Goal: Task Accomplishment & Management: Use online tool/utility

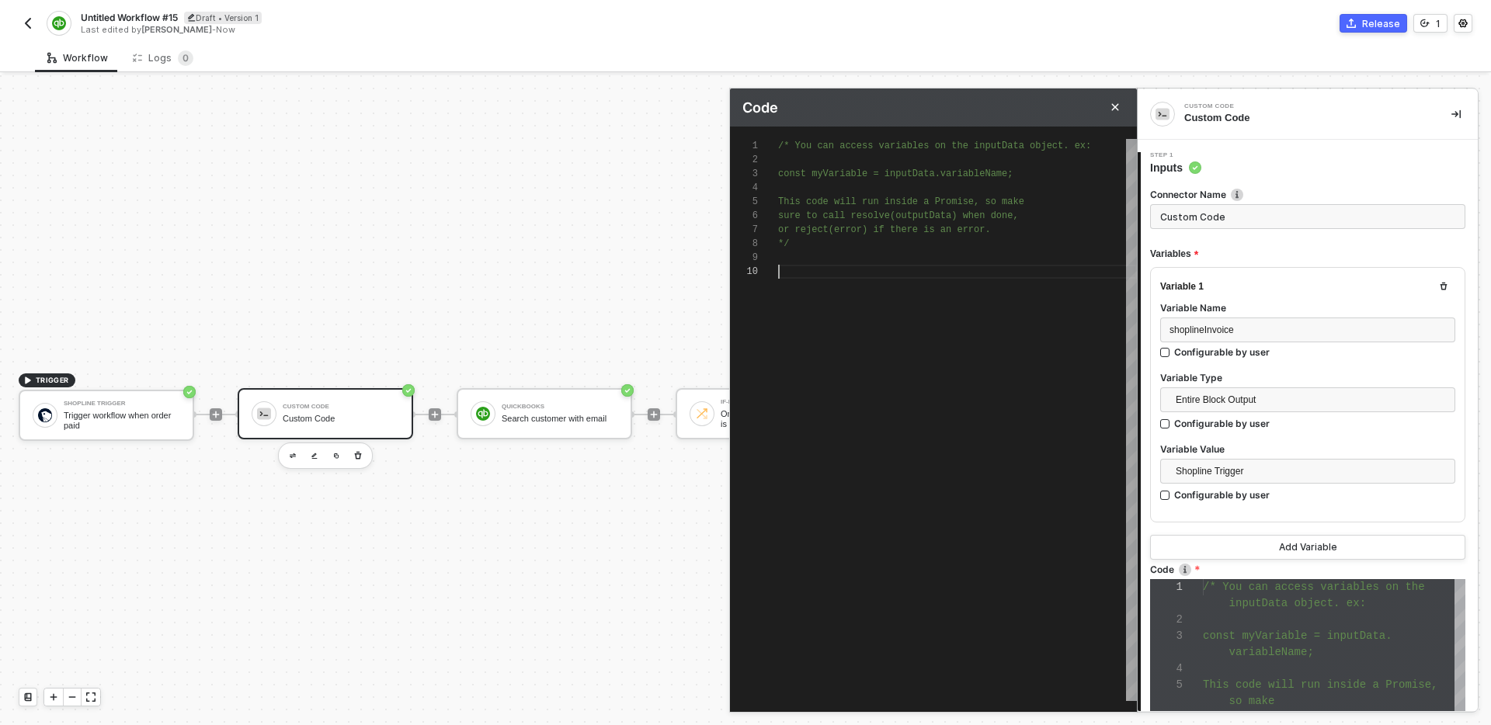
scroll to position [126, 0]
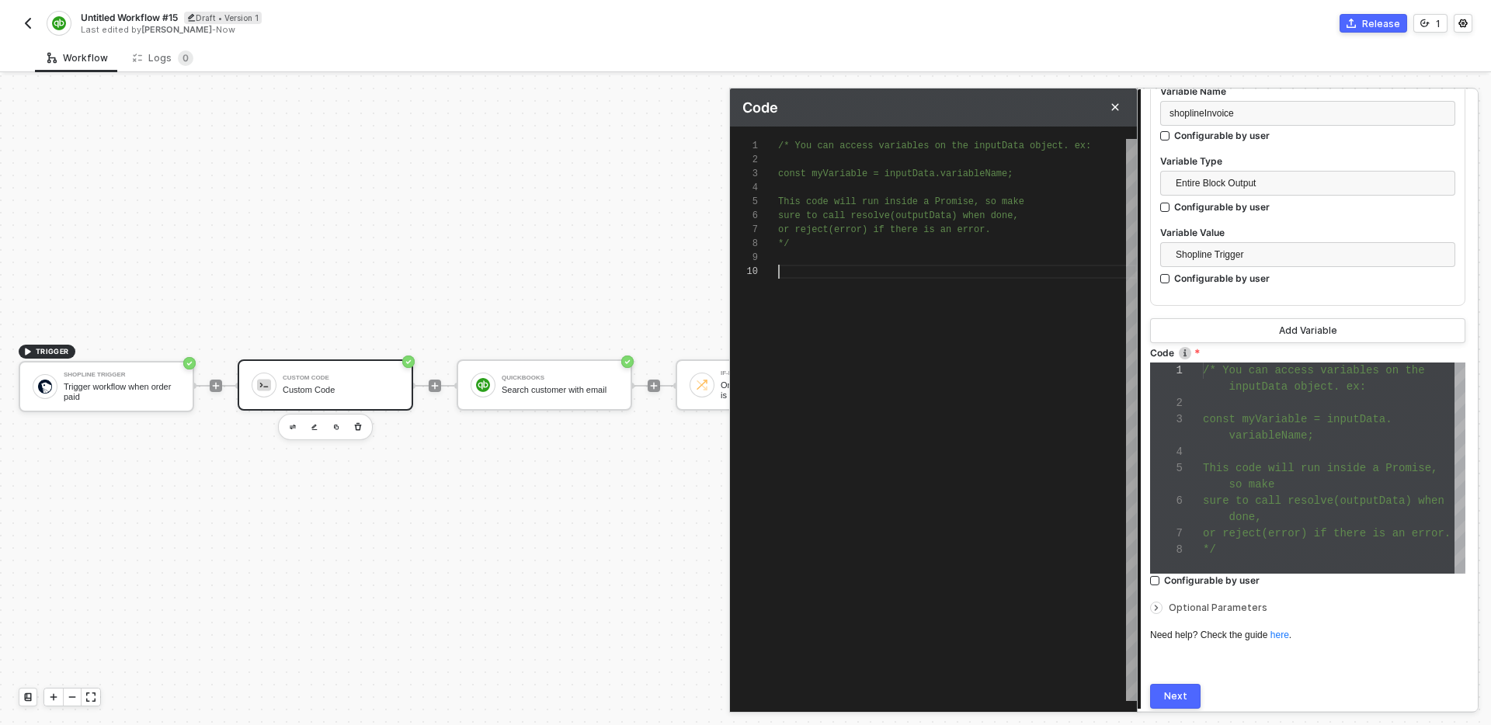
click at [917, 274] on div at bounding box center [957, 272] width 359 height 14
click at [923, 274] on div at bounding box center [957, 272] width 359 height 14
click at [840, 275] on div at bounding box center [957, 272] width 359 height 14
click at [814, 304] on div "}" at bounding box center [957, 300] width 359 height 14
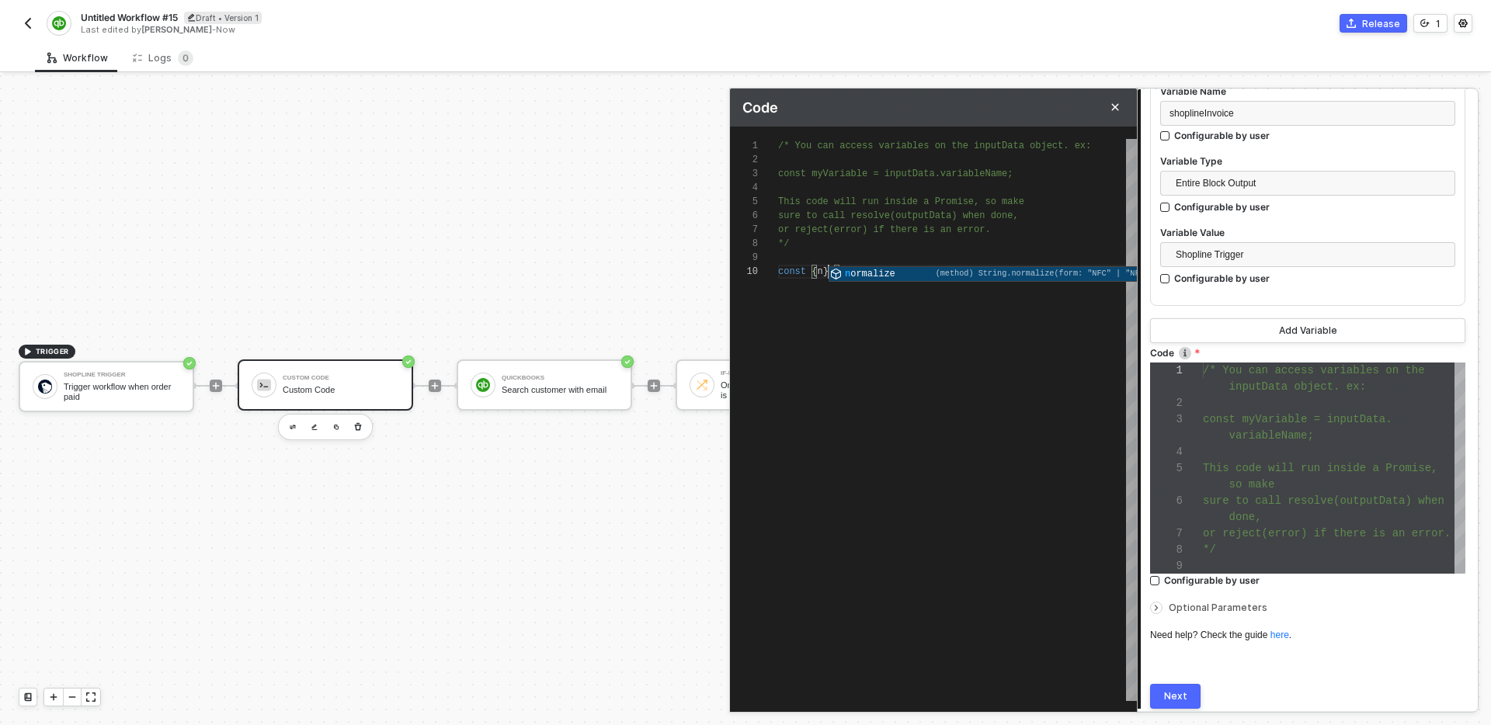
scroll to position [126, 45]
click at [944, 269] on span "shoplineInvoice" at bounding box center [943, 271] width 84 height 11
paste textarea "shoplineInvoice"
type textarea "/* You can access variables on the inputData object. ex: const myVariable = inp…"
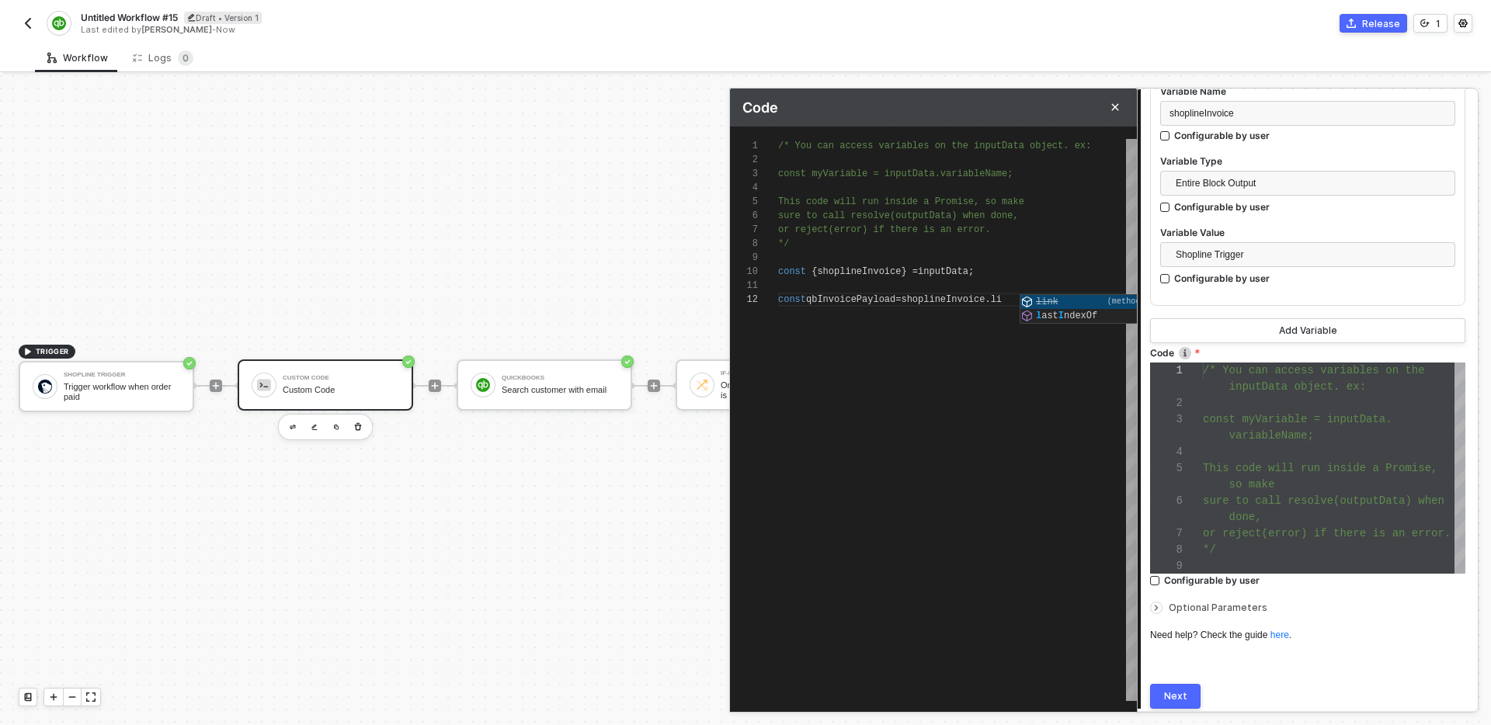
scroll to position [14, 241]
type textarea "const qbInvoicePayload = shoplineInvoice."
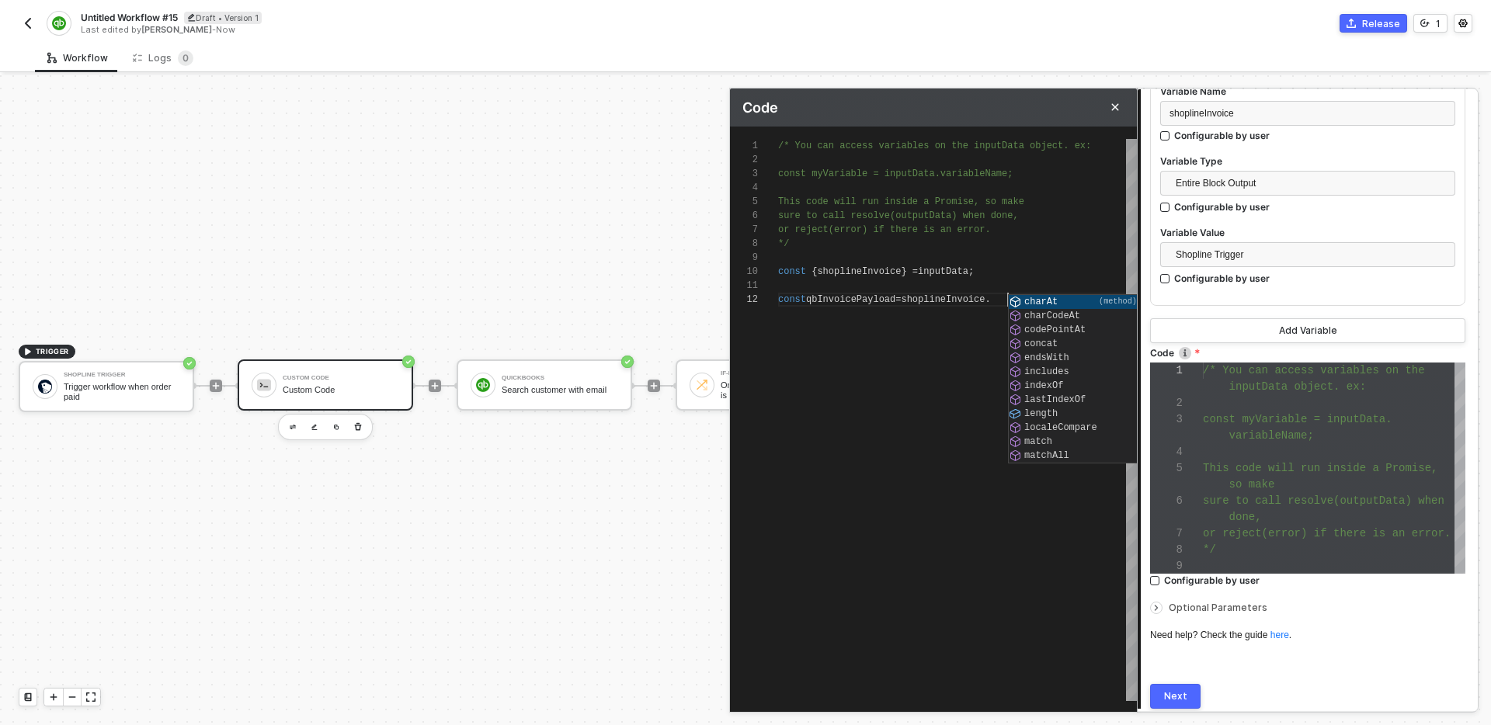
scroll to position [14, 229]
click at [906, 329] on div "/* You can access variables on the inputData objec t. ex: const myVariable = in…" at bounding box center [957, 420] width 359 height 562
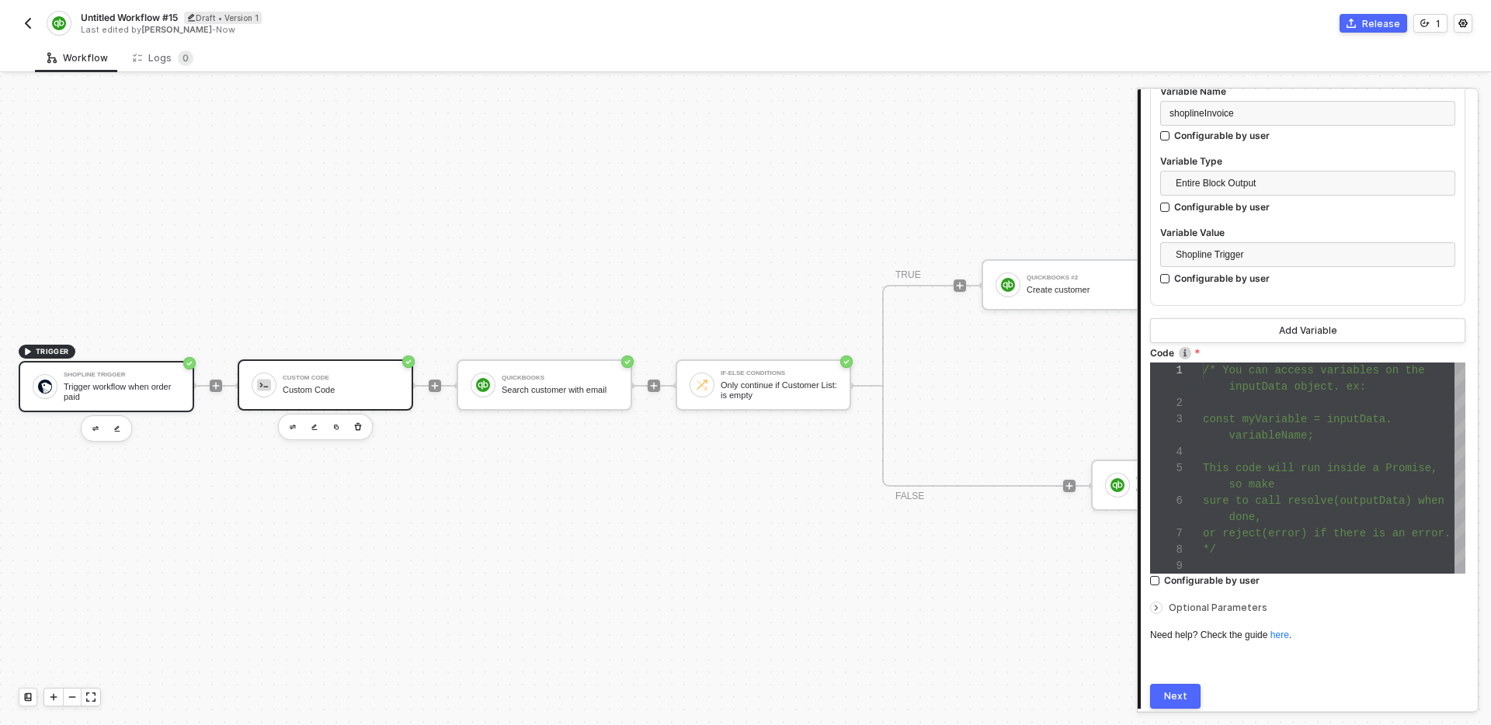
click at [123, 388] on div "Trigger workflow when order paid" at bounding box center [122, 391] width 116 height 19
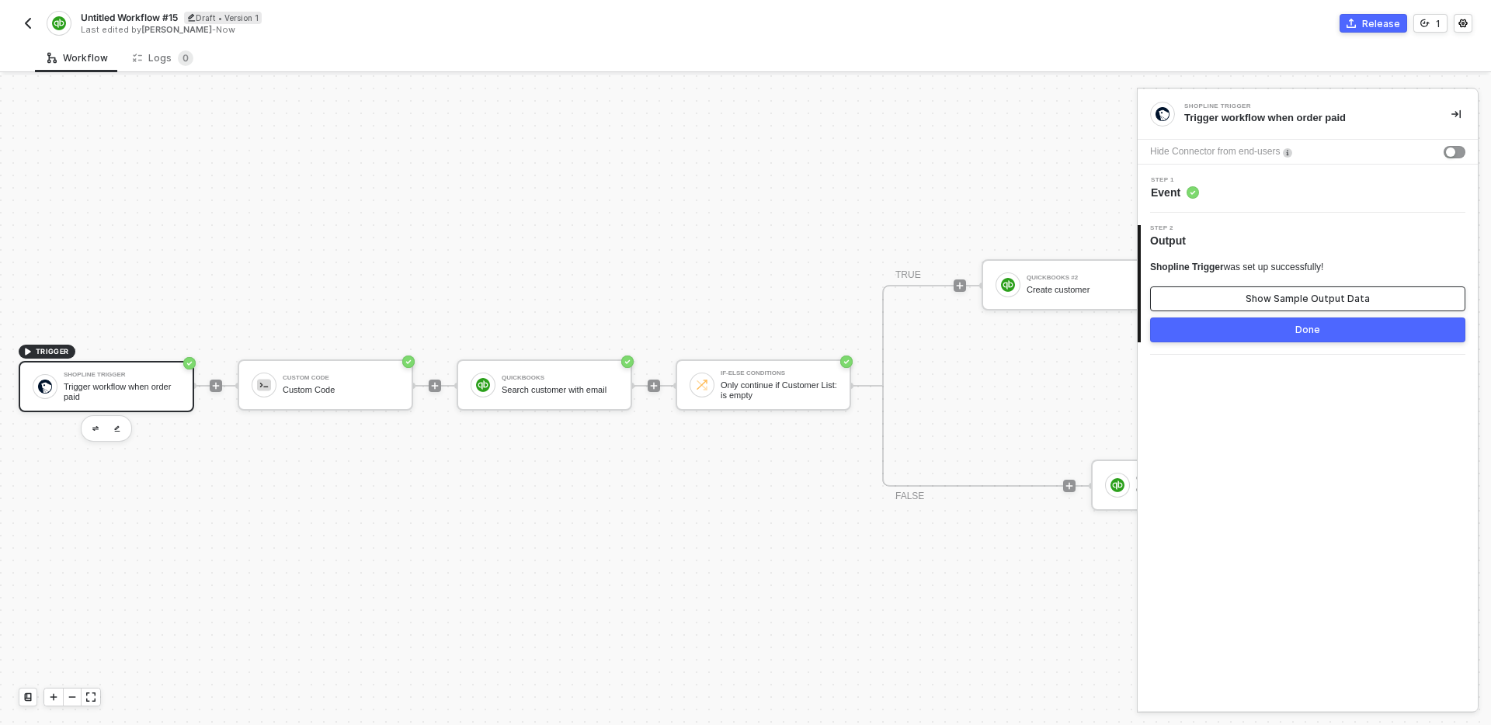
click at [1307, 297] on div "Show Sample Output Data" at bounding box center [1308, 299] width 124 height 12
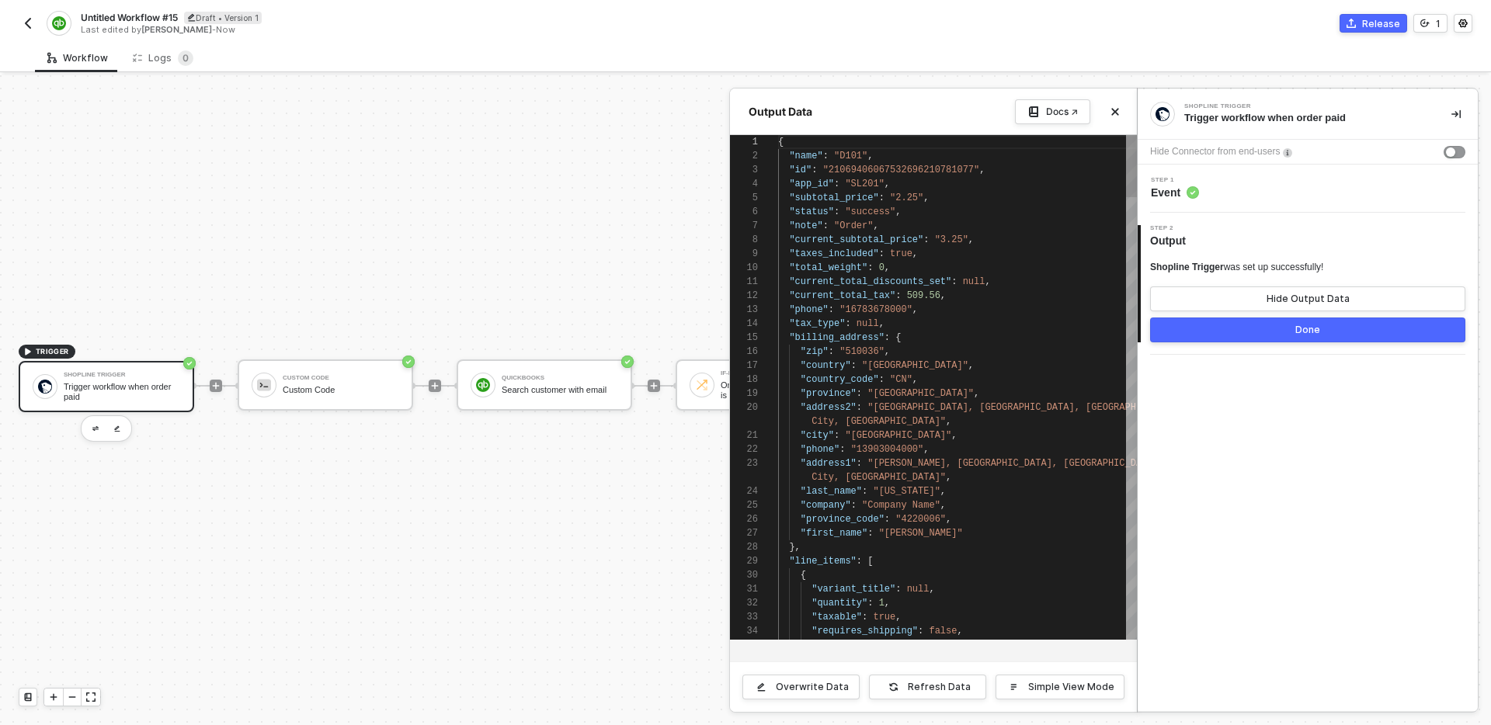
scroll to position [14, 163]
click at [946, 430] on div ""city" : "[GEOGRAPHIC_DATA]" ," at bounding box center [957, 436] width 359 height 14
click at [921, 447] on span ""13903004000"" at bounding box center [887, 449] width 73 height 11
type textarea "{ "name": "D101", "id": "21069406067532696210781077", "app_id": "SL201", "subto…"
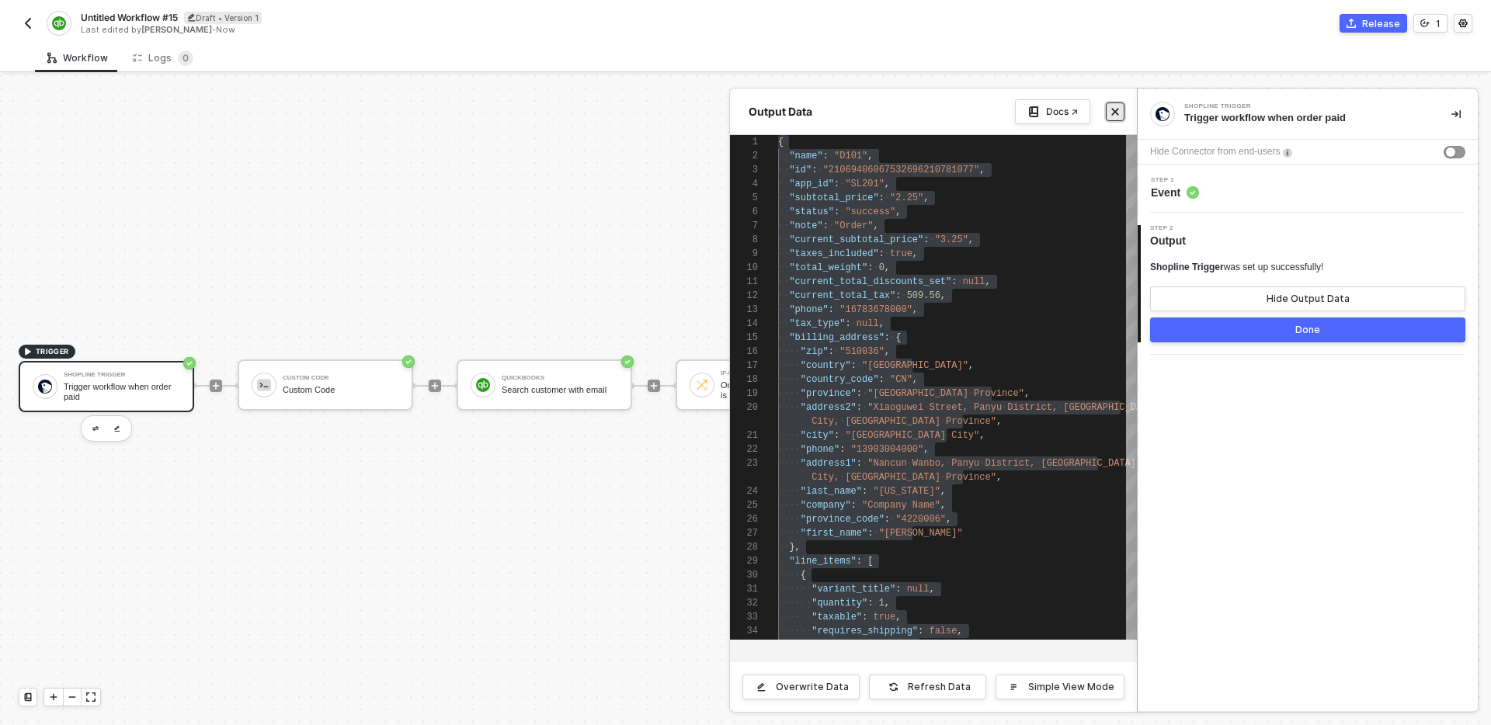
click at [1114, 113] on icon "icon-close" at bounding box center [1115, 112] width 7 height 7
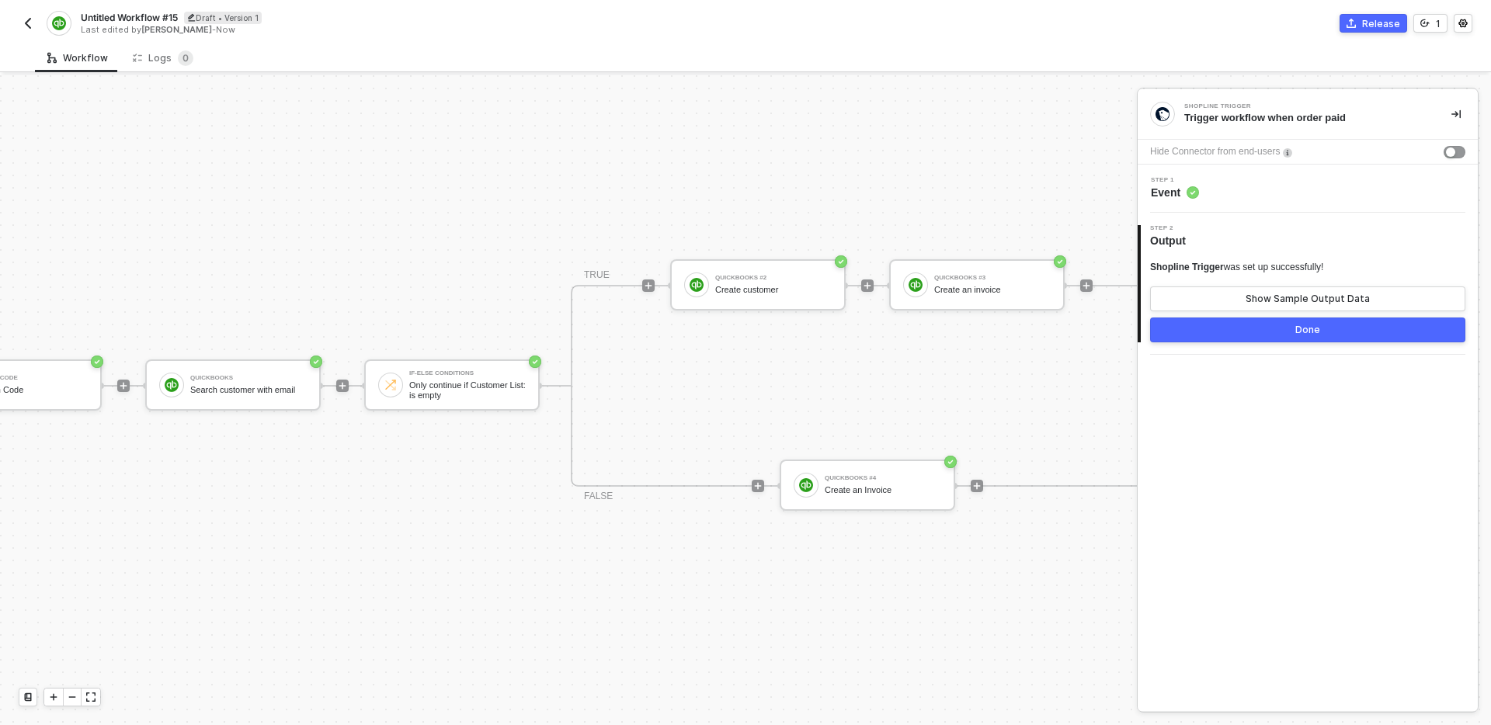
scroll to position [29, 313]
click at [969, 288] on div "Create an invoice" at bounding box center [991, 290] width 116 height 10
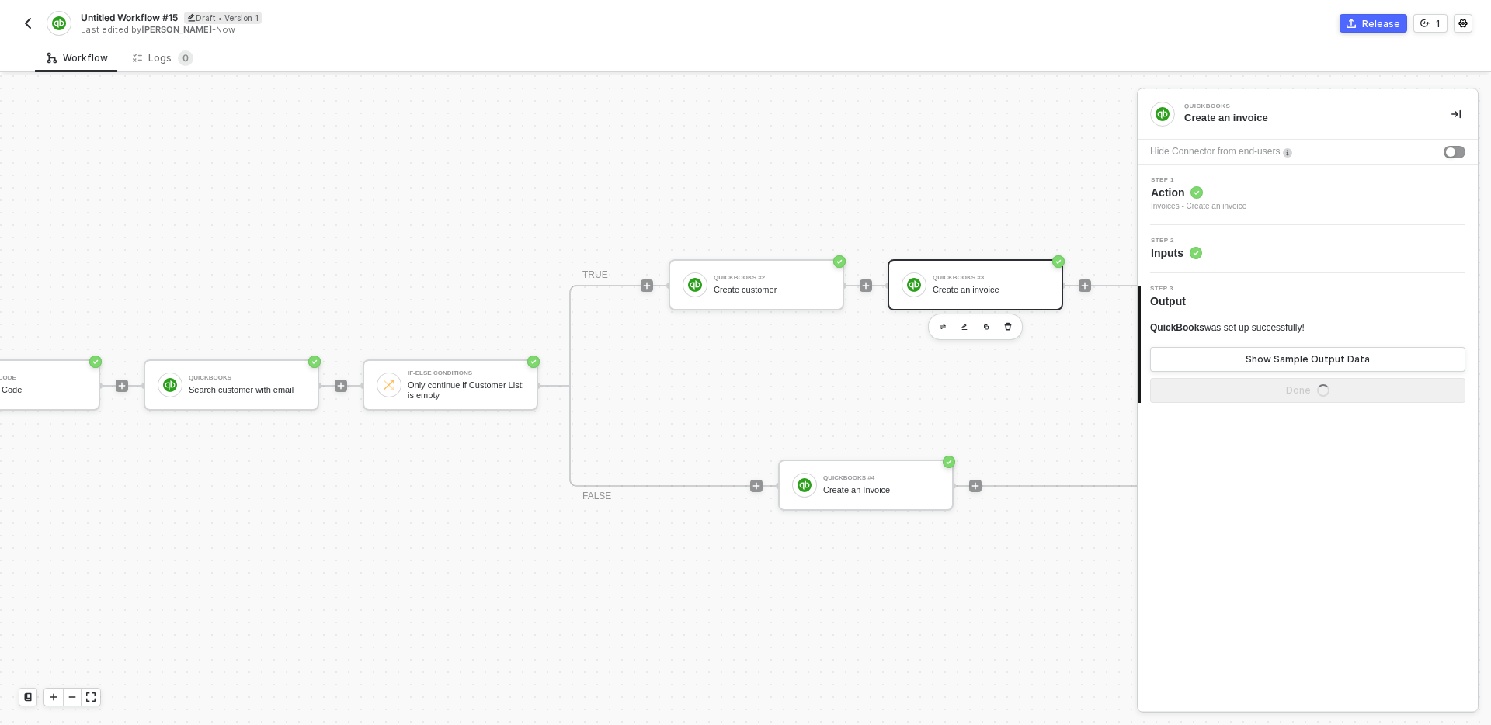
click at [1374, 273] on div "3 Step 3 Output QuickBooks was set up successfully! Show Sample Output Data Done" at bounding box center [1308, 344] width 340 height 142
click at [1364, 254] on div "Step 2 Inputs" at bounding box center [1310, 249] width 336 height 23
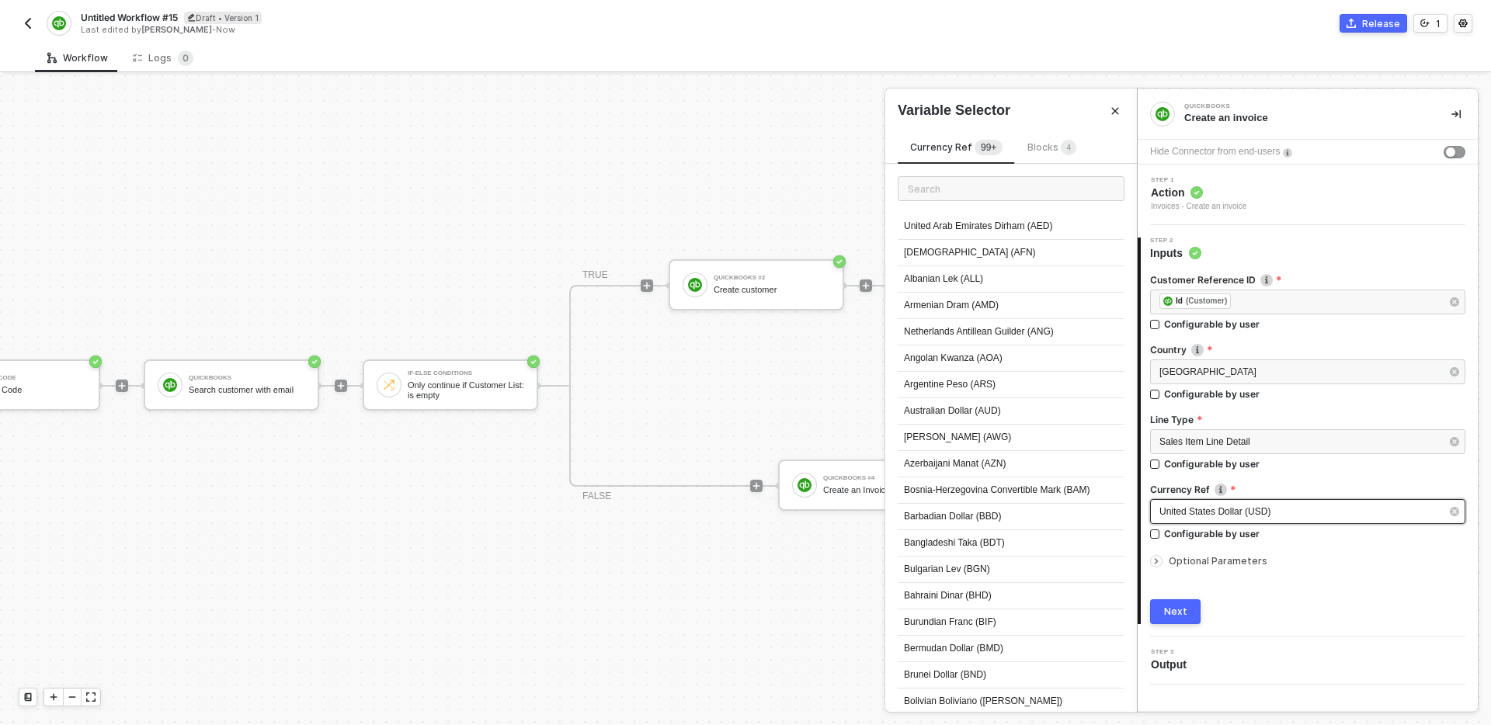
click at [1362, 518] on div "United States Dollar (USD)" at bounding box center [1307, 511] width 315 height 25
click at [1043, 140] on div "Blocks 4" at bounding box center [1052, 148] width 49 height 17
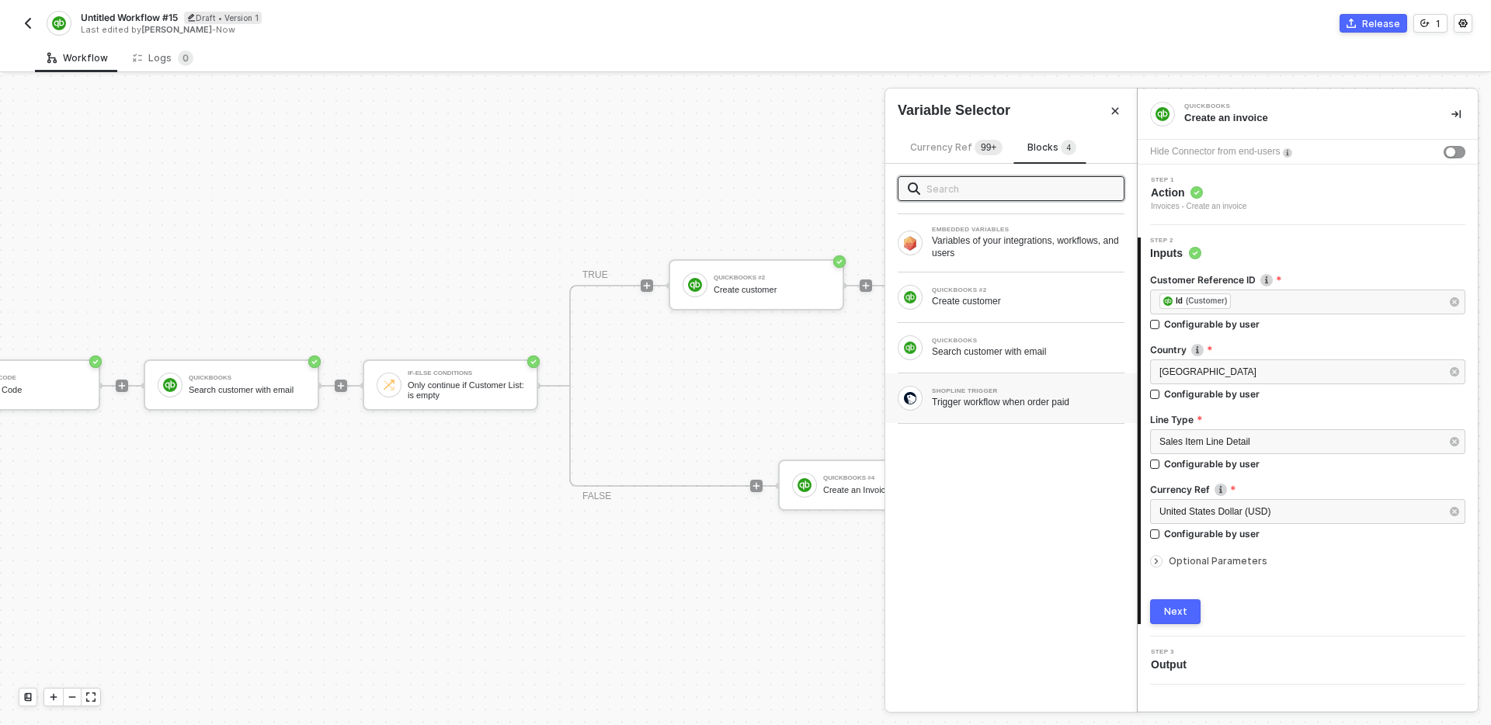
click at [1012, 415] on div "SHOPLINE TRIGGER Trigger workflow when order paid" at bounding box center [1011, 399] width 252 height 50
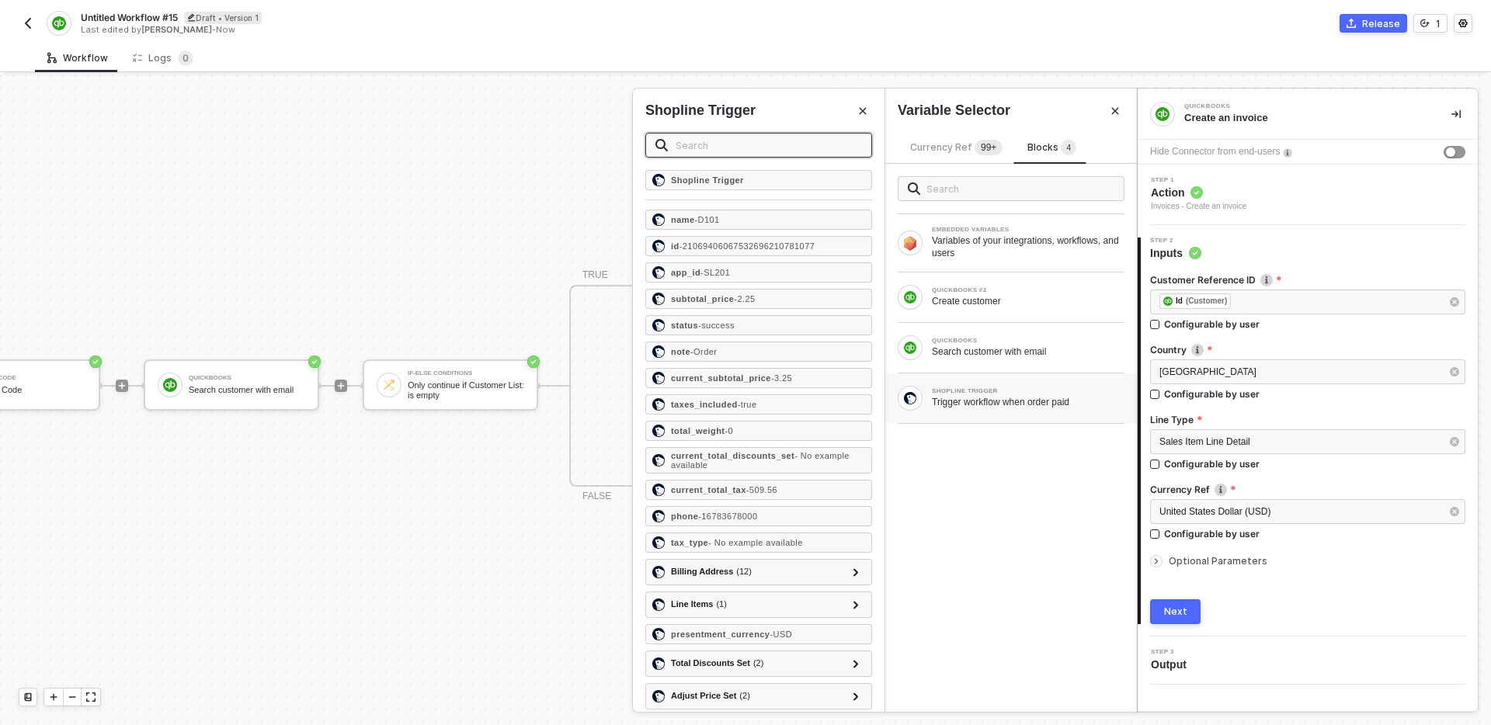
click at [784, 144] on input "text" at bounding box center [769, 145] width 186 height 17
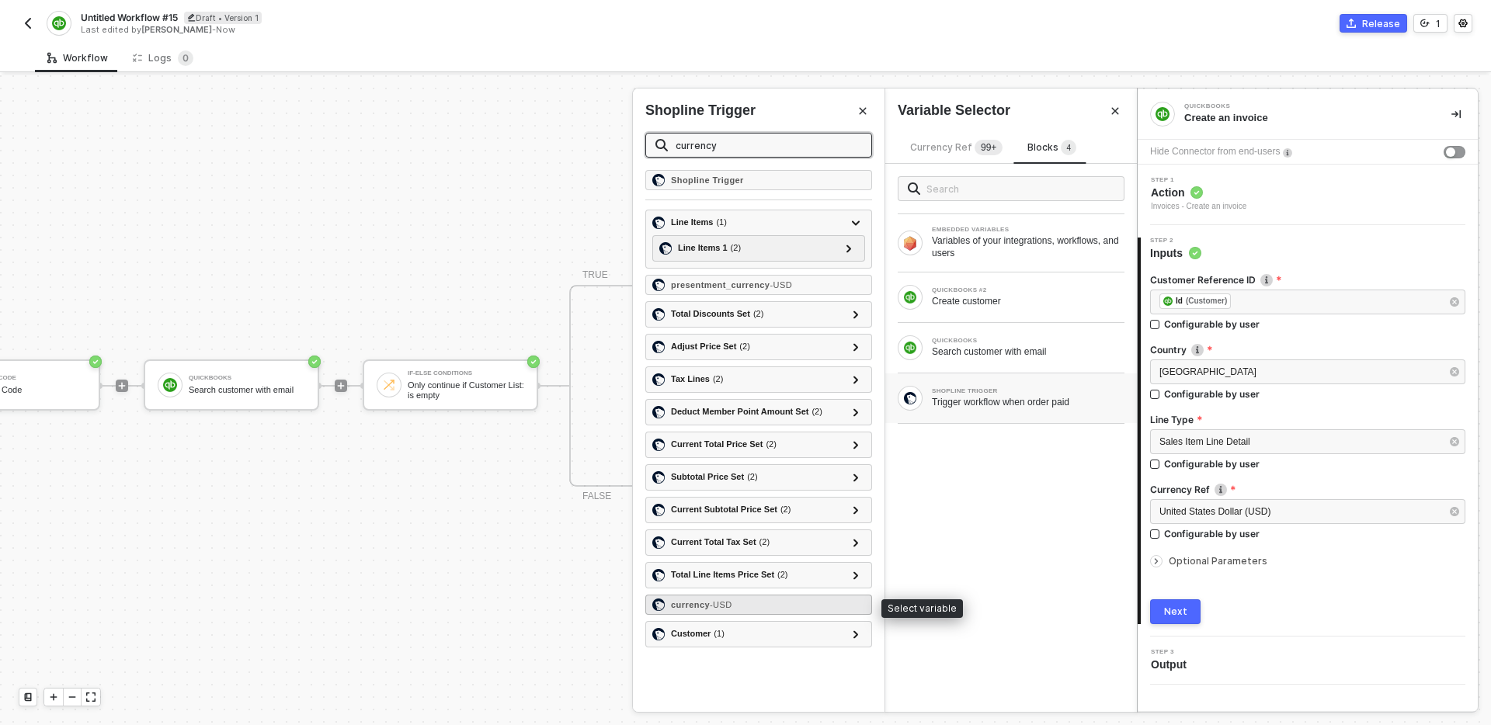
type input "currency"
click at [718, 598] on div "currency - USD" at bounding box center [758, 605] width 227 height 20
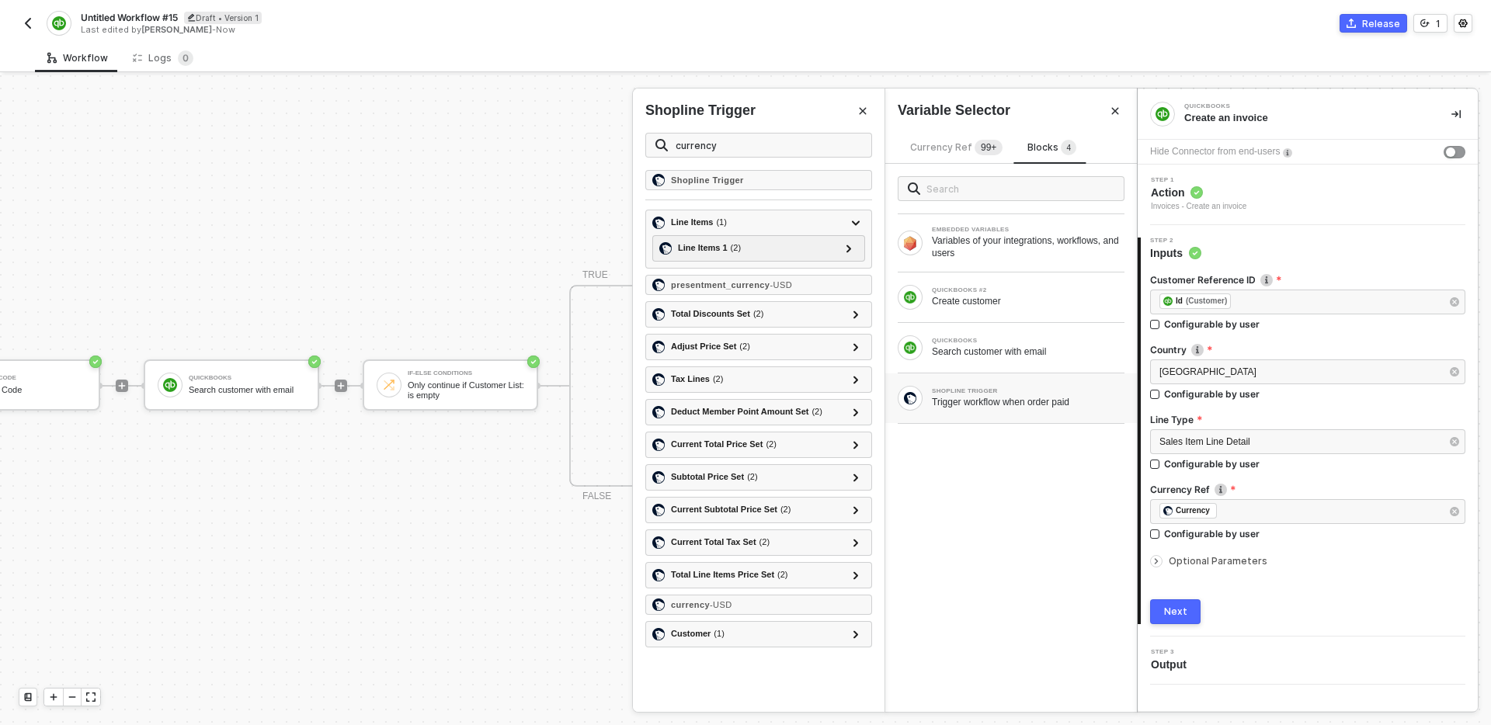
click at [865, 105] on button "Close" at bounding box center [863, 111] width 19 height 19
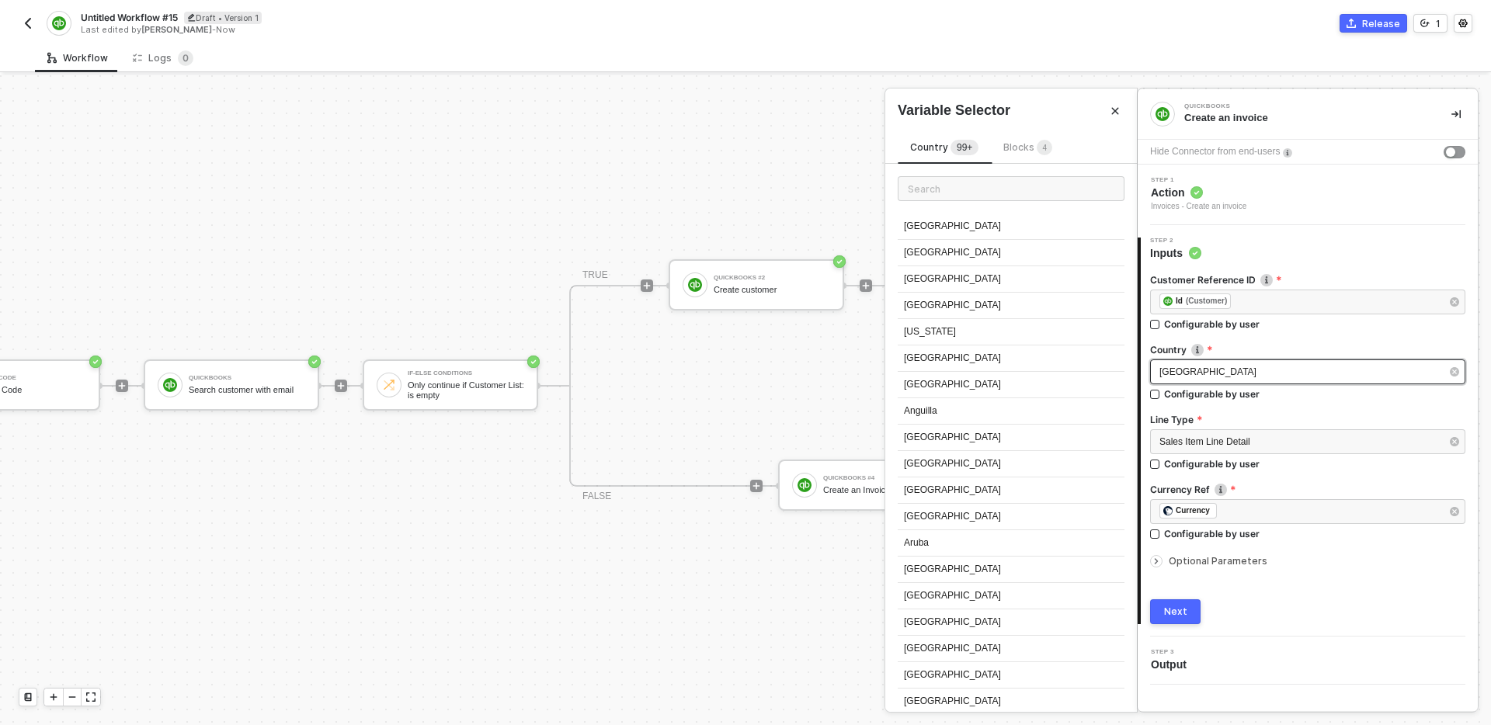
click at [1263, 383] on div "[GEOGRAPHIC_DATA]" at bounding box center [1307, 372] width 315 height 25
click at [1021, 148] on span "Blocks 4" at bounding box center [1027, 147] width 49 height 12
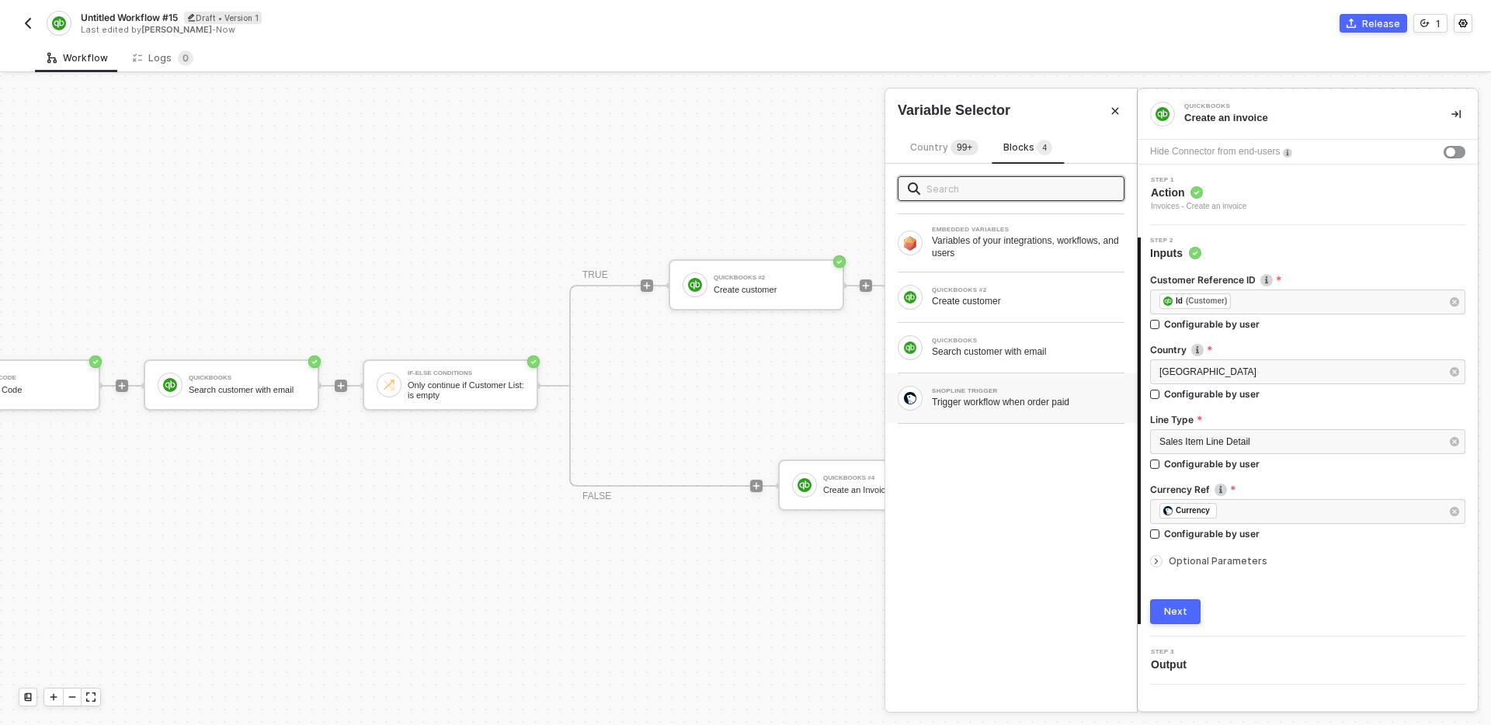
click at [985, 401] on div "Trigger workflow when order paid" at bounding box center [1028, 402] width 193 height 12
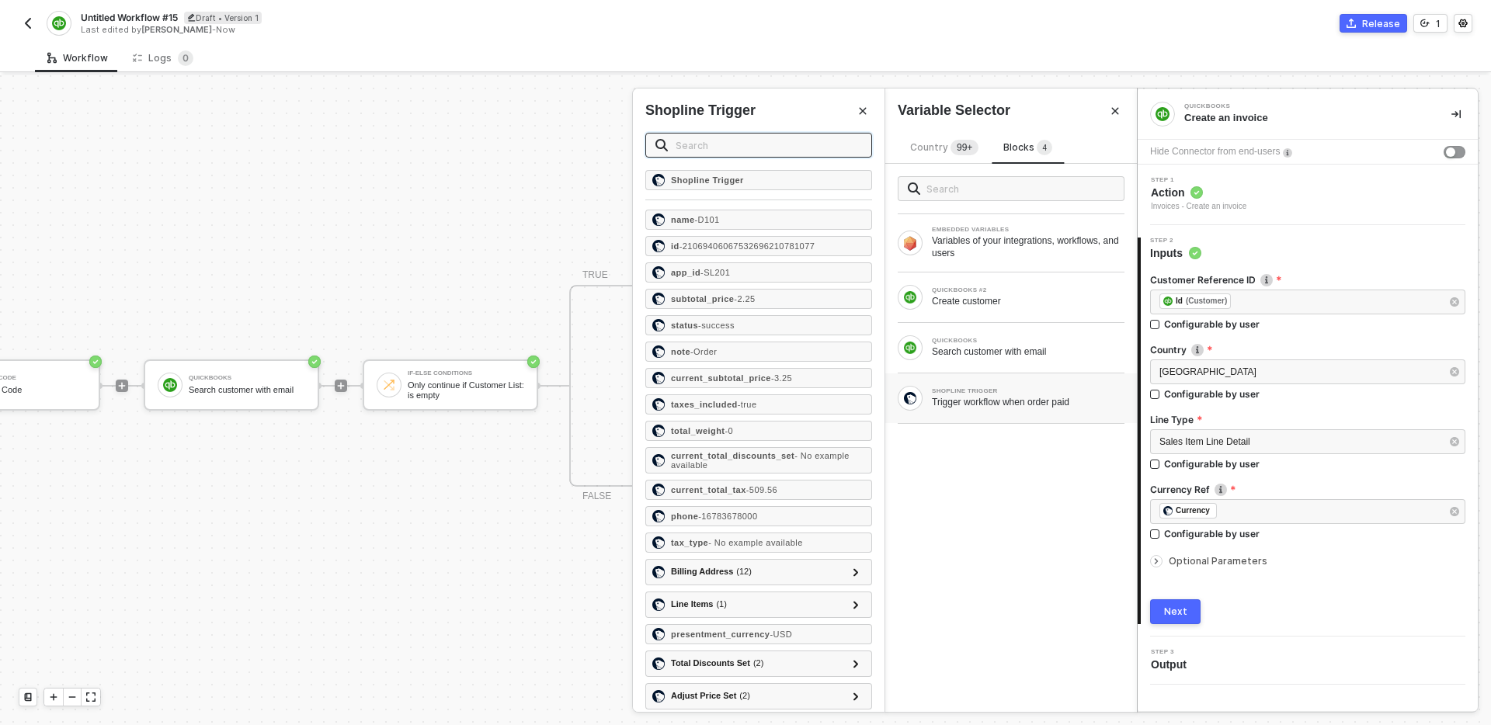
click at [777, 141] on input "text" at bounding box center [769, 145] width 186 height 17
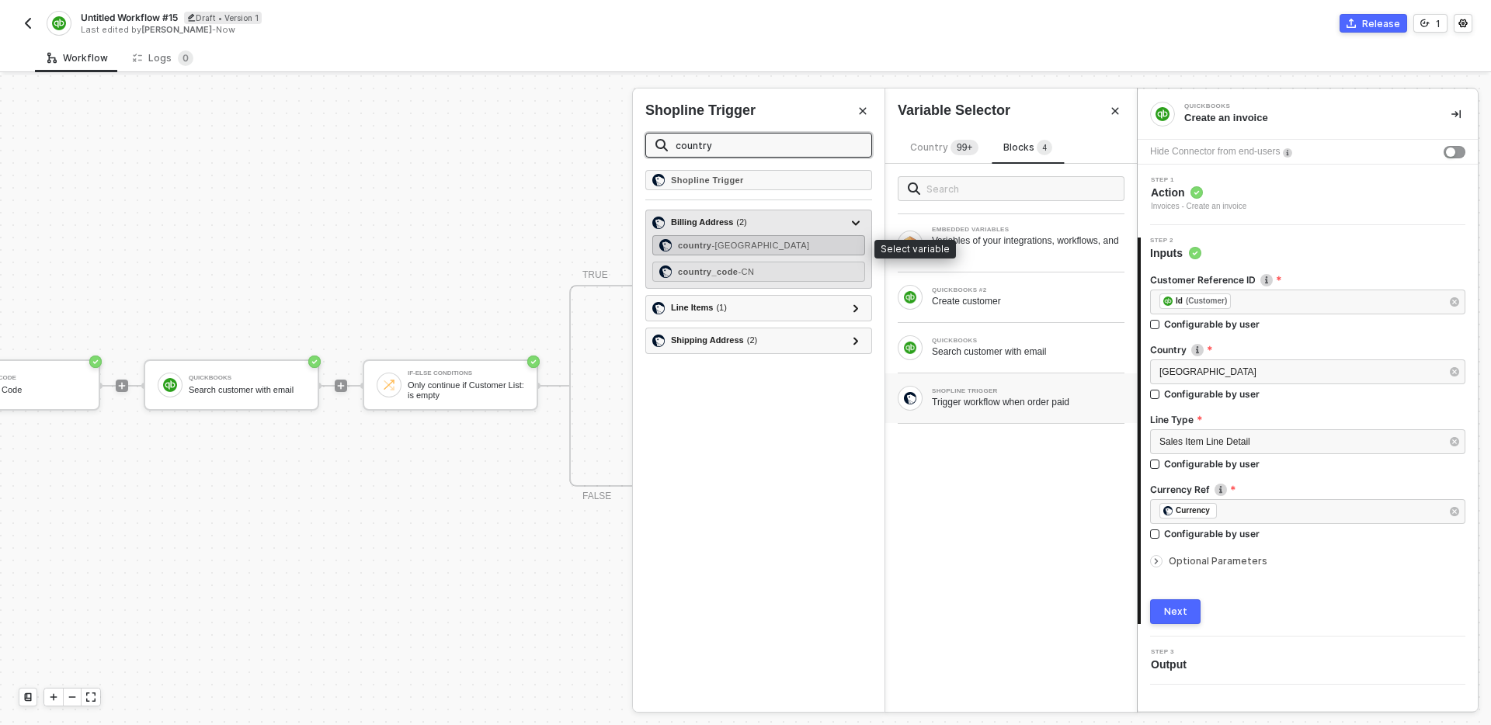
type input "country"
click at [765, 247] on div "country - [GEOGRAPHIC_DATA]" at bounding box center [758, 245] width 213 height 20
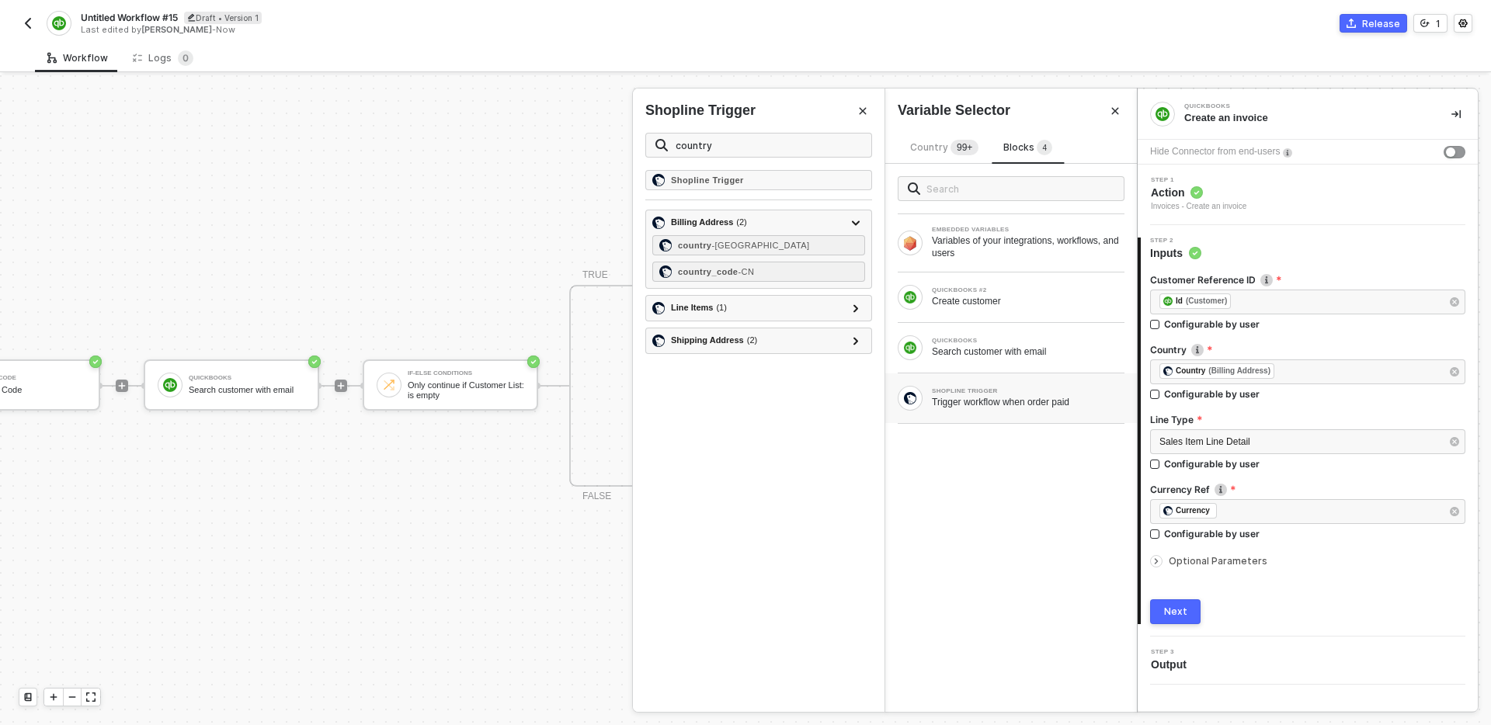
click at [733, 402] on div "Shopline Trigger Billing Address ( 2 ) country - [GEOGRAPHIC_DATA] country_code…" at bounding box center [759, 441] width 252 height 542
click at [1112, 112] on icon "Close" at bounding box center [1115, 110] width 9 height 9
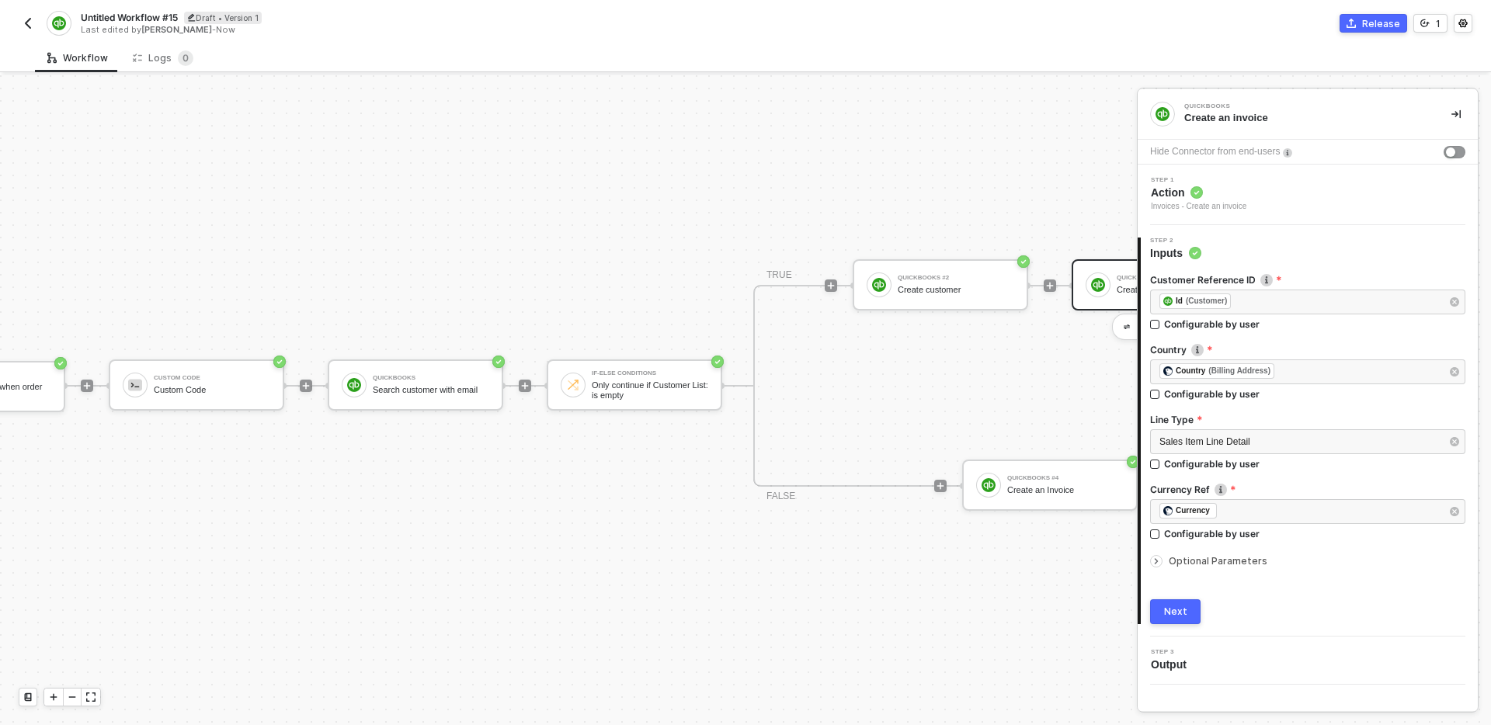
scroll to position [29, 120]
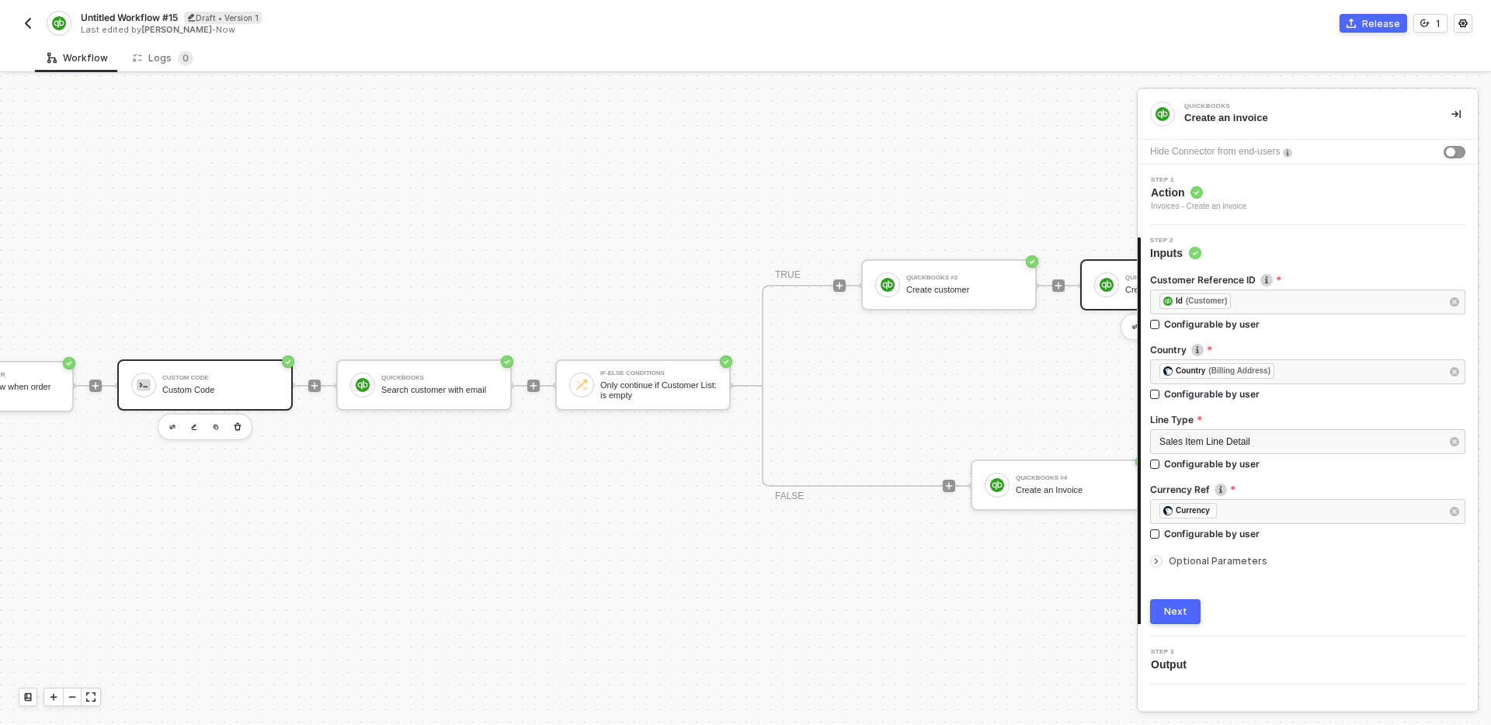
click at [190, 393] on div "Custom Code" at bounding box center [220, 390] width 116 height 10
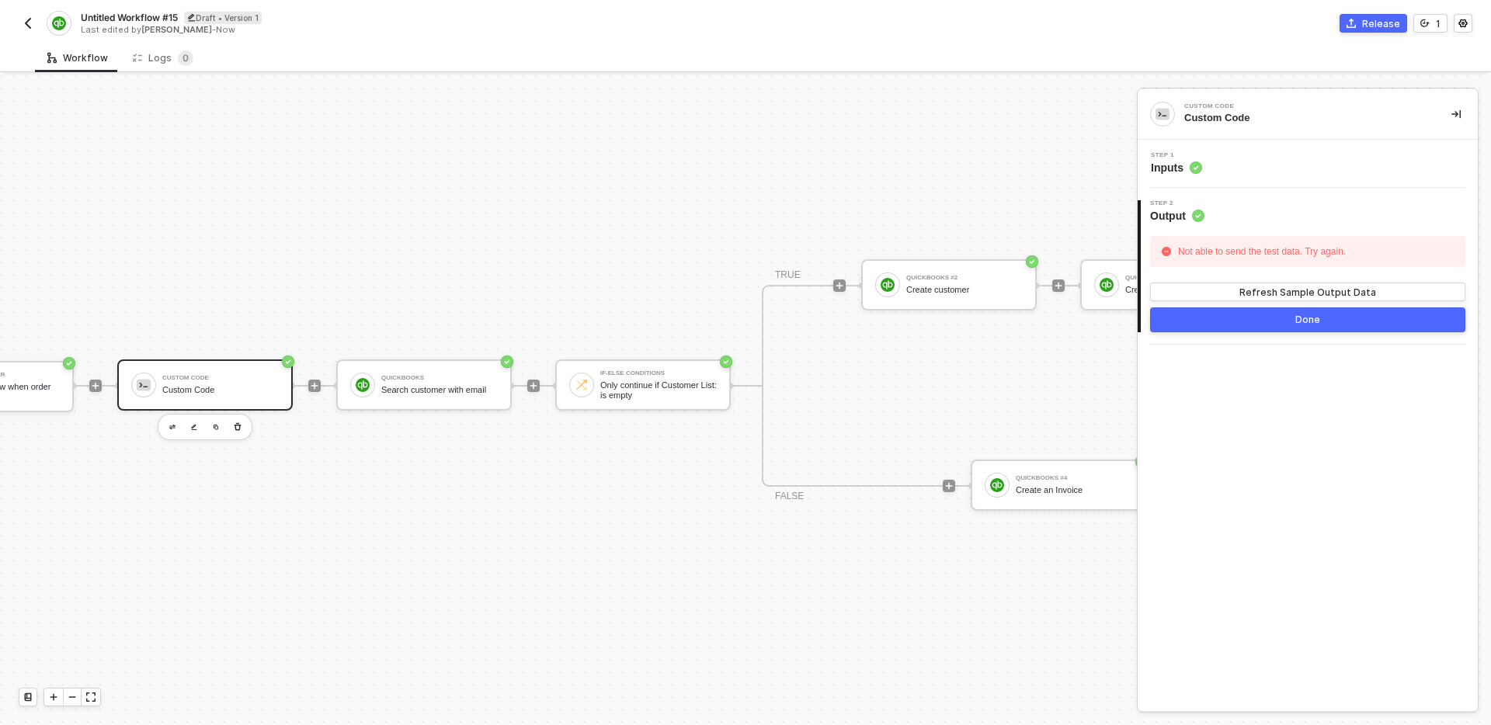
click at [1238, 175] on div "Step 1 Inputs" at bounding box center [1310, 163] width 336 height 23
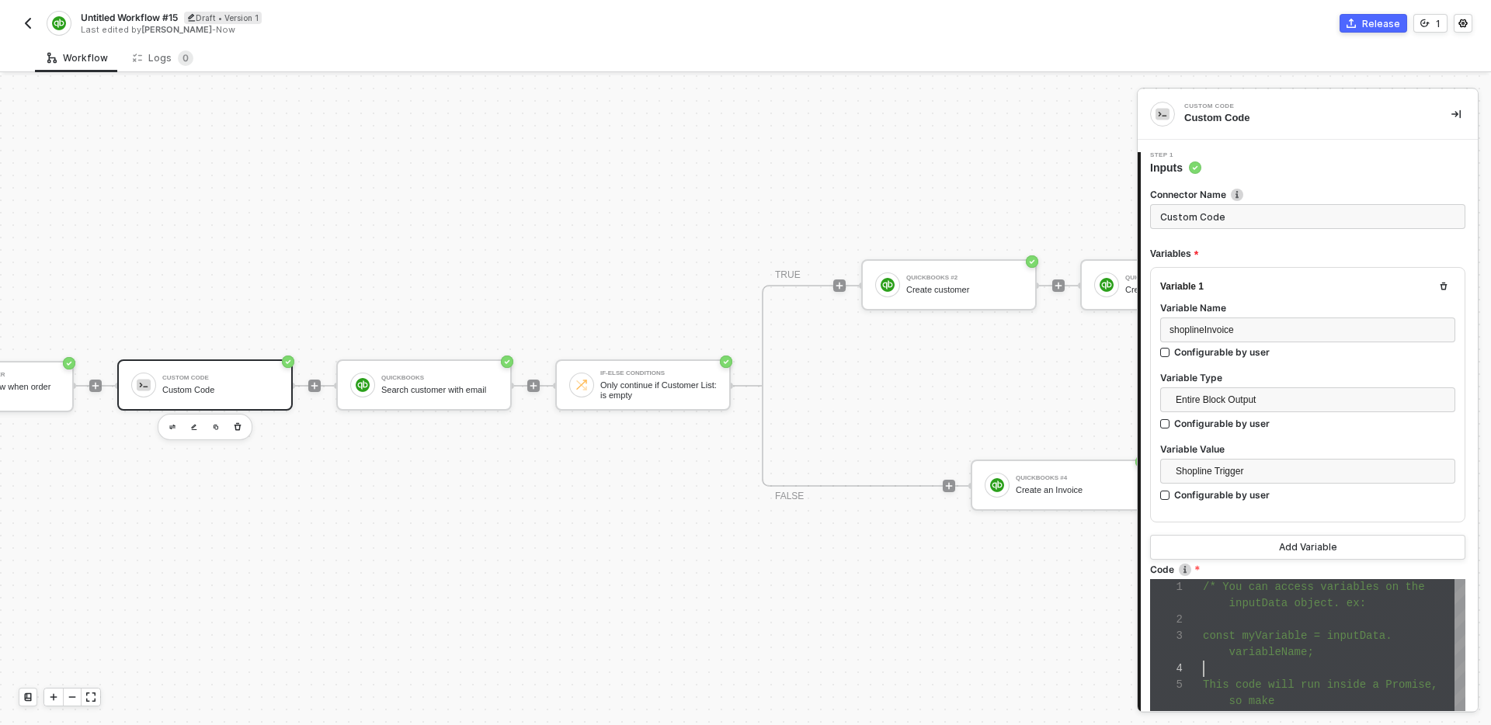
click at [1289, 666] on div at bounding box center [1334, 669] width 263 height 16
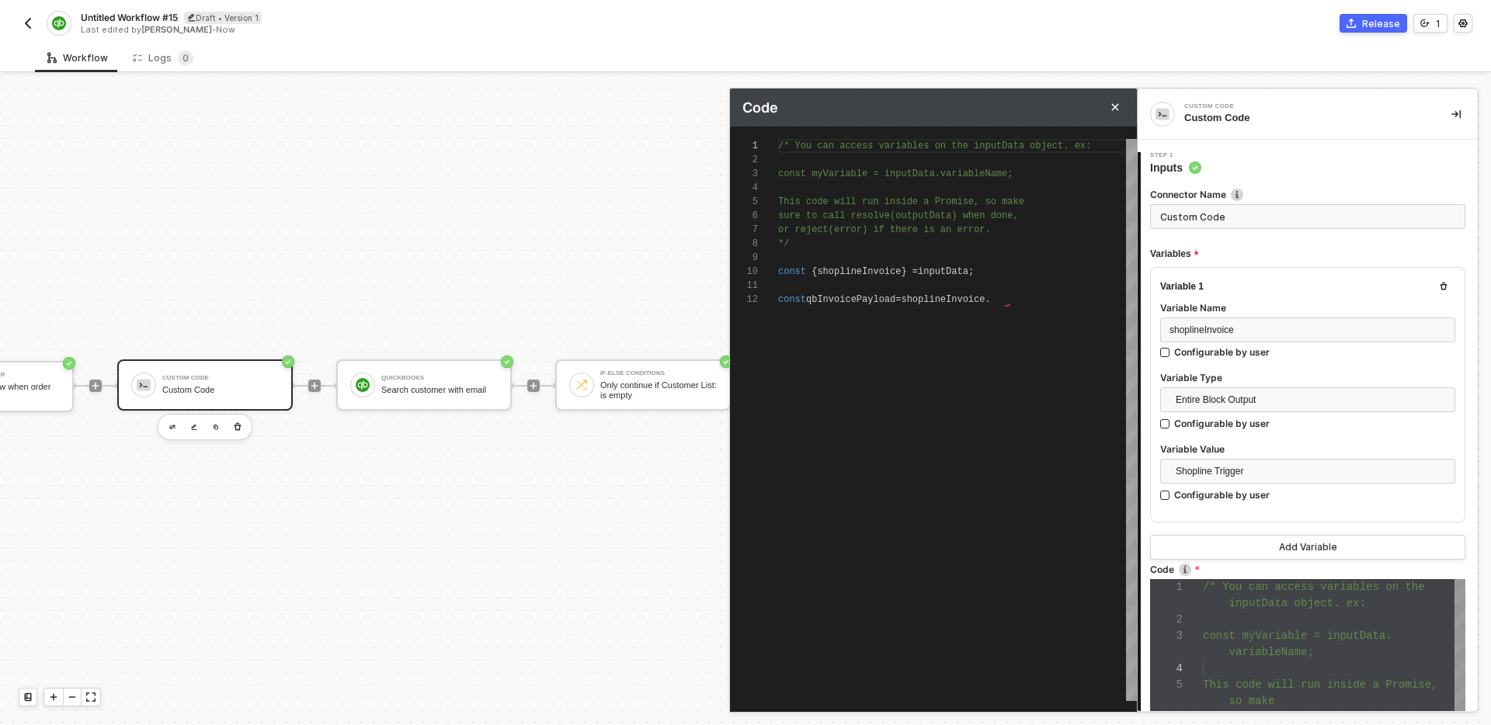
scroll to position [140, 0]
click at [1038, 295] on div "const qbInvoicePayload = shoplineInvoice ." at bounding box center [957, 300] width 359 height 14
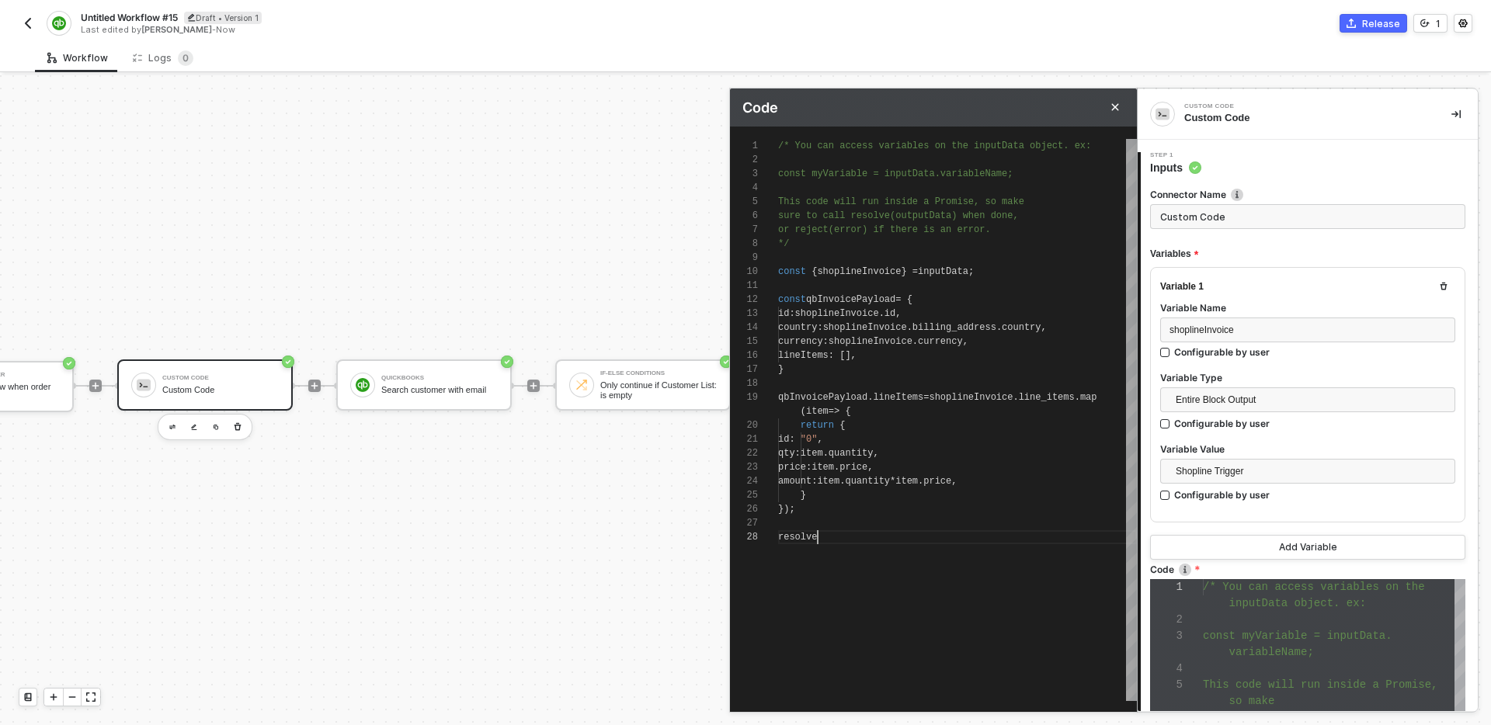
scroll to position [112, 45]
type textarea "return { id: "0", qty: item.quantity, price: item.price, amount: item.quantity …"
click at [1352, 397] on span "Entire Block Output" at bounding box center [1311, 399] width 270 height 23
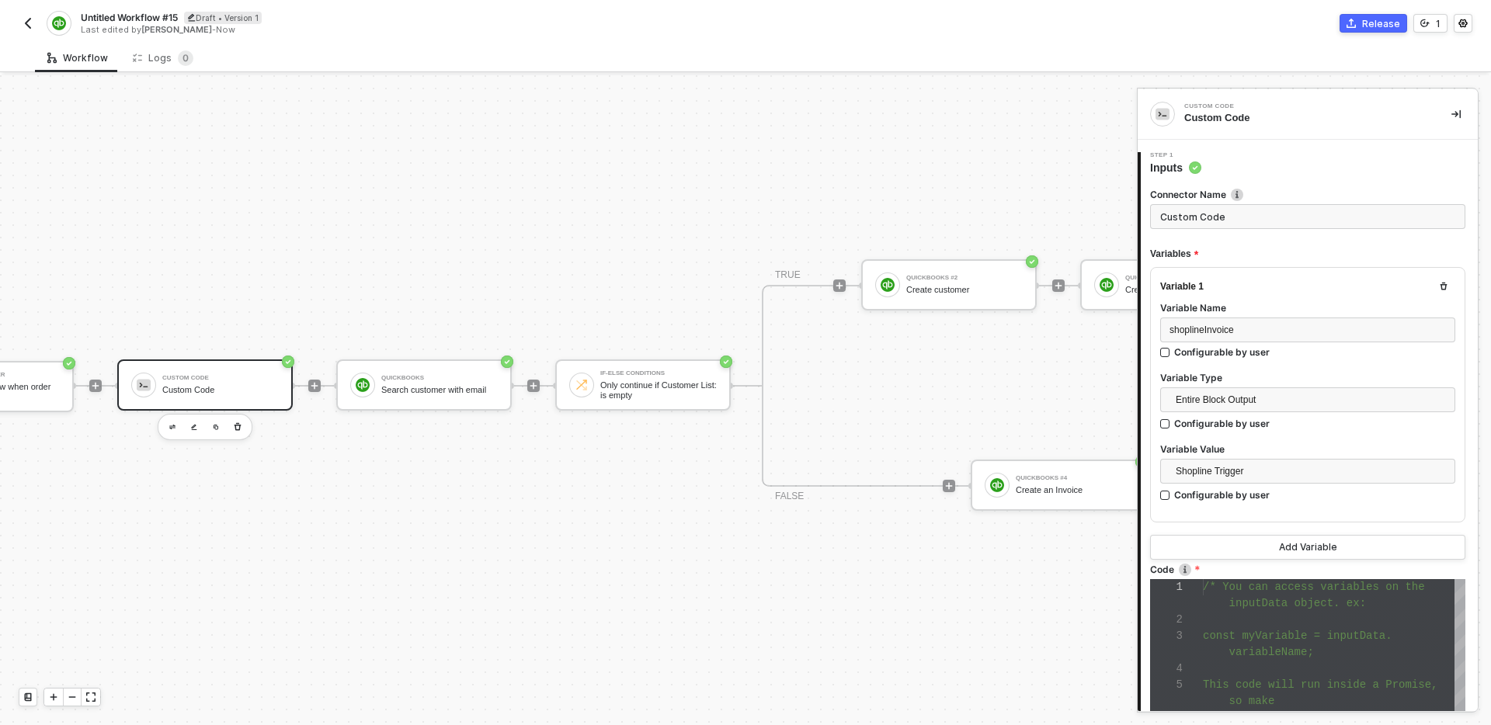
click at [1324, 368] on div at bounding box center [1307, 368] width 295 height 6
click at [1254, 581] on div "1 2 3 4 5 6 7 8 9 /* You can access variables on the inputData object. ex: cons…" at bounding box center [1307, 684] width 315 height 211
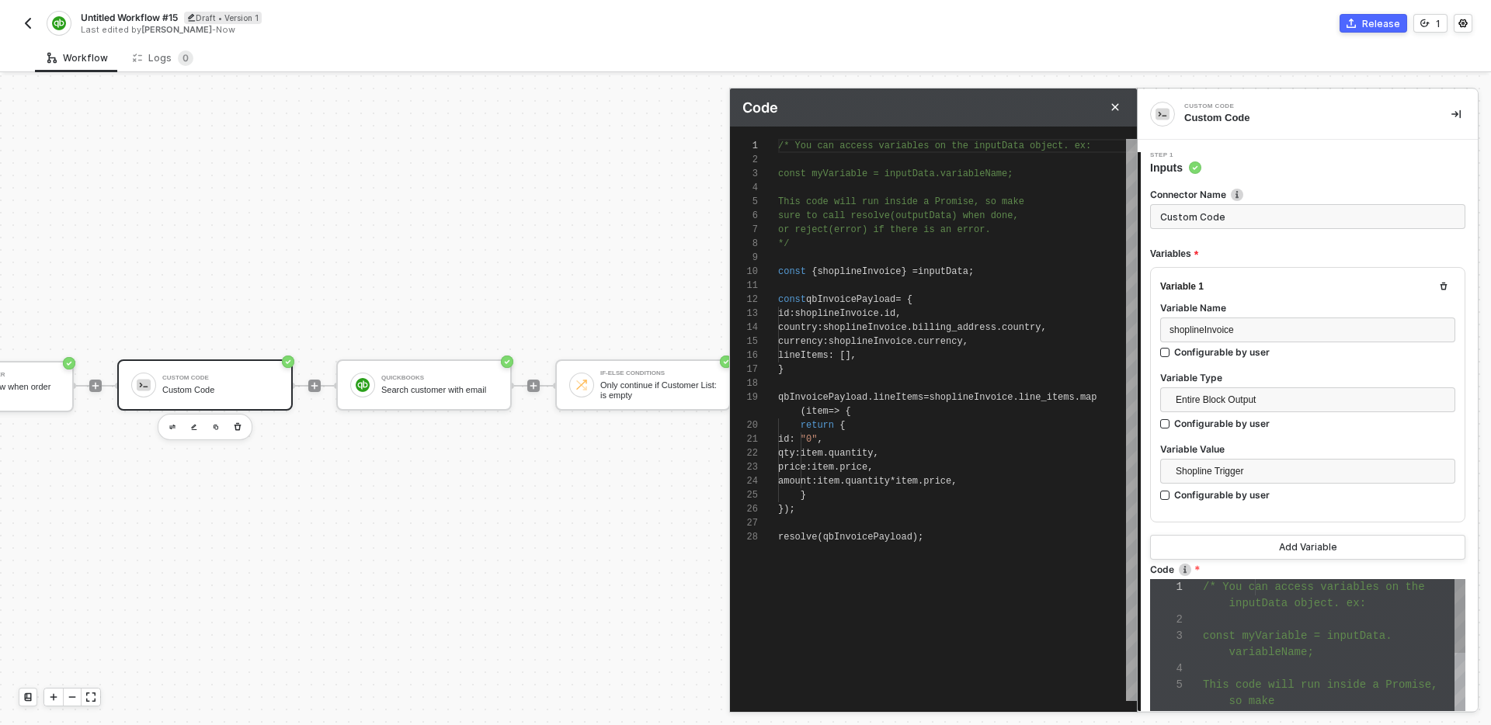
scroll to position [140, 0]
click at [1010, 554] on div "/* You can access variables on the inputData objec t. ex: const myVariable = in…" at bounding box center [957, 420] width 359 height 562
click at [1070, 475] on div "amount : item . quantity * item . price ," at bounding box center [957, 482] width 359 height 14
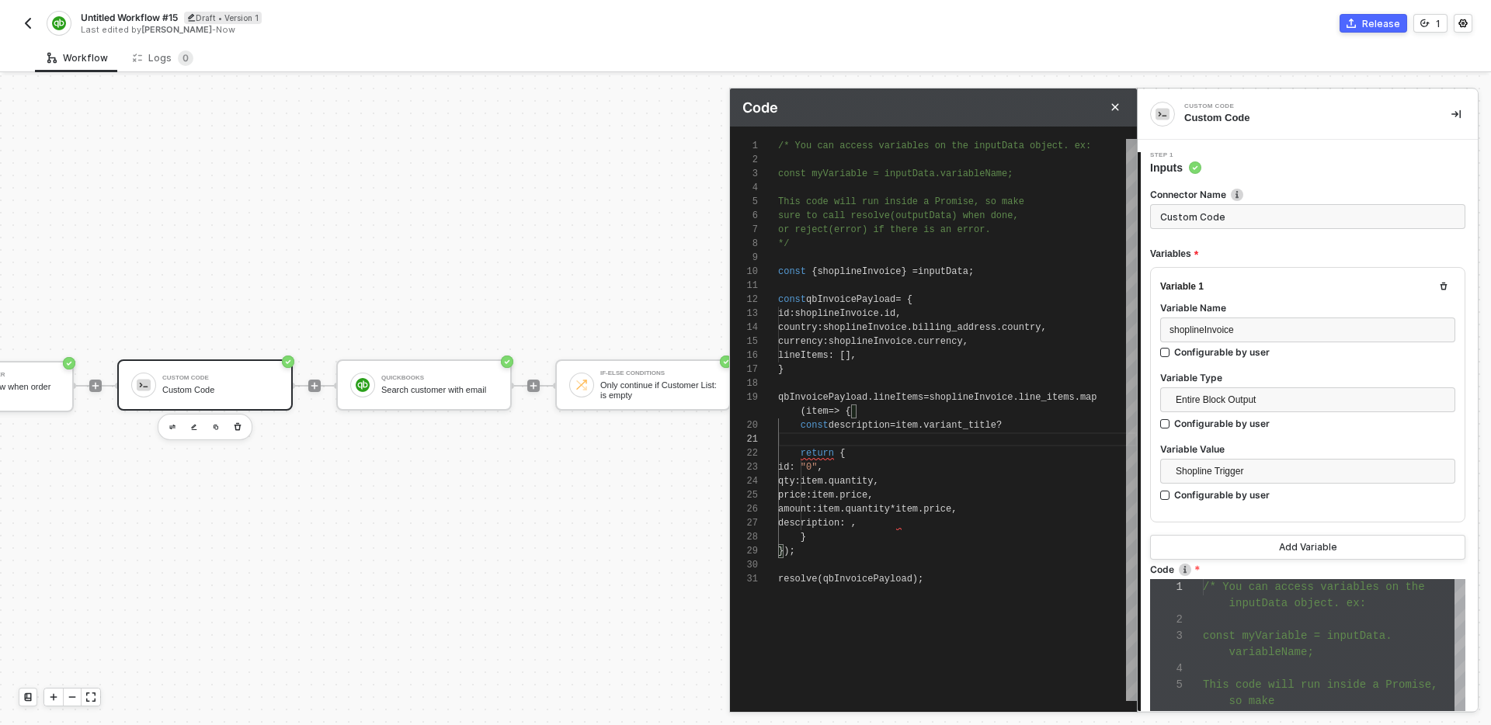
paste textarea "item.title + "-" + item.variant_title"
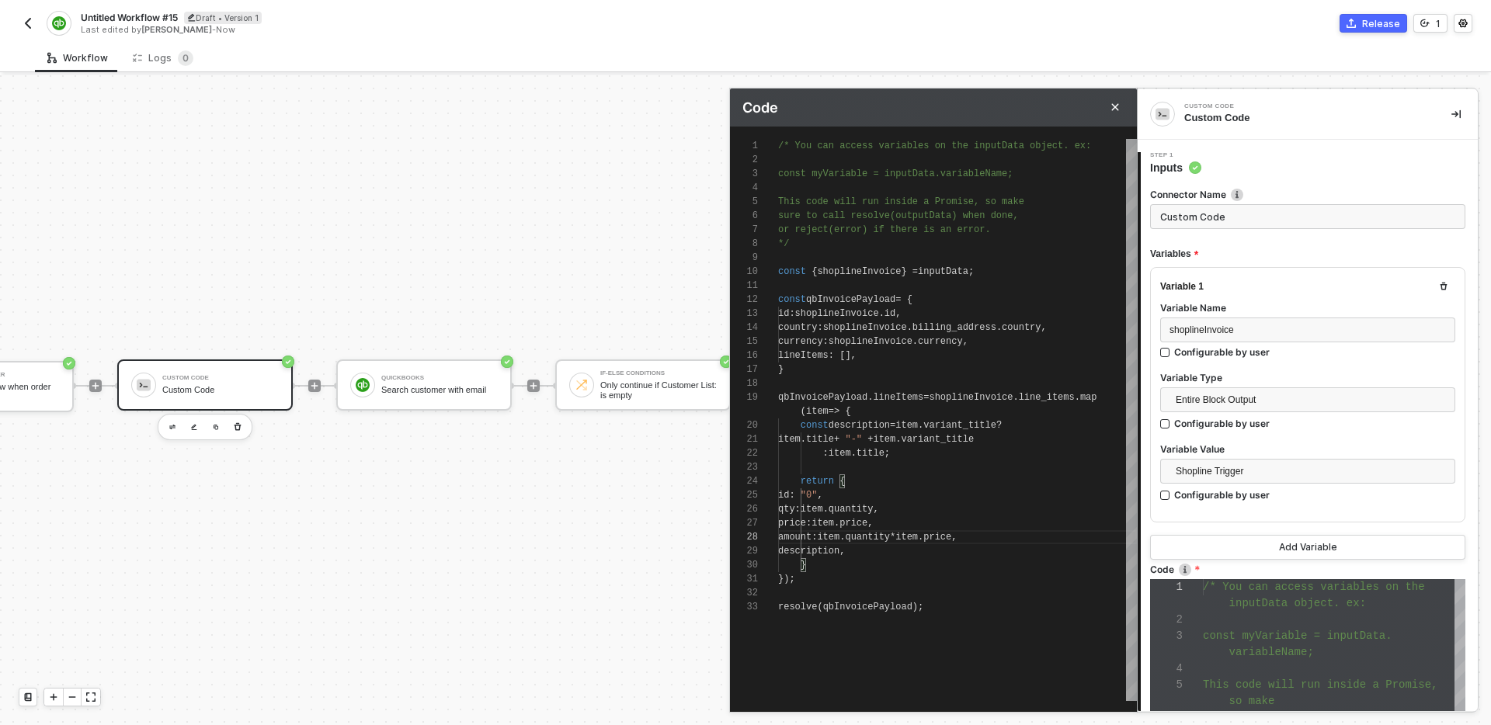
scroll to position [126, 113]
click at [929, 554] on div "description ," at bounding box center [957, 551] width 359 height 14
click at [985, 482] on div "1 2 3 4 5 6 7 8 9 10 11 12 13 14 15 16 17 18 19 26 27 28 29 30 32 33 34 31 20 2…" at bounding box center [933, 420] width 407 height 562
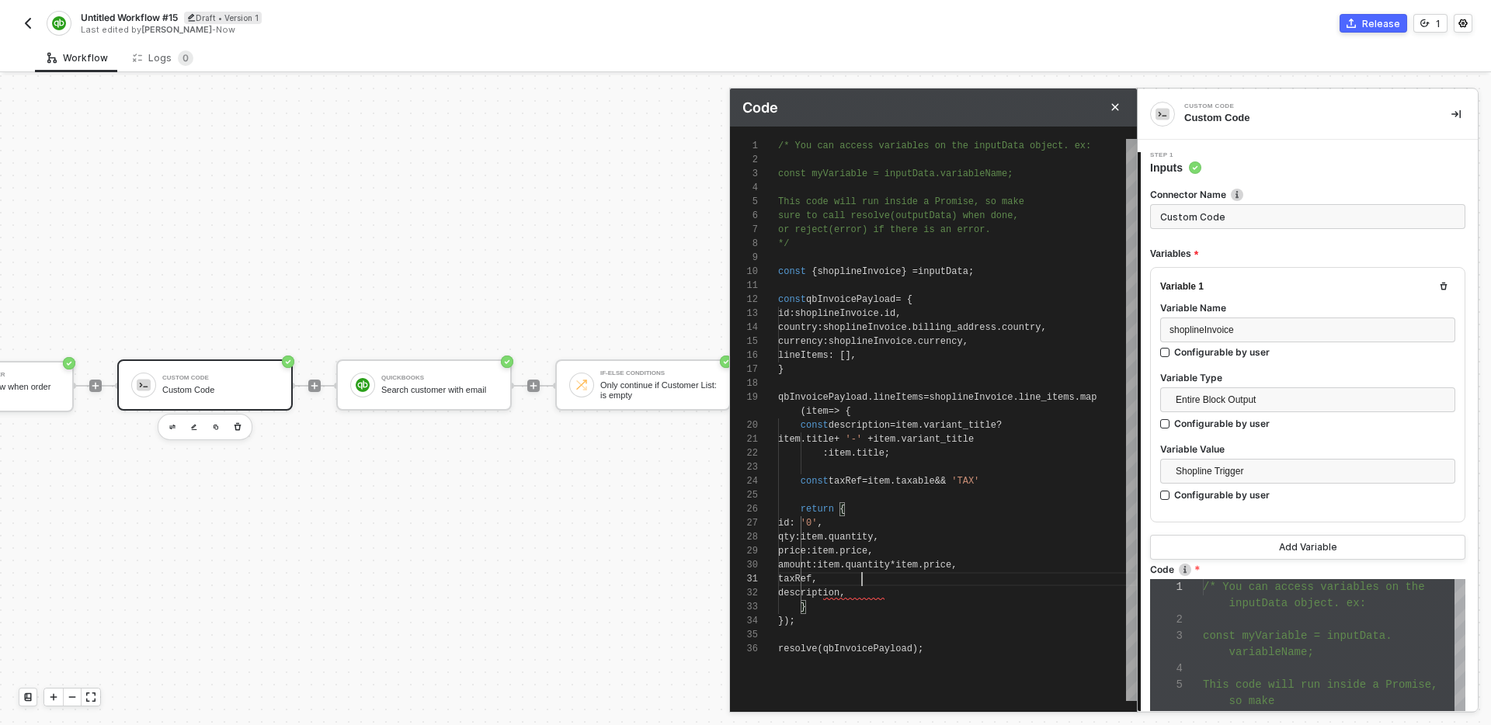
scroll to position [14, 84]
click at [1033, 475] on div "const taxRef = item . taxable && 'TAX'" at bounding box center [957, 482] width 359 height 14
click at [1035, 482] on div "const taxRef = item . taxable && 'TAX'" at bounding box center [957, 482] width 359 height 14
click at [927, 594] on div "description ," at bounding box center [957, 593] width 359 height 14
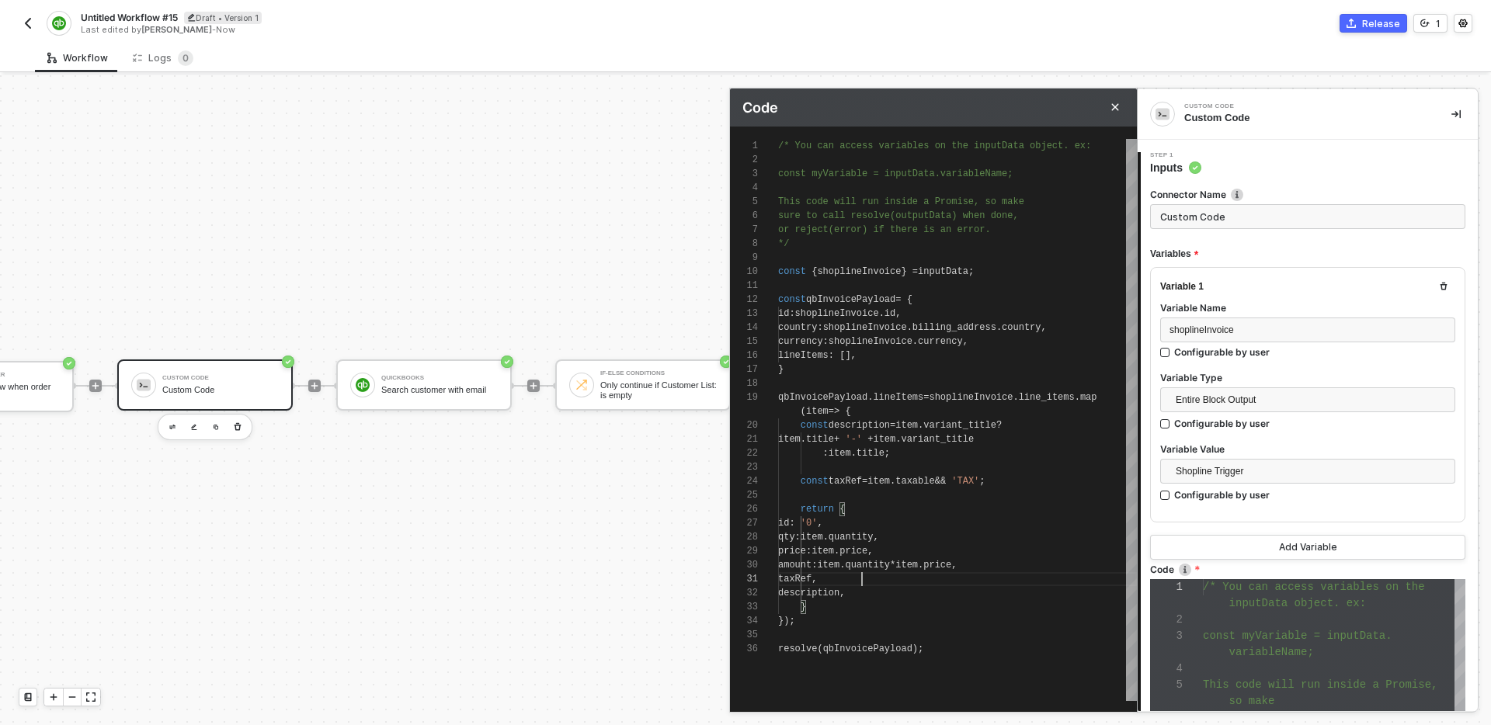
click at [920, 579] on div "taxRef ," at bounding box center [957, 579] width 359 height 14
click at [1035, 565] on div "amount : item . quantity * item . price ," at bounding box center [957, 565] width 359 height 14
click at [987, 556] on div "price : item . price ," at bounding box center [957, 551] width 359 height 14
click at [968, 540] on div "qty : item . quantity ," at bounding box center [957, 537] width 359 height 14
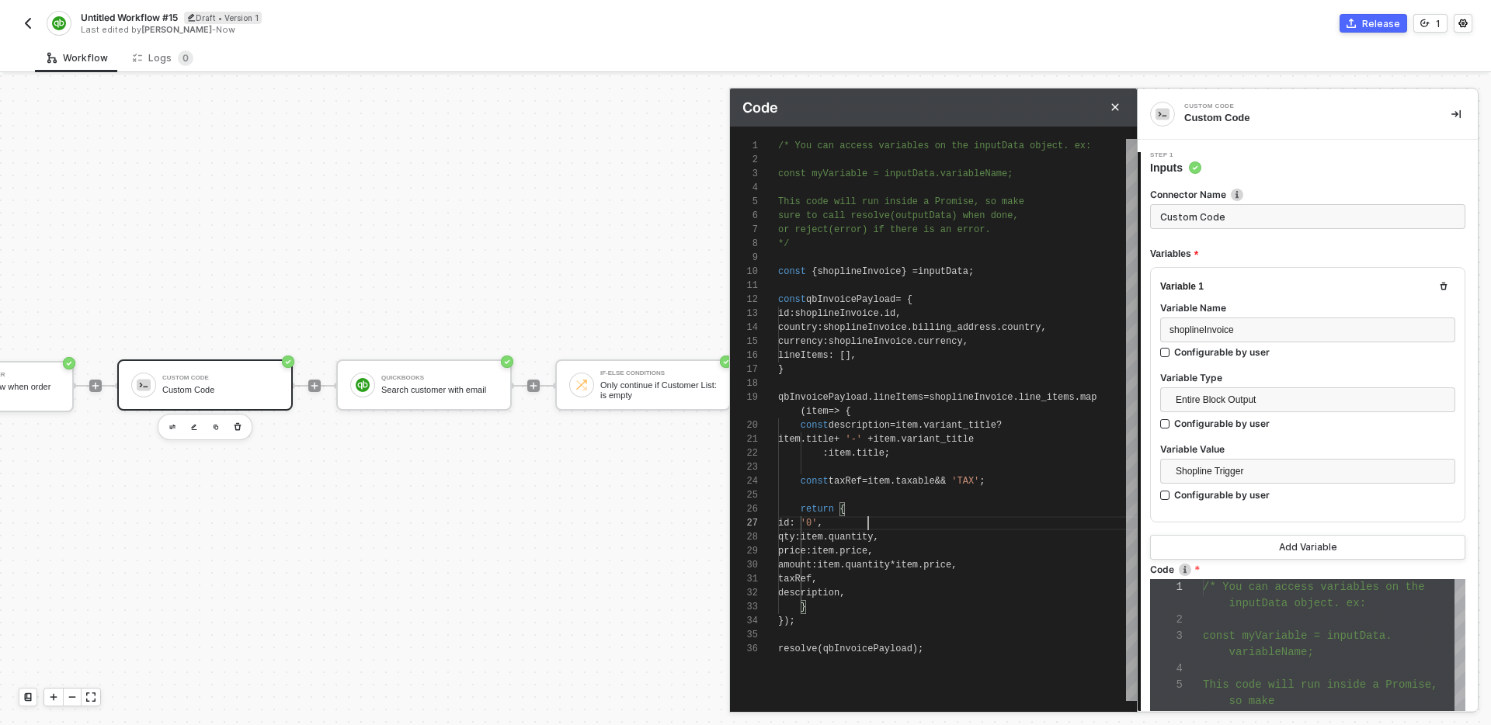
click at [927, 526] on div "id : '0' ," at bounding box center [957, 523] width 359 height 14
type textarea "amount: item.quantity * item.price, taxRef, description, } }); resolve(qbInvoic…"
click at [843, 610] on div "}" at bounding box center [957, 607] width 359 height 14
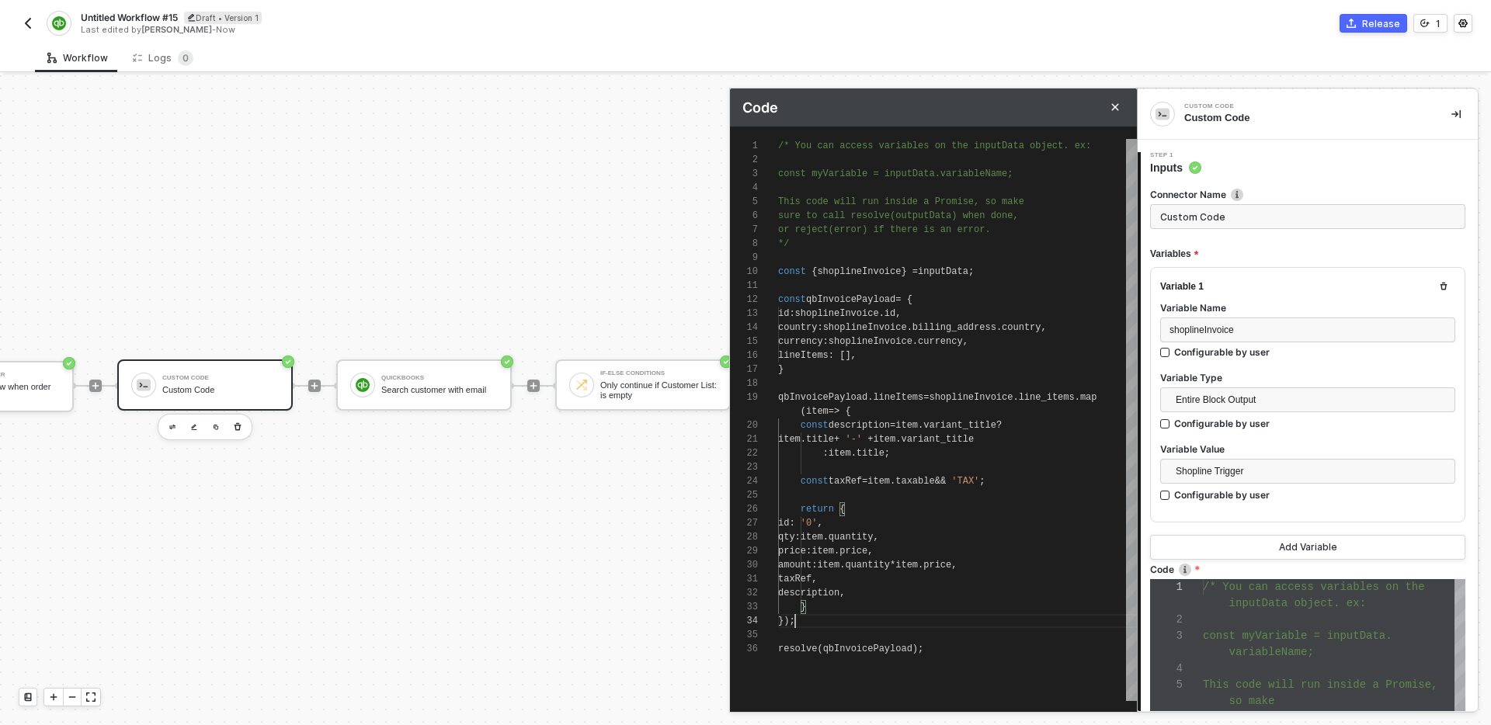
click at [821, 617] on div "});" at bounding box center [957, 621] width 359 height 14
click at [820, 609] on div "}" at bounding box center [957, 607] width 359 height 14
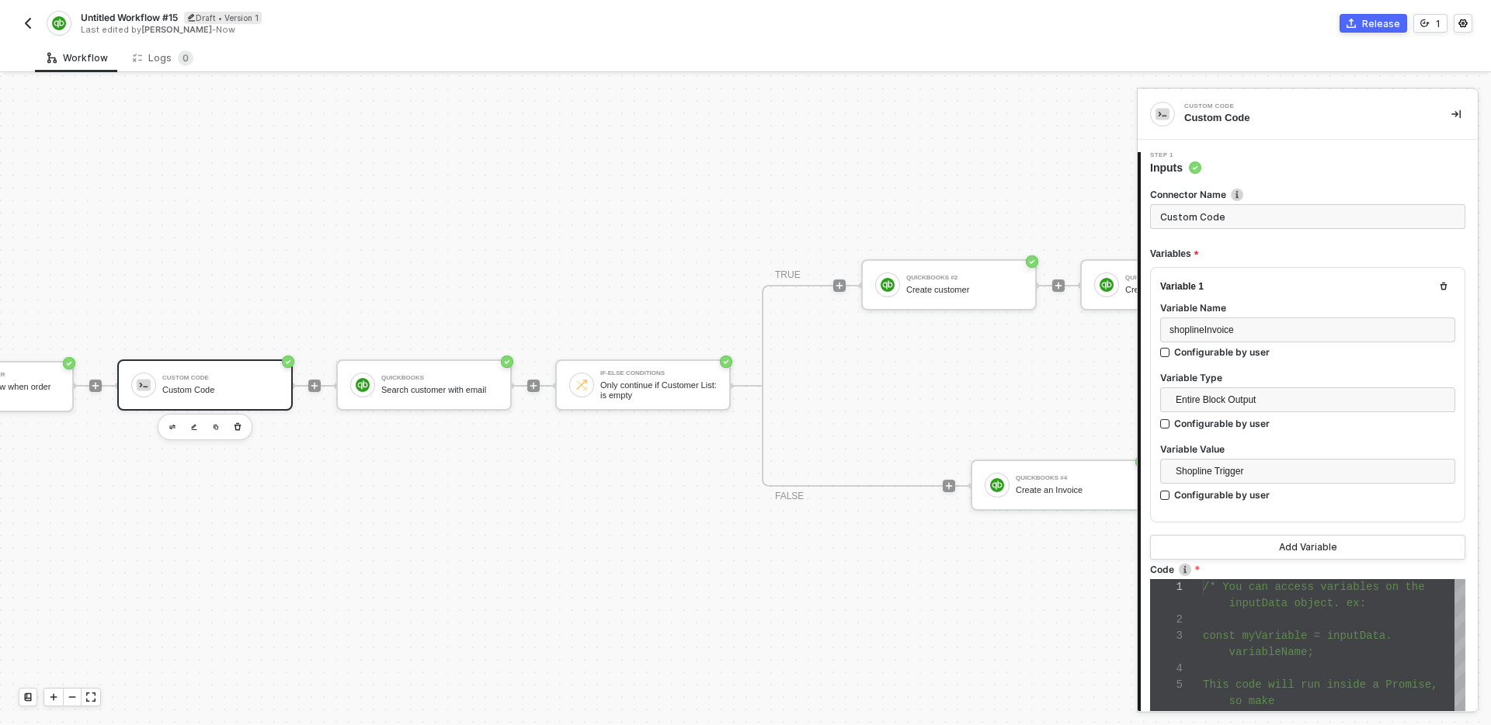
click at [688, 596] on div "TRIGGER Shopline Trigger Trigger workflow when order paid Custom Code Custom Co…" at bounding box center [632, 386] width 1504 height 679
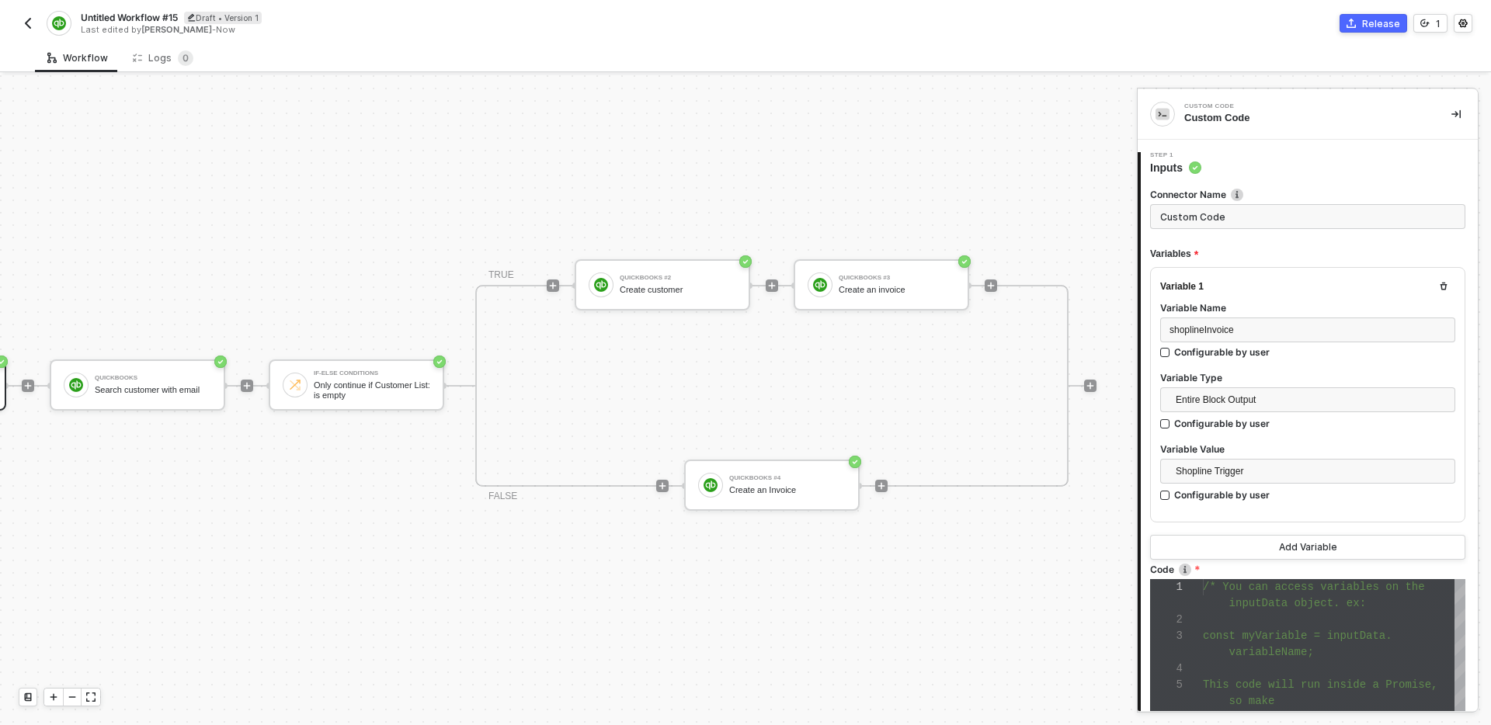
scroll to position [29, 464]
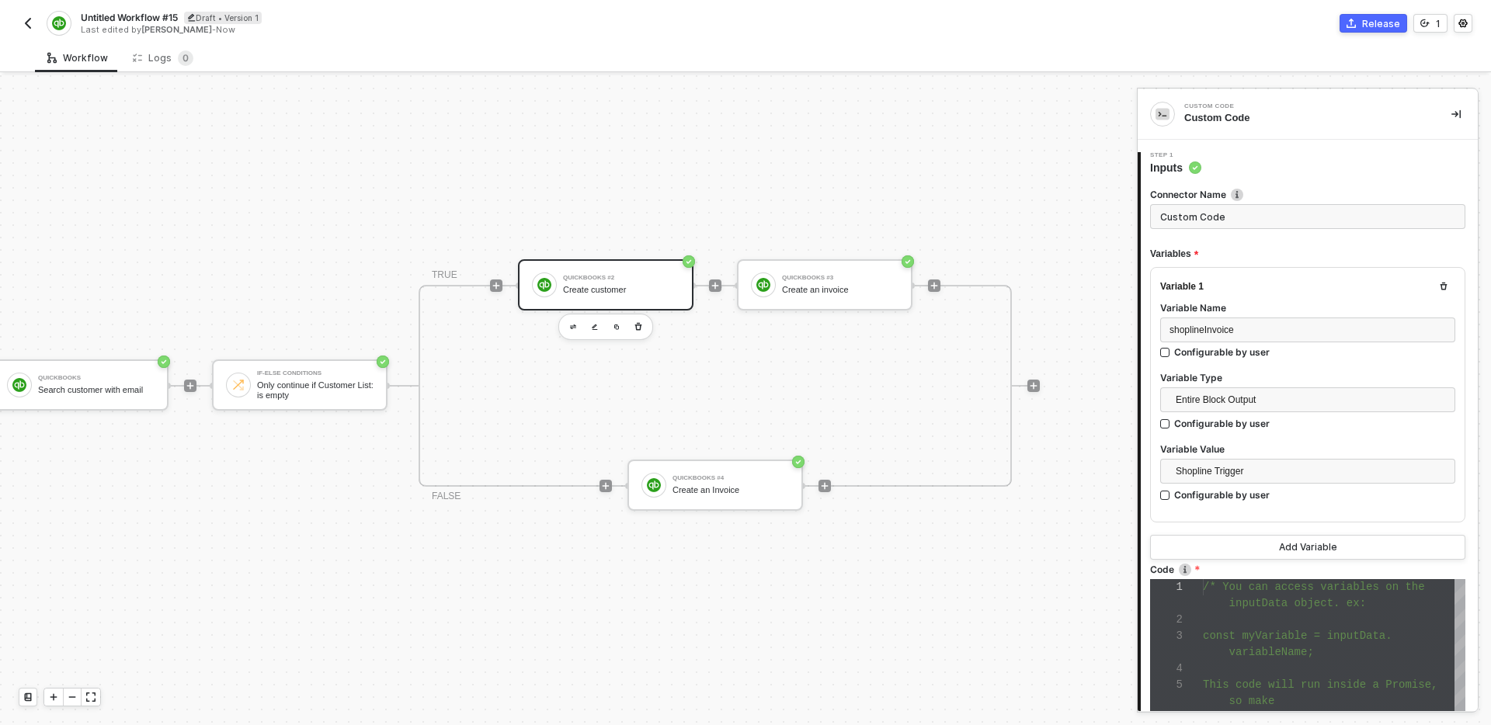
click at [591, 285] on div "Create customer" at bounding box center [621, 290] width 116 height 10
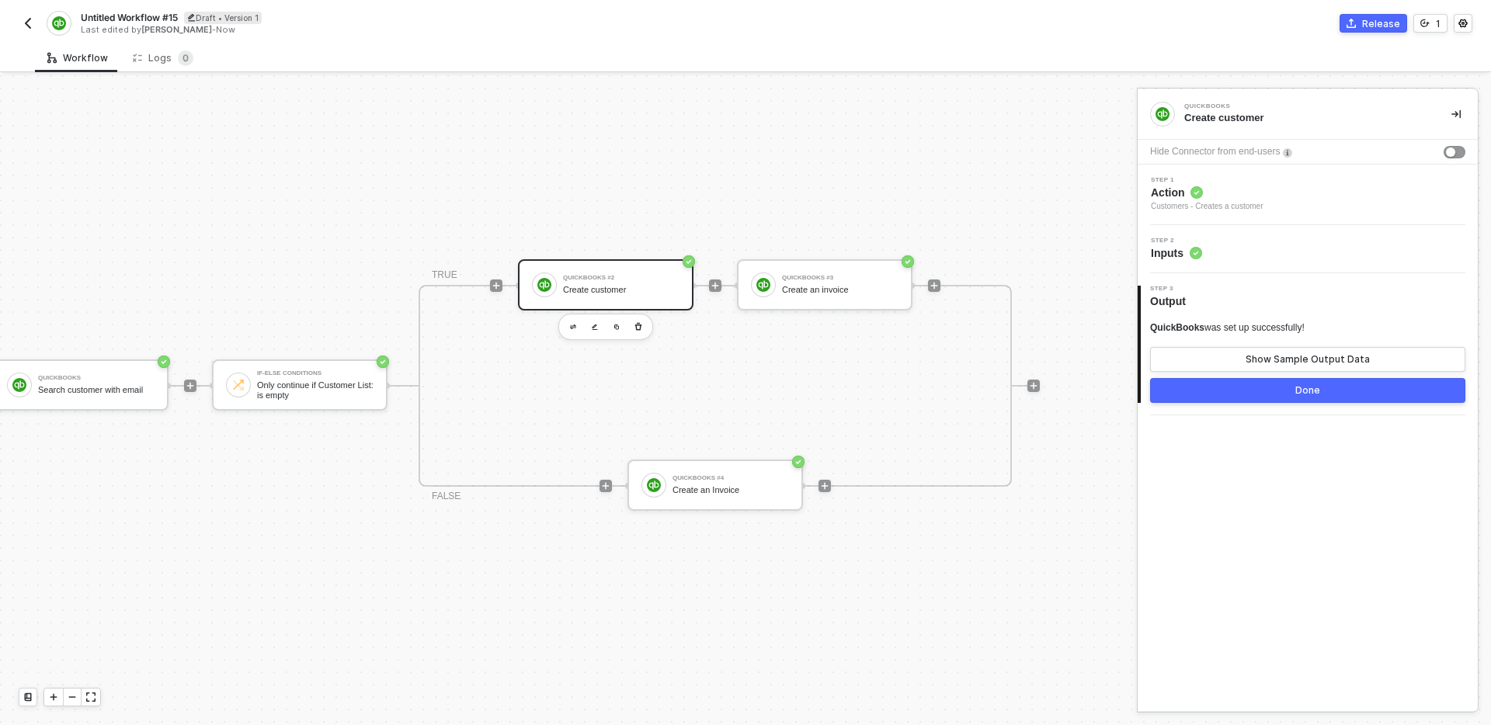
click at [1292, 250] on div "Step 2 Inputs" at bounding box center [1310, 249] width 336 height 23
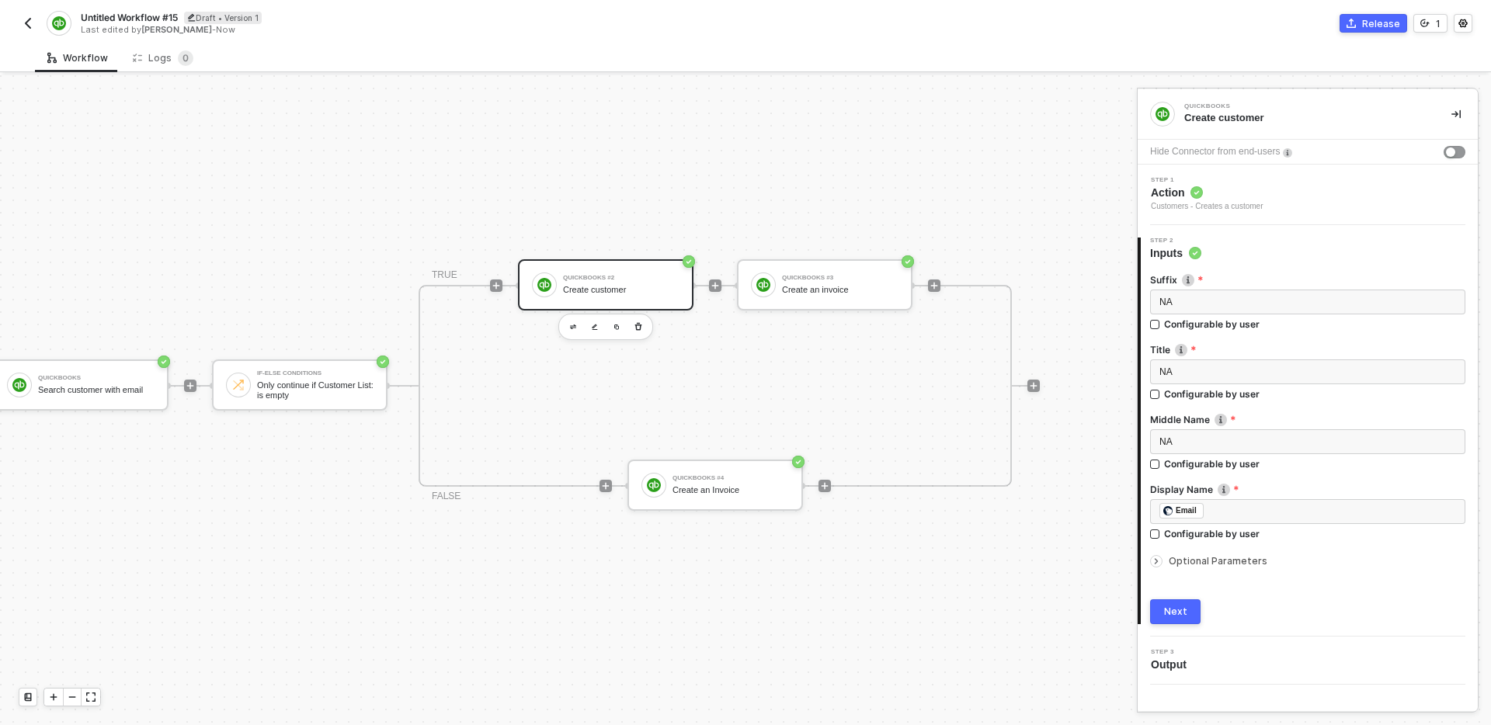
click at [1179, 615] on div "Next" at bounding box center [1175, 612] width 23 height 12
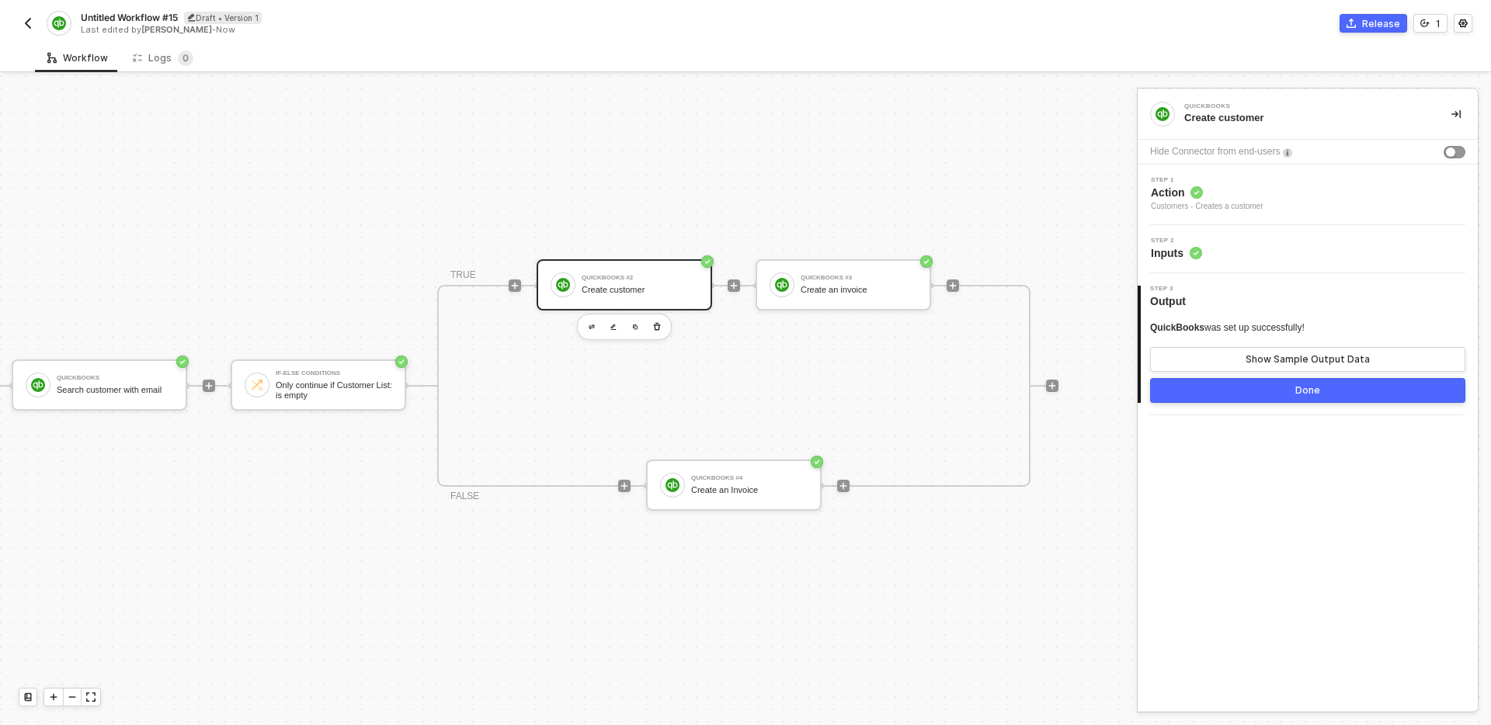
scroll to position [29, 448]
click at [769, 489] on div "Create an Invoice" at bounding box center [746, 490] width 116 height 10
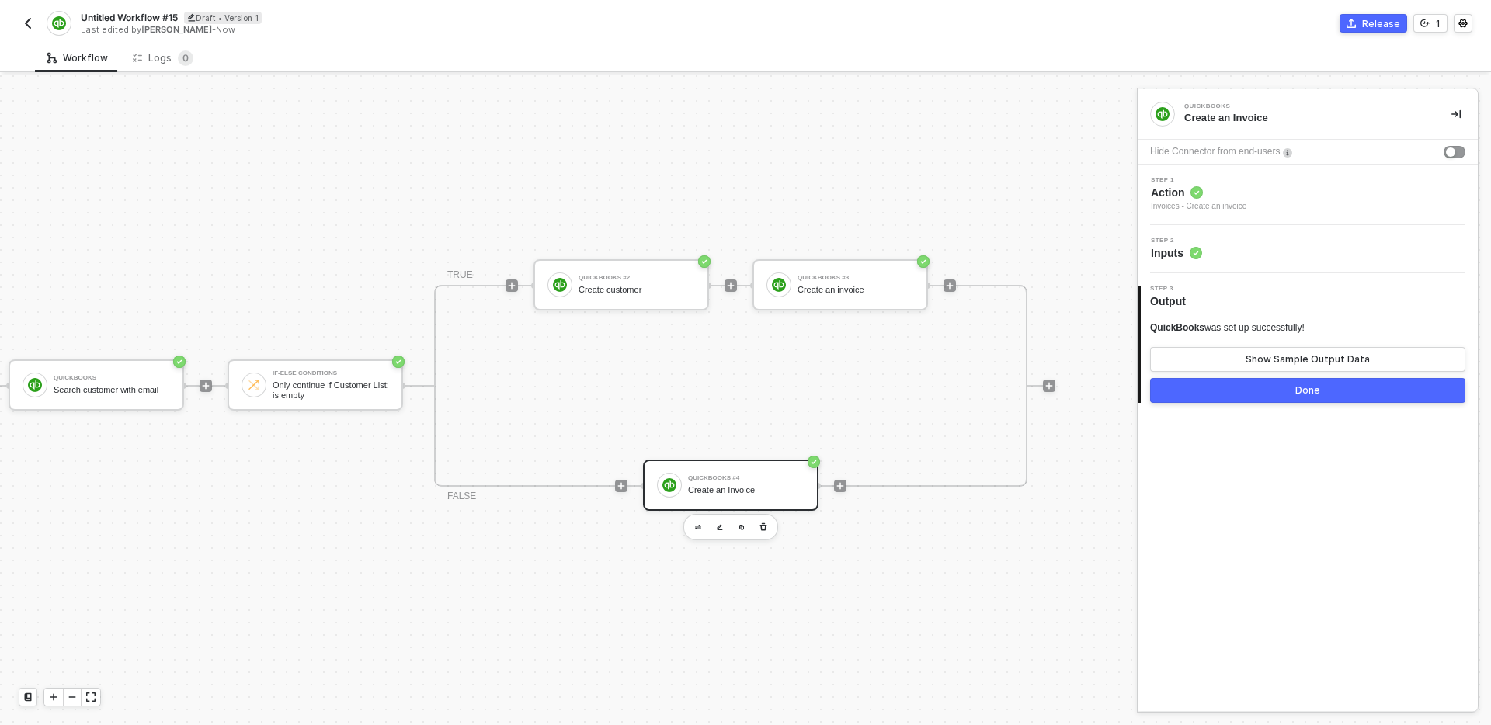
click at [1335, 250] on div "Step 2 Inputs" at bounding box center [1310, 249] width 336 height 23
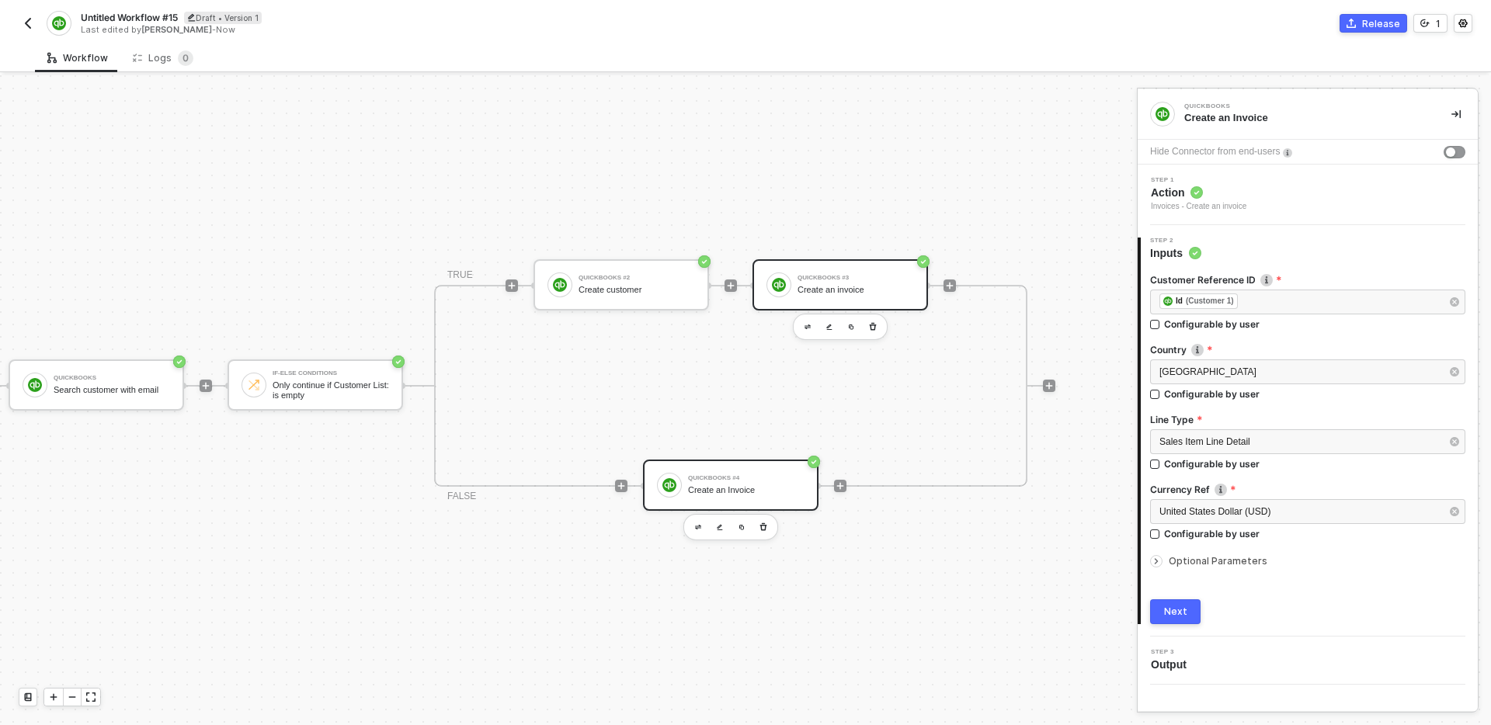
click at [840, 288] on div "Create an invoice" at bounding box center [856, 290] width 116 height 10
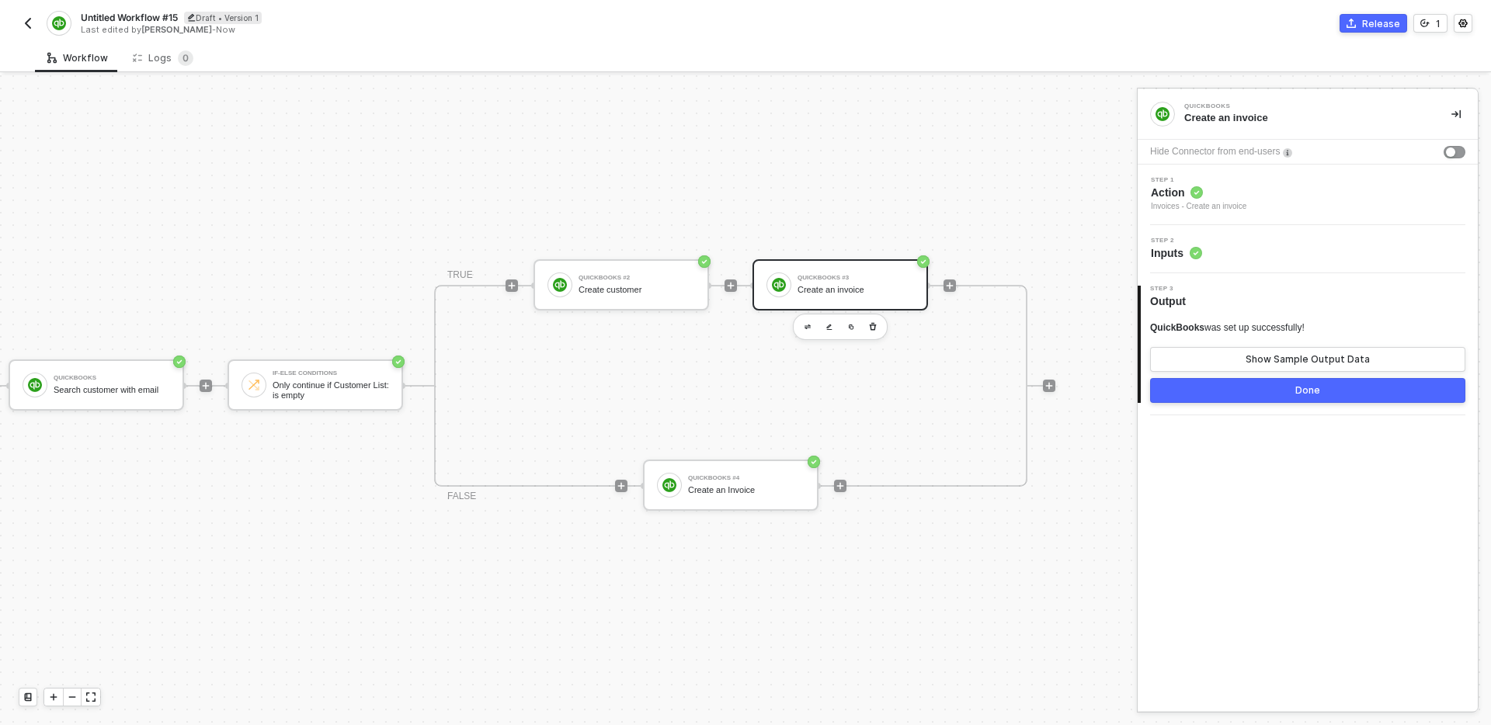
click at [1309, 236] on div "Step 2 Inputs" at bounding box center [1308, 249] width 340 height 48
click at [1309, 250] on div "Step 2 Inputs" at bounding box center [1310, 249] width 336 height 23
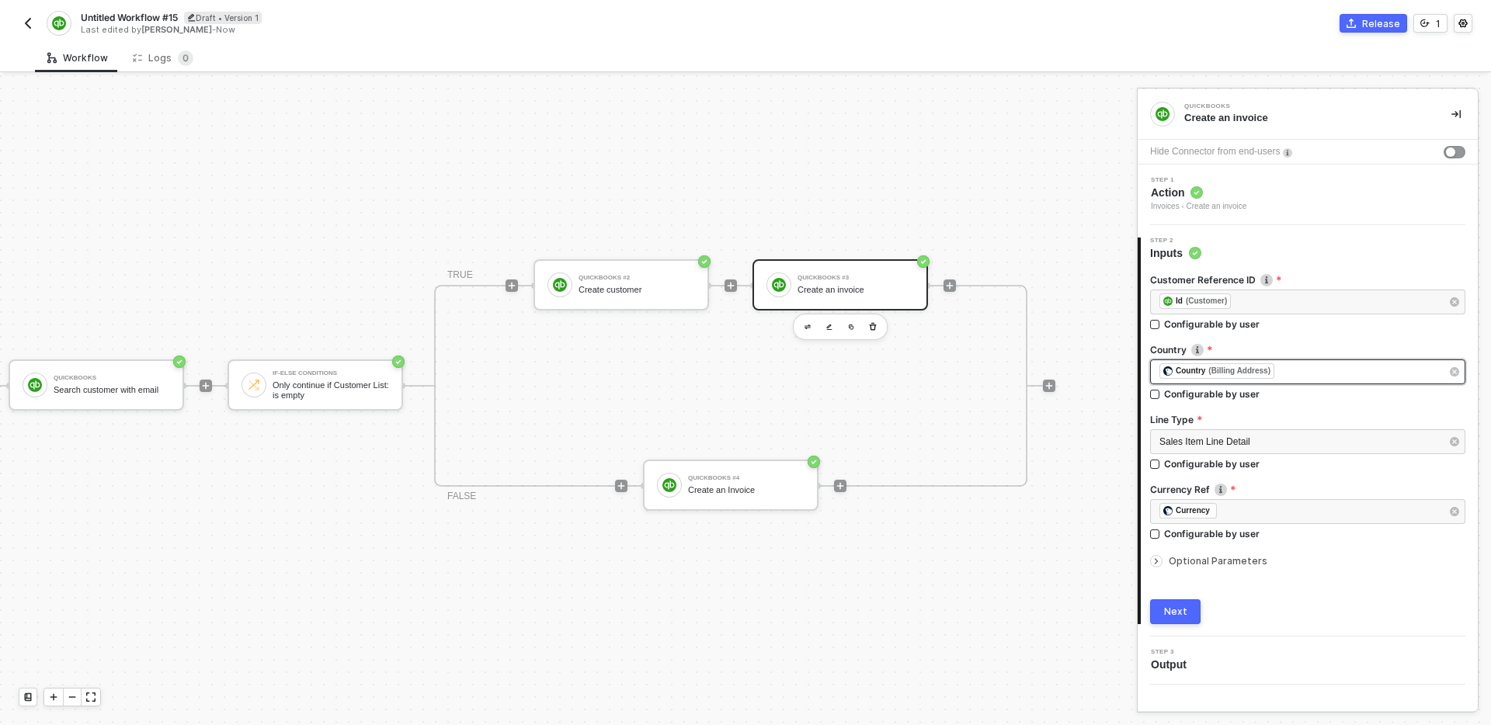
click at [1341, 377] on div "﻿ ﻿ Country (Billing Address) ﻿" at bounding box center [1300, 371] width 281 height 17
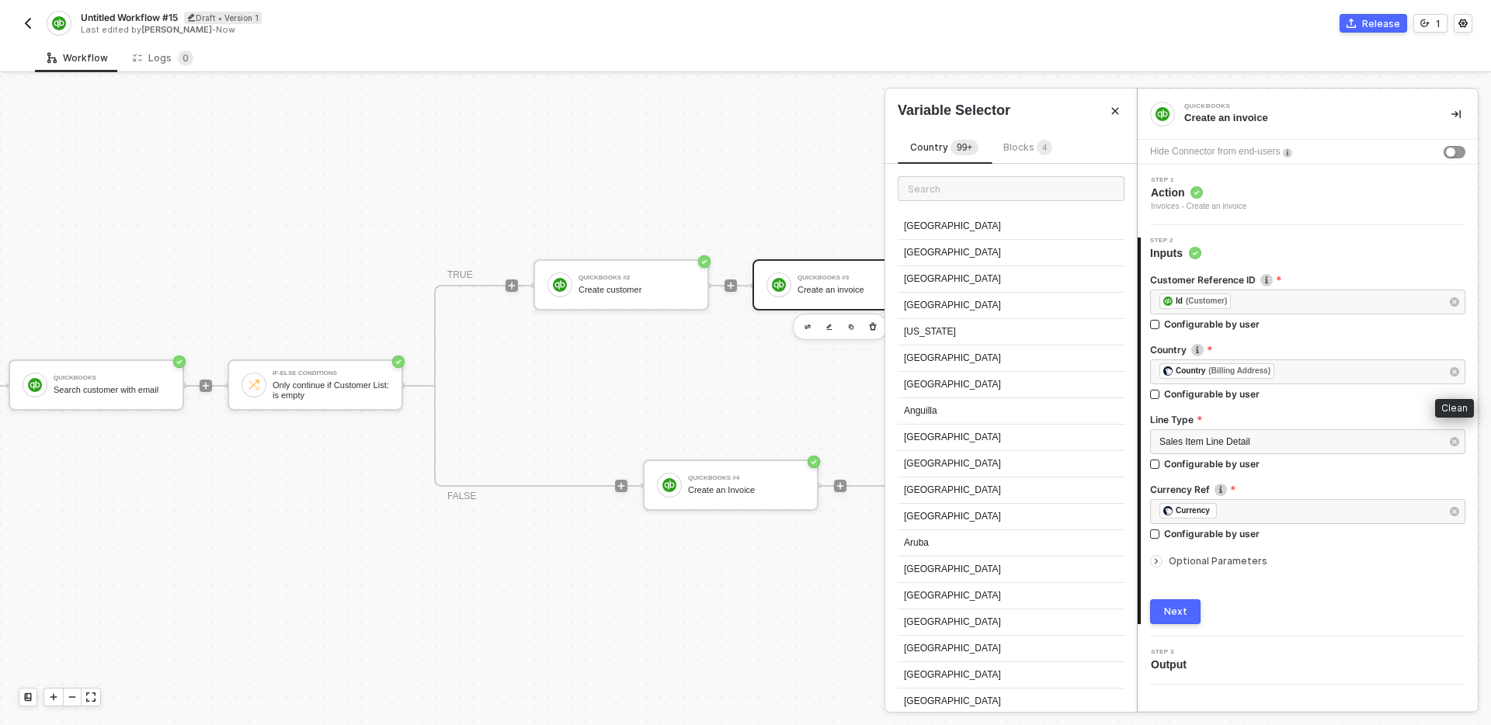
click at [1452, 368] on icon "button" at bounding box center [1454, 371] width 9 height 9
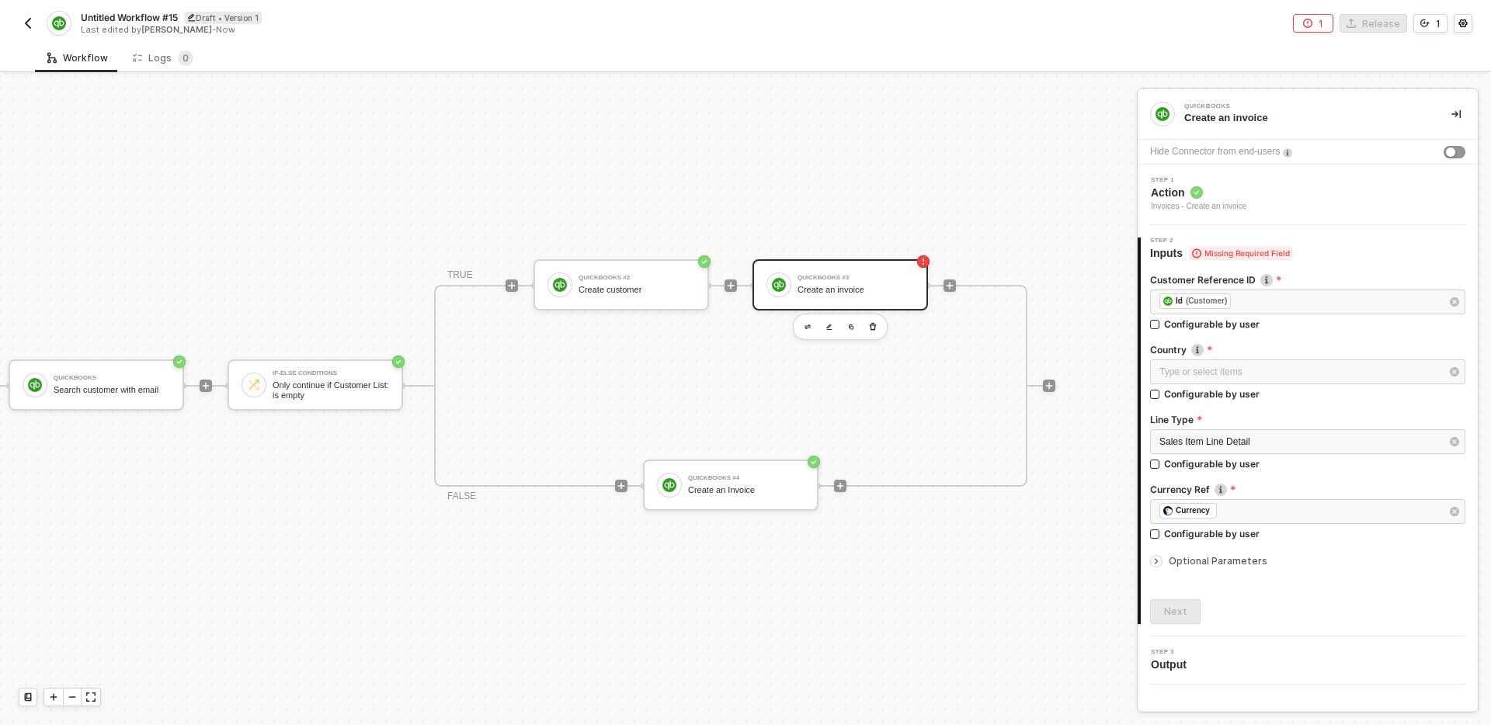
click at [1364, 407] on div at bounding box center [1307, 410] width 315 height 6
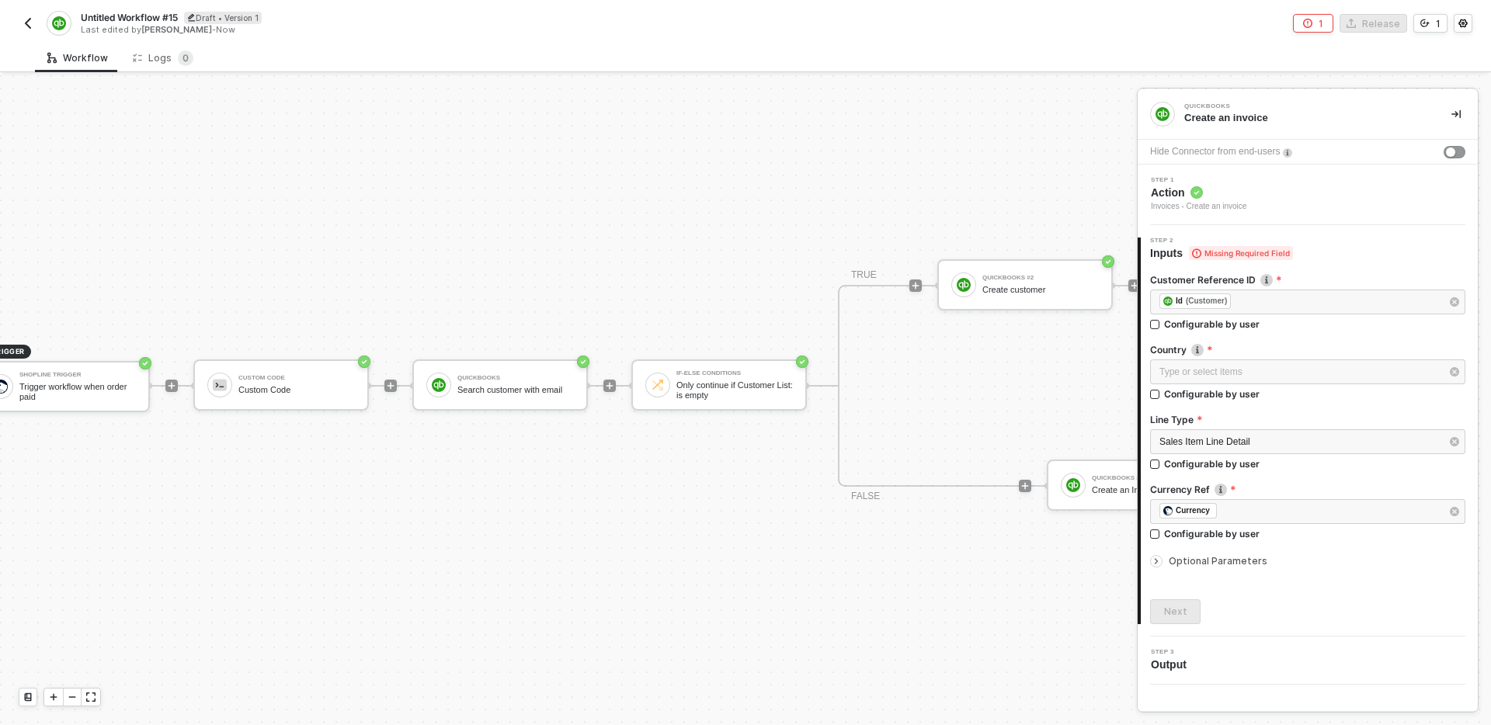
scroll to position [29, 36]
click at [287, 382] on div "Custom Code Custom Code" at bounding box center [305, 385] width 116 height 30
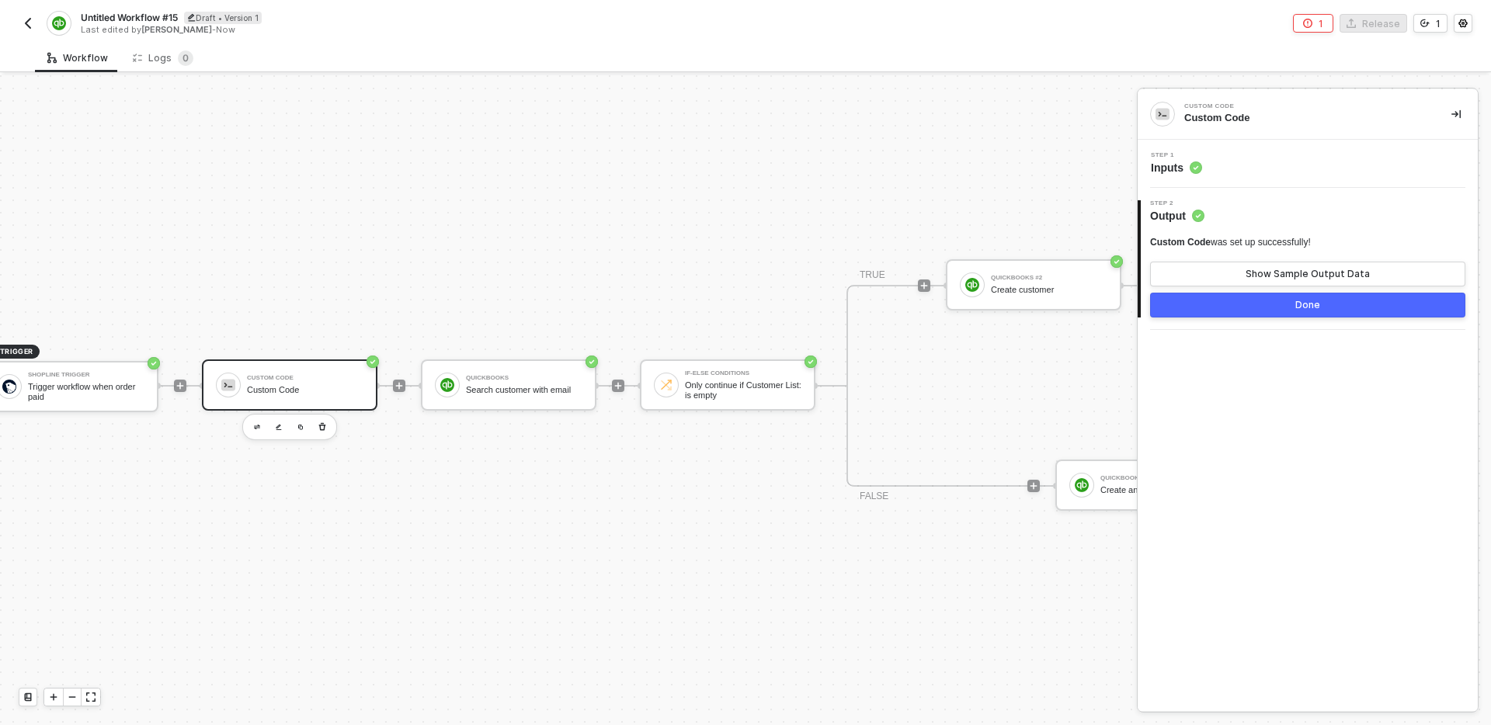
click at [1258, 174] on div "Step 1 Inputs" at bounding box center [1310, 163] width 336 height 23
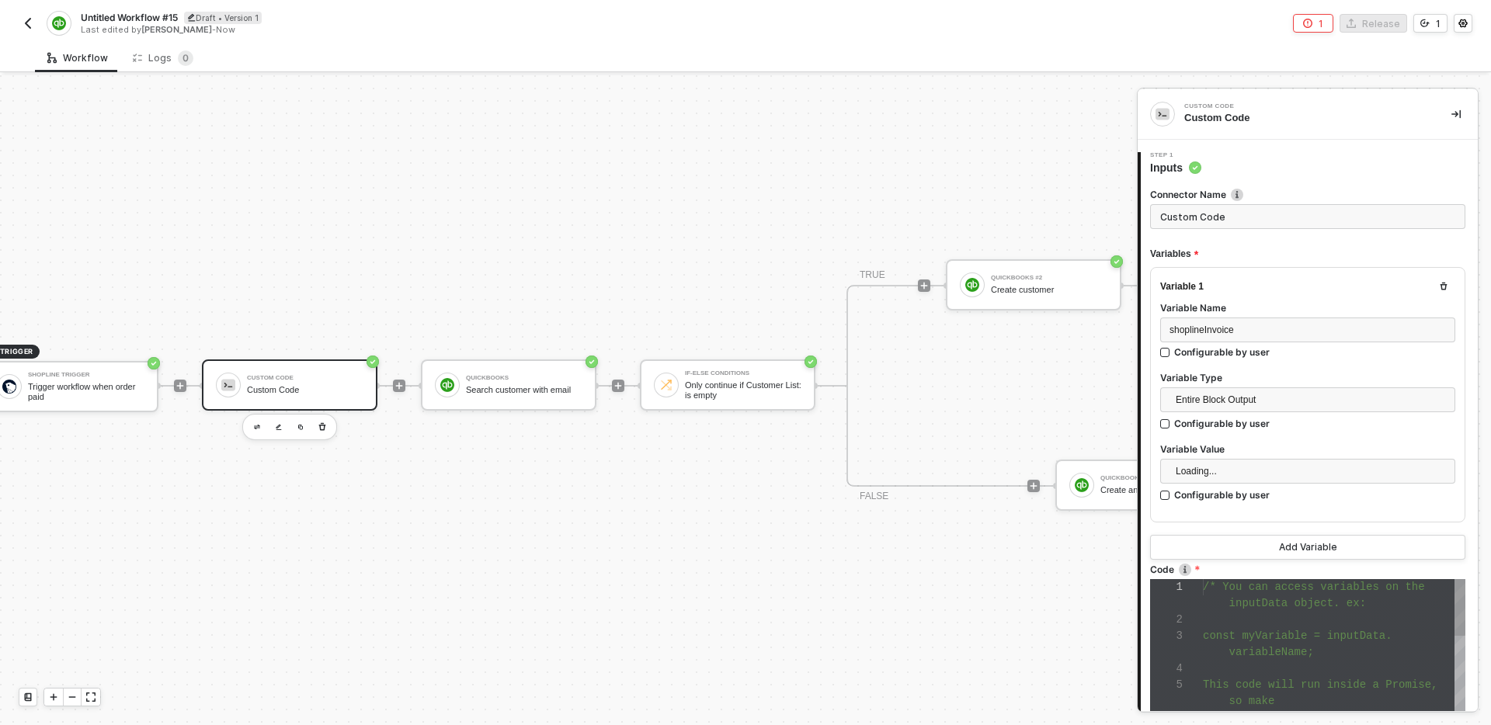
scroll to position [98, 0]
click at [1269, 647] on span "variableName;" at bounding box center [1271, 652] width 85 height 12
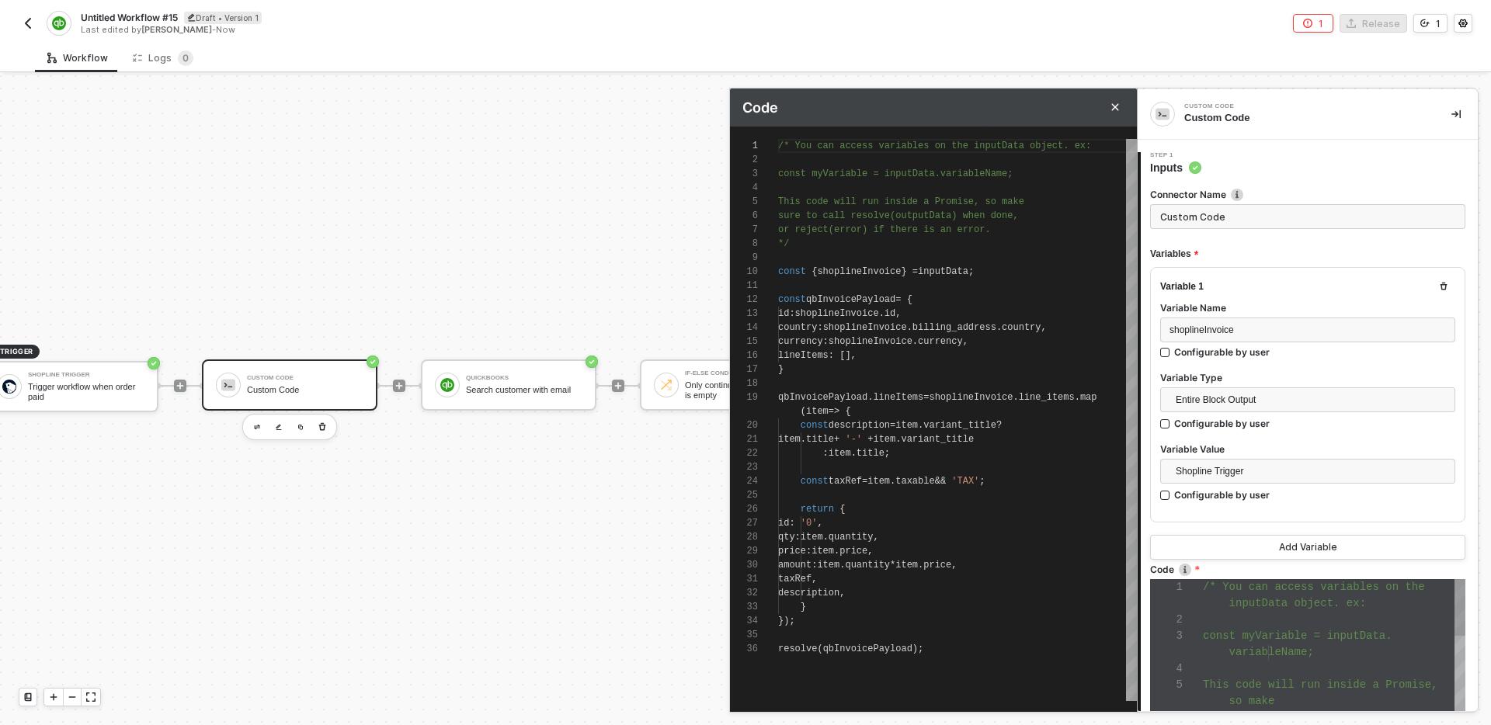
scroll to position [33, 0]
type textarea "const qbInvoicePayload = { id: [DOMAIN_NAME], country: shoplineInvoice.billing_…"
click at [1090, 325] on div "country : shoplineInvoice . billing_address . country ," at bounding box center [957, 328] width 359 height 14
click at [1114, 110] on icon "Close" at bounding box center [1115, 107] width 9 height 9
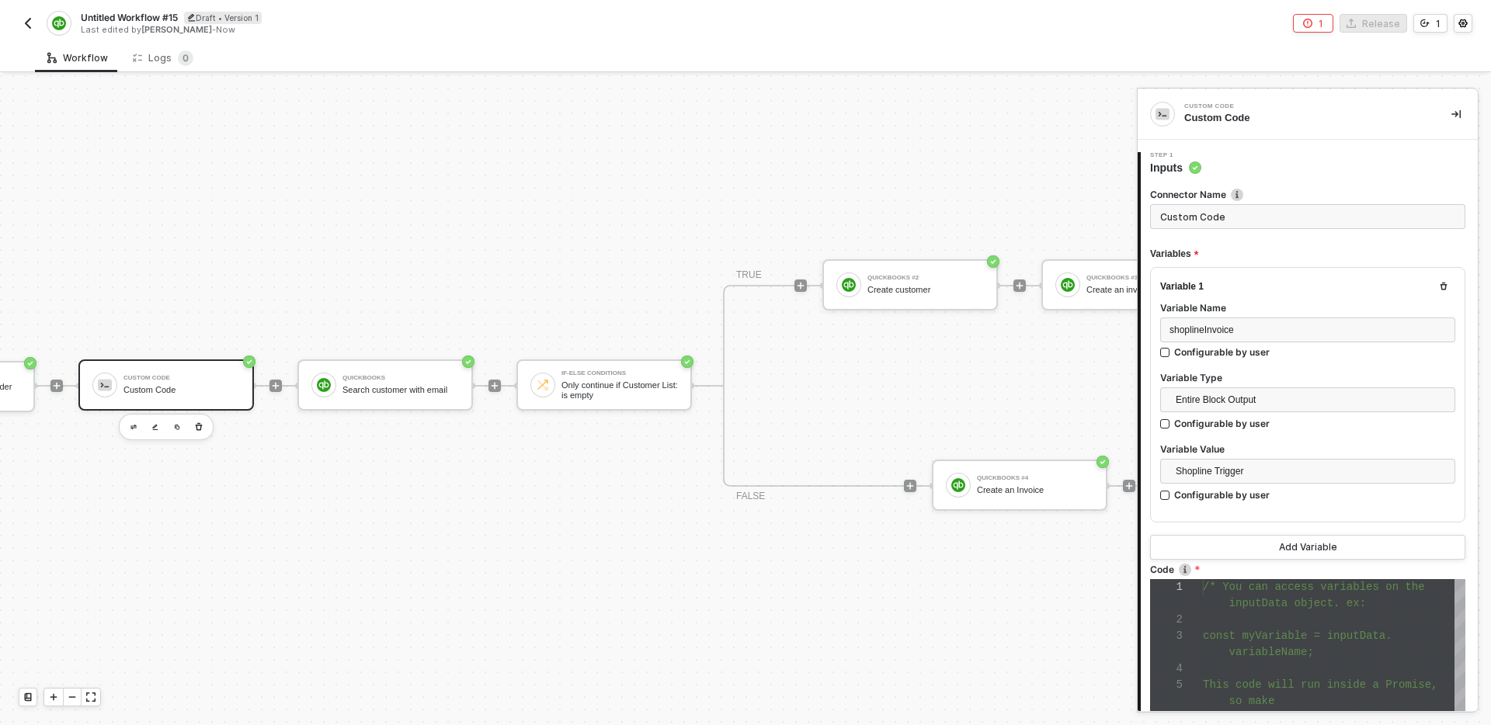
scroll to position [29, 464]
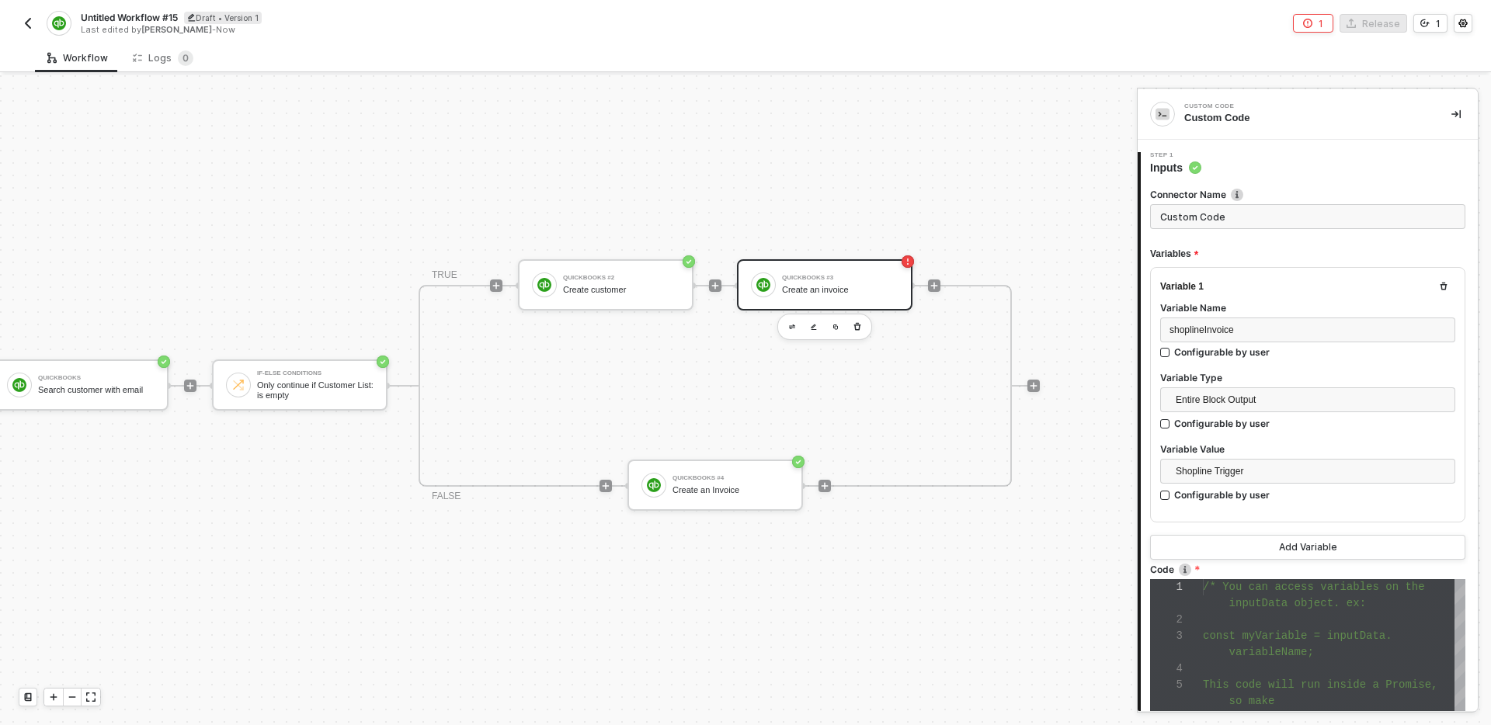
click at [793, 288] on div "Create an invoice" at bounding box center [840, 290] width 116 height 10
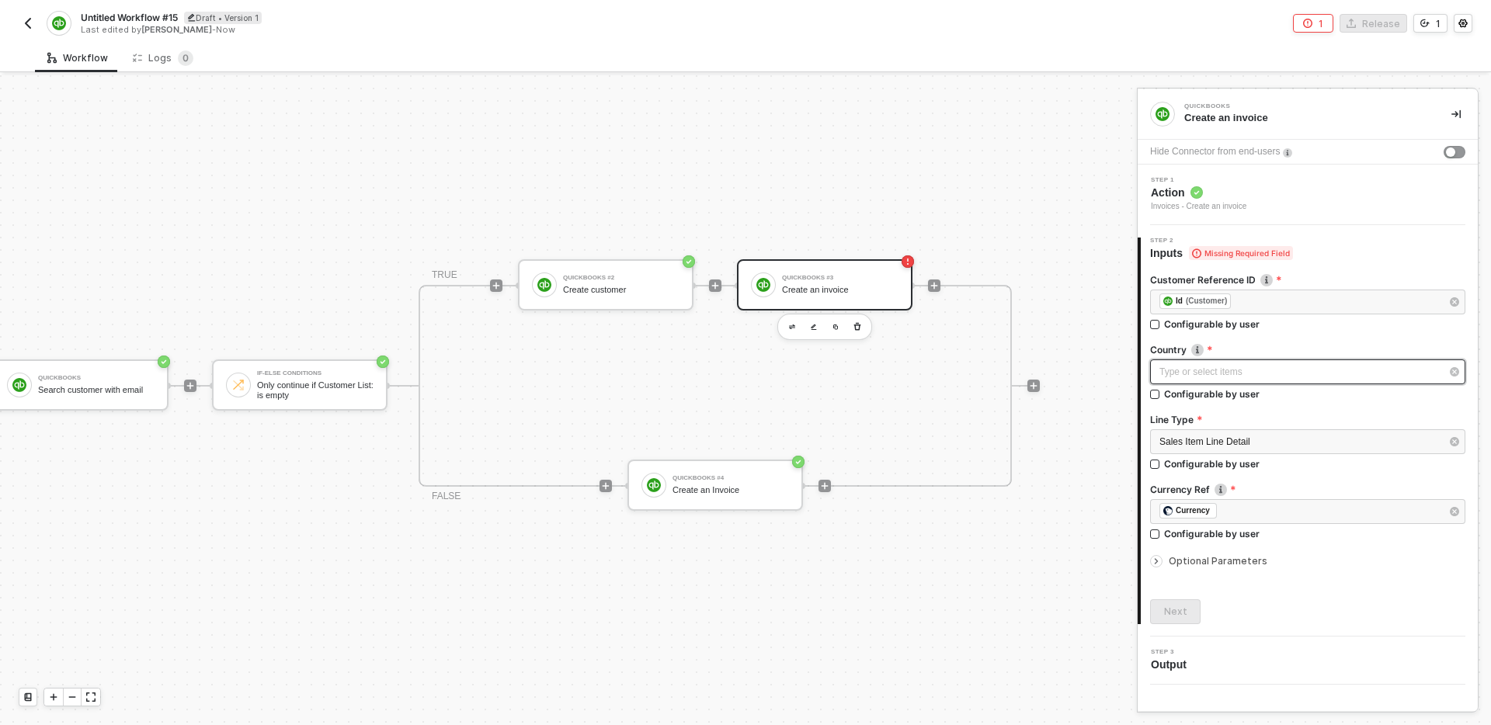
click at [1320, 371] on div "Type or select items ﻿" at bounding box center [1300, 372] width 281 height 15
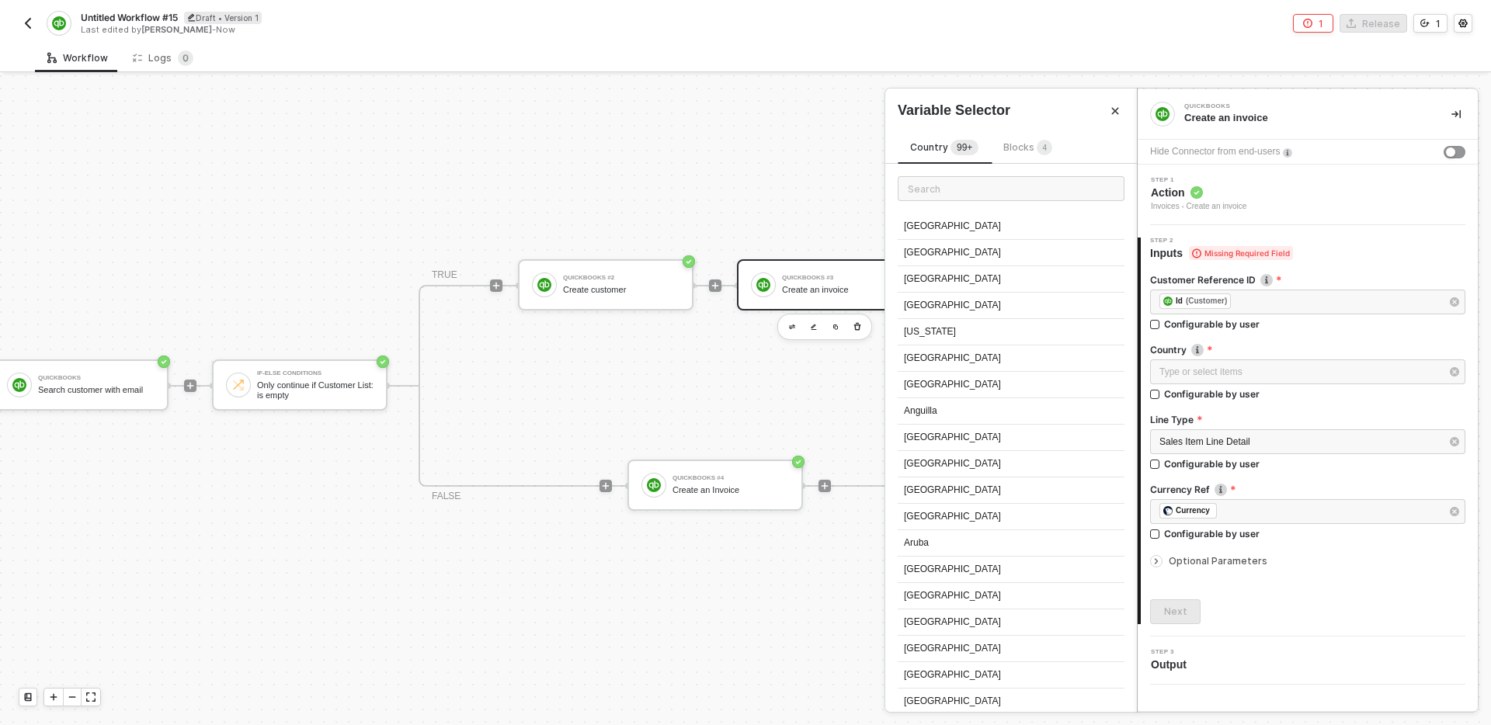
click at [1020, 144] on span "Blocks 4" at bounding box center [1027, 147] width 49 height 12
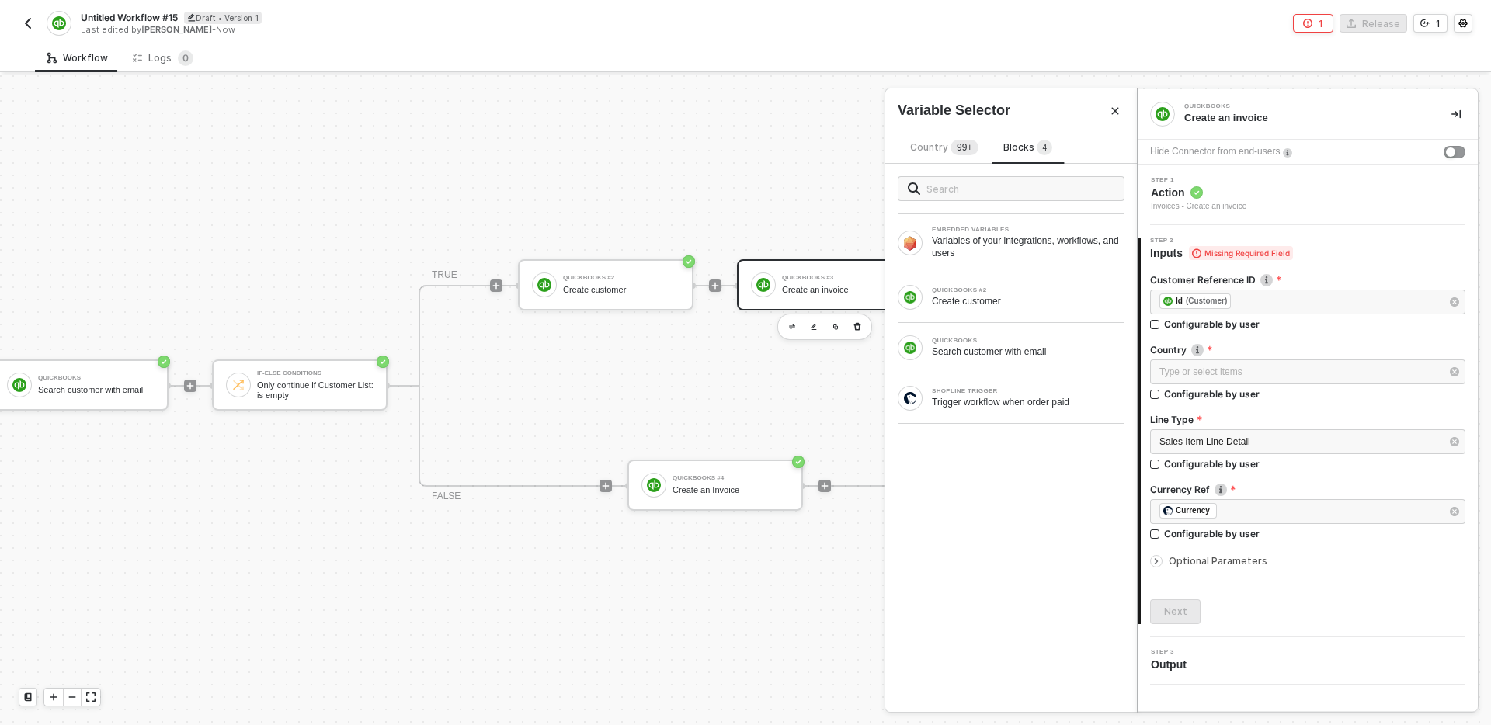
click at [997, 498] on div "EMBEDDED VARIABLES Variables of your integrations, workflows, and users QUICKBO…" at bounding box center [1011, 438] width 252 height 548
click at [1236, 366] on div "Type or select items ﻿" at bounding box center [1300, 372] width 281 height 15
click at [1005, 193] on input "text" at bounding box center [1021, 188] width 188 height 17
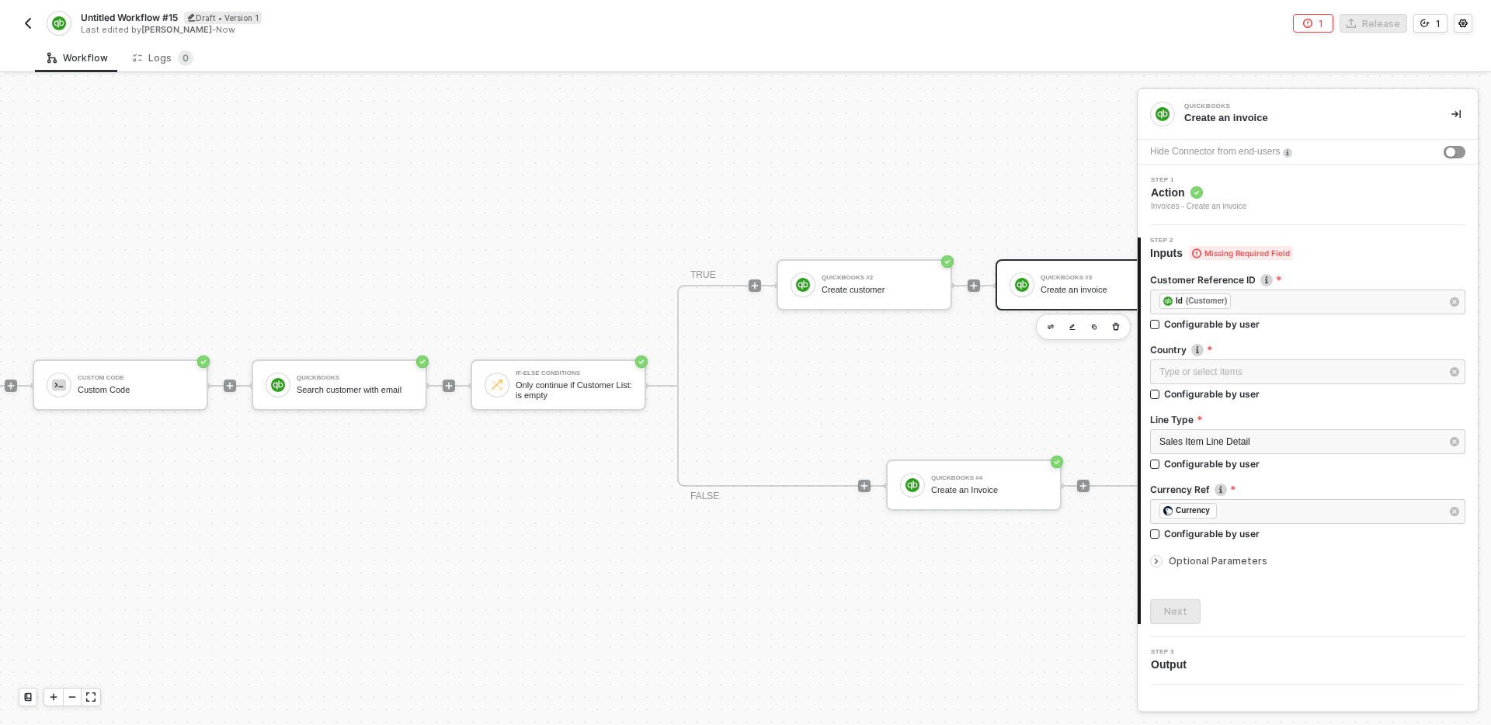
scroll to position [29, 189]
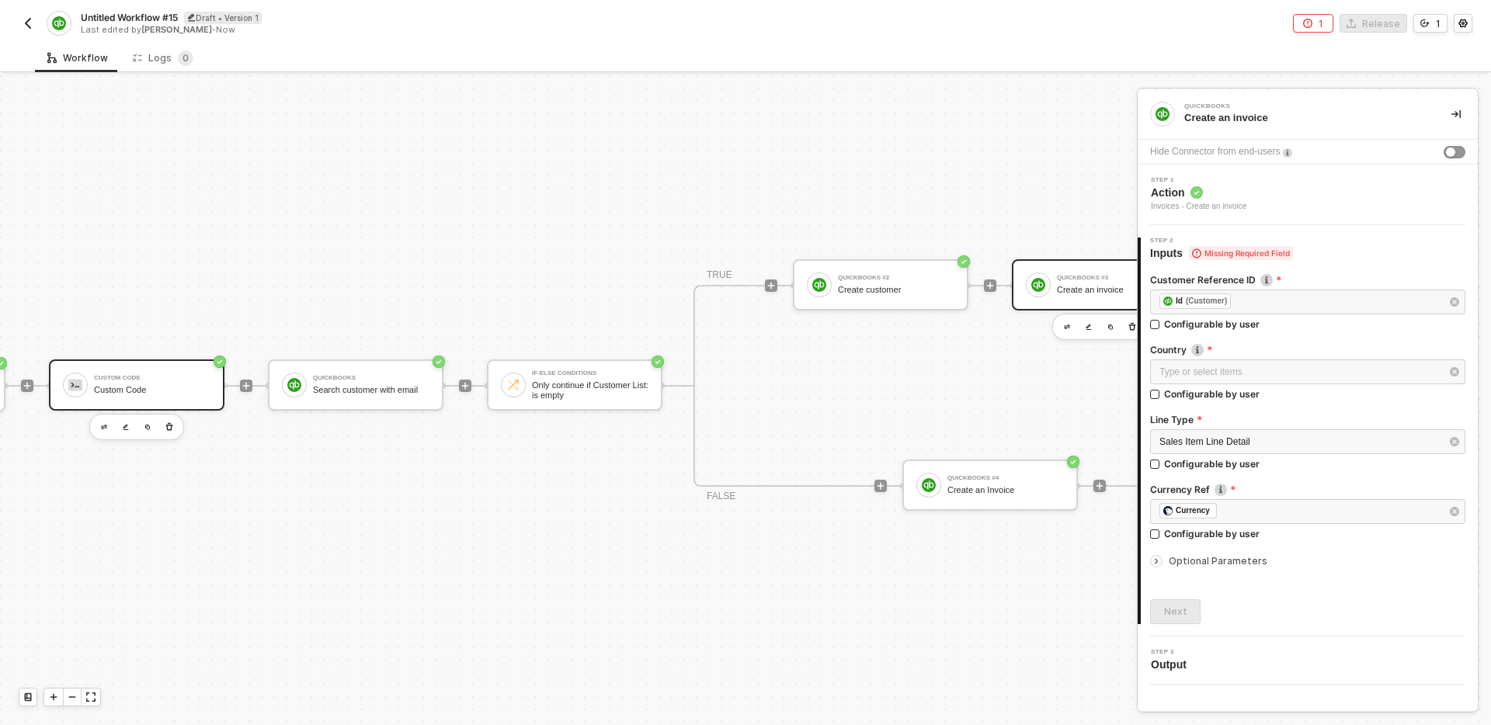
click at [157, 385] on div "Custom Code" at bounding box center [152, 390] width 116 height 10
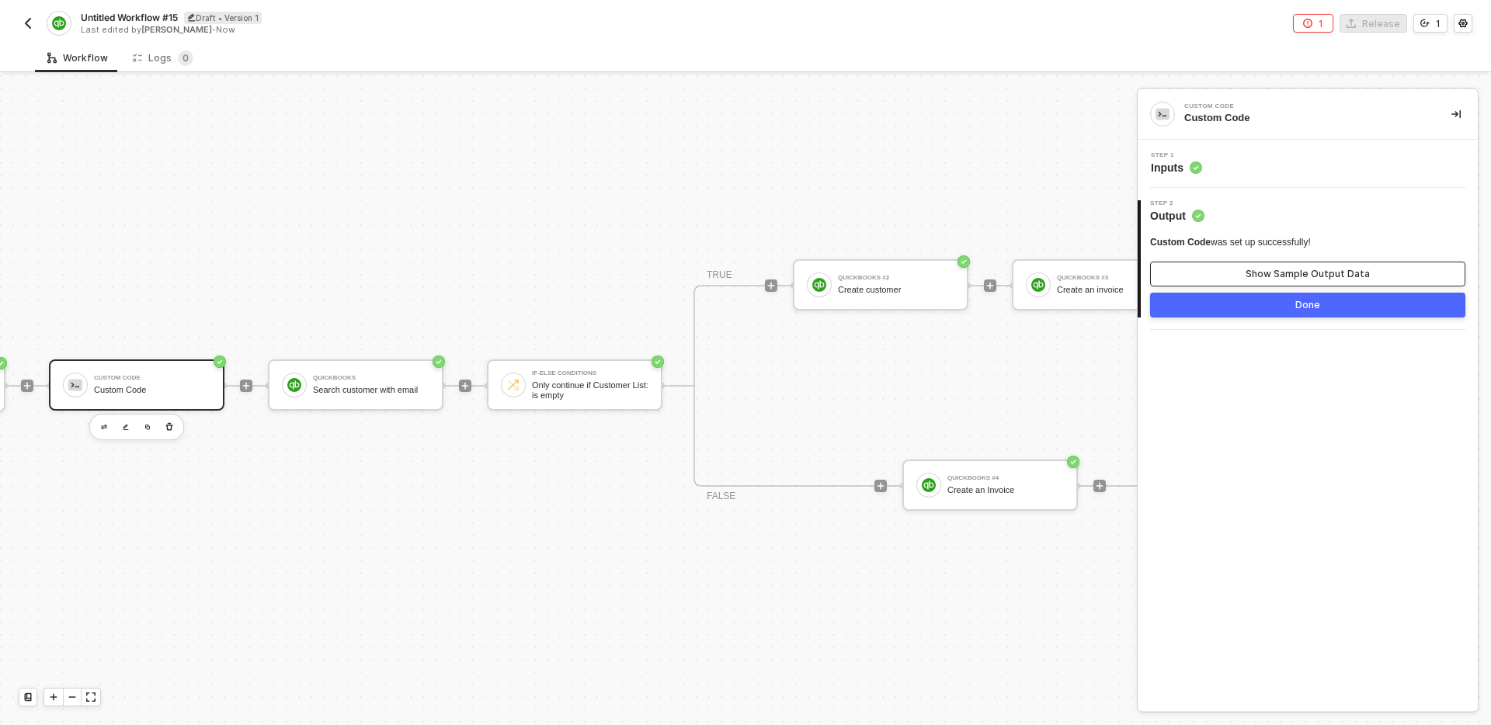
click at [1281, 269] on div "Show Sample Output Data" at bounding box center [1308, 274] width 124 height 12
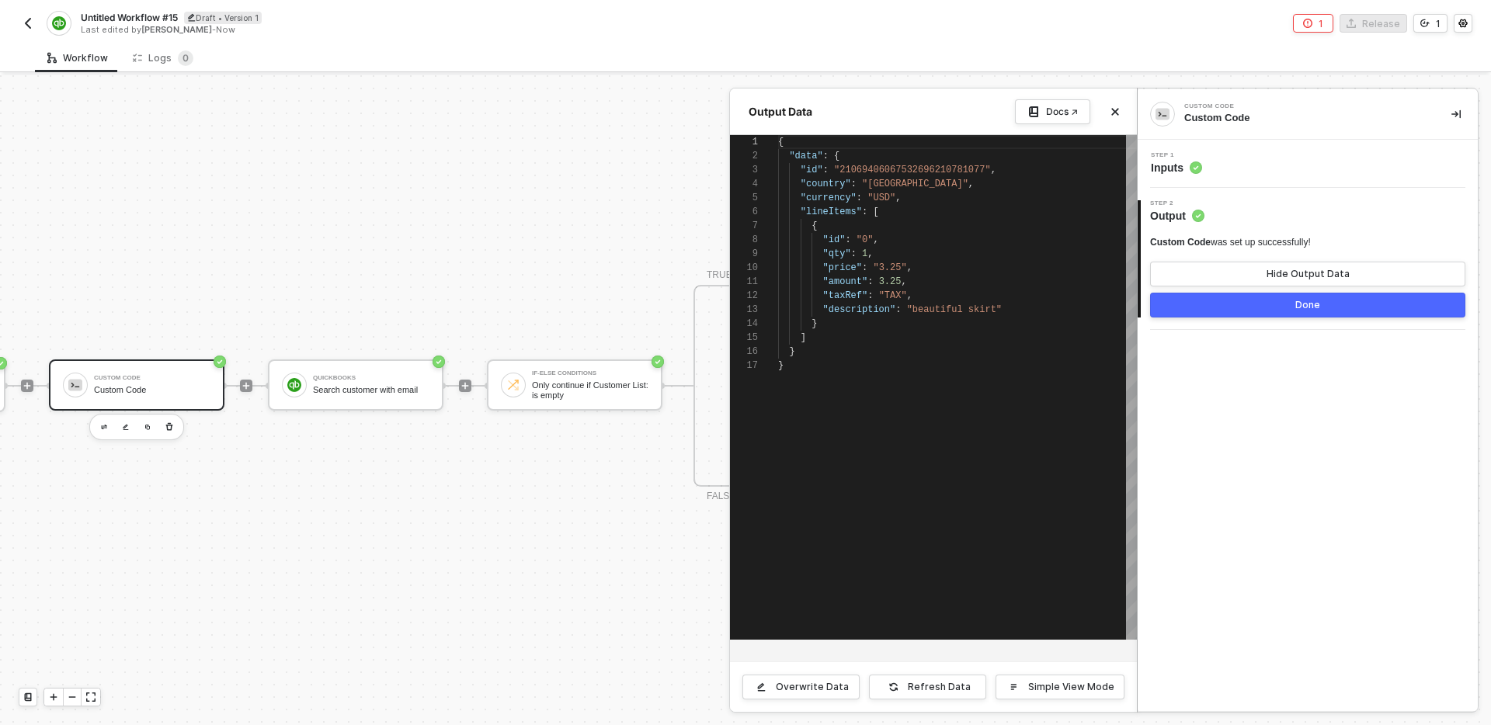
scroll to position [140, 0]
click at [1213, 568] on div "Custom Code Custom Code Step 1 Inputs 2 Step 2 Output Custom Code was set up su…" at bounding box center [1308, 400] width 340 height 622
click at [1048, 692] on div "Simple View Mode" at bounding box center [1071, 687] width 86 height 12
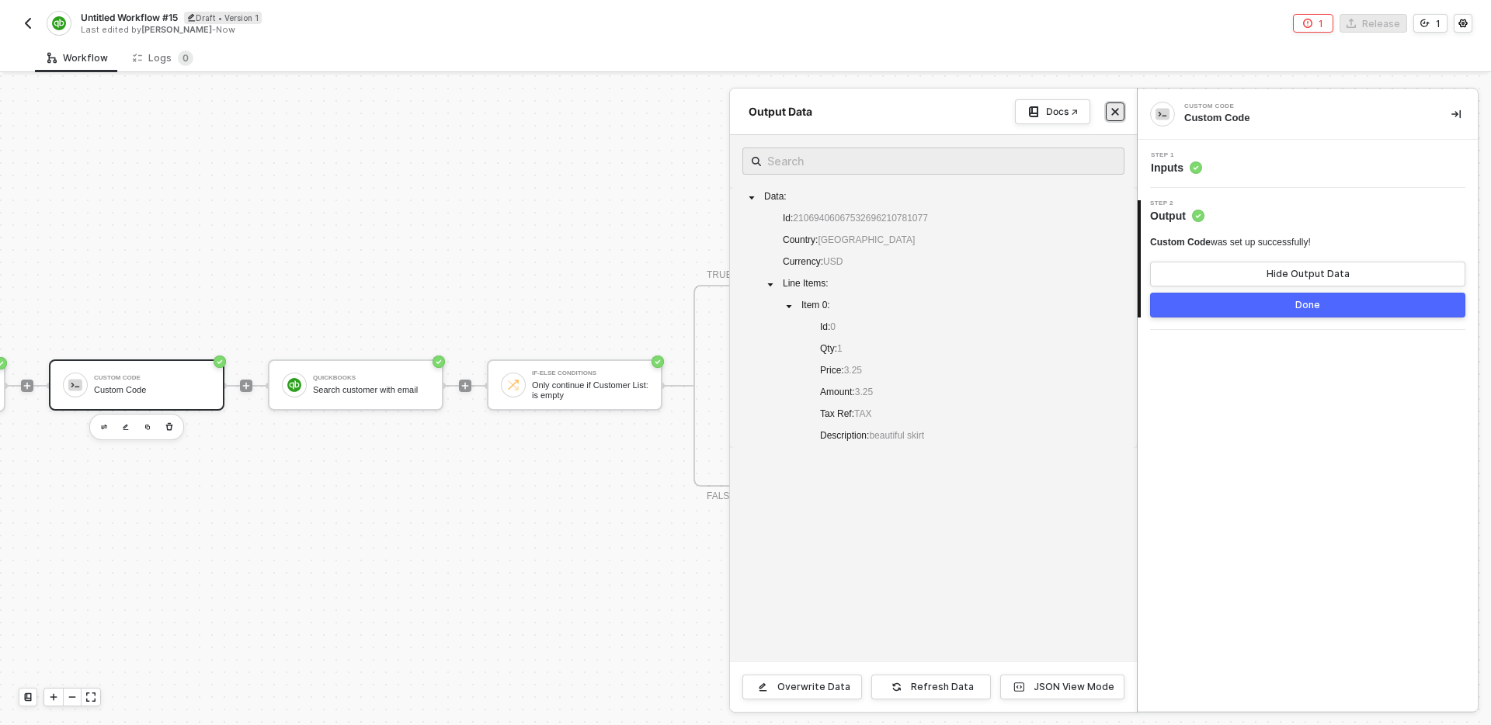
click at [1115, 111] on icon "icon-close" at bounding box center [1115, 112] width 7 height 7
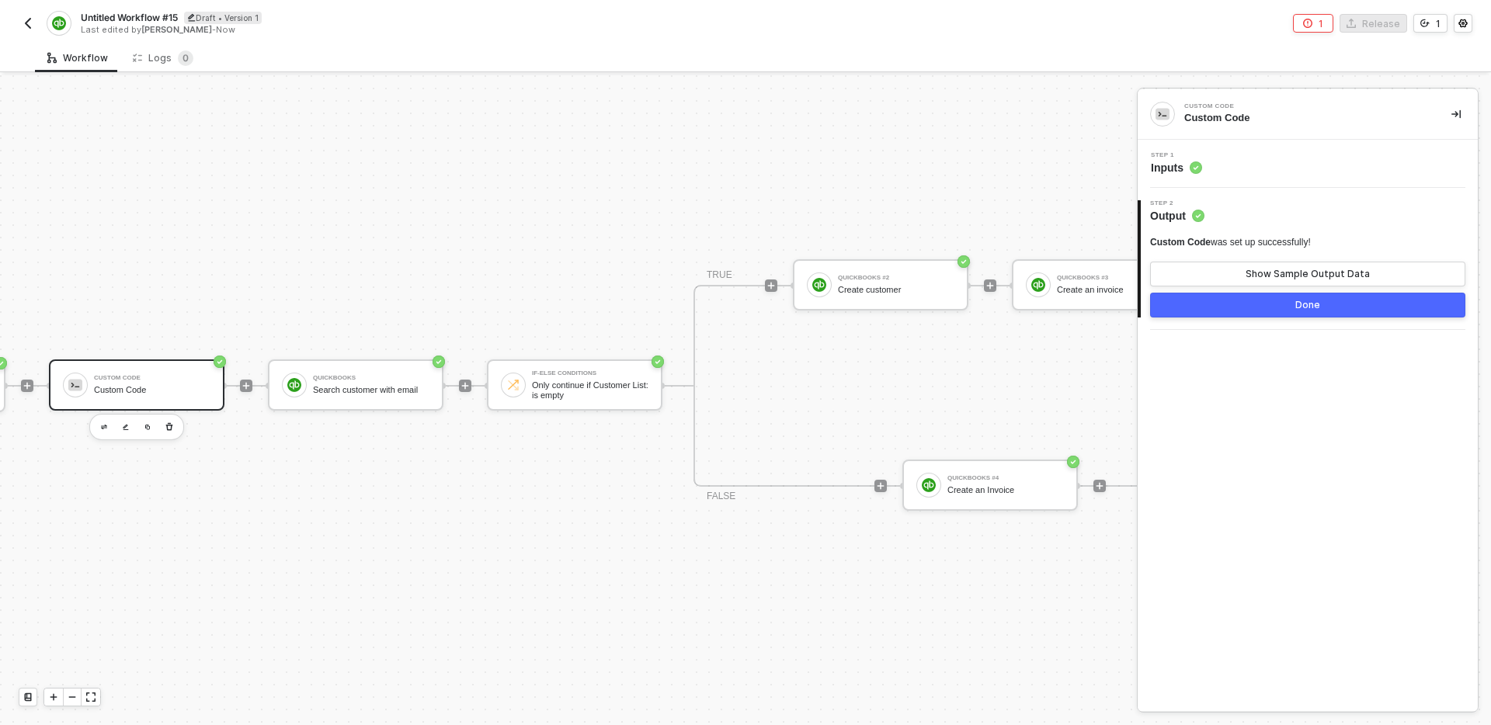
click at [260, 449] on div "TRIGGER Shopline Trigger Trigger workflow when order paid Custom Code Custom Co…" at bounding box center [563, 386] width 1504 height 679
click at [141, 386] on div "Custom Code" at bounding box center [152, 390] width 116 height 10
click at [1222, 119] on div "Custom Code" at bounding box center [1305, 118] width 242 height 14
click at [1250, 162] on div "Step 1 Inputs" at bounding box center [1310, 163] width 336 height 23
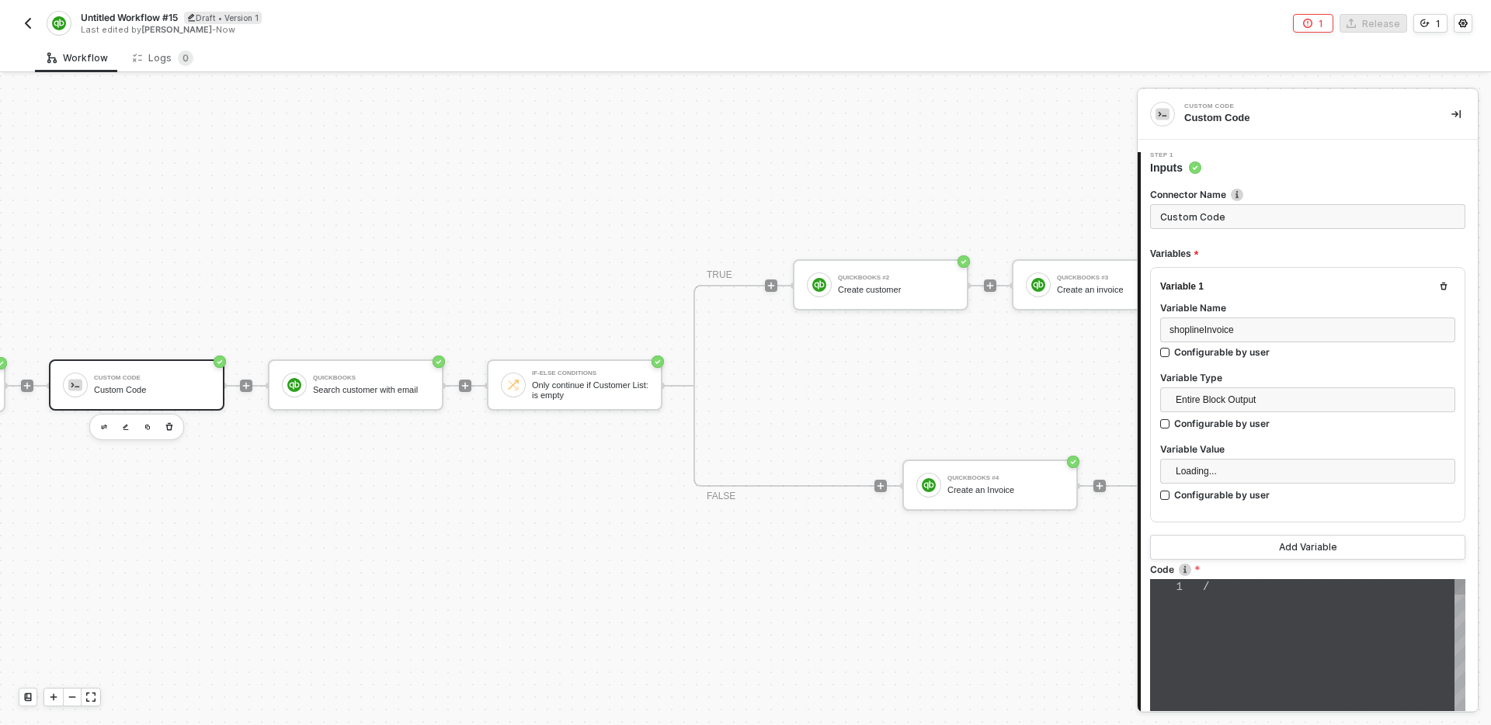
type textarea "/* You can access variables on the inputData object. ex: const myVariable = inp…"
click at [1262, 222] on input "Custom Code" at bounding box center [1307, 216] width 315 height 25
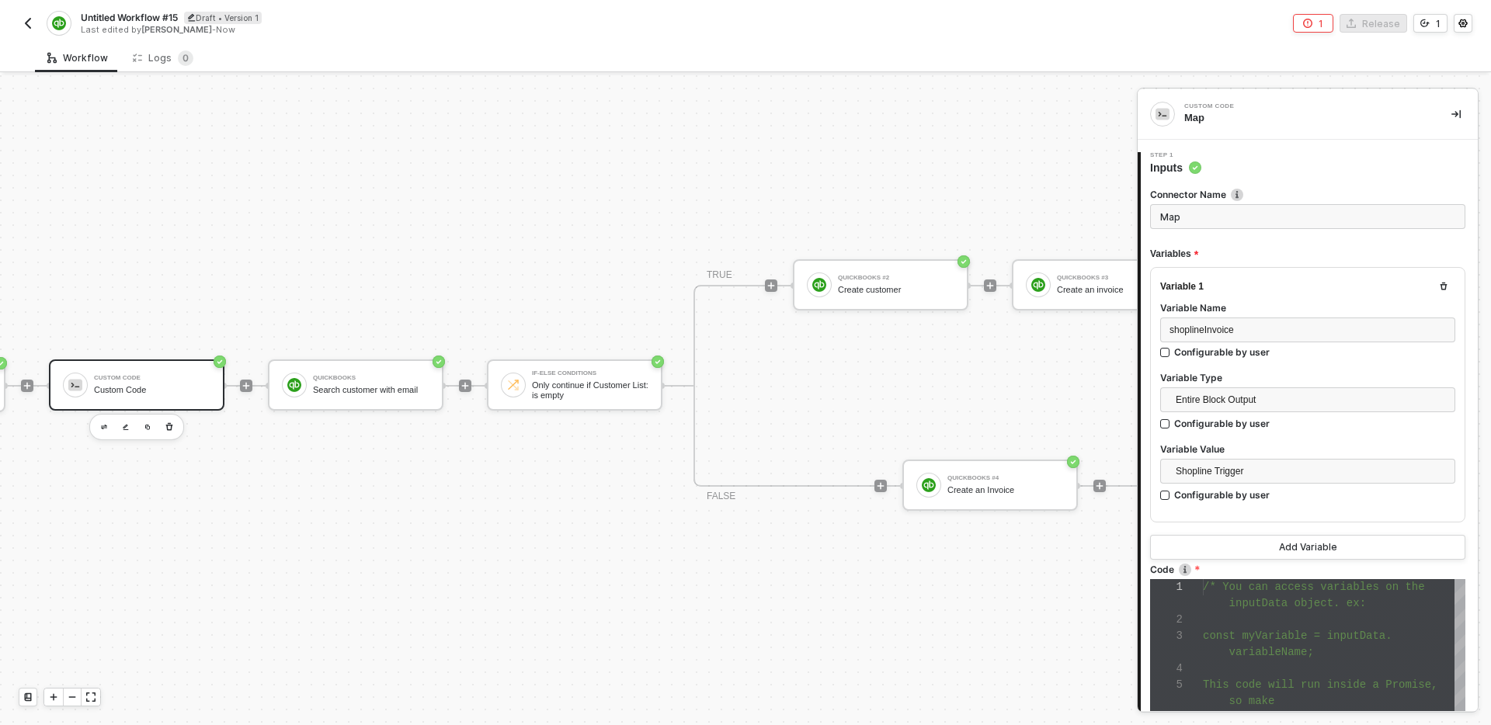
type input "Map"
type input "Prepare"
type input "Get QB invoice data"
drag, startPoint x: 1271, startPoint y: 224, endPoint x: 1151, endPoint y: 214, distance: 120.0
click at [1151, 214] on input "Get QB invoice data" at bounding box center [1307, 216] width 315 height 25
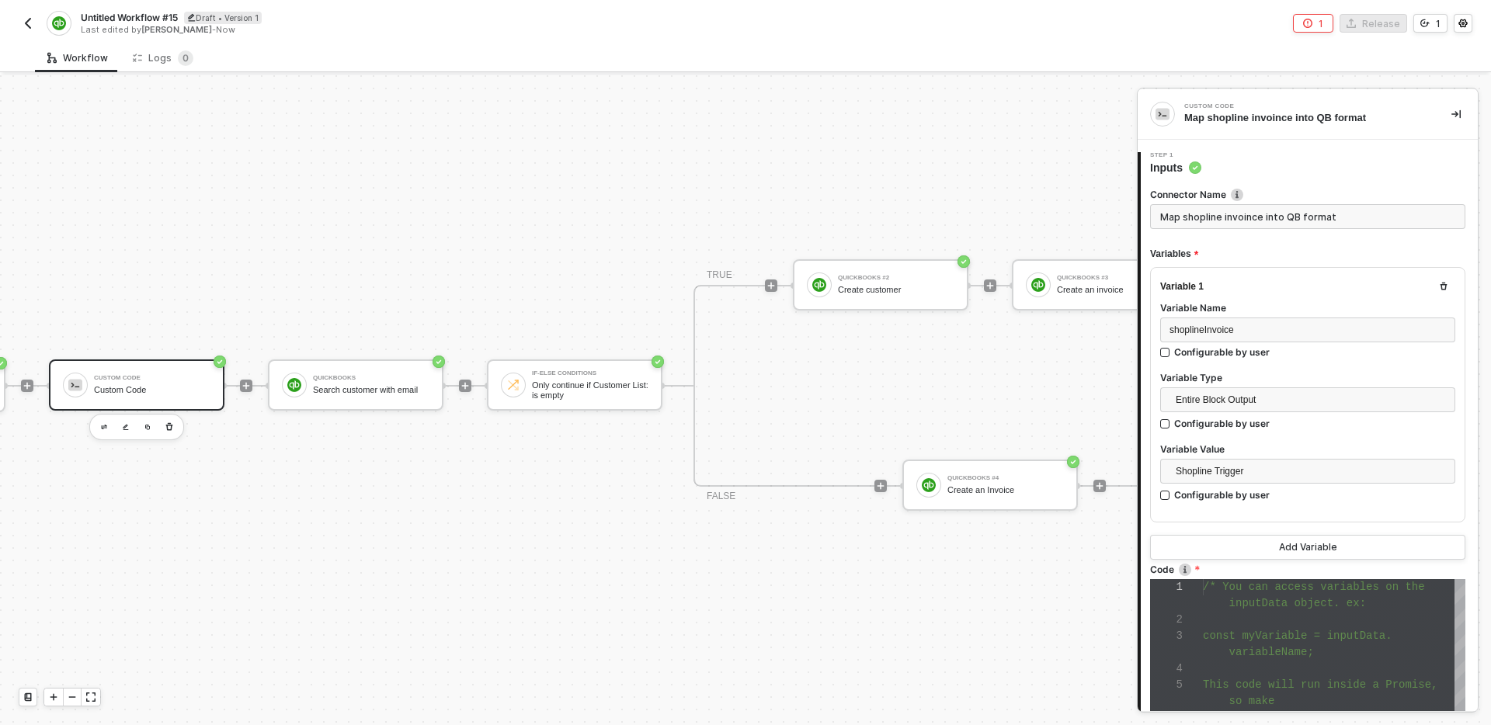
type input "Map shopline invoince into QB format"
click at [1234, 251] on div "Variables" at bounding box center [1307, 255] width 315 height 26
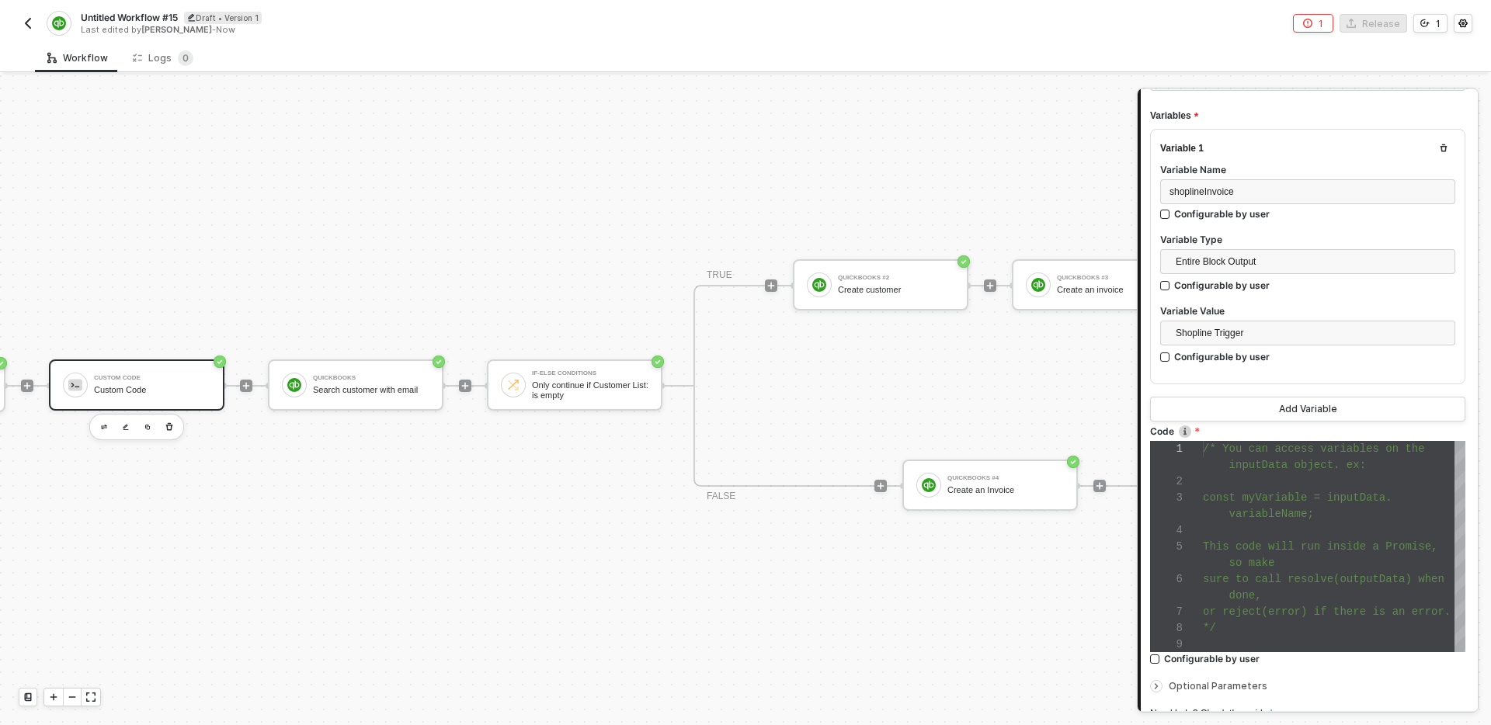
scroll to position [274, 0]
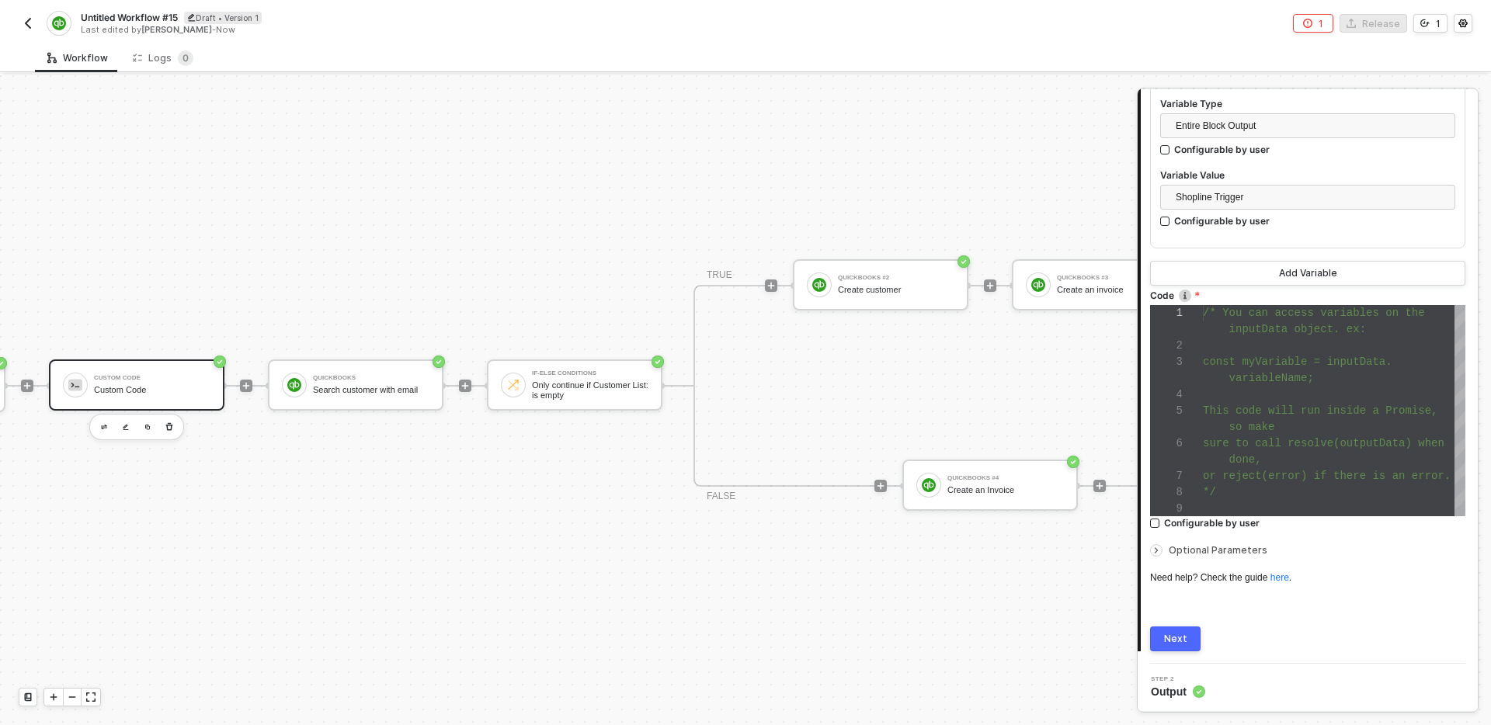
click at [1173, 641] on div "Next" at bounding box center [1175, 639] width 23 height 12
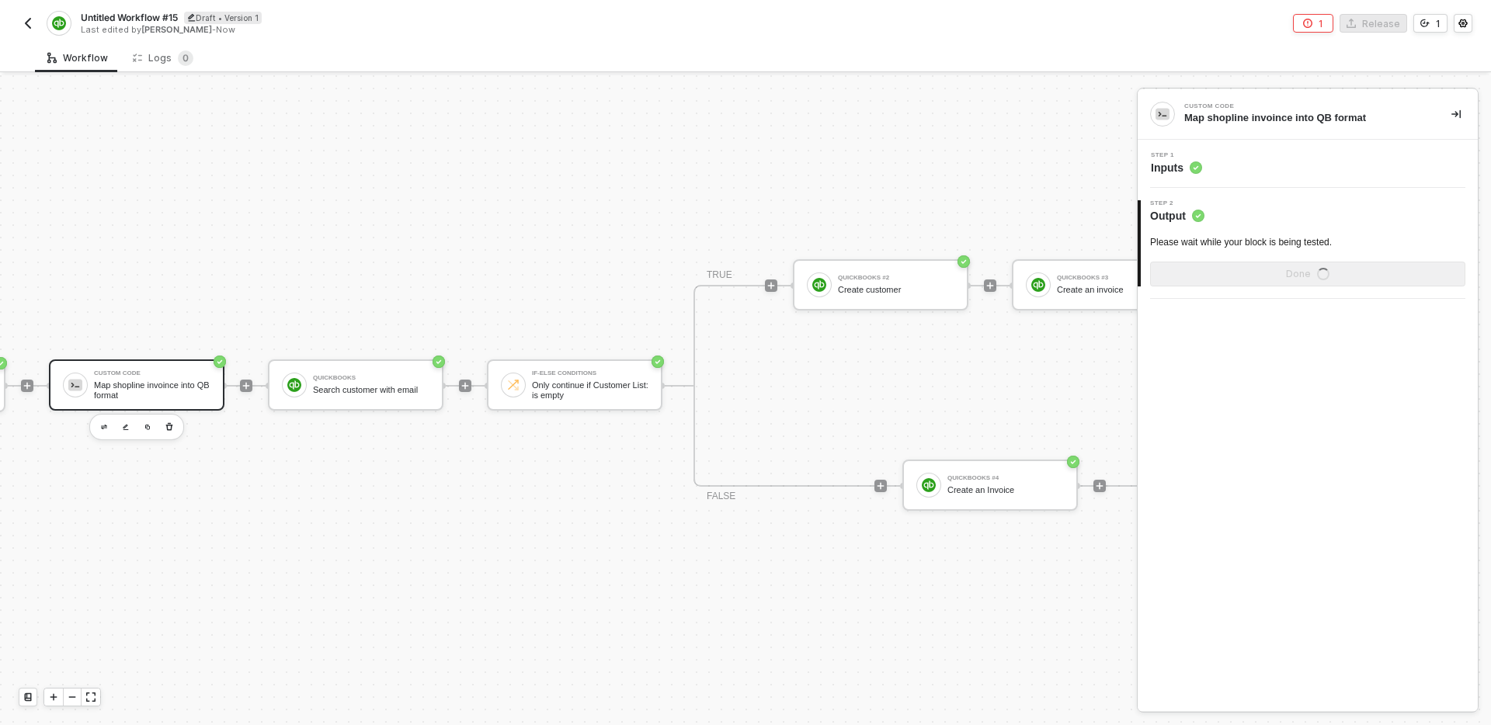
scroll to position [0, 0]
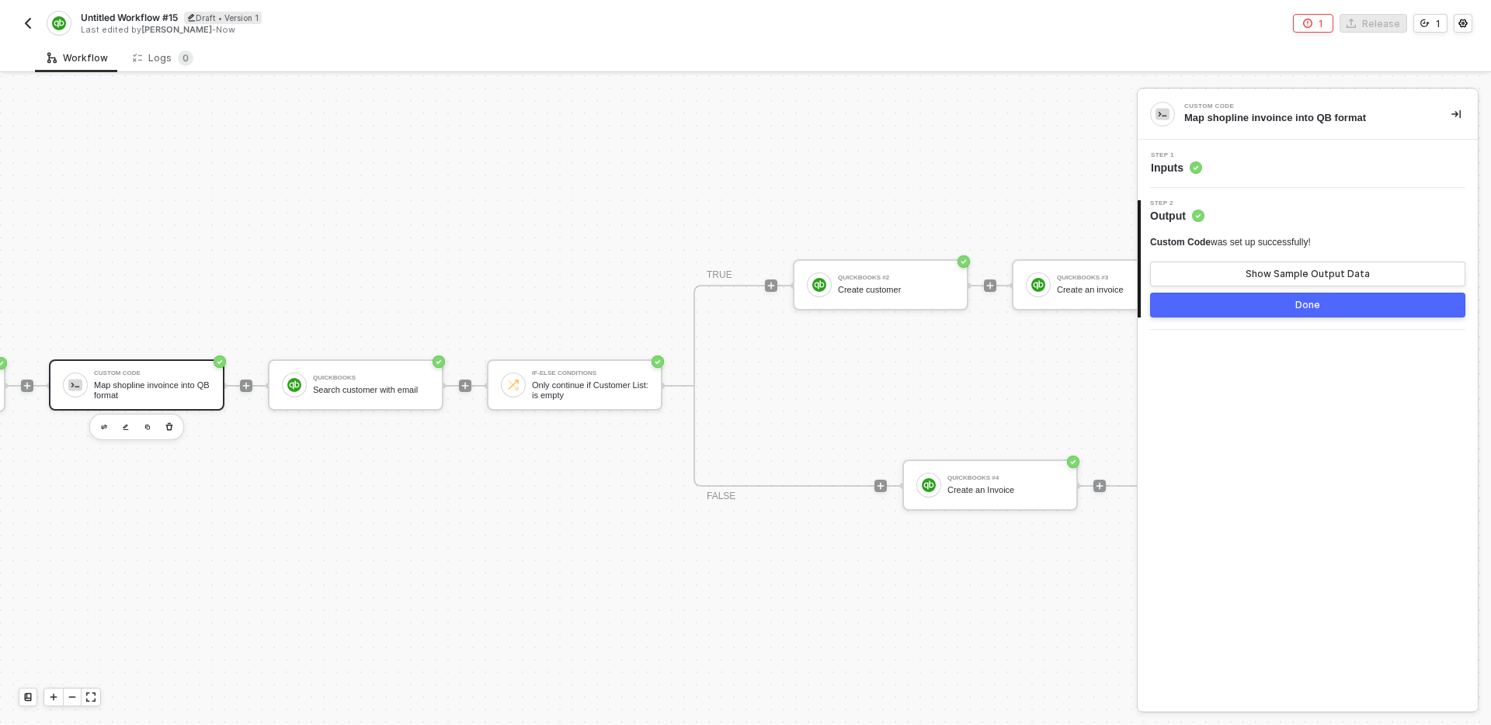
click at [1231, 304] on button "Done" at bounding box center [1307, 305] width 315 height 25
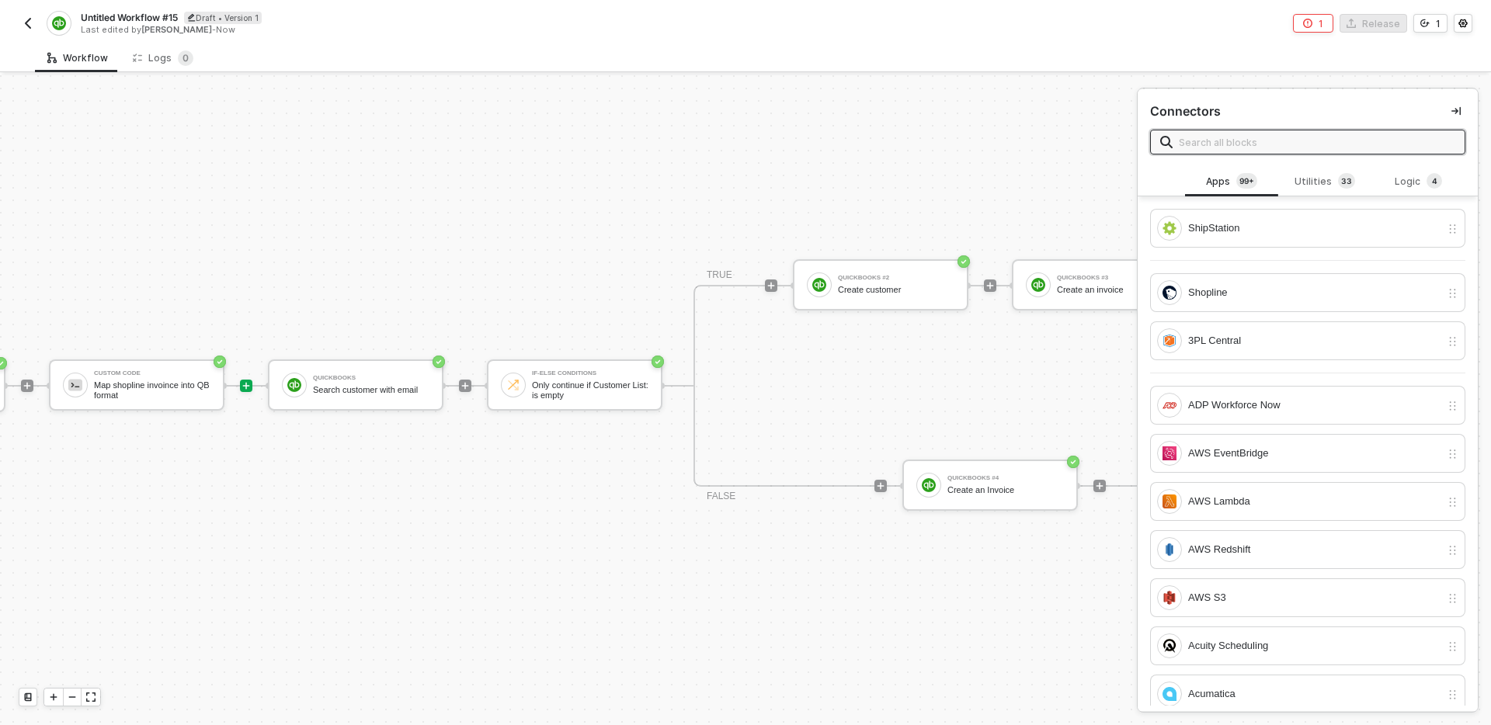
click at [844, 405] on div "TRUE QuickBooks #2 Create customer QuickBooks #3 Create an invoice FALSE QuickB…" at bounding box center [990, 386] width 593 height 202
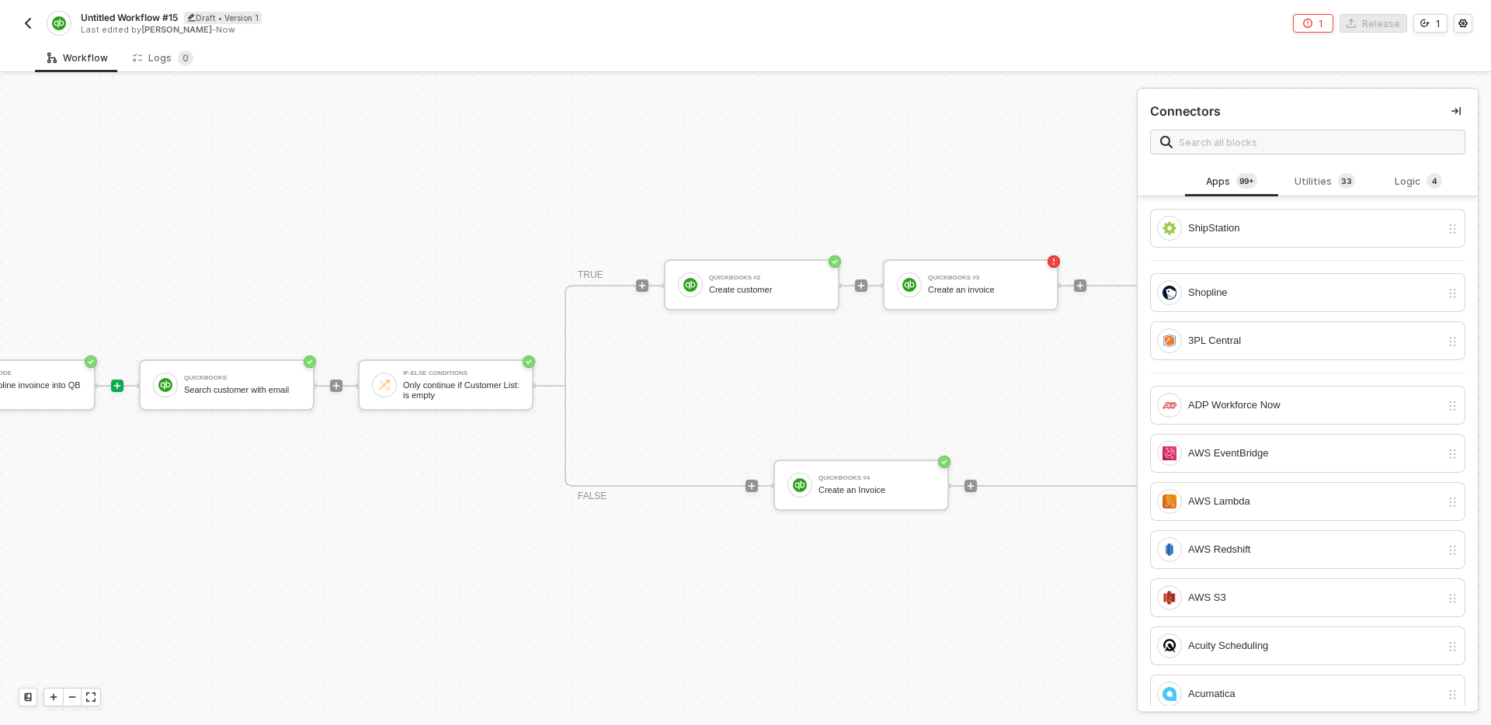
scroll to position [29, 356]
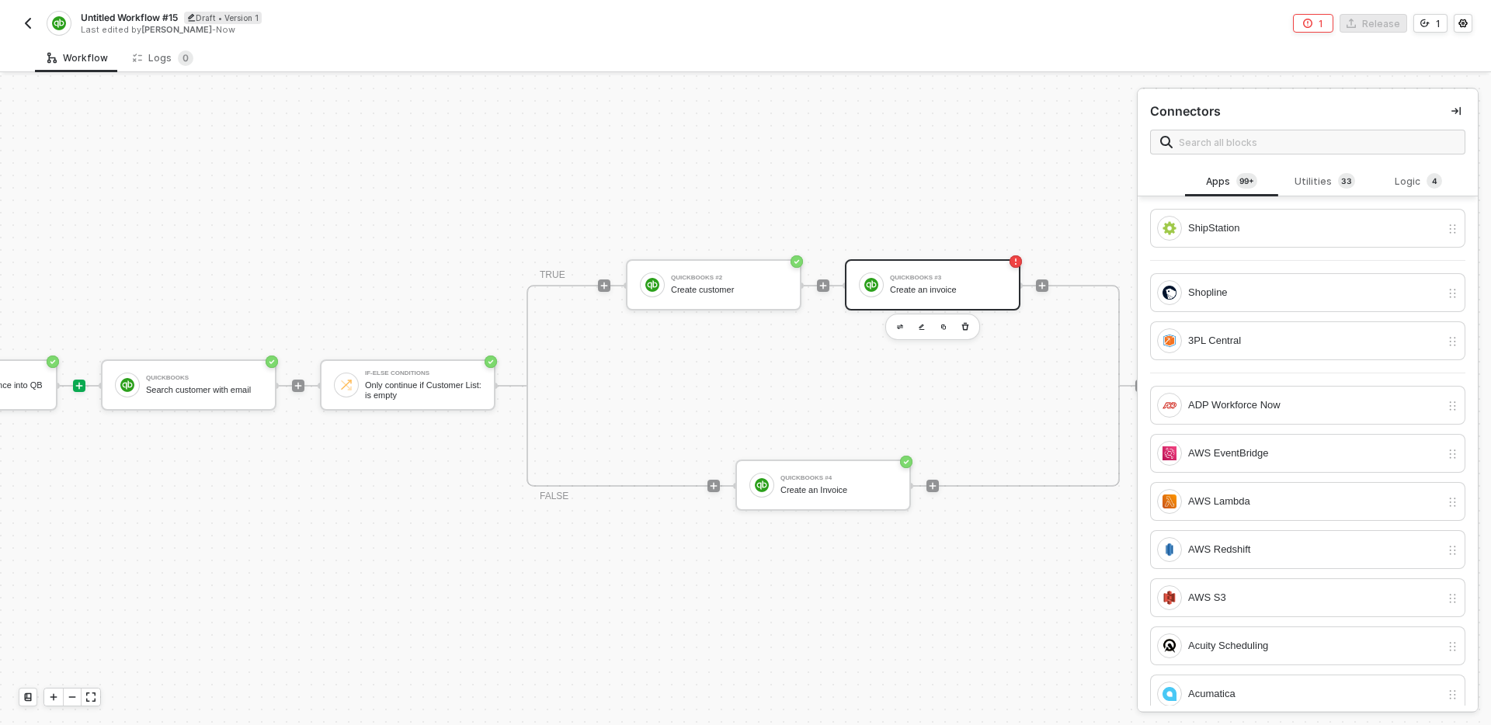
click at [896, 286] on div "Create an invoice" at bounding box center [948, 290] width 116 height 10
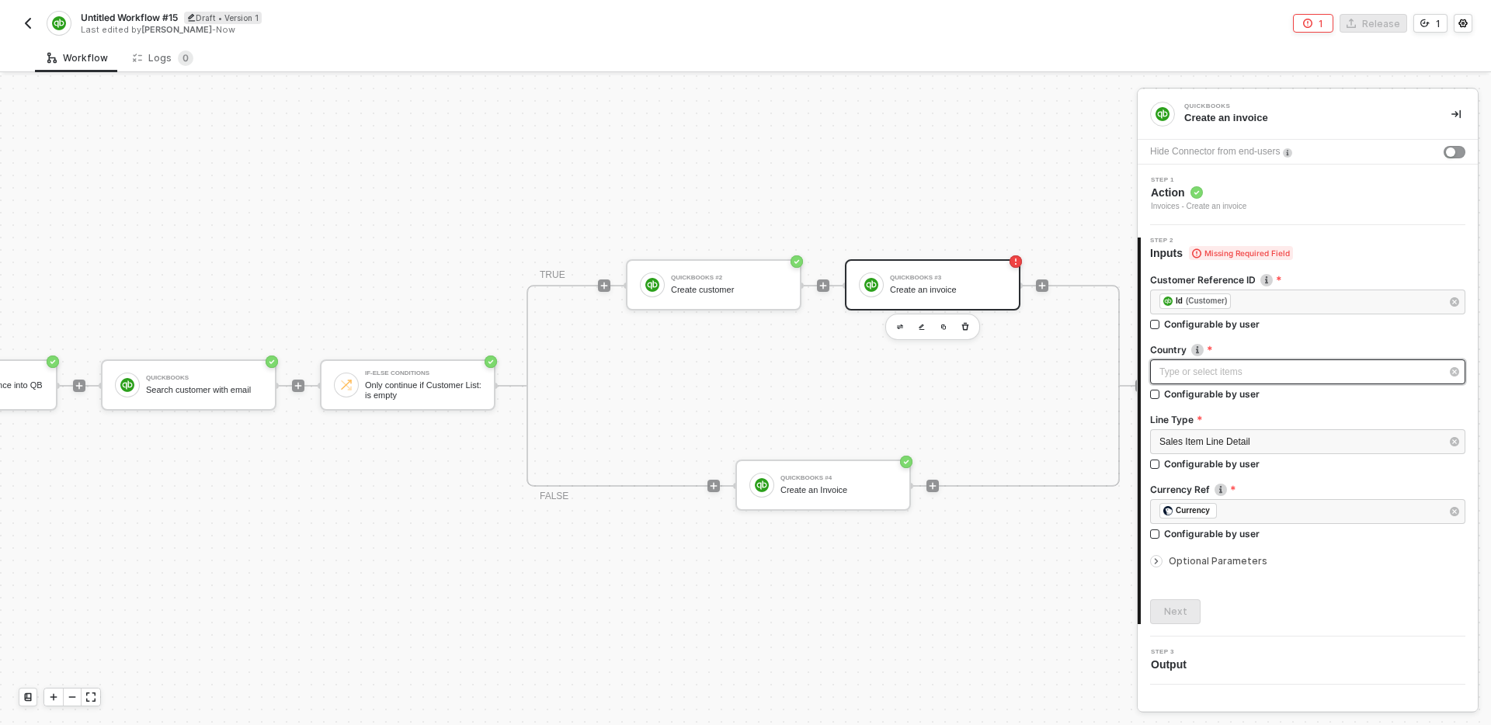
click at [1237, 371] on div "Type or select items ﻿" at bounding box center [1300, 372] width 281 height 15
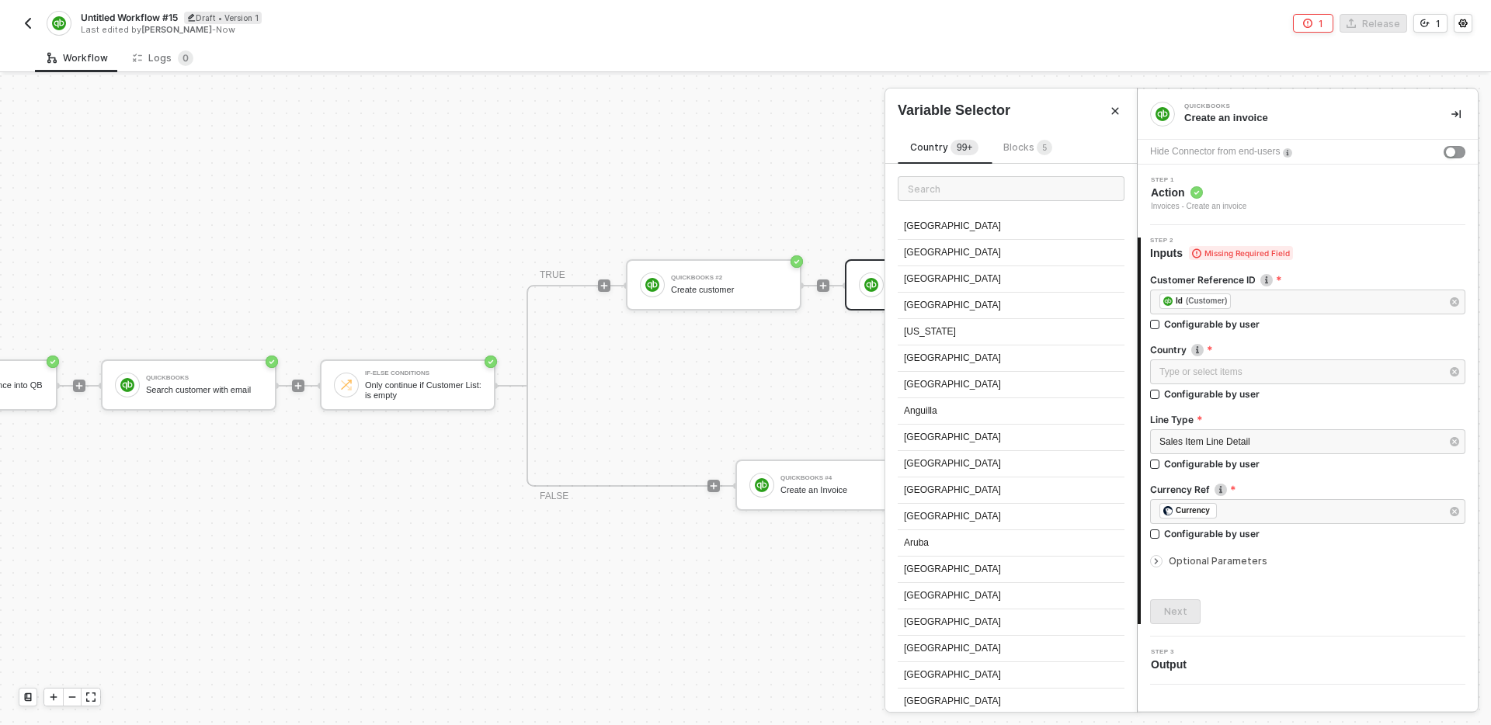
click at [1018, 147] on span "Blocks 5" at bounding box center [1027, 147] width 49 height 12
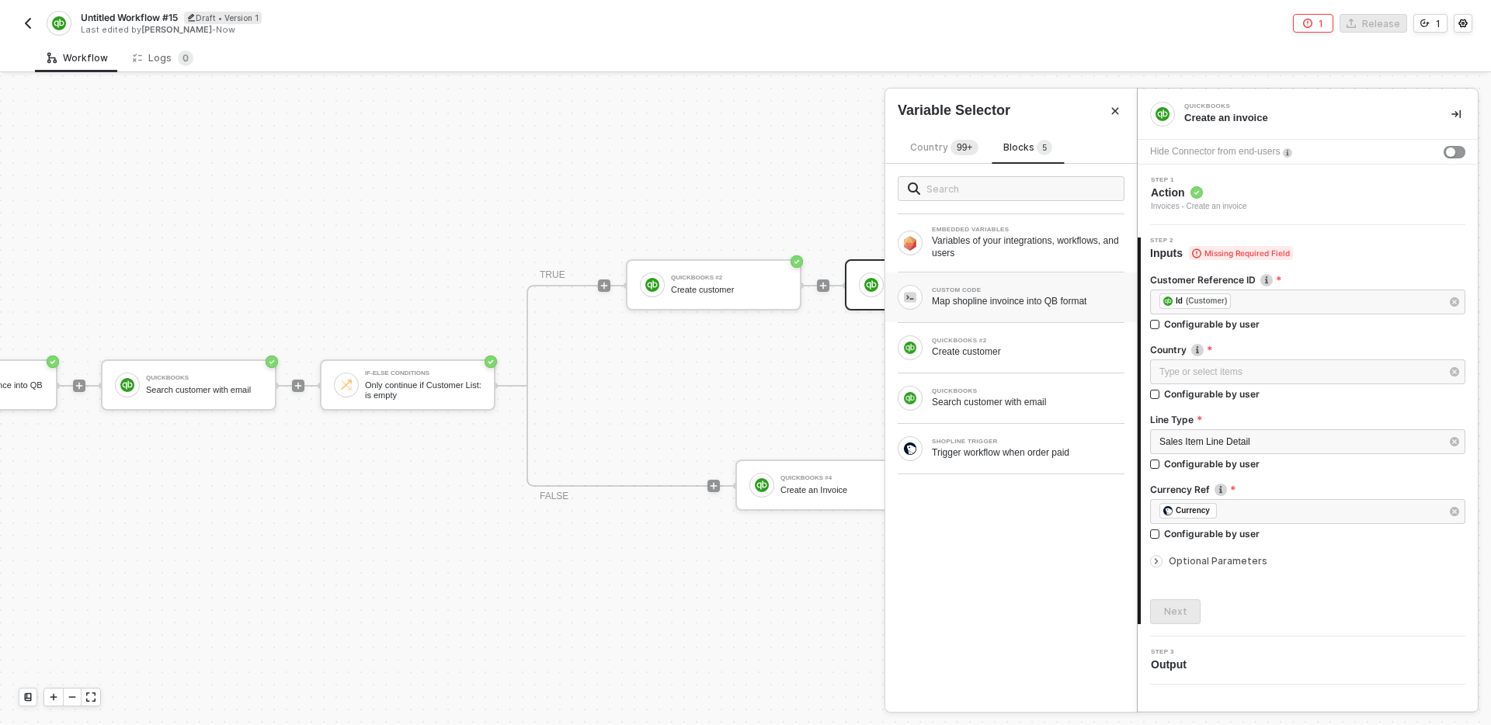
click at [1014, 304] on div "Map shopline invoince into QB format" at bounding box center [1028, 301] width 193 height 12
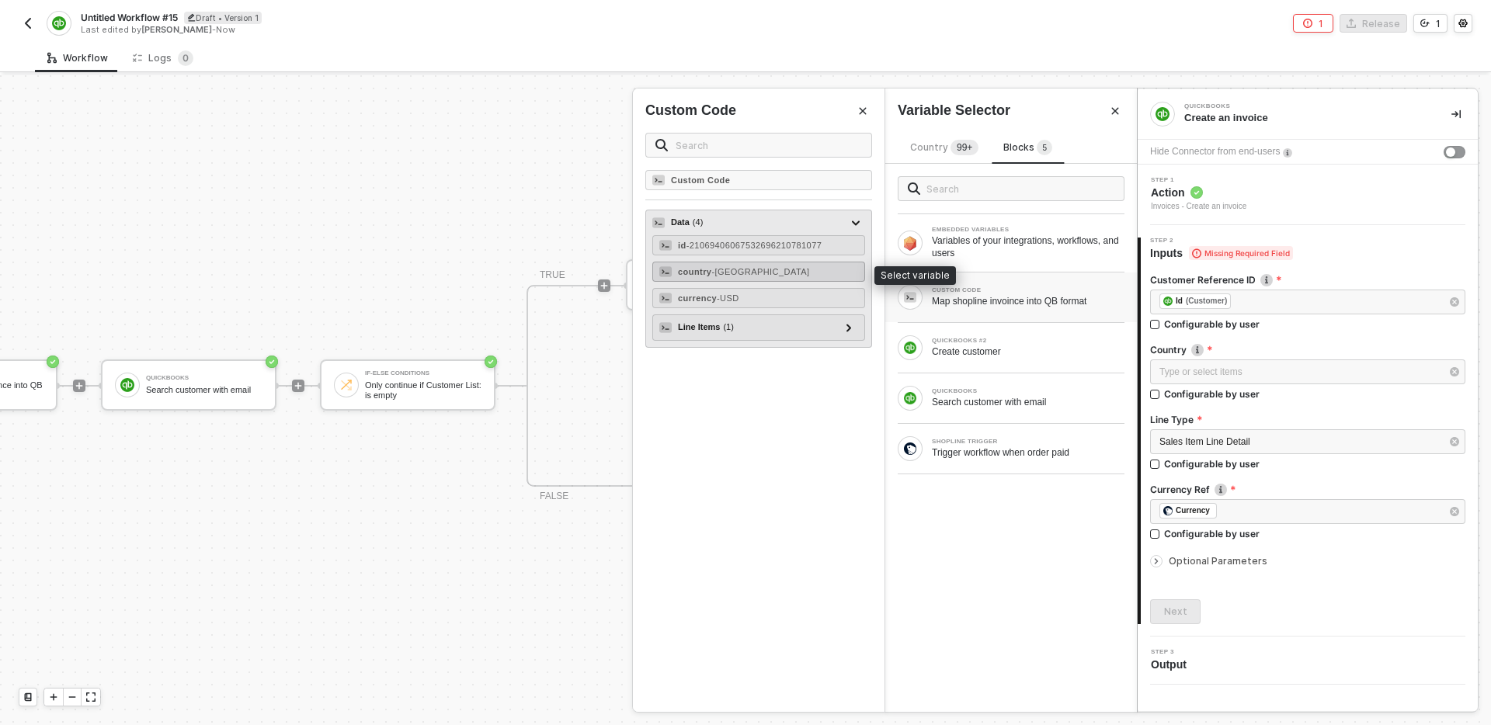
click at [729, 272] on span "- [GEOGRAPHIC_DATA]" at bounding box center [760, 271] width 98 height 9
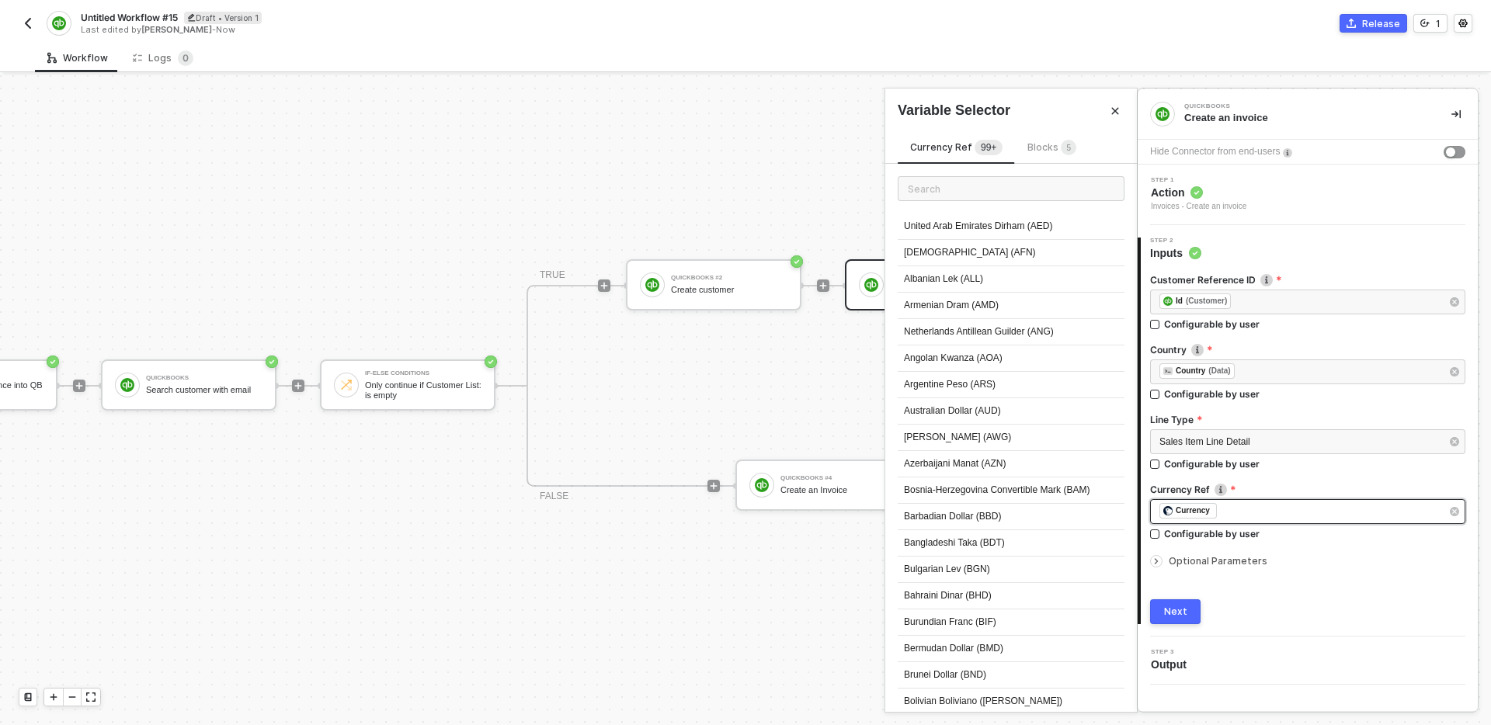
click at [1240, 511] on div "﻿ ﻿ Currency ﻿" at bounding box center [1300, 511] width 281 height 17
click at [1458, 511] on icon "button" at bounding box center [1454, 511] width 9 height 9
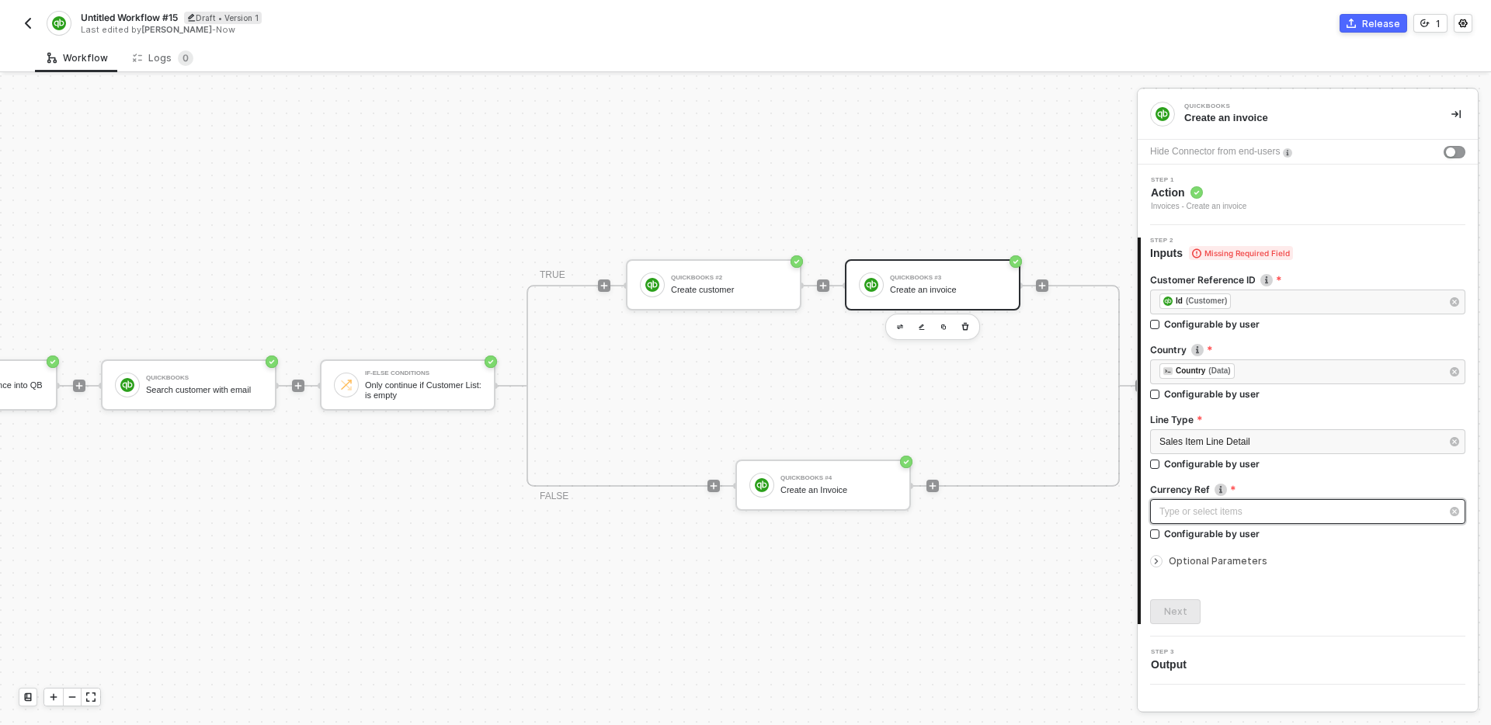
click at [1261, 501] on div "Type or select items ﻿" at bounding box center [1307, 511] width 315 height 25
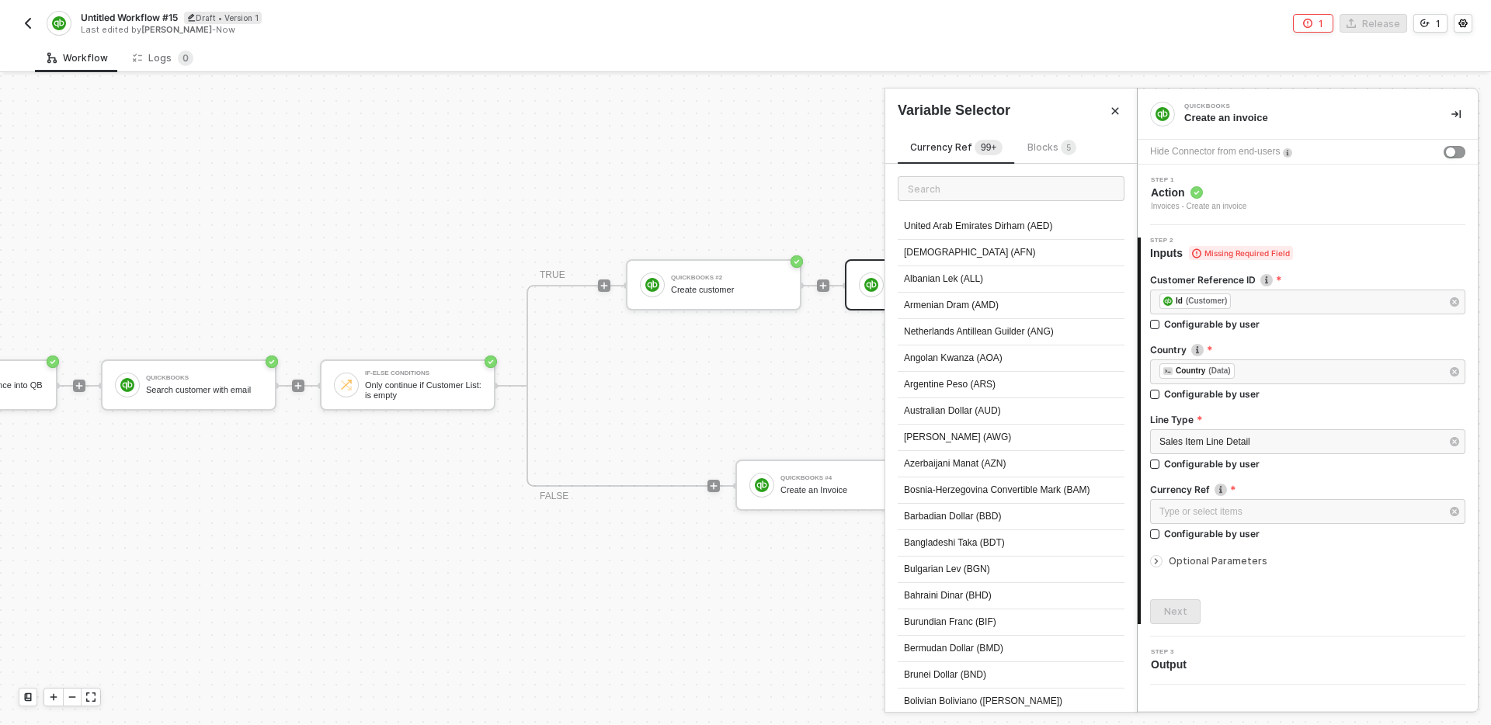
click at [1045, 151] on span "Blocks 5" at bounding box center [1052, 147] width 49 height 12
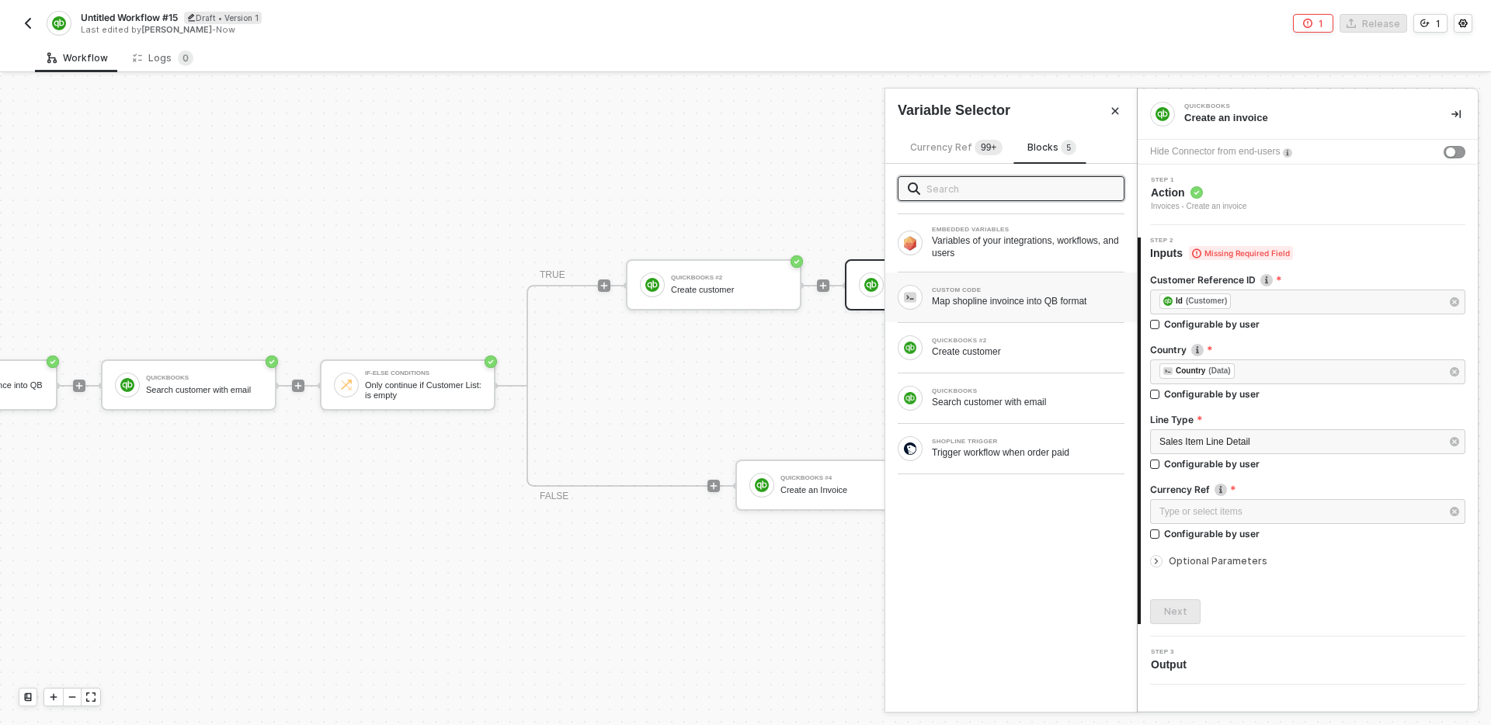
click at [986, 309] on div "CUSTOM CODE Map shopline invoince into QB format" at bounding box center [1011, 297] width 227 height 25
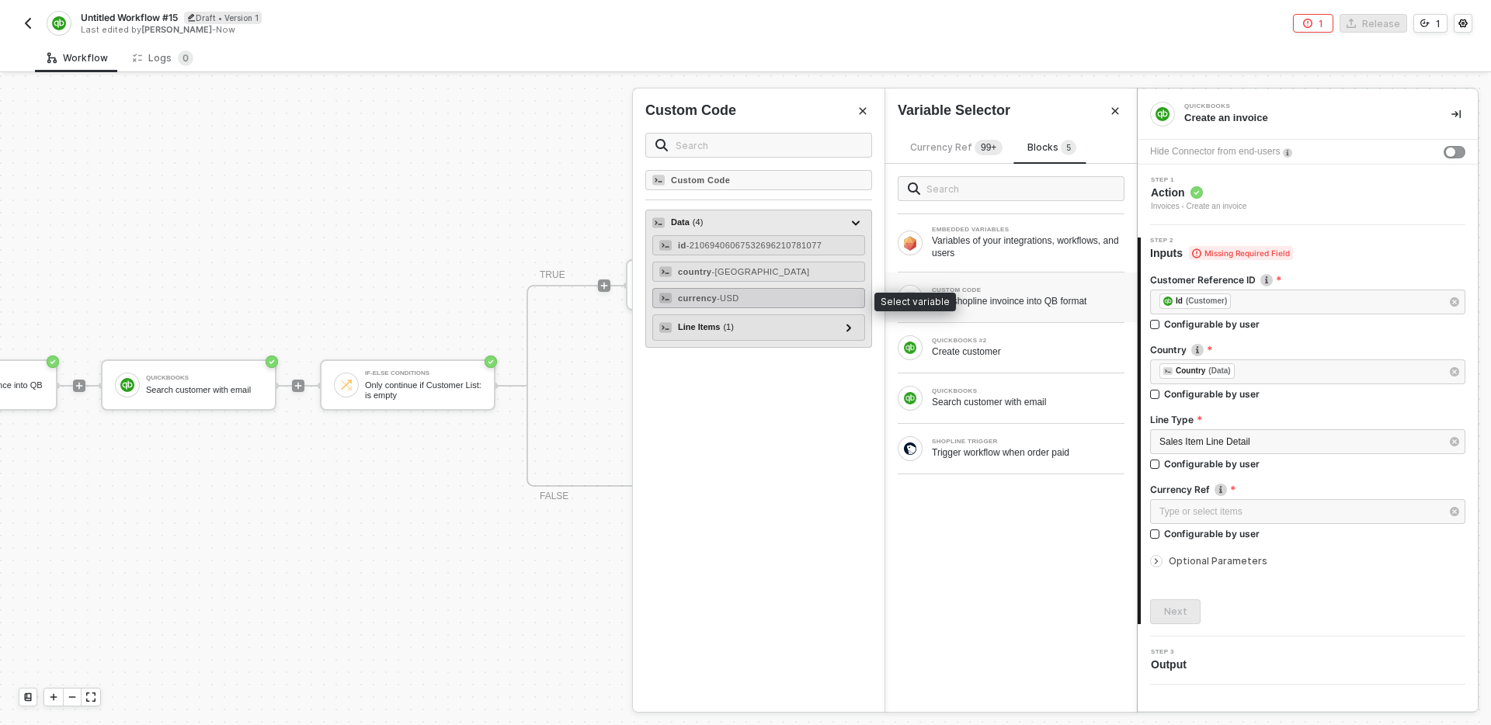
click at [737, 303] on div "currency - USD" at bounding box center [758, 298] width 213 height 20
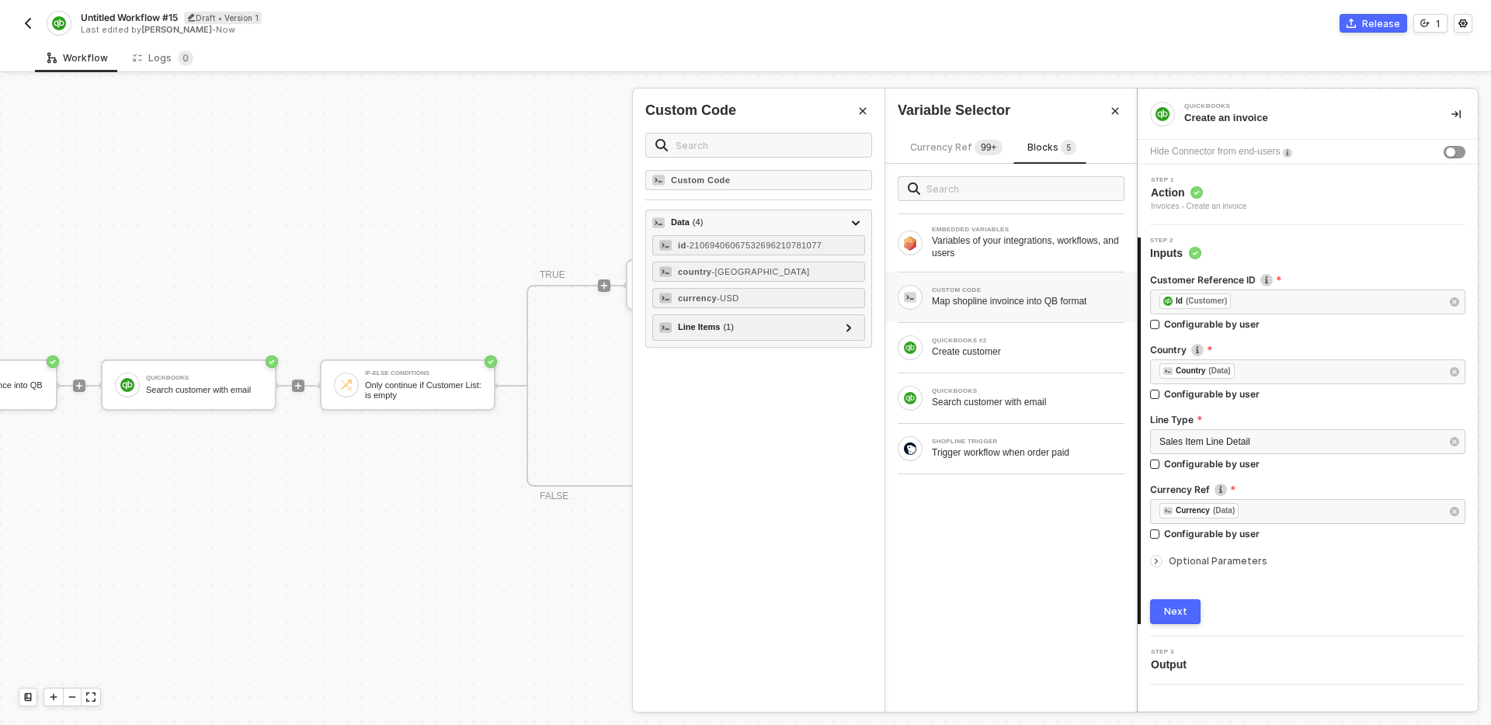
click at [1219, 558] on span "Optional Parameters" at bounding box center [1218, 561] width 99 height 12
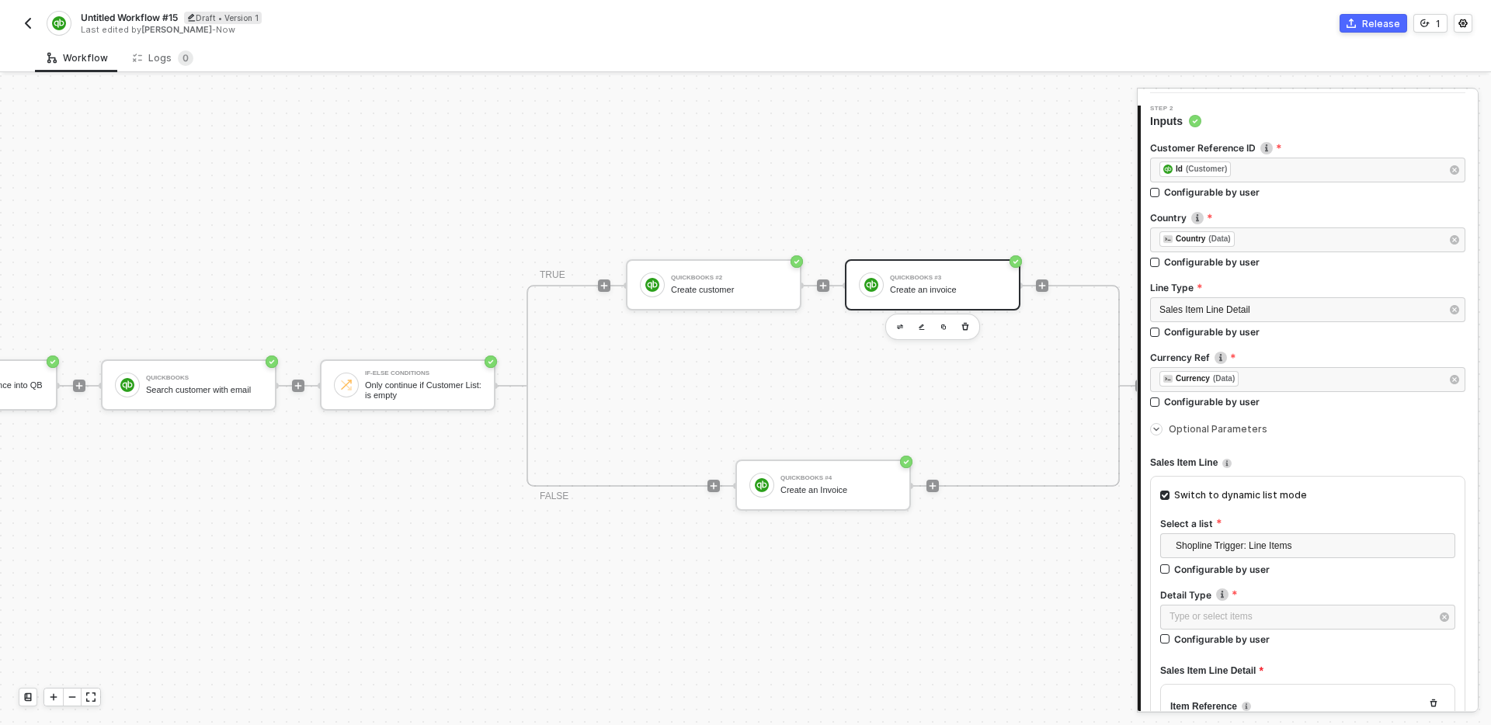
scroll to position [134, 0]
click at [1321, 542] on span "Shopline Trigger: Line Items" at bounding box center [1311, 544] width 270 height 23
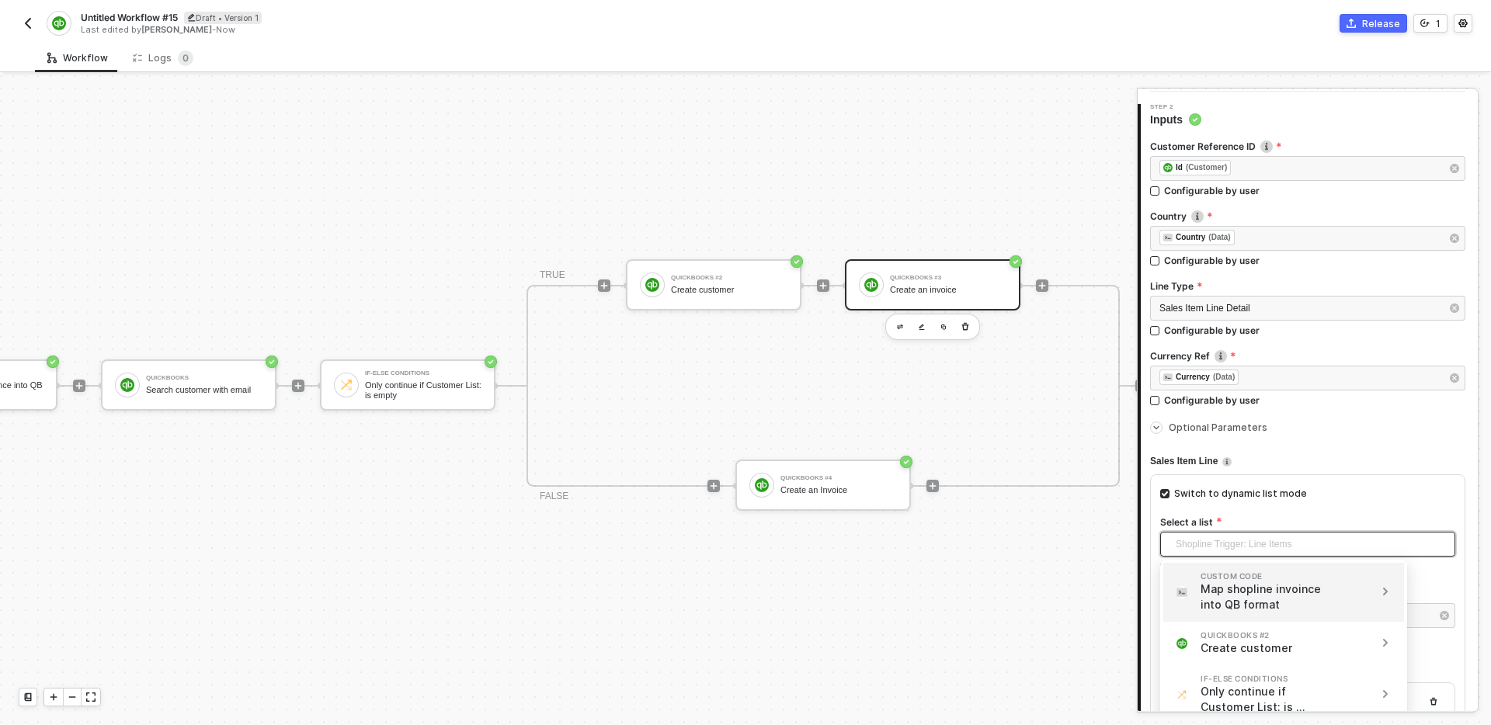
click at [1323, 597] on div "Map shopline invoince into QB format" at bounding box center [1265, 597] width 129 height 31
click at [1281, 591] on div "Map shopline invoince into QB format" at bounding box center [1290, 597] width 129 height 31
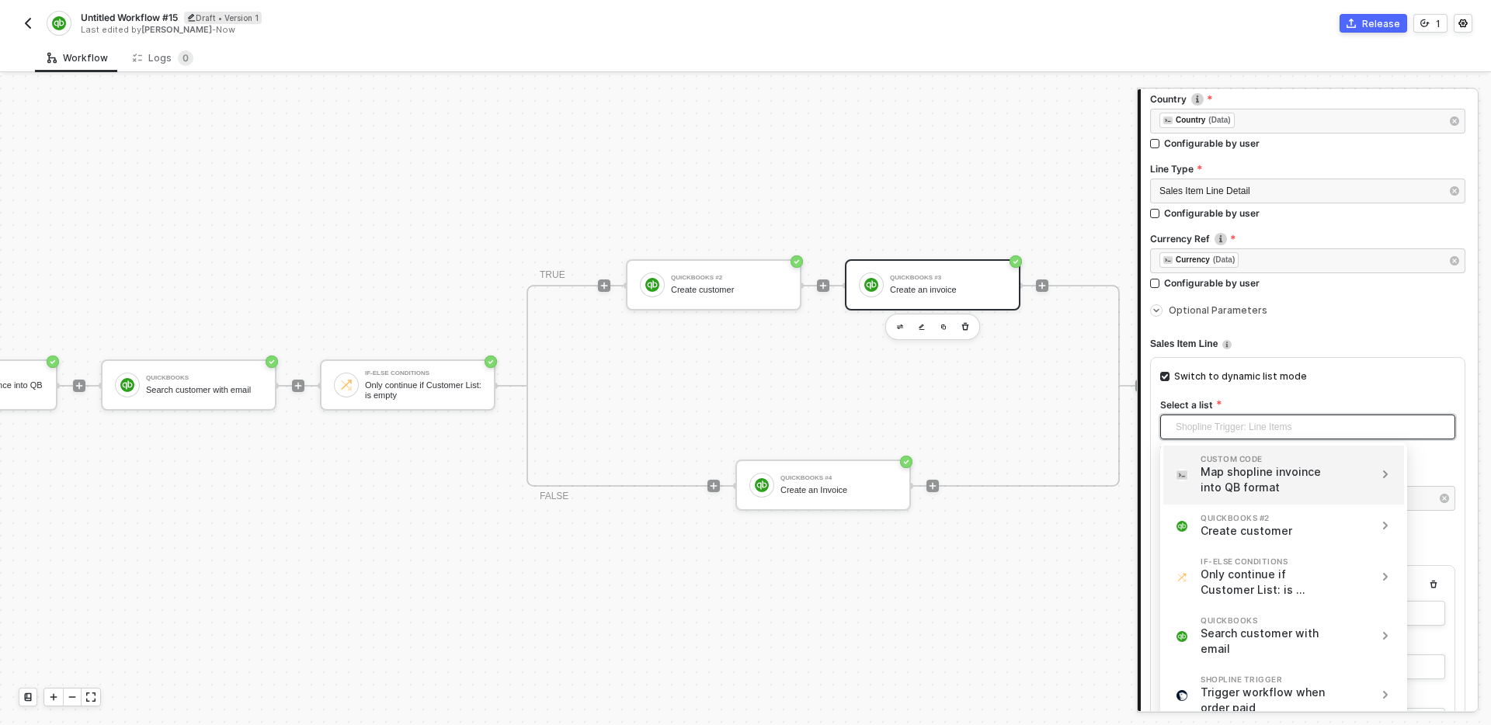
scroll to position [266, 0]
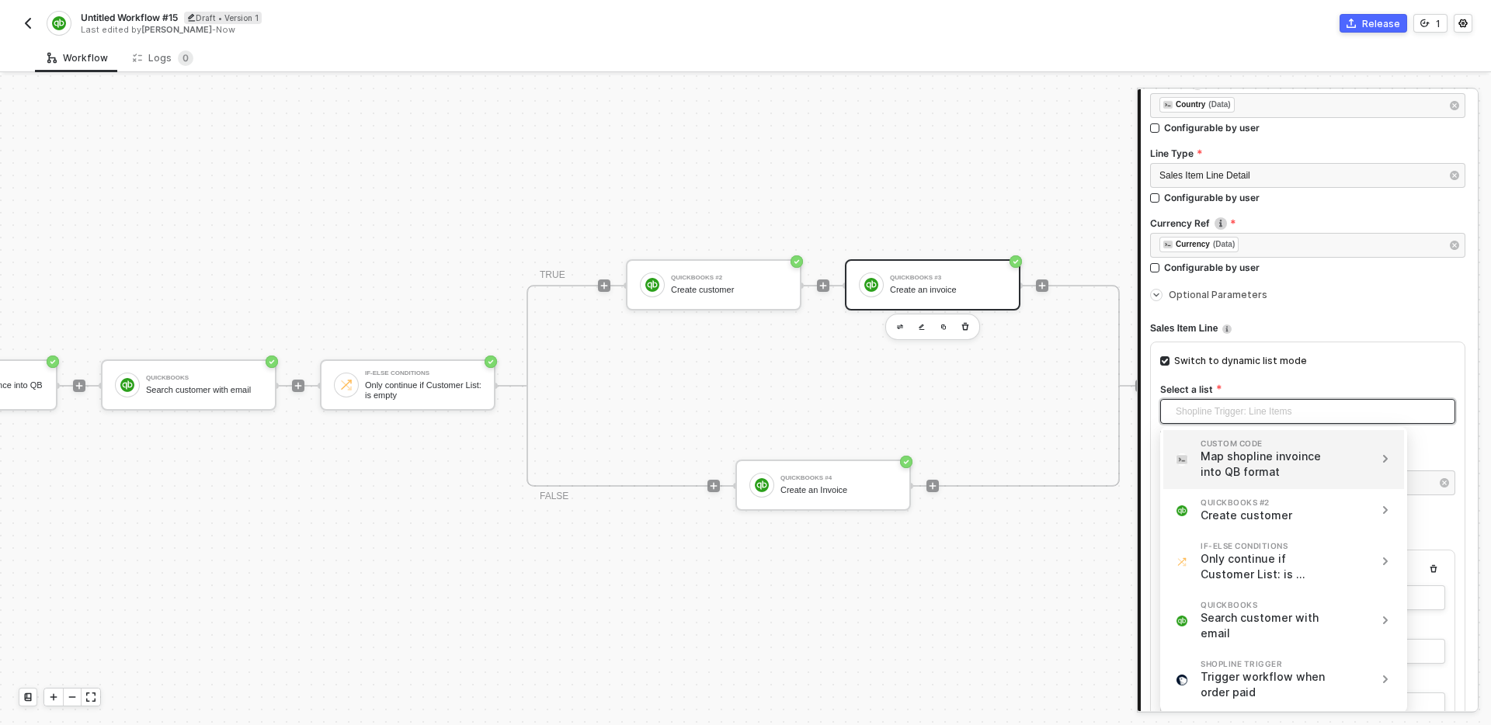
click at [1243, 471] on div "Map shopline invoince into QB format" at bounding box center [1265, 464] width 129 height 31
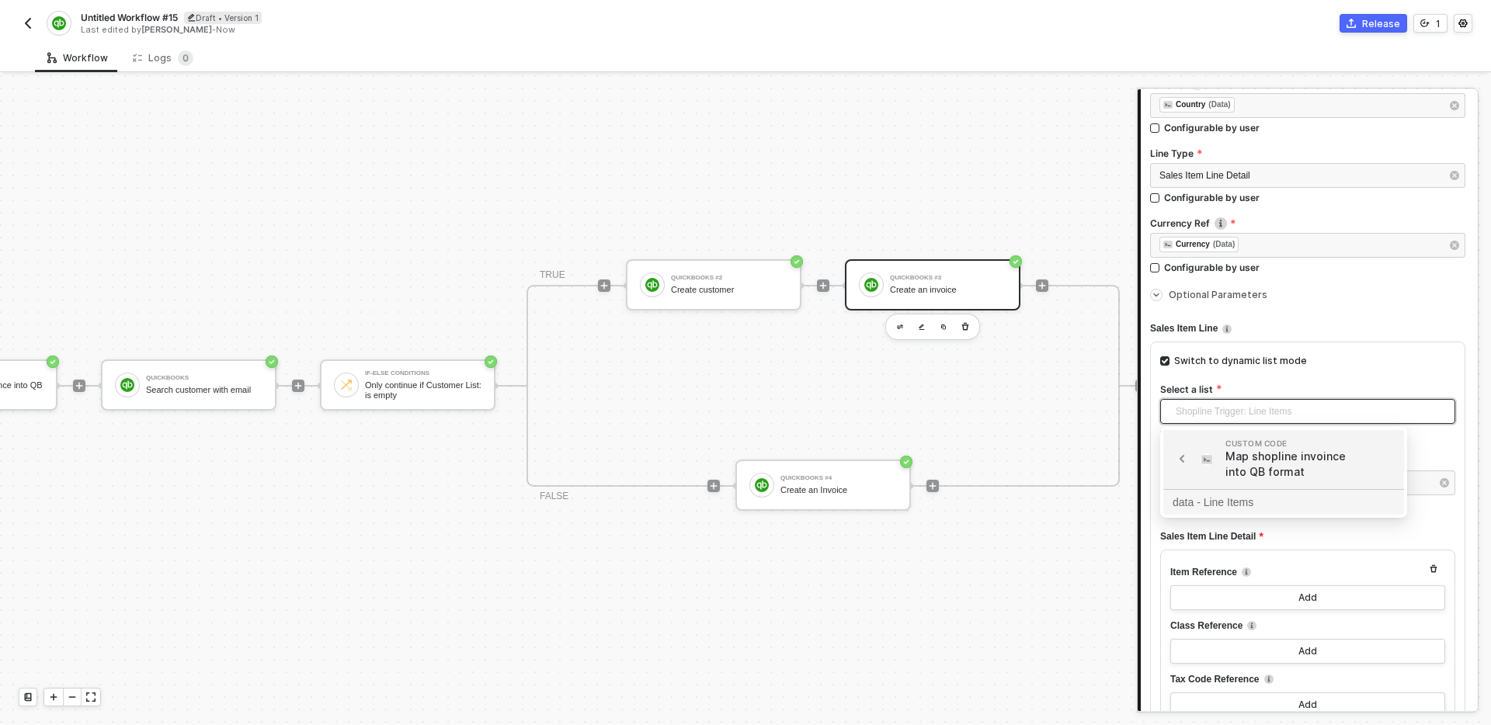
click at [1256, 504] on div "data - Line Items" at bounding box center [1284, 502] width 222 height 17
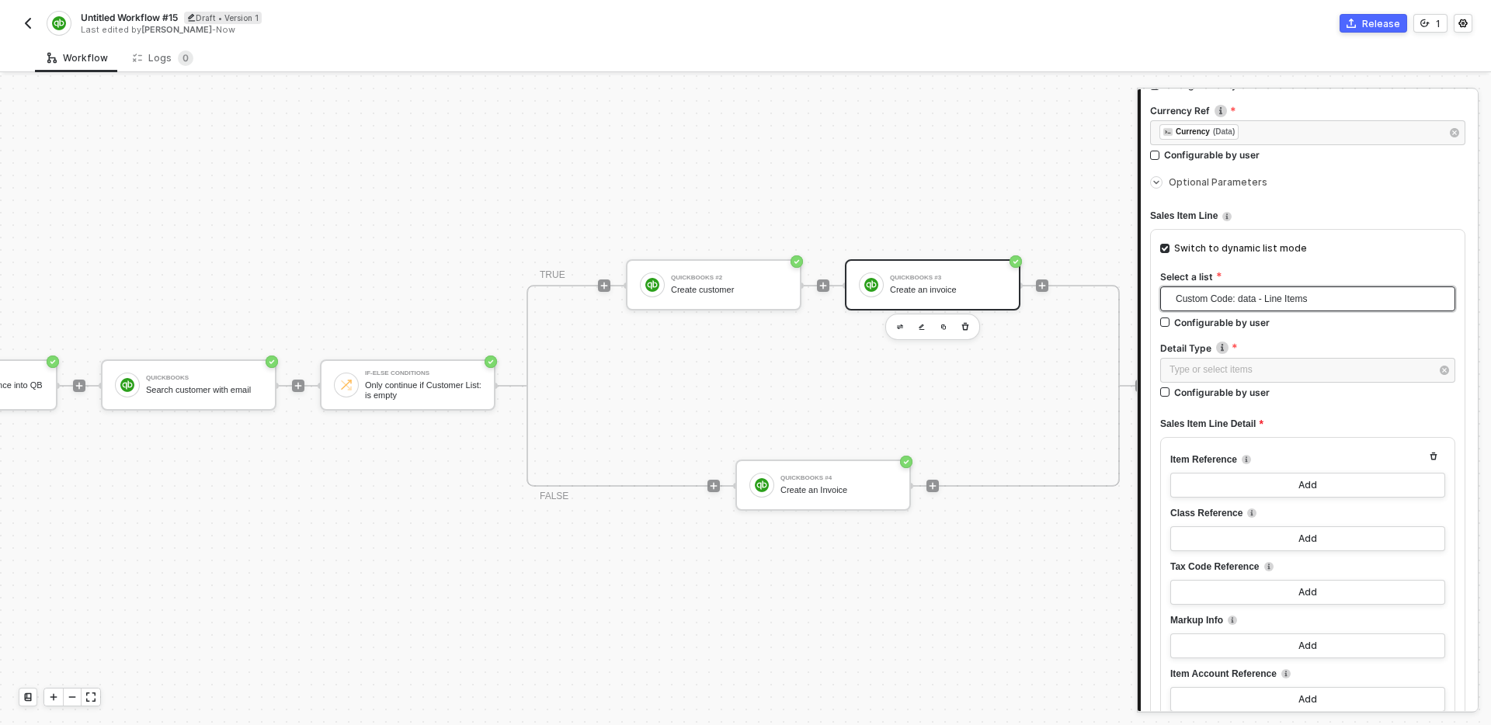
scroll to position [377, 0]
click at [1274, 374] on div "Type or select items ﻿" at bounding box center [1300, 371] width 261 height 15
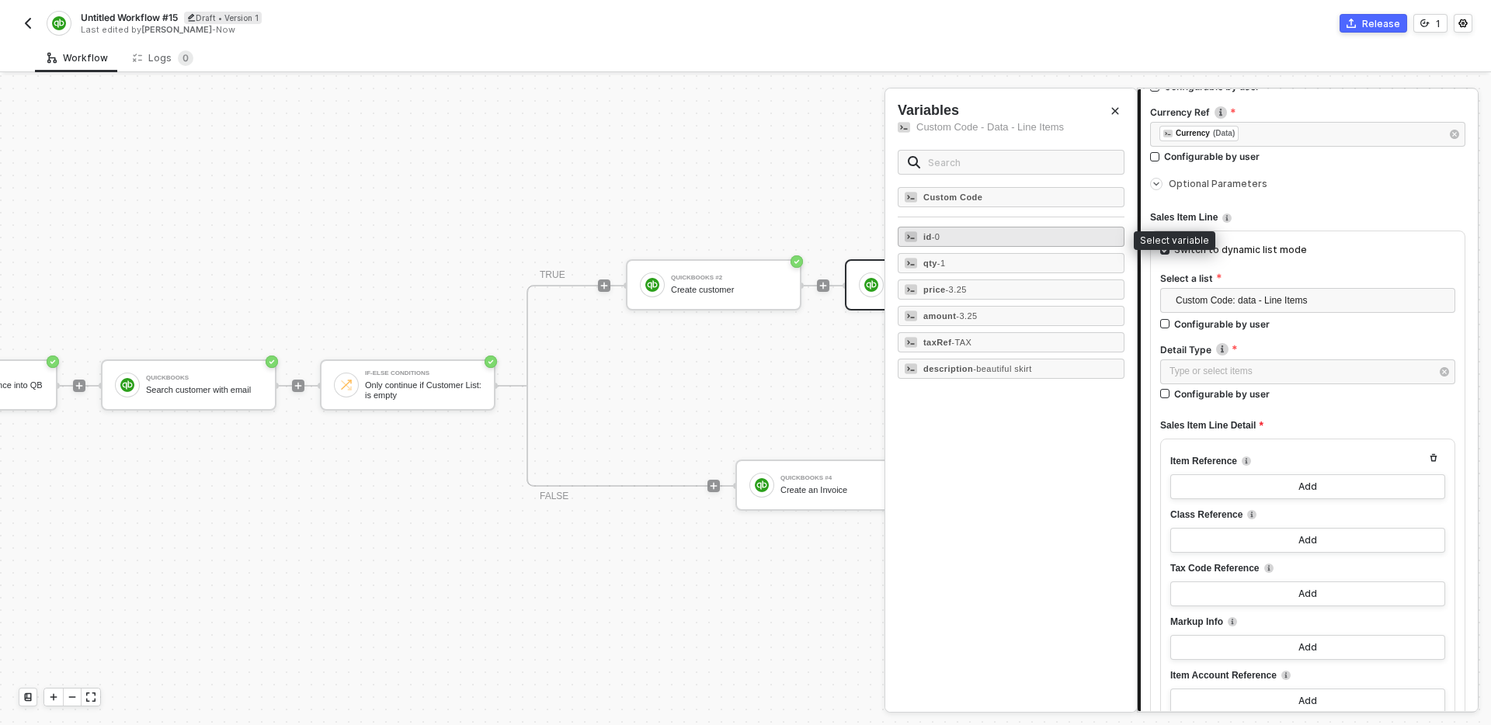
click at [978, 238] on div "id - 0" at bounding box center [1011, 237] width 227 height 20
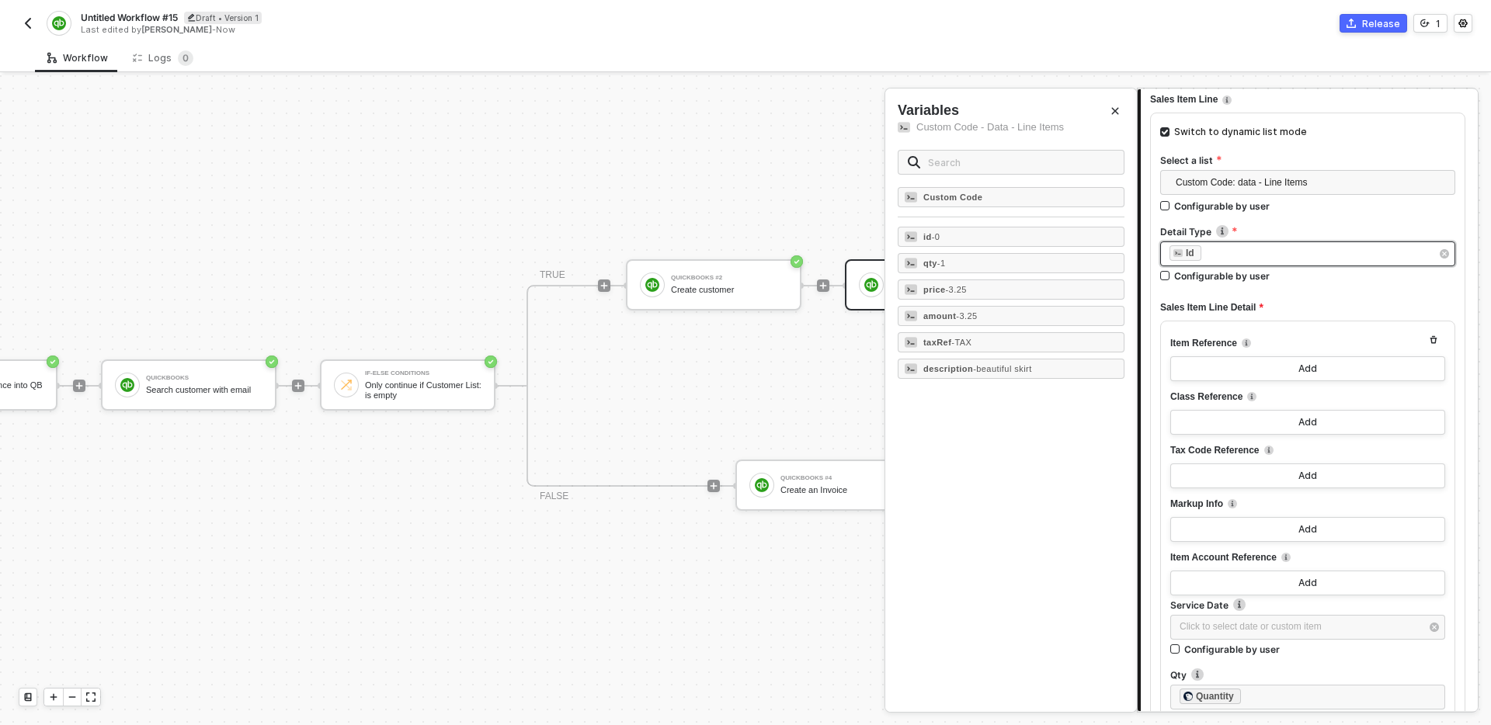
scroll to position [529, 0]
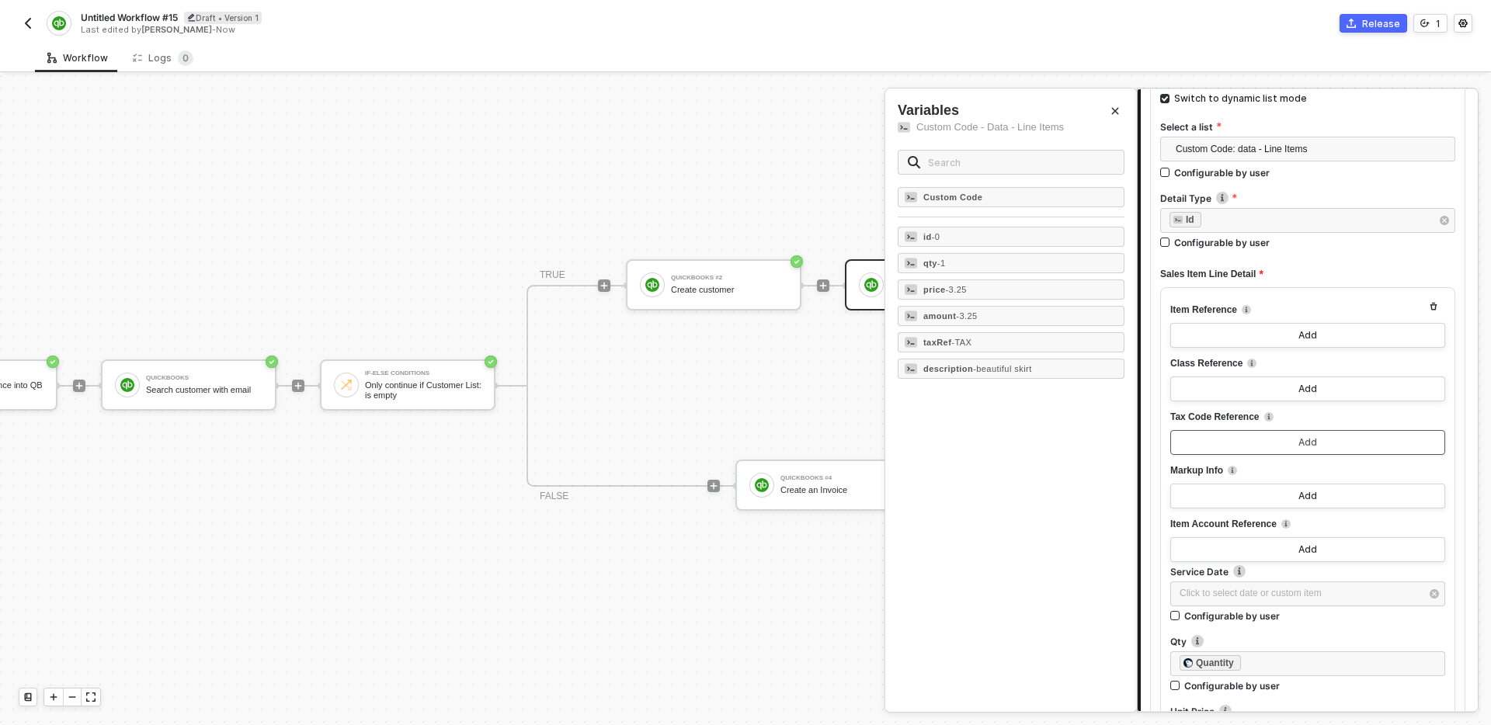
click at [1285, 444] on button "Add" at bounding box center [1307, 442] width 275 height 25
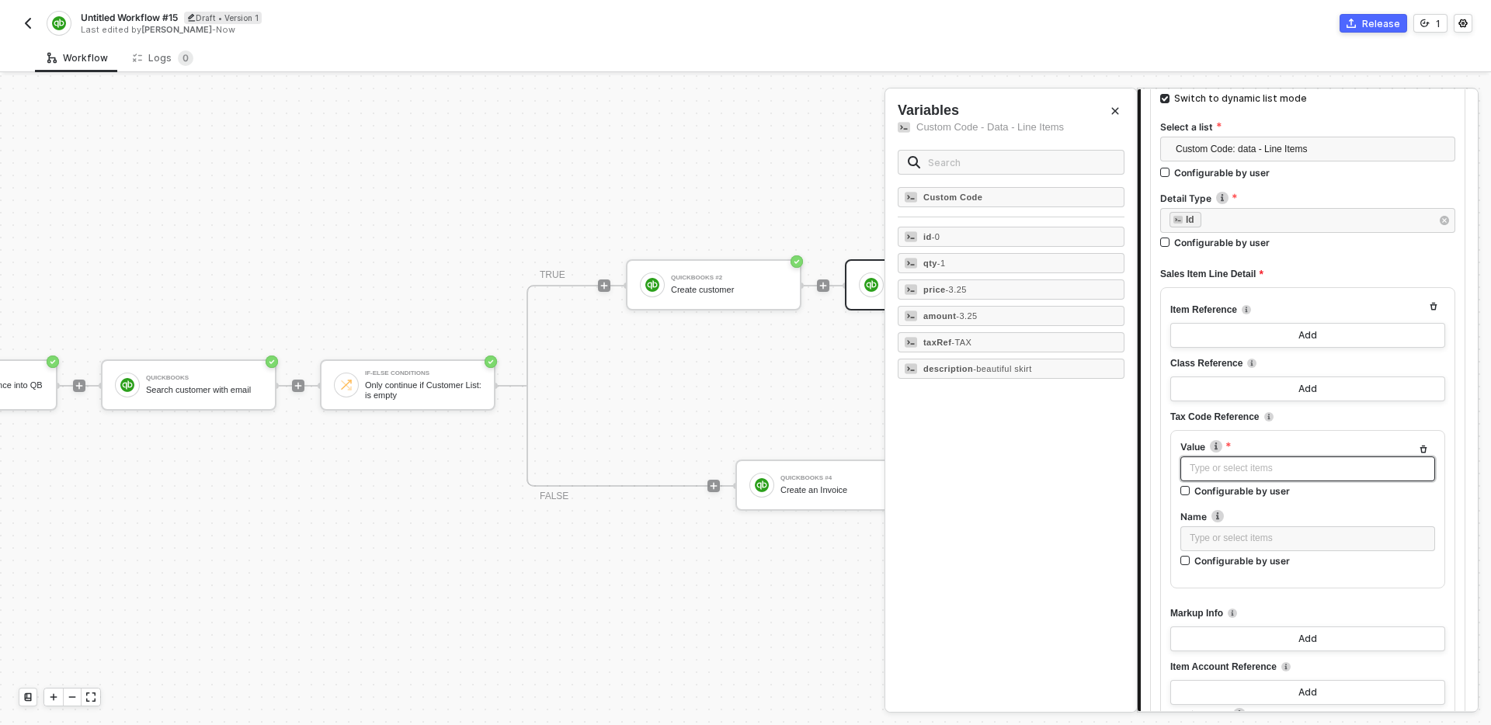
click at [1274, 482] on div "Type or select items ﻿" at bounding box center [1308, 471] width 255 height 28
click at [1272, 464] on div "Type or select items ﻿" at bounding box center [1308, 468] width 236 height 15
click at [965, 342] on span "- TAX" at bounding box center [961, 342] width 20 height 9
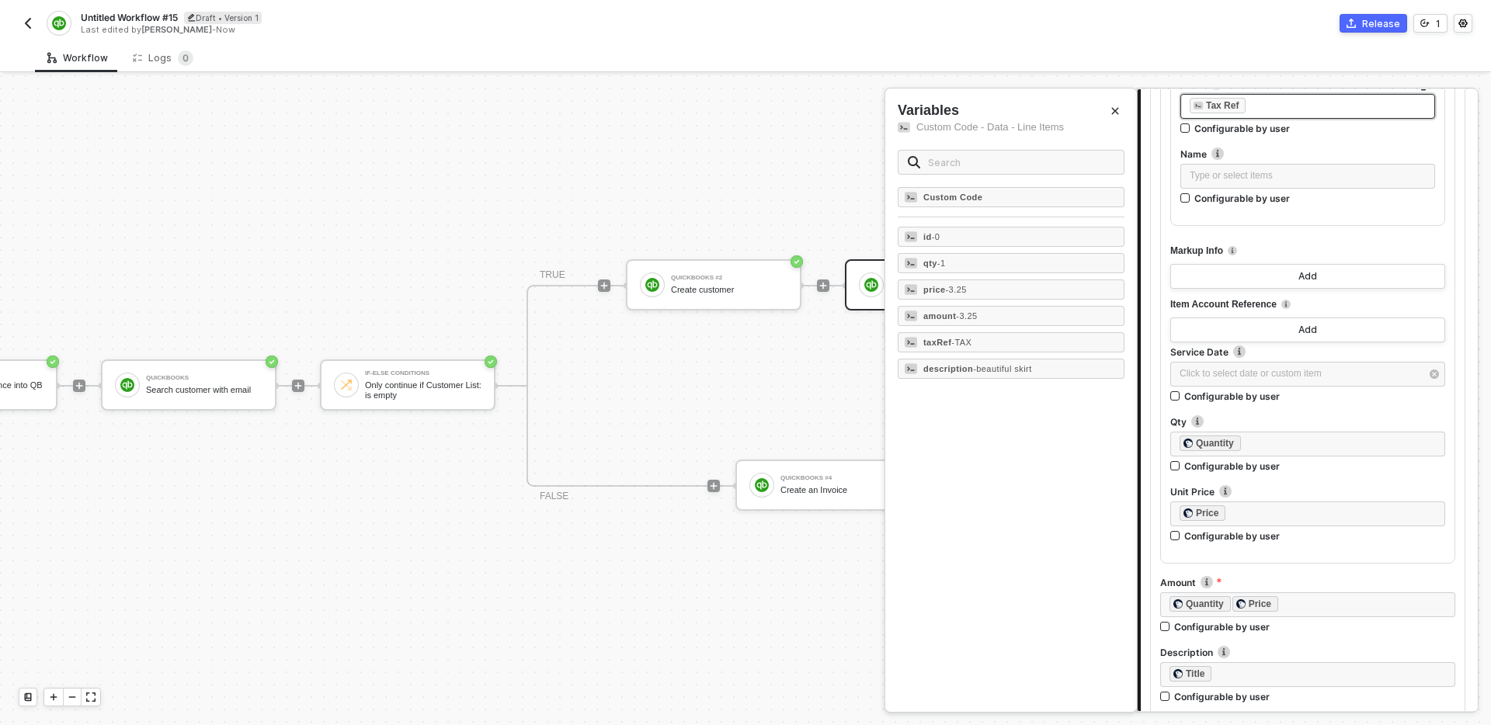
scroll to position [893, 0]
click at [1273, 442] on div "﻿ ﻿ Quantity ﻿" at bounding box center [1308, 442] width 256 height 17
click at [973, 263] on div "qty - 1" at bounding box center [1011, 263] width 227 height 20
click at [1276, 514] on div "﻿ ﻿ Price ﻿" at bounding box center [1308, 512] width 256 height 17
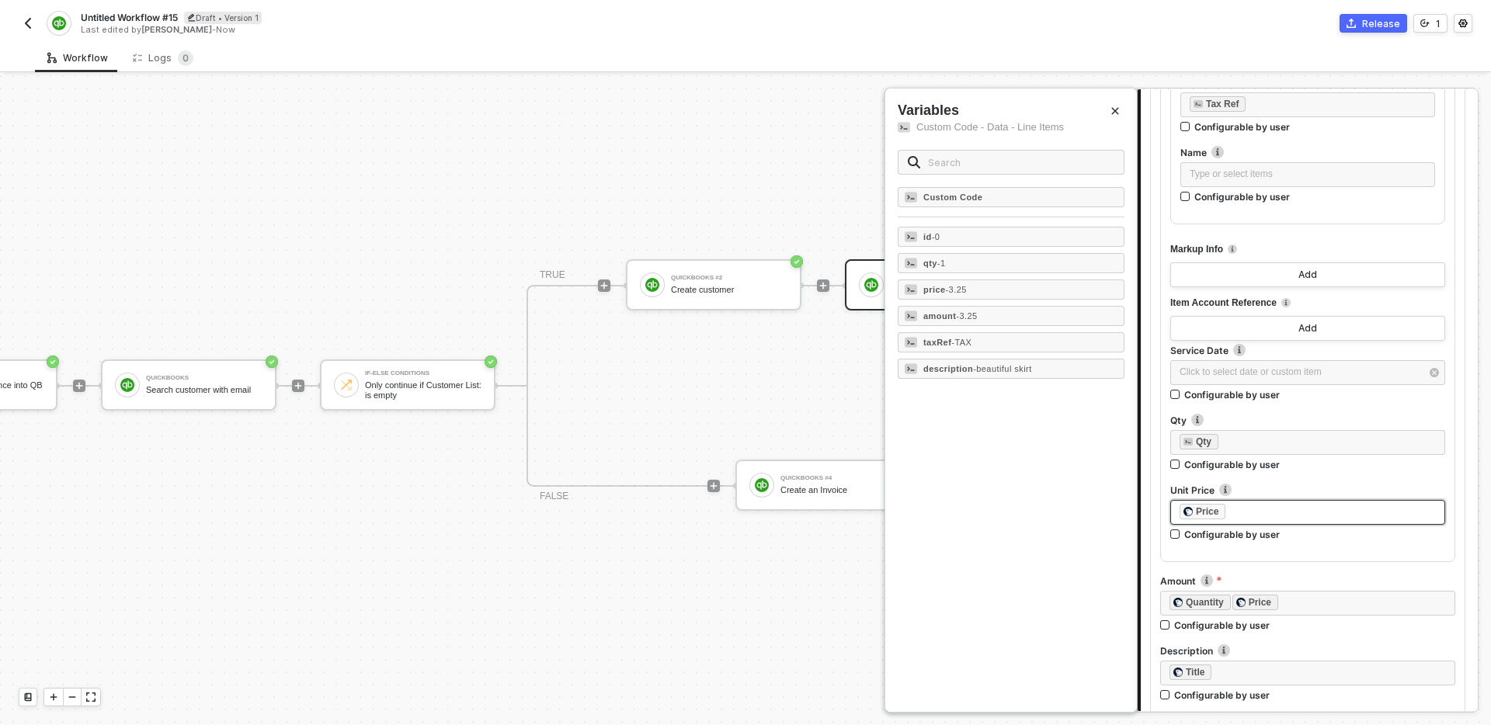
click at [1275, 513] on div "﻿ ﻿ Price ﻿" at bounding box center [1308, 512] width 256 height 17
click at [1000, 283] on div "price - 3.25" at bounding box center [1011, 290] width 227 height 20
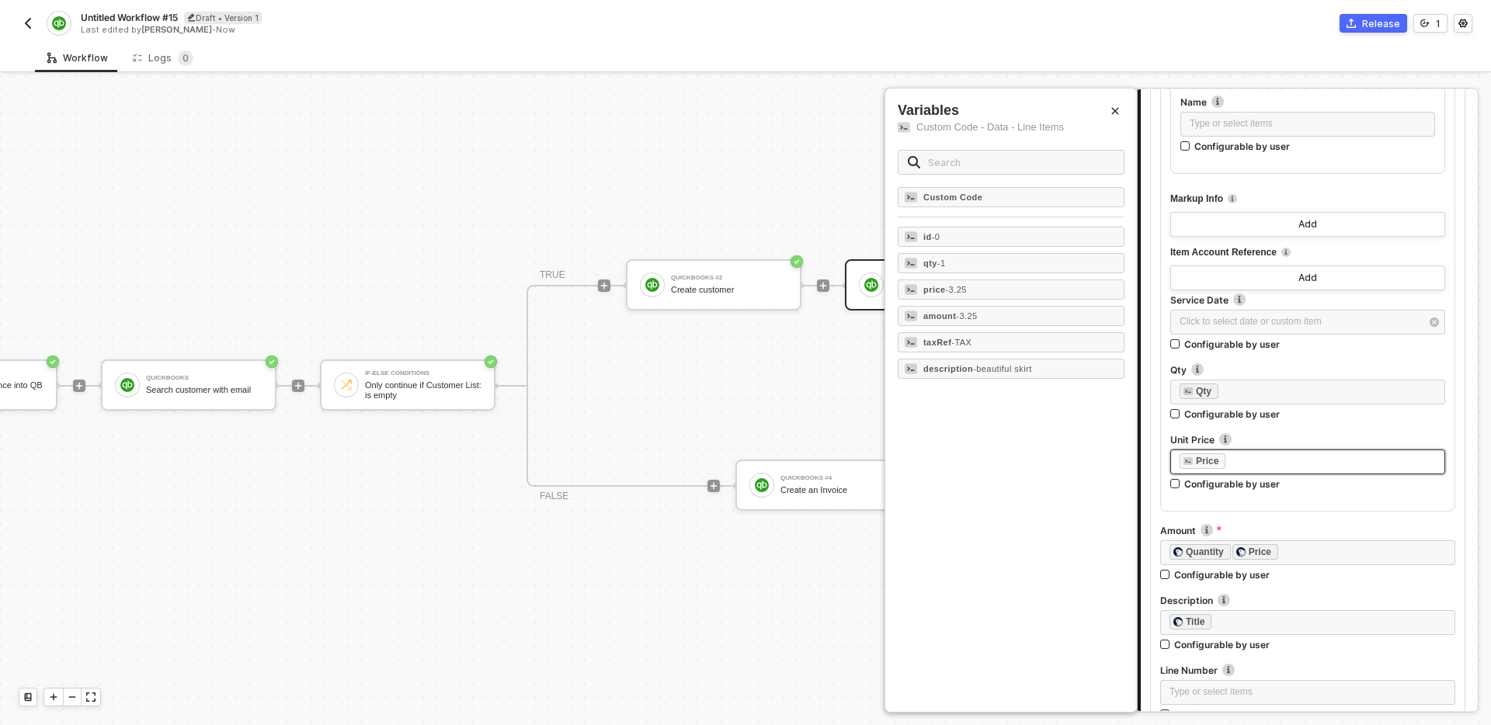
scroll to position [945, 0]
click at [1311, 548] on div "﻿ ﻿ Quantity ﻿ ﻿ Price ﻿" at bounding box center [1308, 551] width 276 height 17
click at [1320, 551] on div "﻿ ﻿ Quantity ﻿ ﻿ Price ﻿" at bounding box center [1308, 551] width 276 height 17
click at [1000, 313] on div "amount - 3.25" at bounding box center [1011, 316] width 227 height 20
click at [1271, 622] on div "﻿ ﻿ Title ﻿" at bounding box center [1308, 621] width 276 height 17
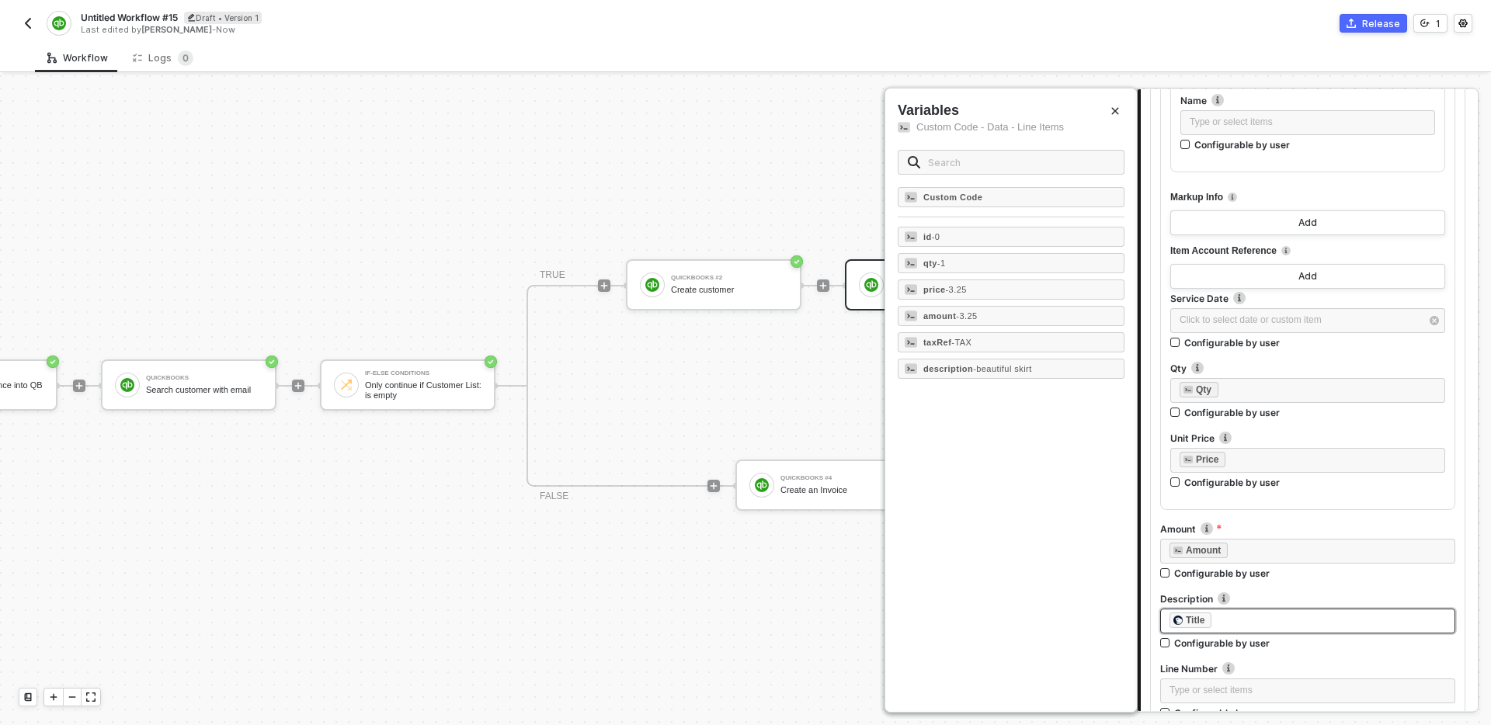
click at [1292, 622] on div "﻿ ﻿ Title ﻿" at bounding box center [1308, 621] width 276 height 17
click at [979, 365] on span "- beautiful skirt" at bounding box center [1002, 368] width 59 height 9
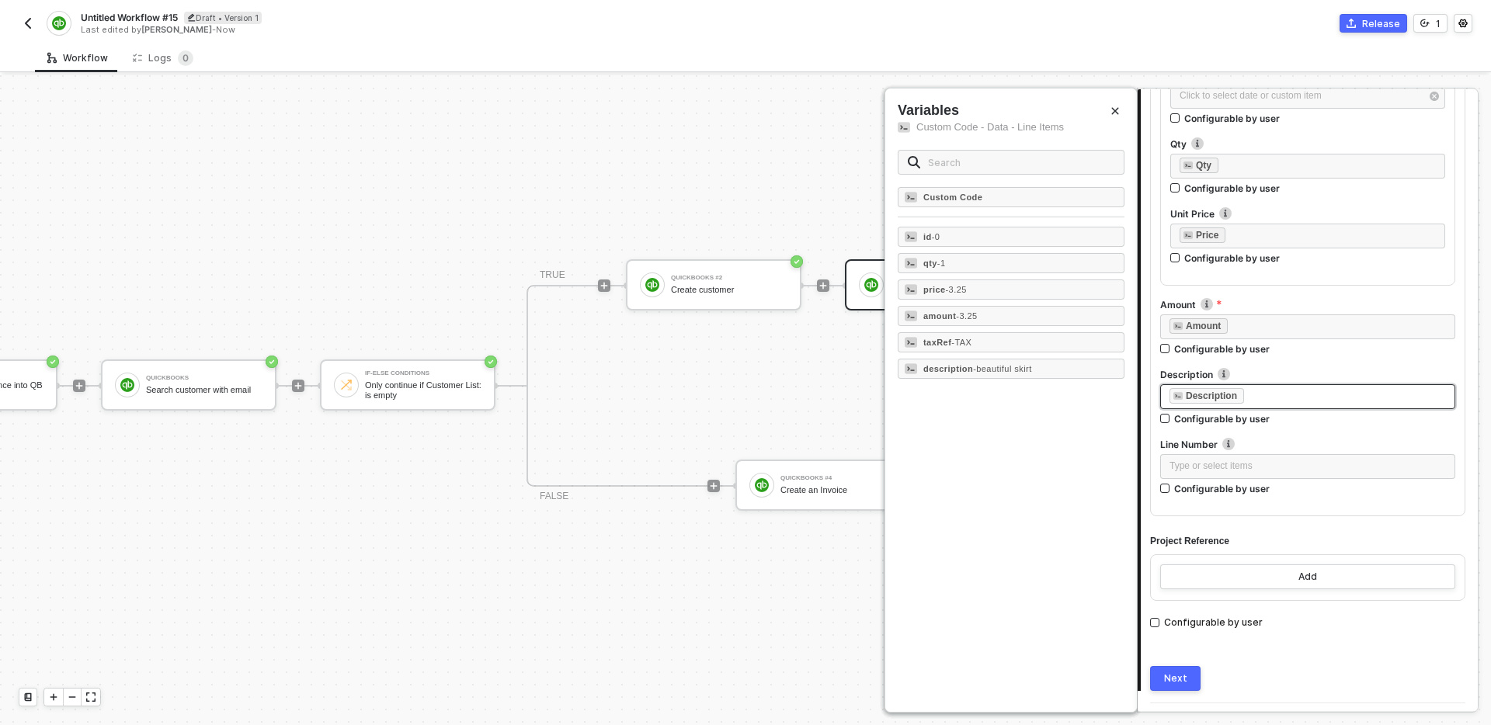
scroll to position [1210, 0]
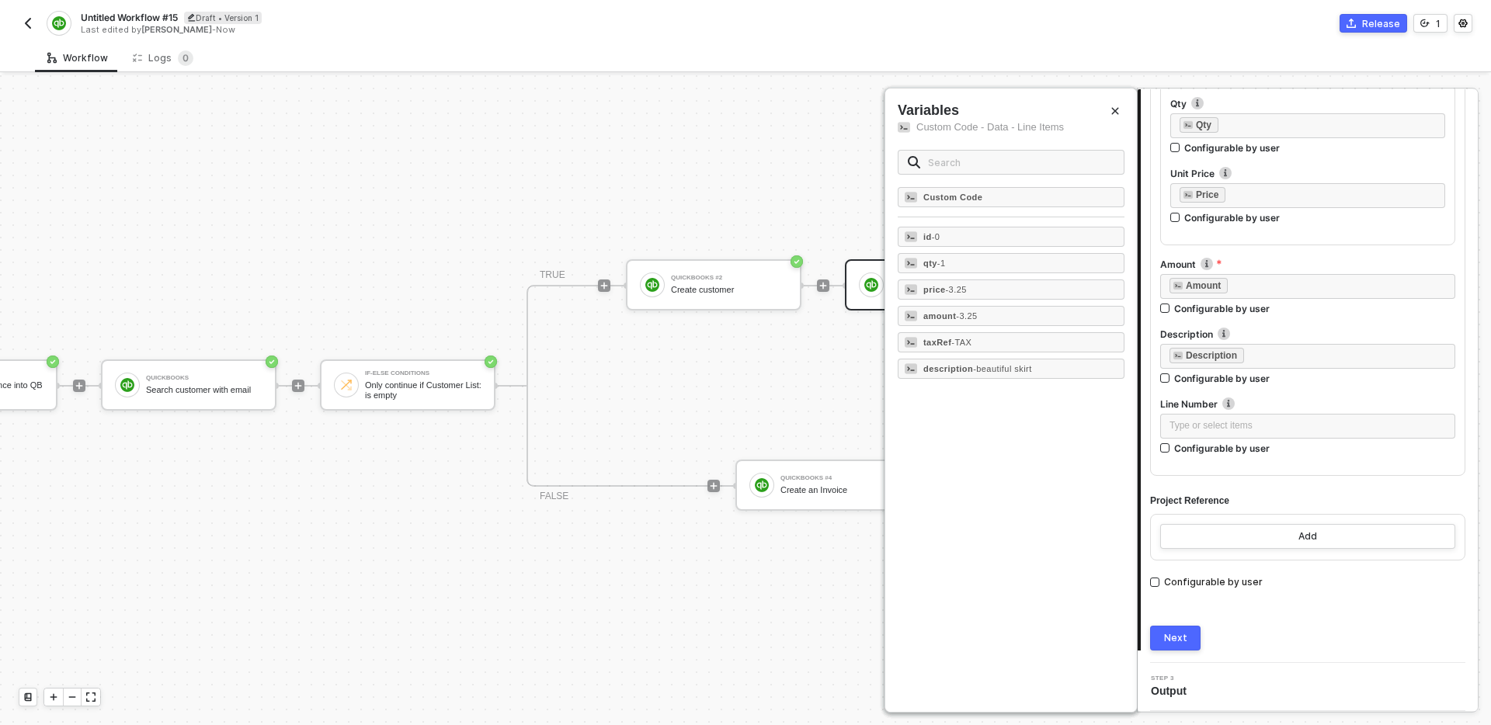
click at [1177, 639] on div "Next" at bounding box center [1175, 638] width 23 height 12
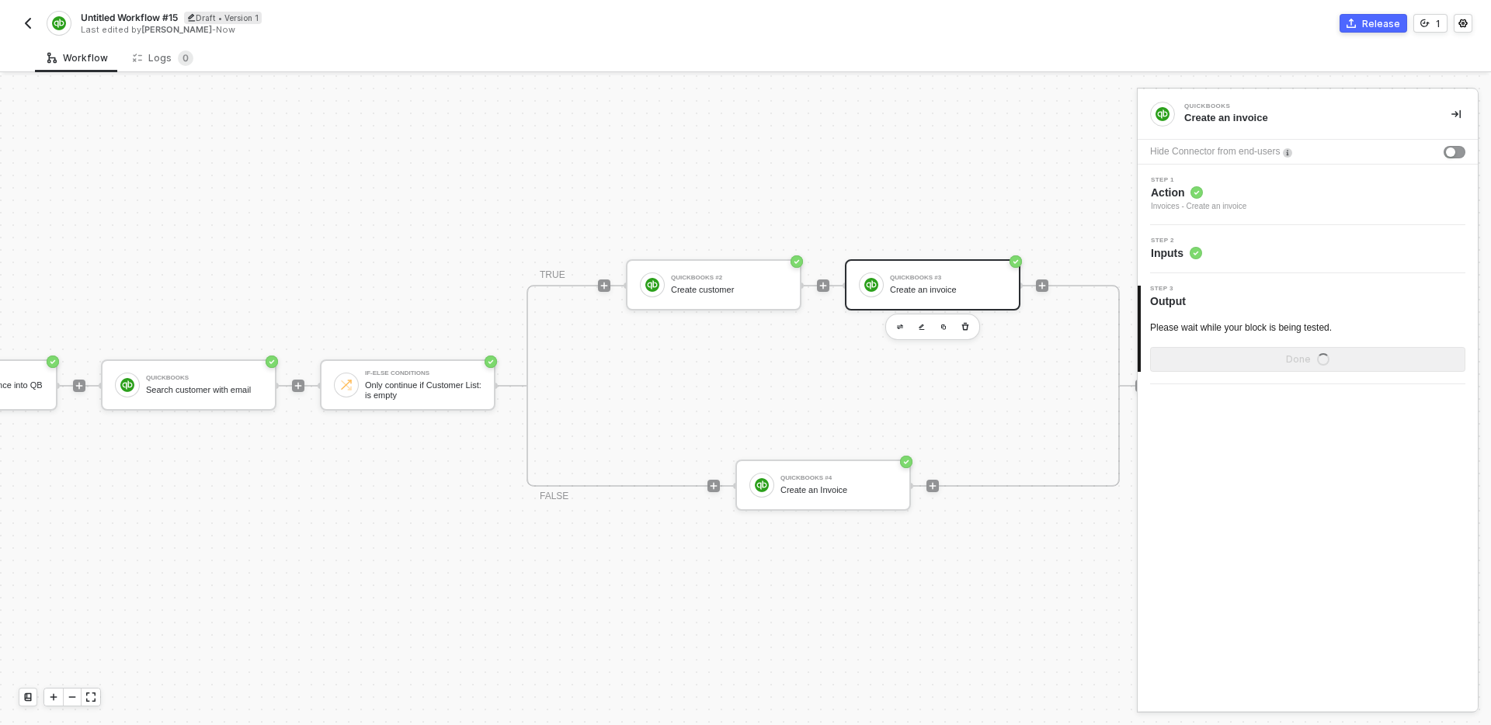
scroll to position [0, 0]
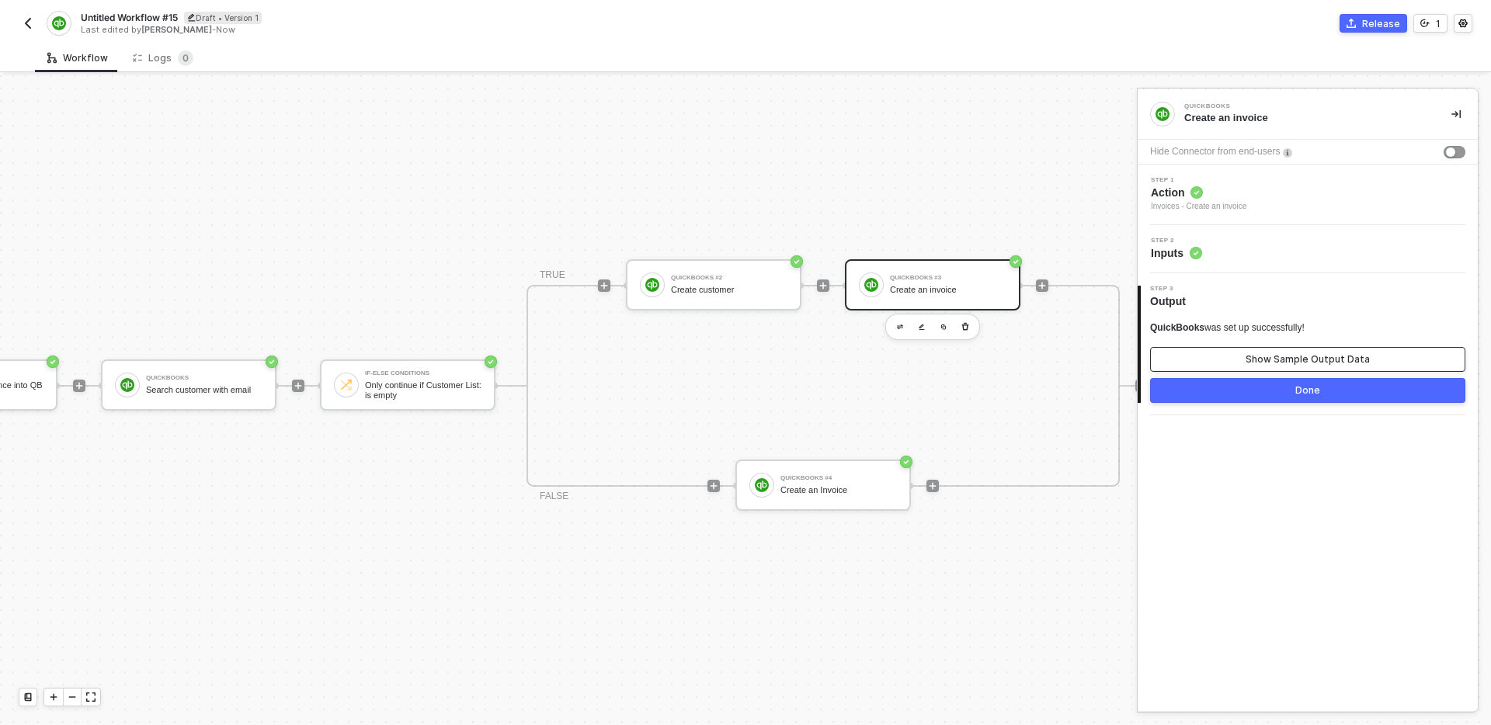
click at [1287, 363] on div "Show Sample Output Data" at bounding box center [1308, 359] width 124 height 12
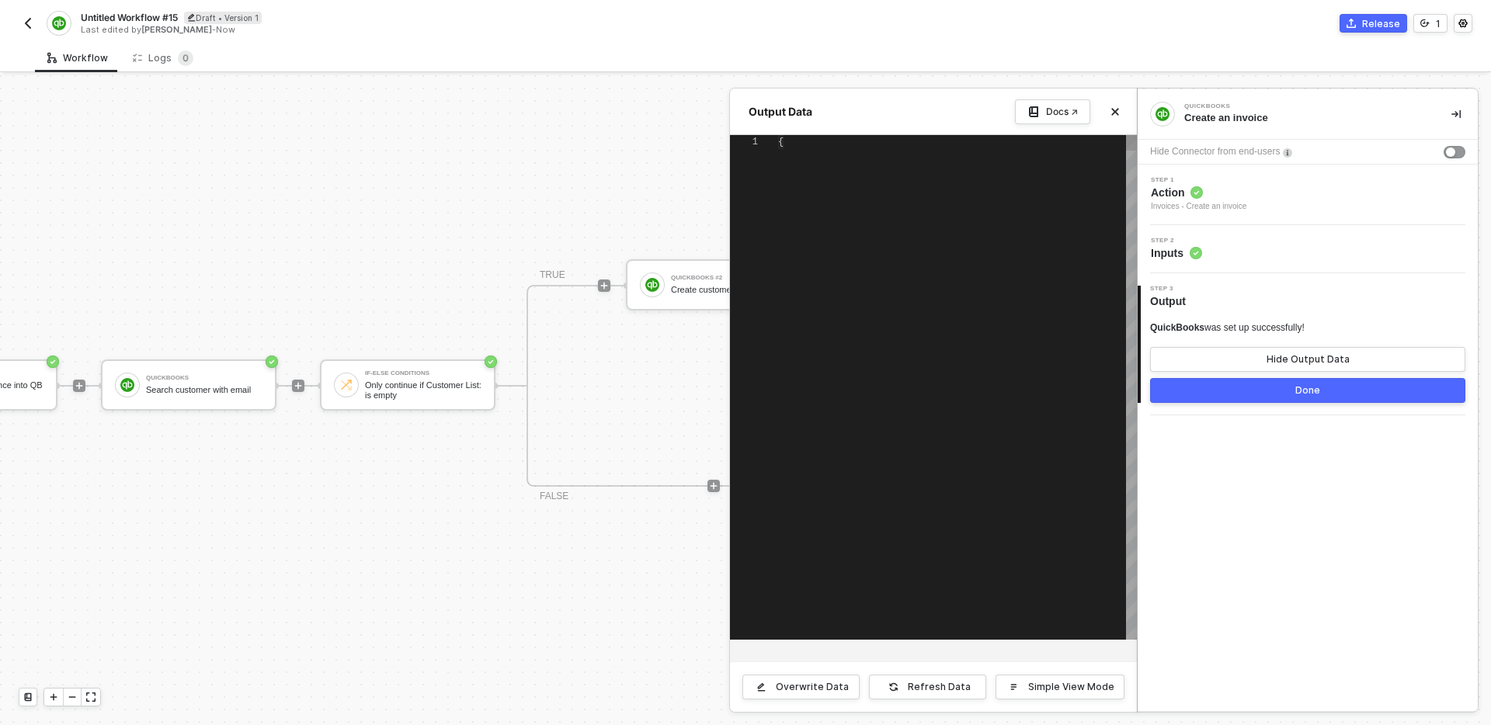
type textarea "{ "invoice": { "AllowIPNPayment": false, "AllowOnlinePayment": false, "AllowOnl…"
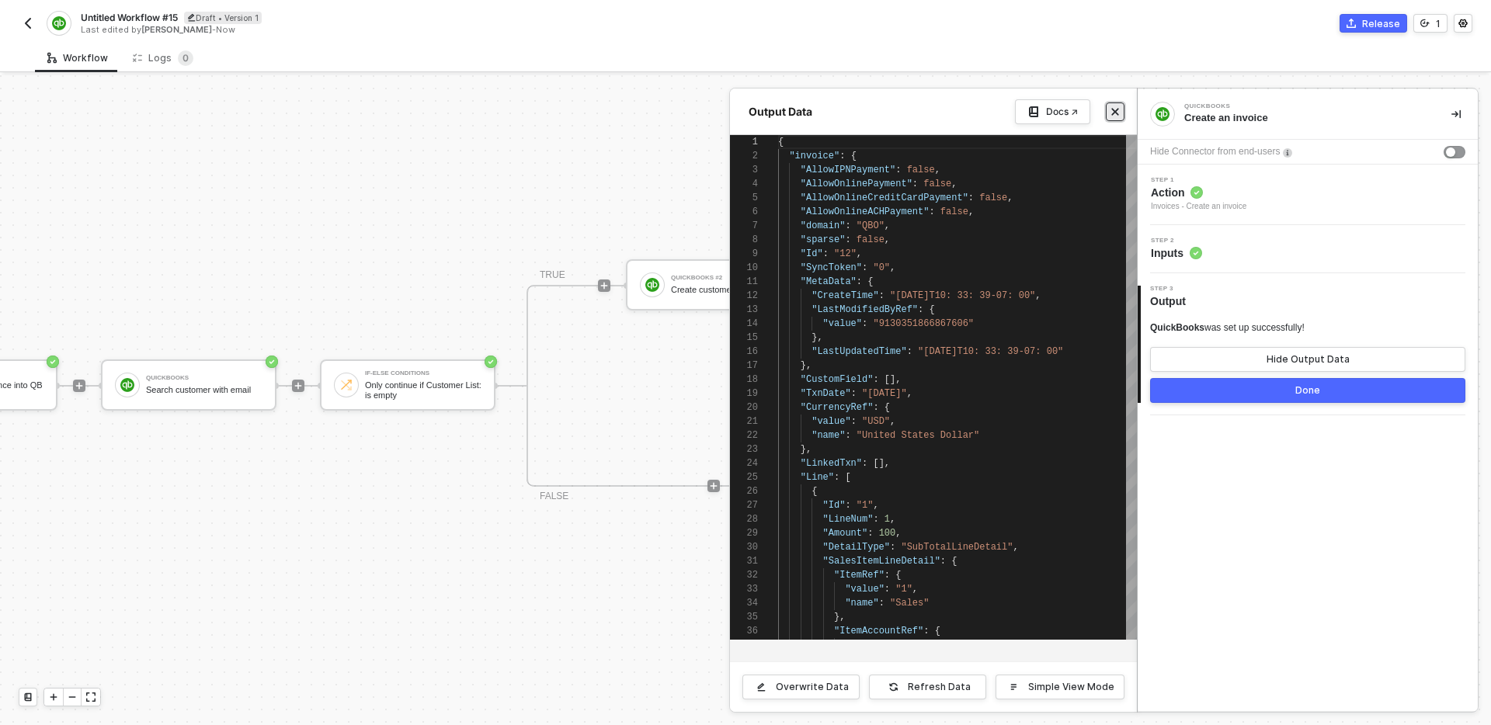
click at [1111, 110] on icon "icon-close" at bounding box center [1115, 111] width 9 height 9
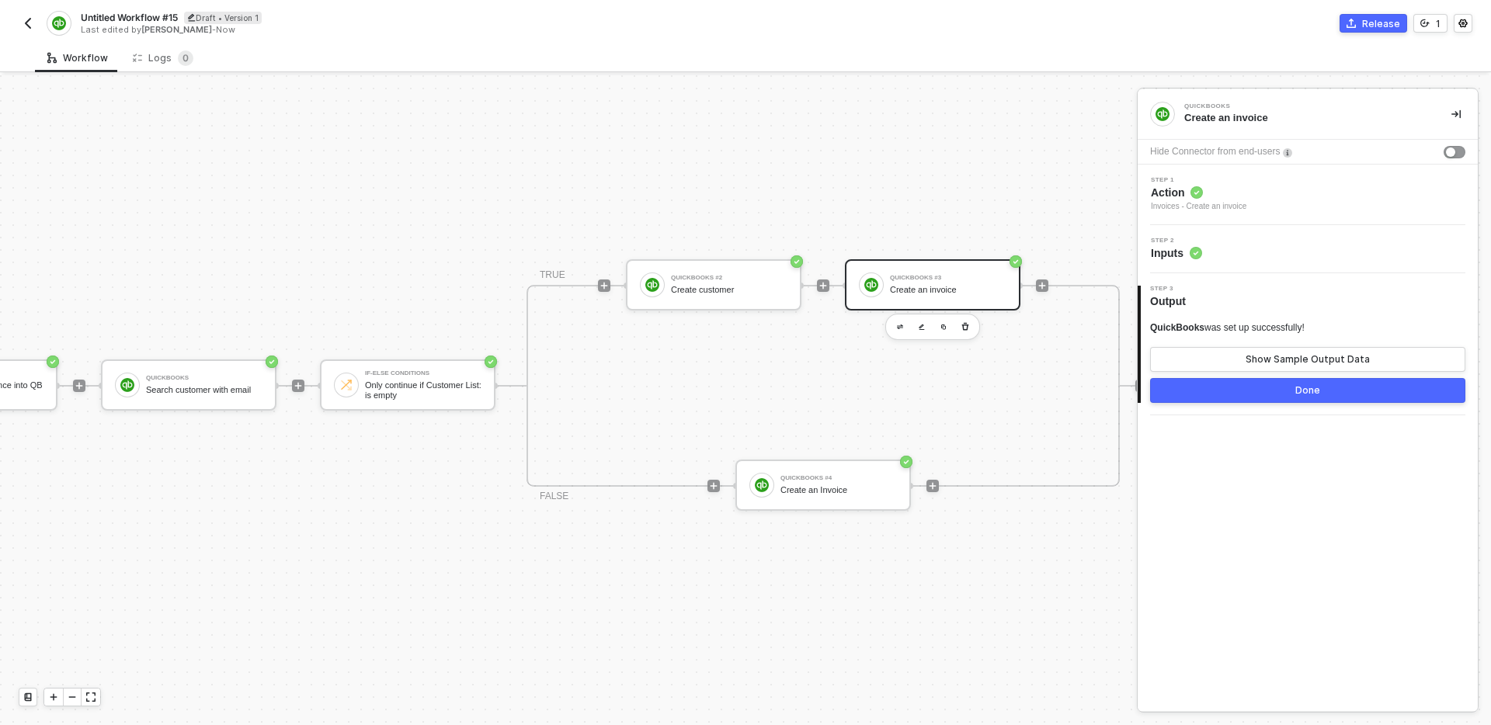
click at [1257, 396] on button "Done" at bounding box center [1307, 390] width 315 height 25
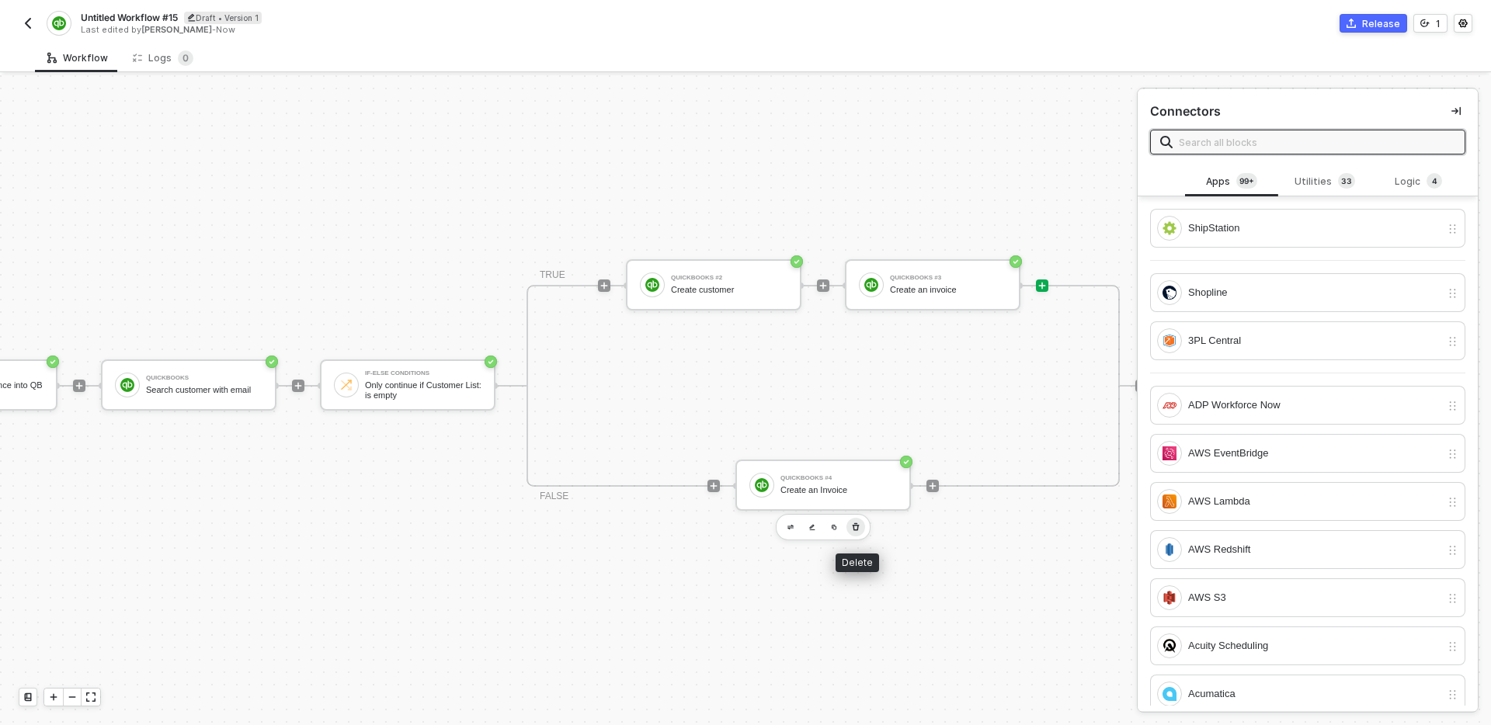
click at [857, 525] on icon "button" at bounding box center [856, 527] width 7 height 8
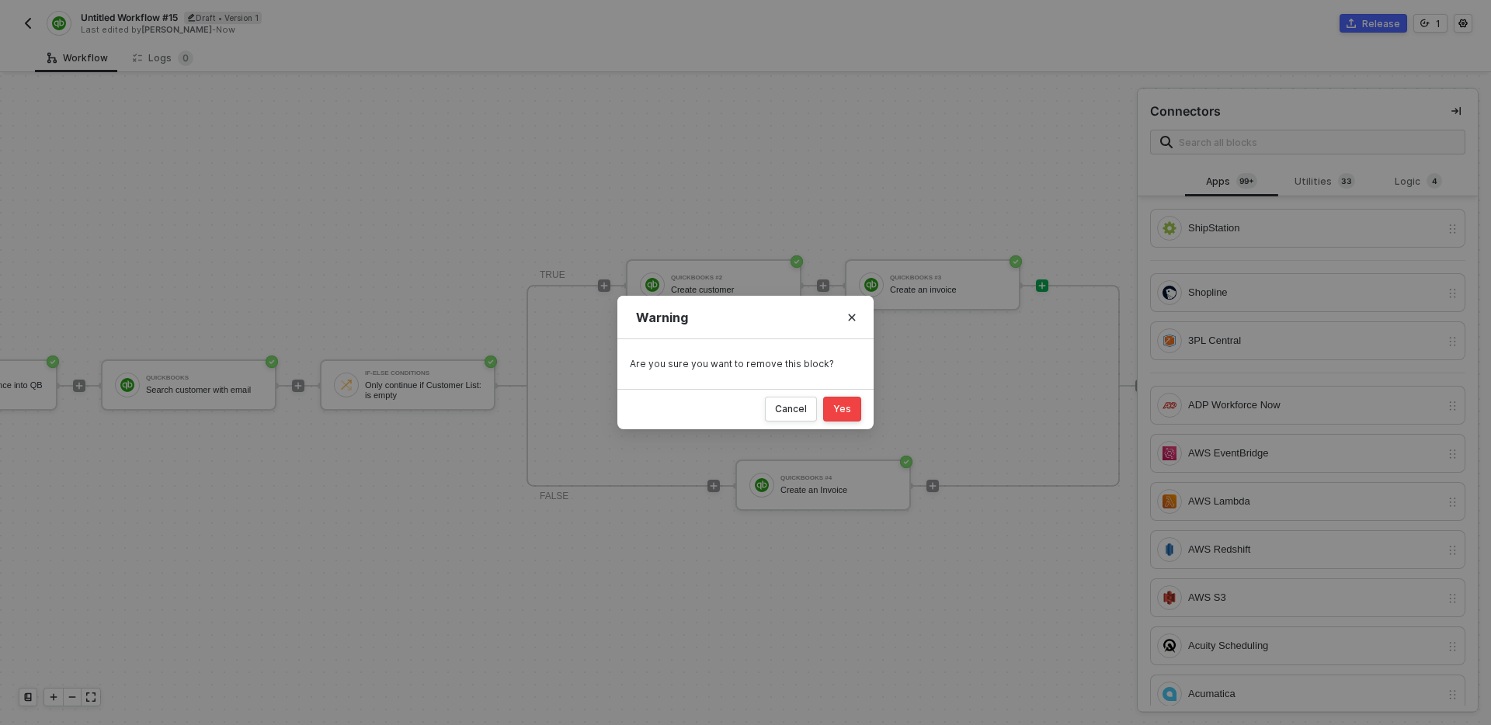
click at [840, 409] on div "Yes" at bounding box center [842, 409] width 18 height 12
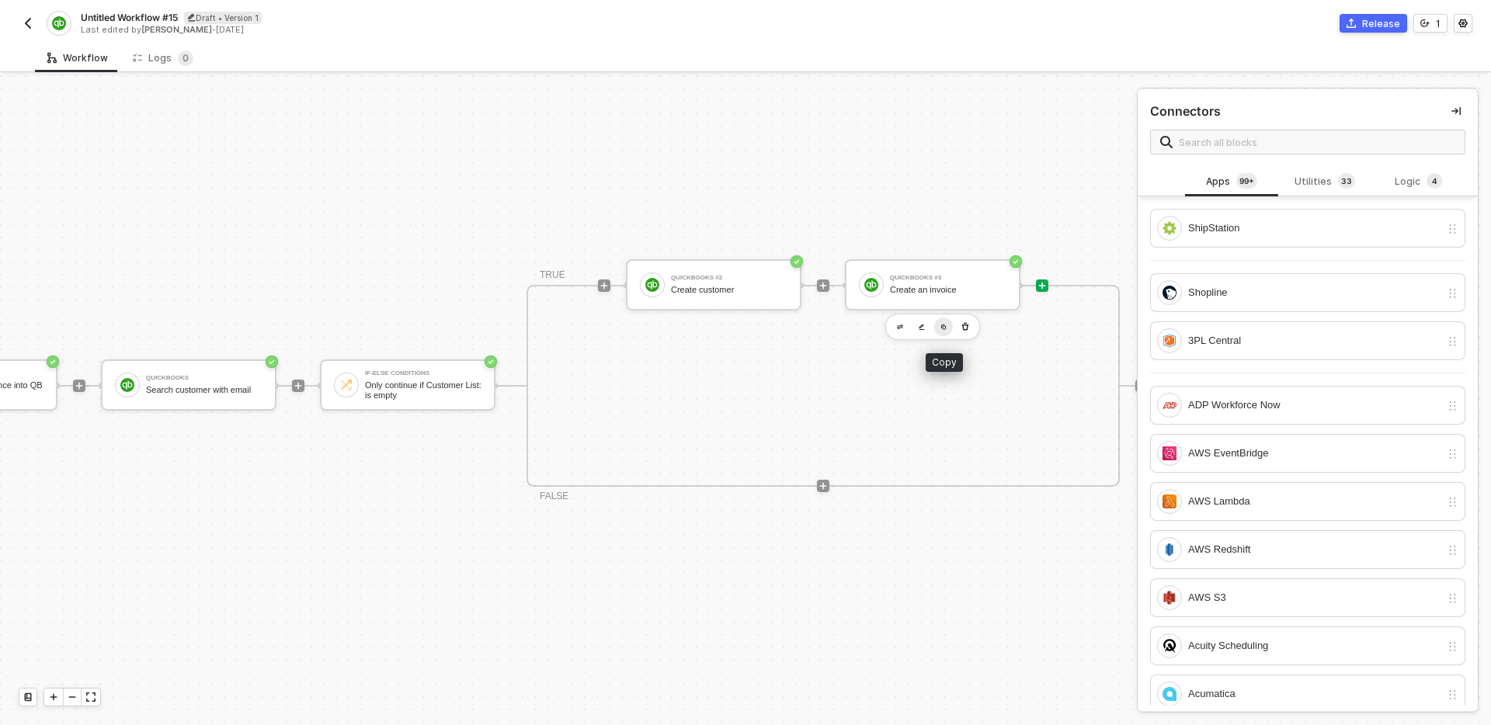
click at [941, 329] on img "button" at bounding box center [944, 327] width 6 height 6
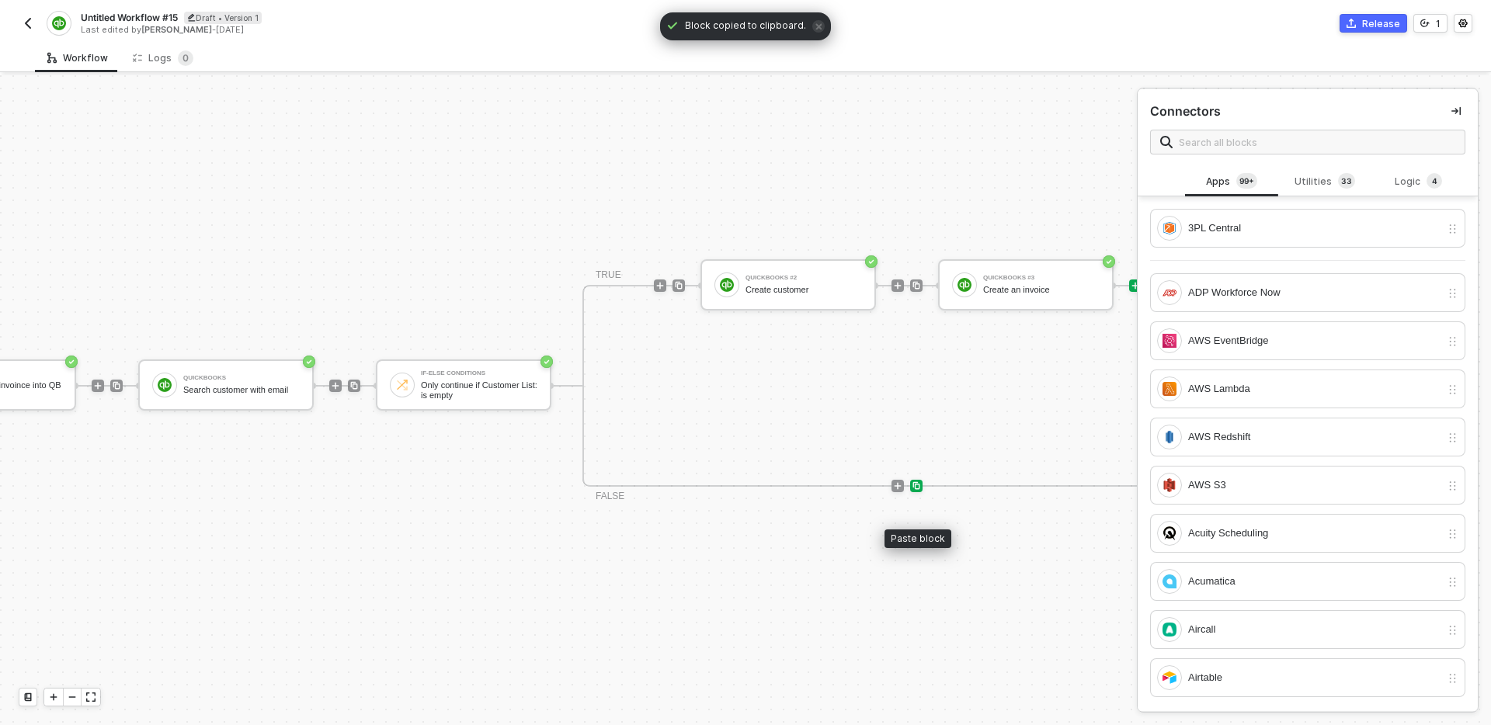
click at [918, 487] on img at bounding box center [916, 486] width 9 height 9
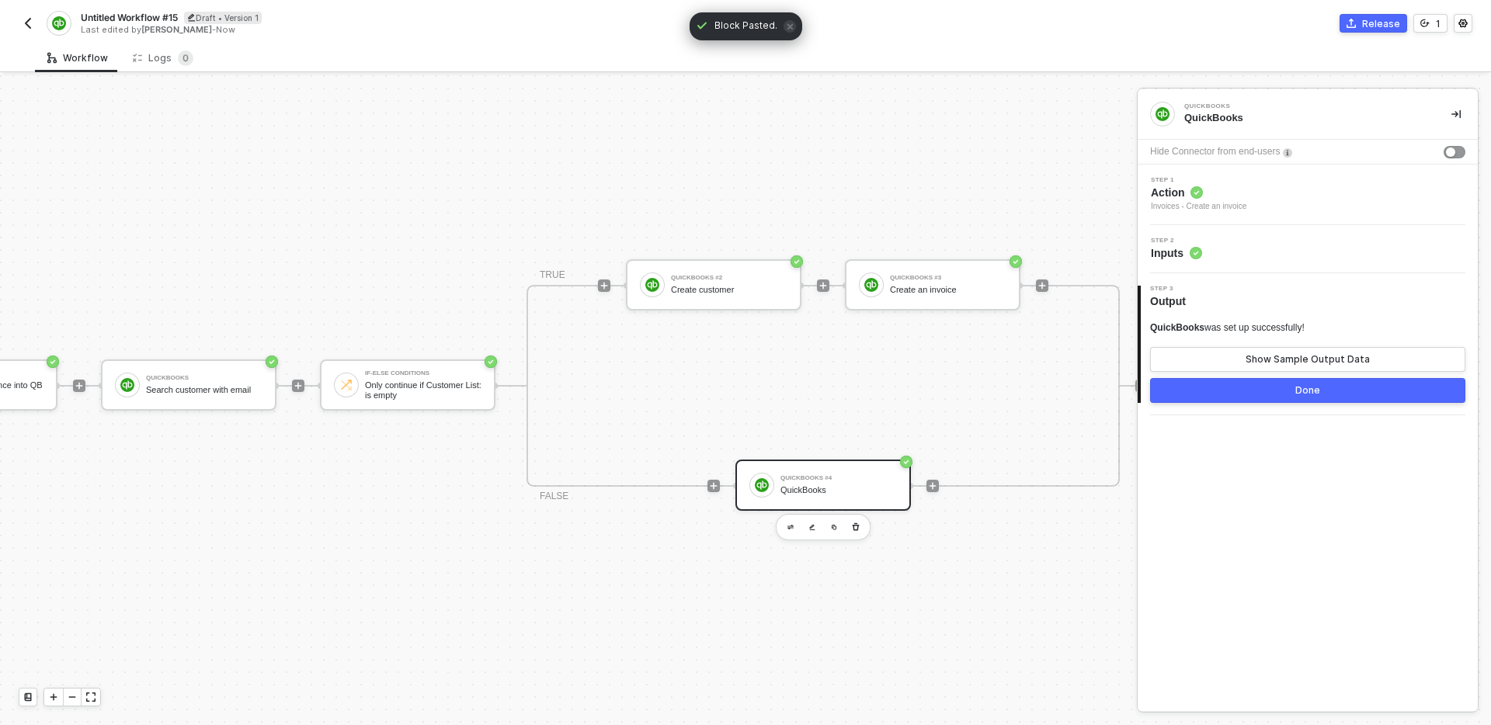
click at [1295, 196] on div "Step 1 Action Invoices - Create an invoice" at bounding box center [1310, 195] width 336 height 36
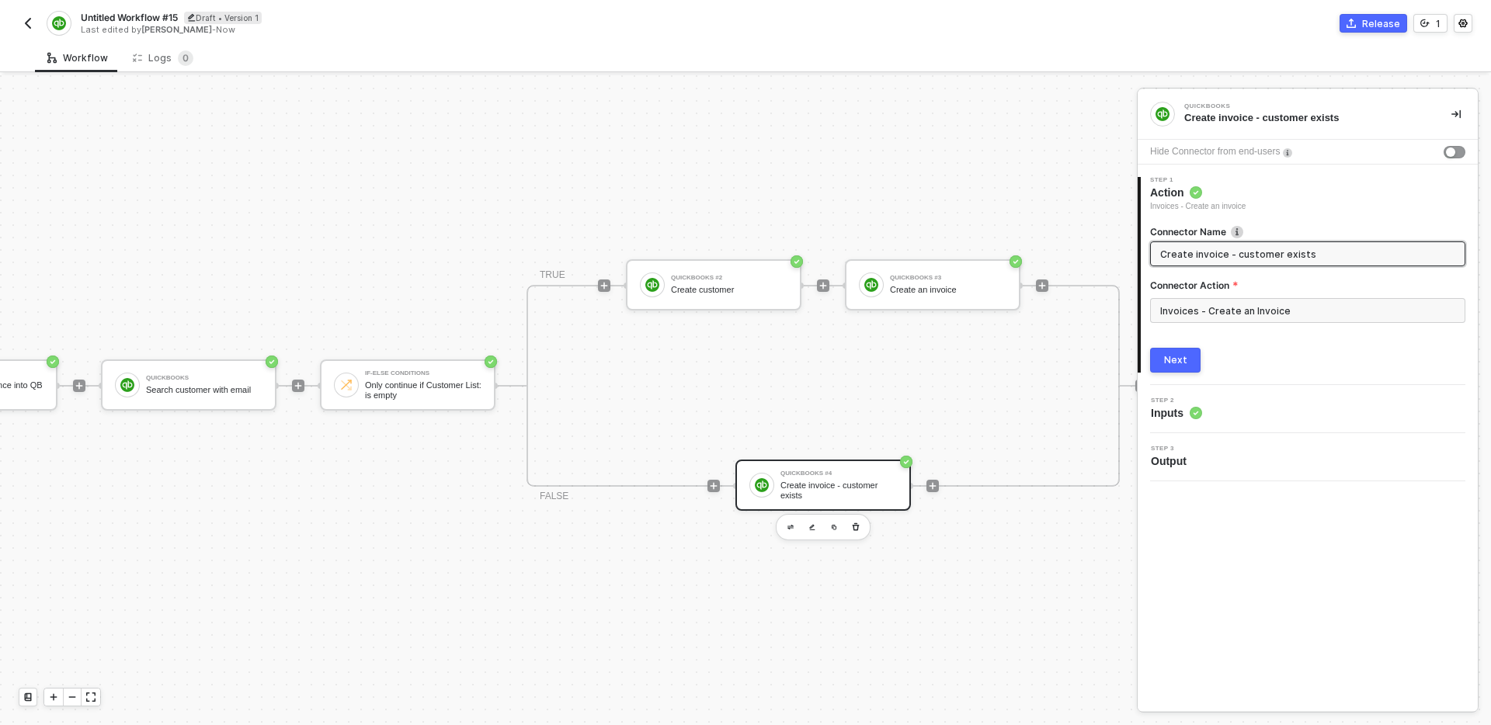
type input "Create invoice - customer exists"
click at [1184, 356] on div "Next" at bounding box center [1175, 360] width 23 height 12
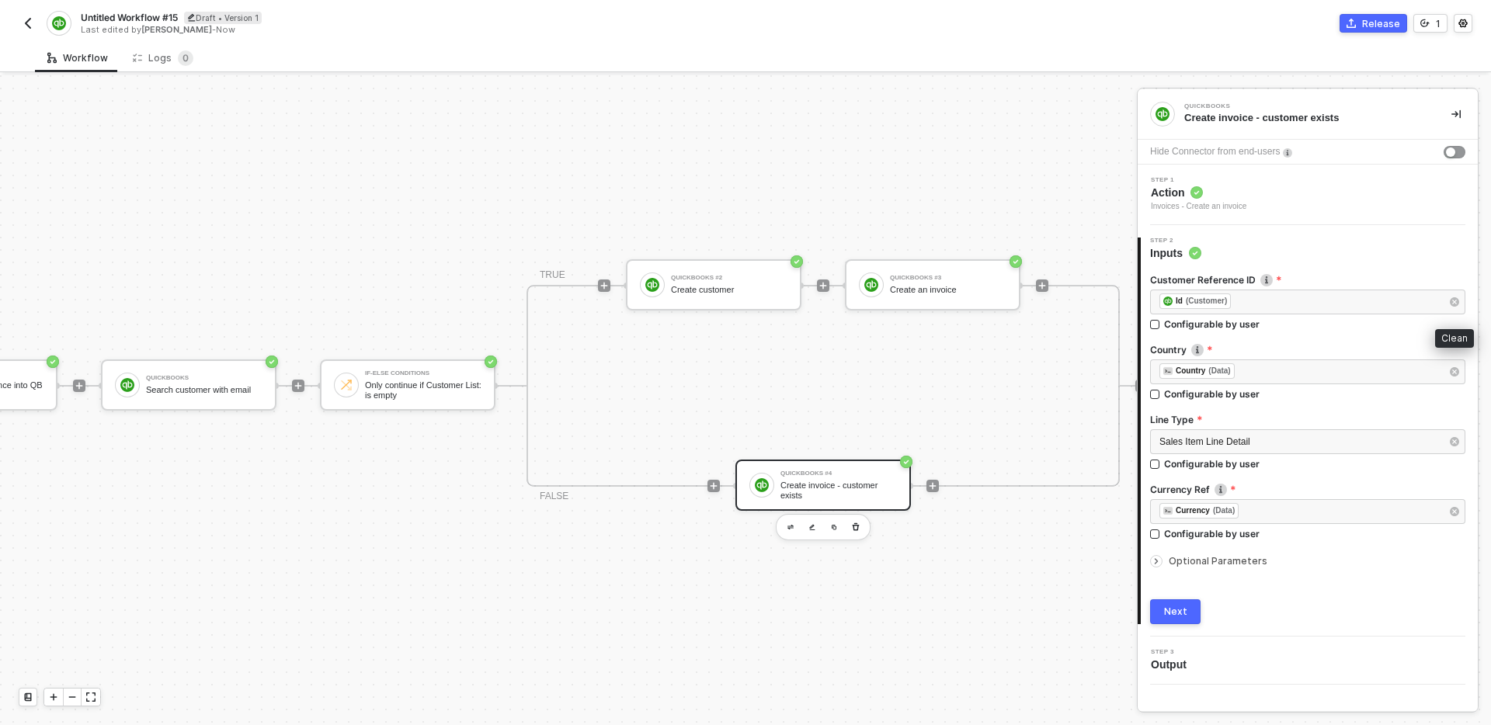
click at [1456, 301] on icon "button" at bounding box center [1454, 301] width 9 height 9
click at [1237, 303] on div "Type or select items ﻿" at bounding box center [1300, 302] width 281 height 15
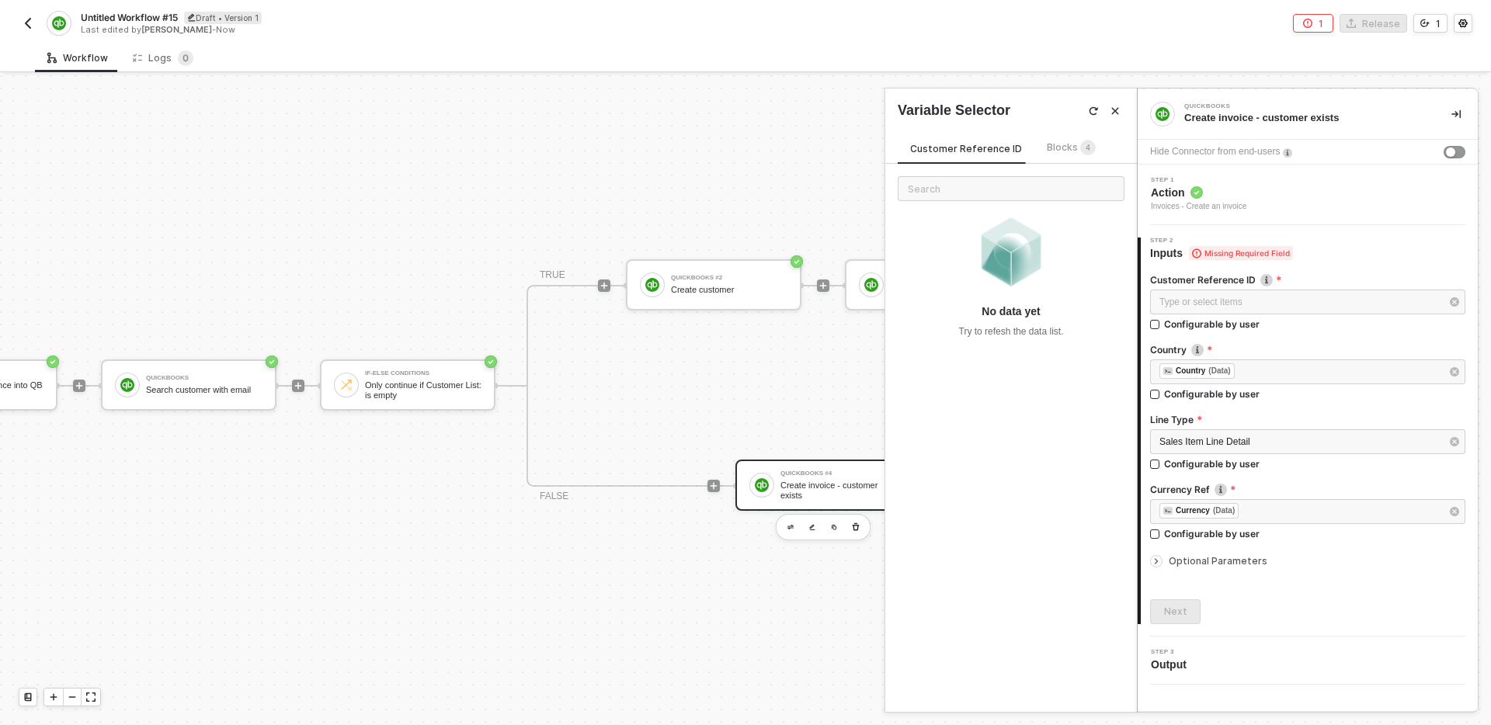
click at [1060, 149] on span "Blocks 4" at bounding box center [1071, 147] width 49 height 12
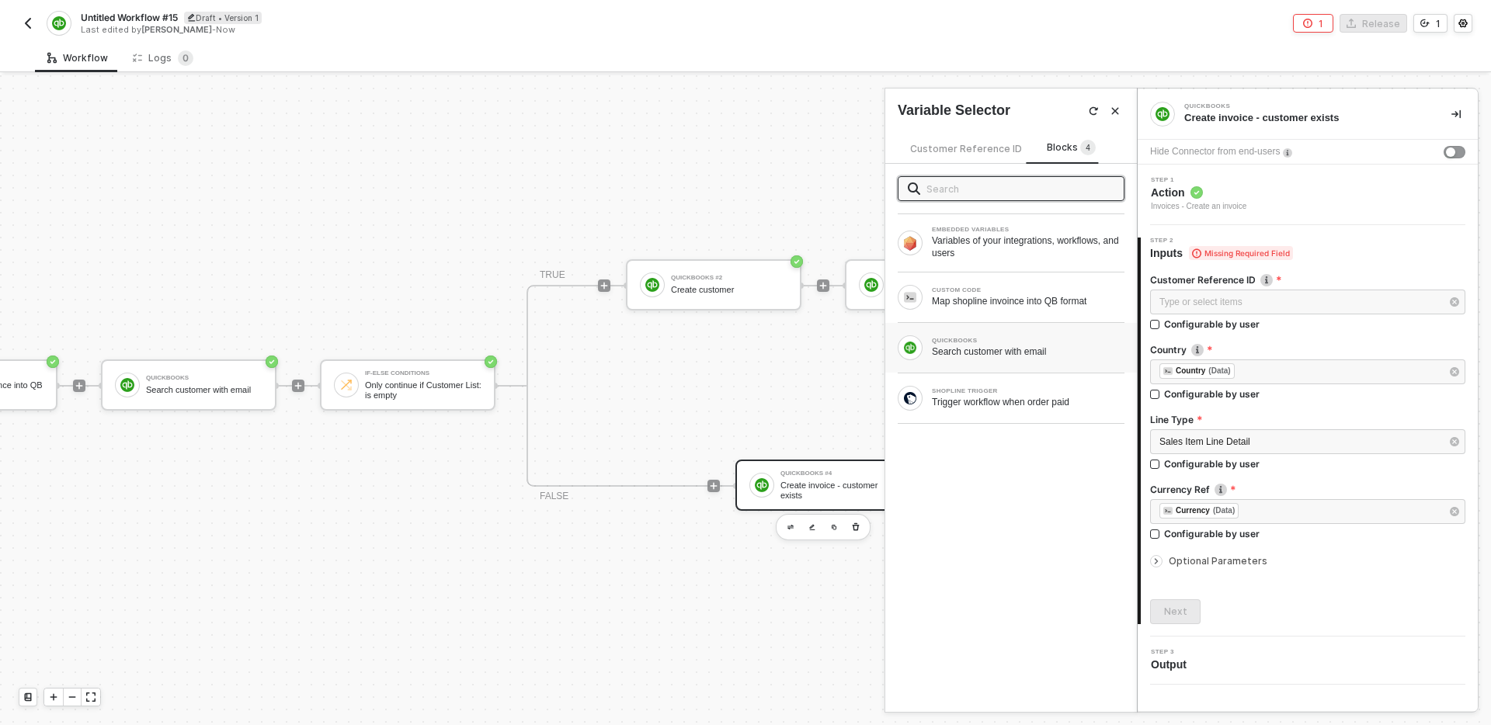
click at [1050, 353] on div "Search customer with email" at bounding box center [1028, 352] width 193 height 12
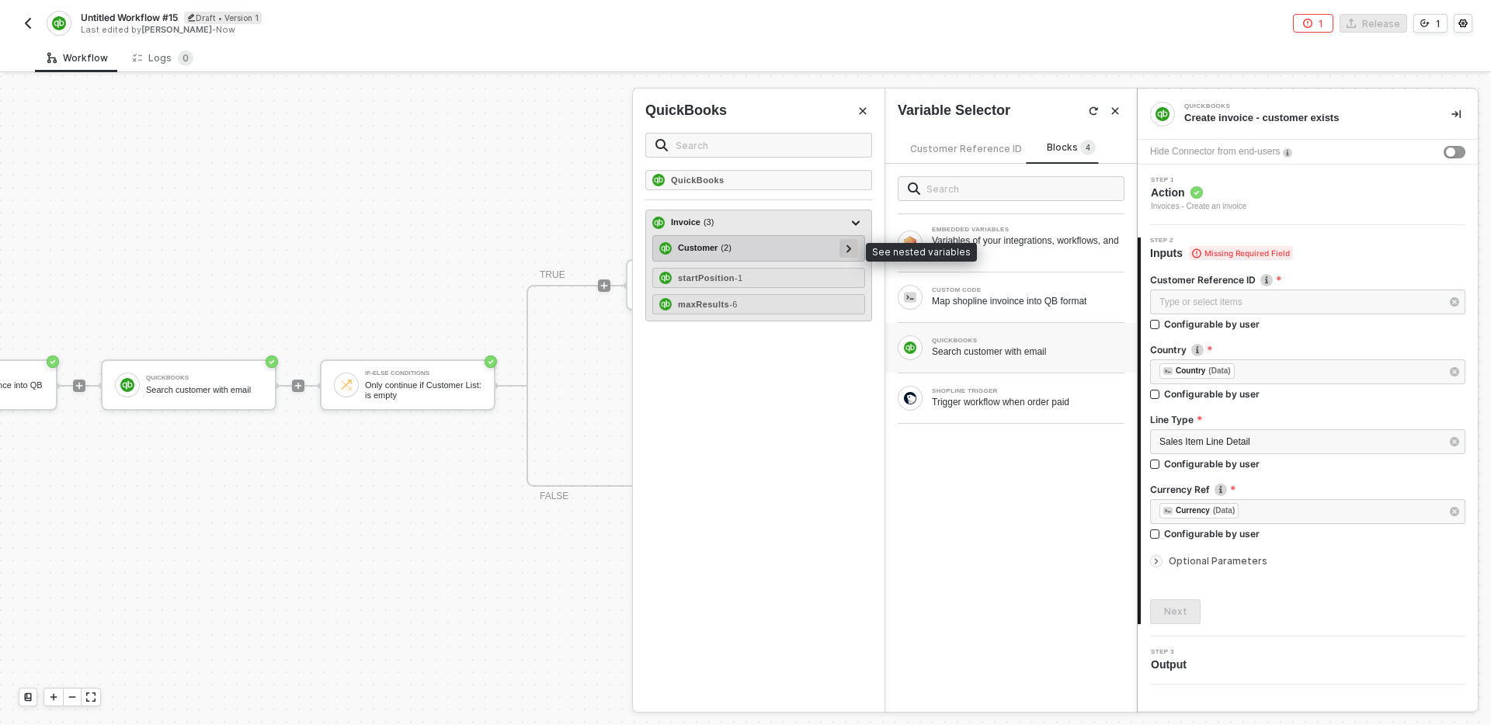
click at [851, 250] on icon at bounding box center [849, 249] width 5 height 8
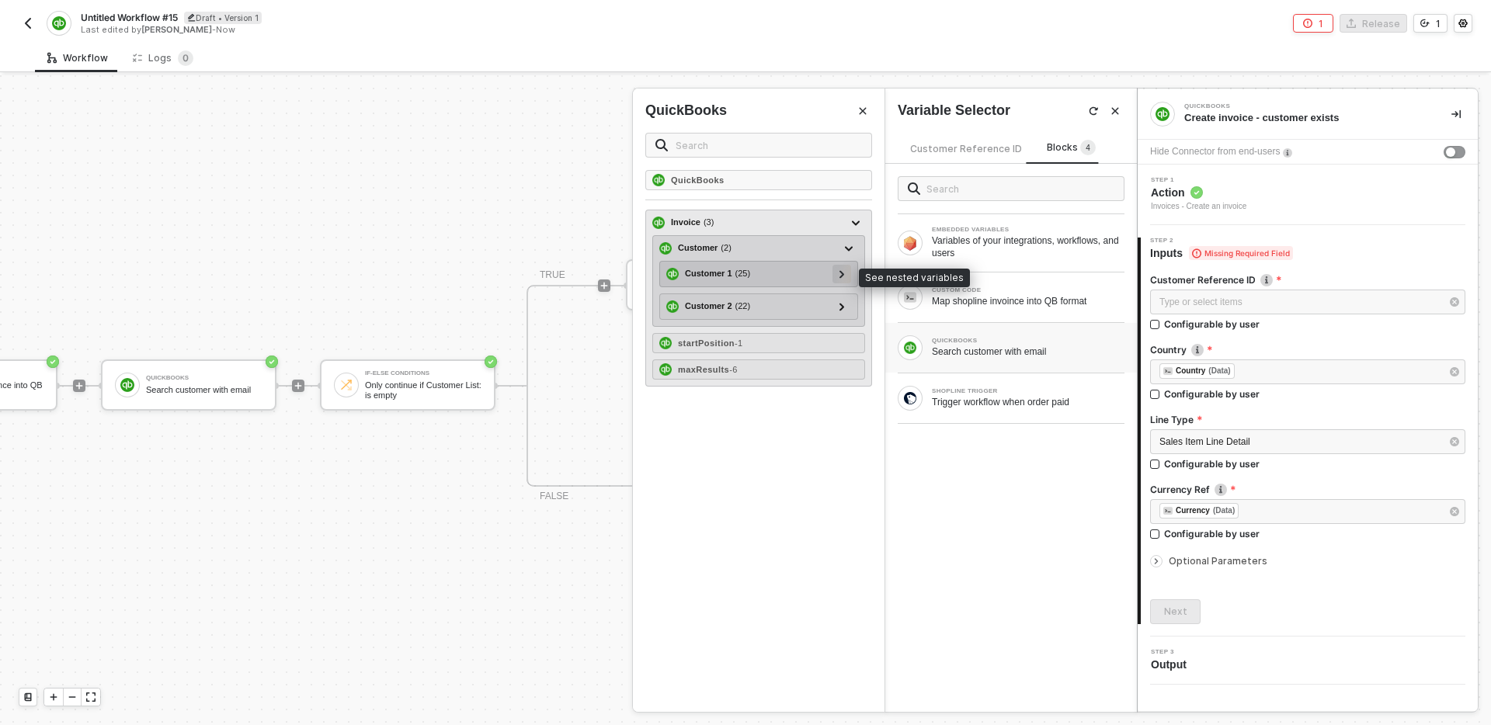
click at [844, 273] on div at bounding box center [842, 273] width 8 height 17
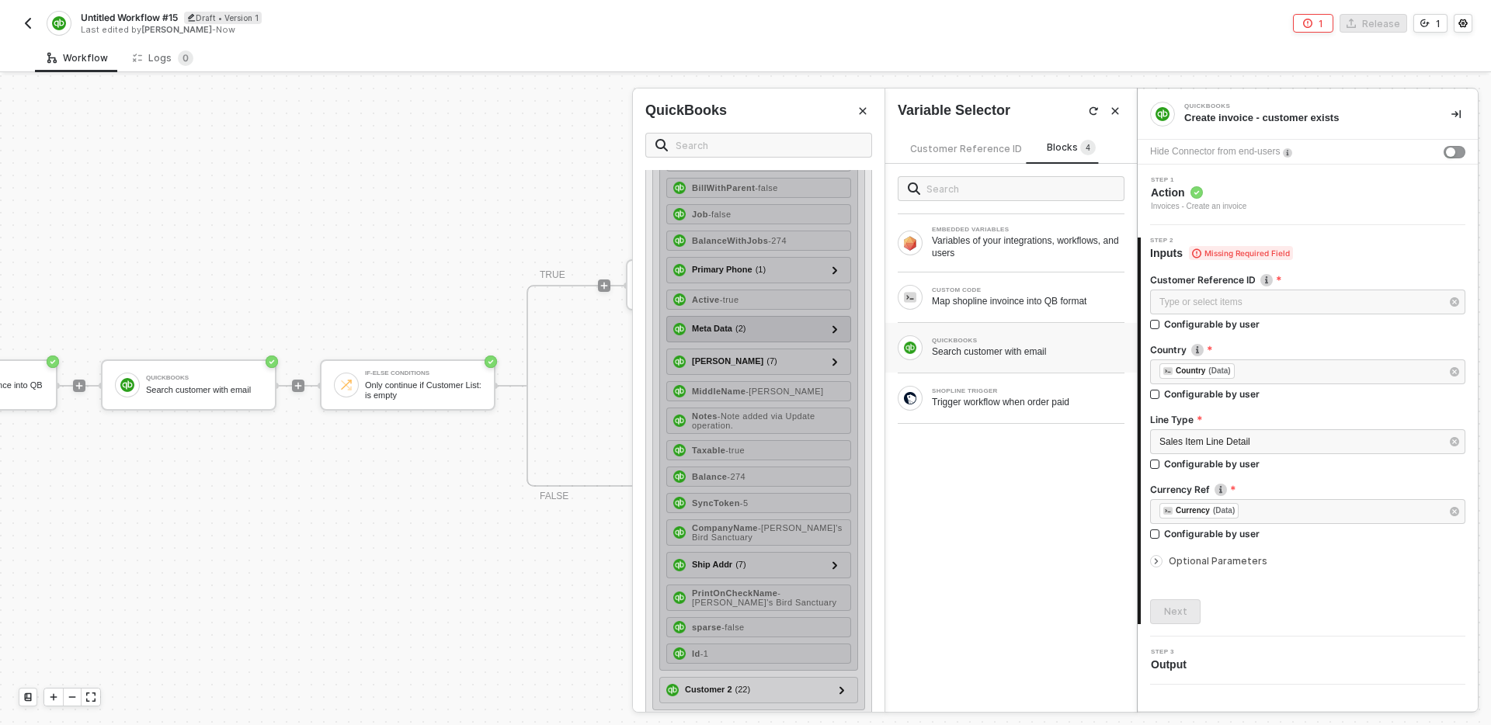
scroll to position [346, 0]
click at [709, 648] on span "- 1" at bounding box center [705, 652] width 9 height 9
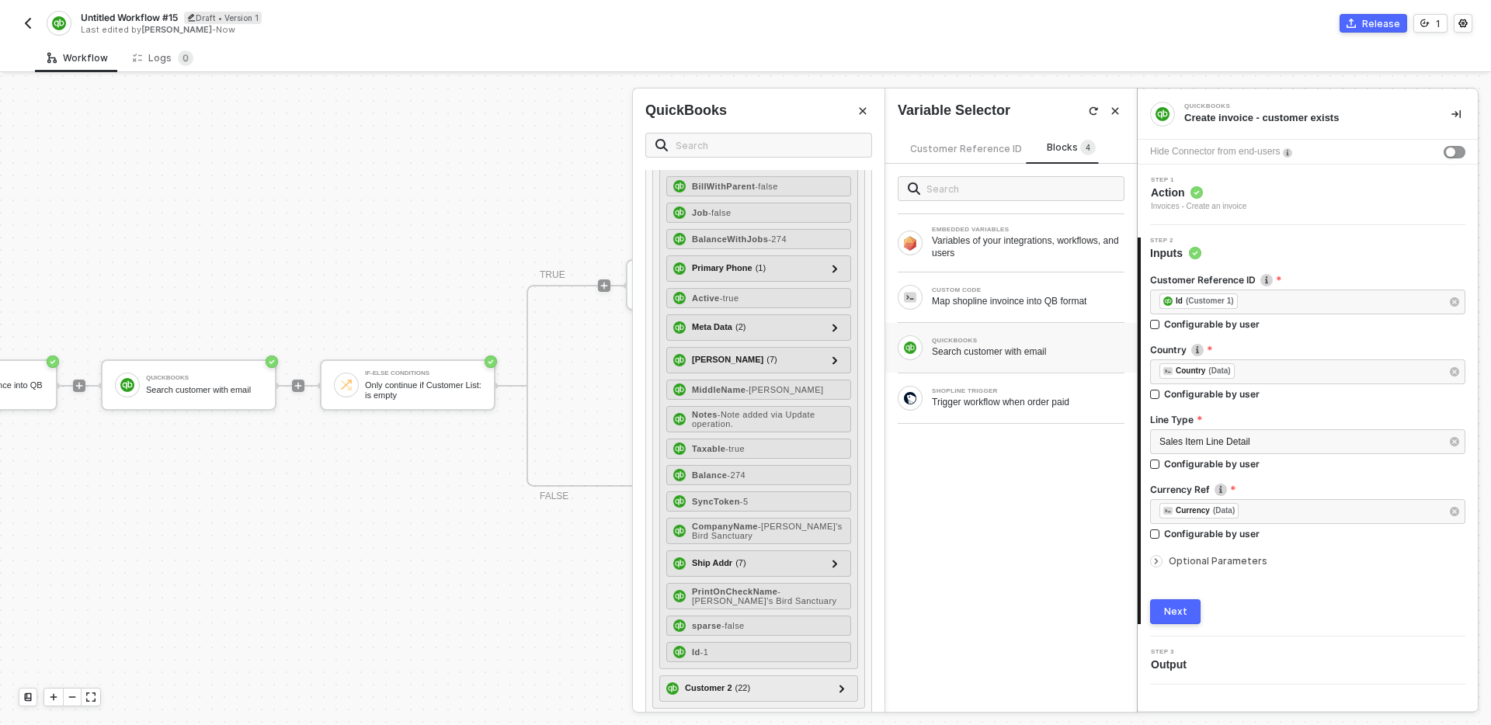
click at [863, 111] on icon "Close" at bounding box center [863, 111] width 7 height 7
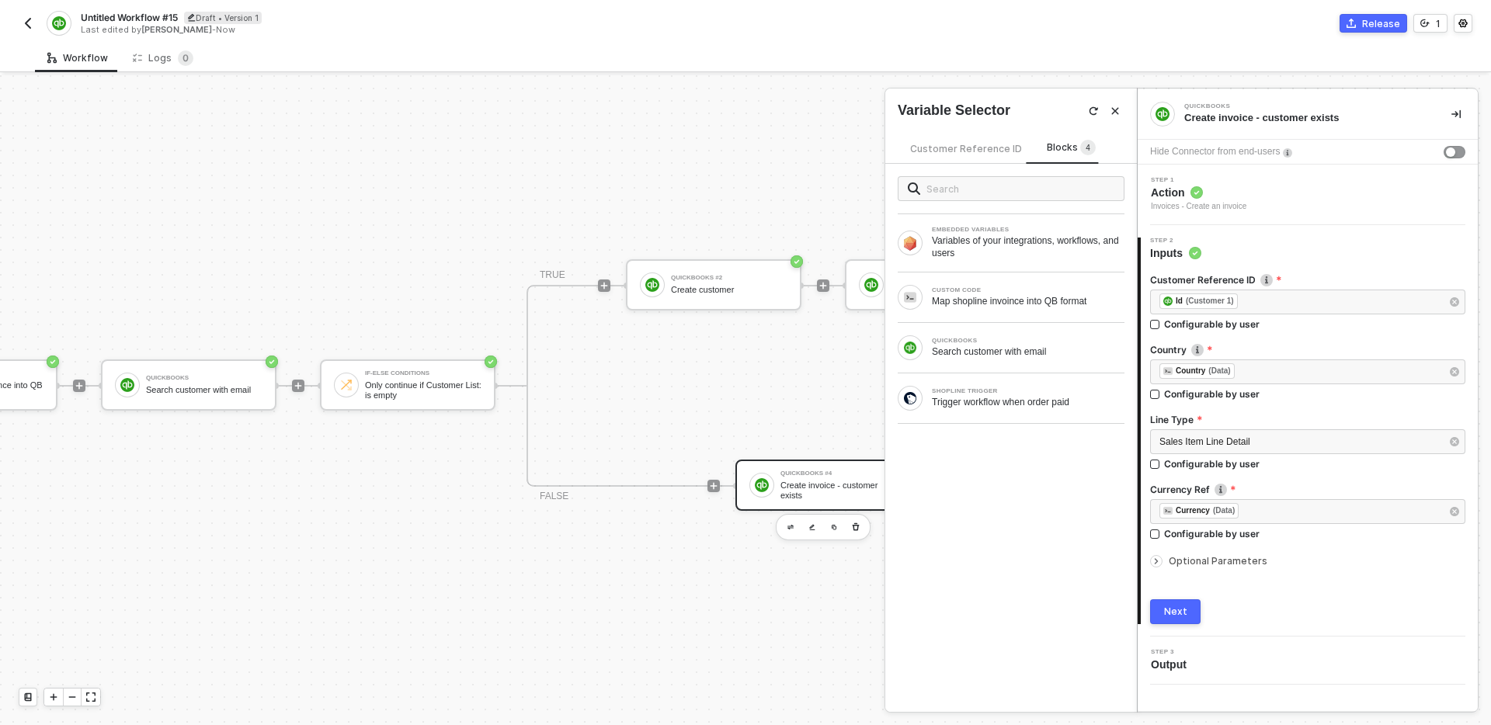
click at [1121, 113] on button "Close" at bounding box center [1115, 111] width 19 height 19
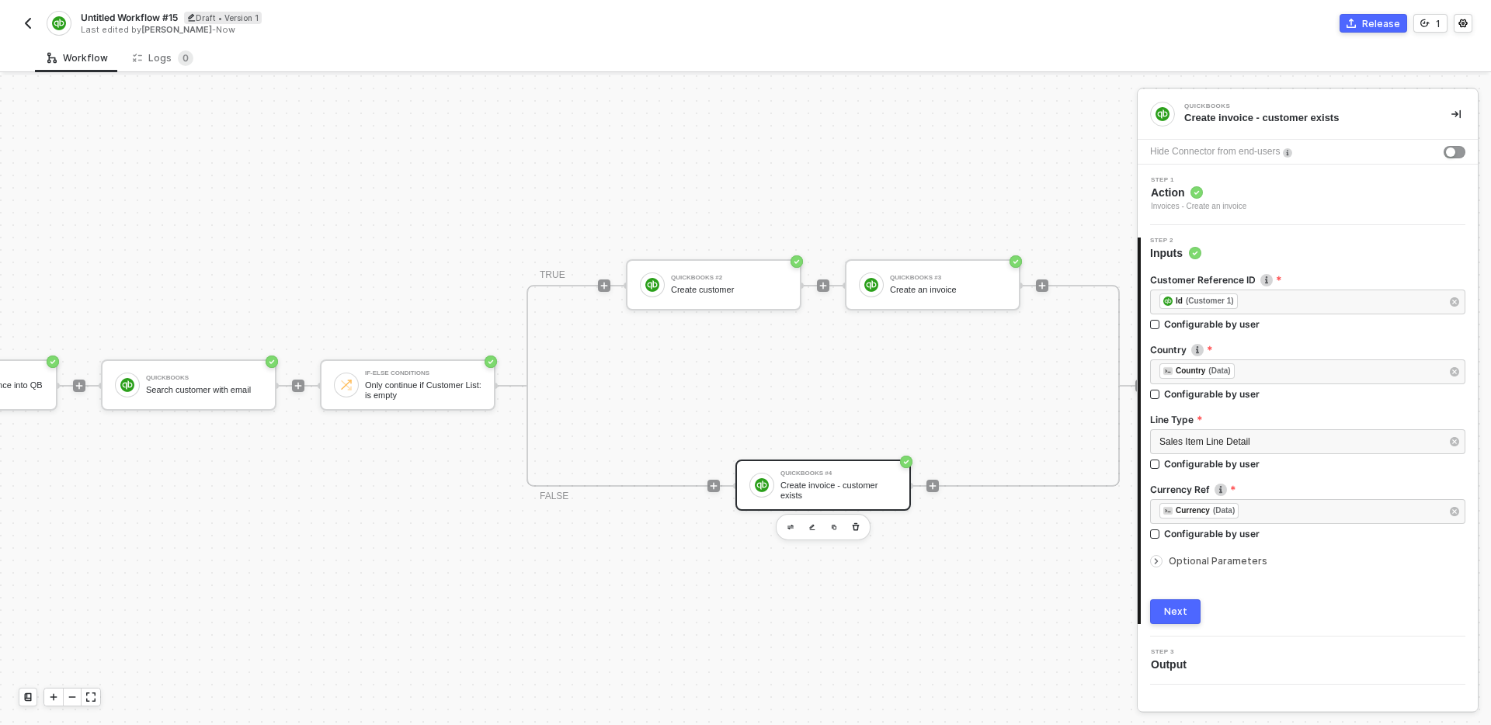
click at [1203, 560] on span "Optional Parameters" at bounding box center [1218, 561] width 99 height 12
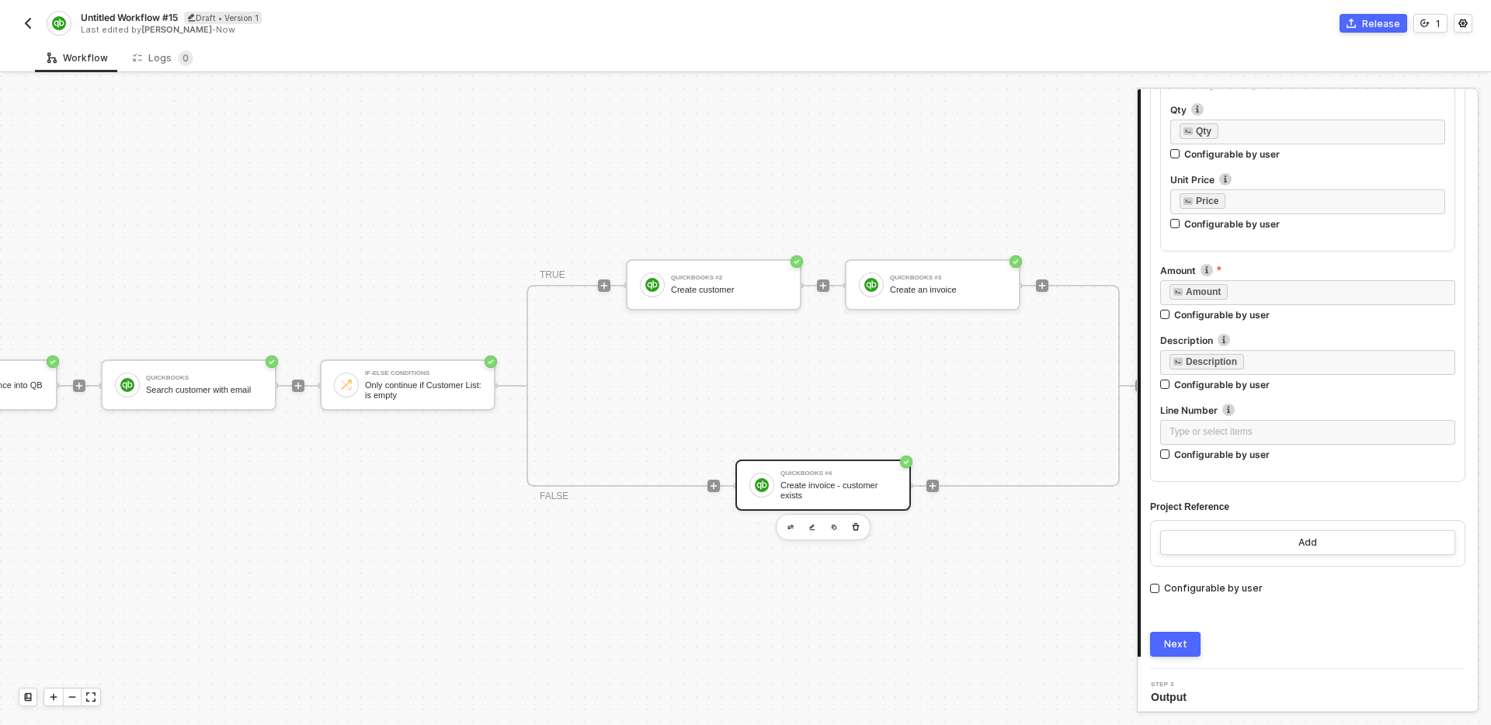
scroll to position [1210, 0]
click at [1194, 638] on button "Next" at bounding box center [1175, 638] width 50 height 25
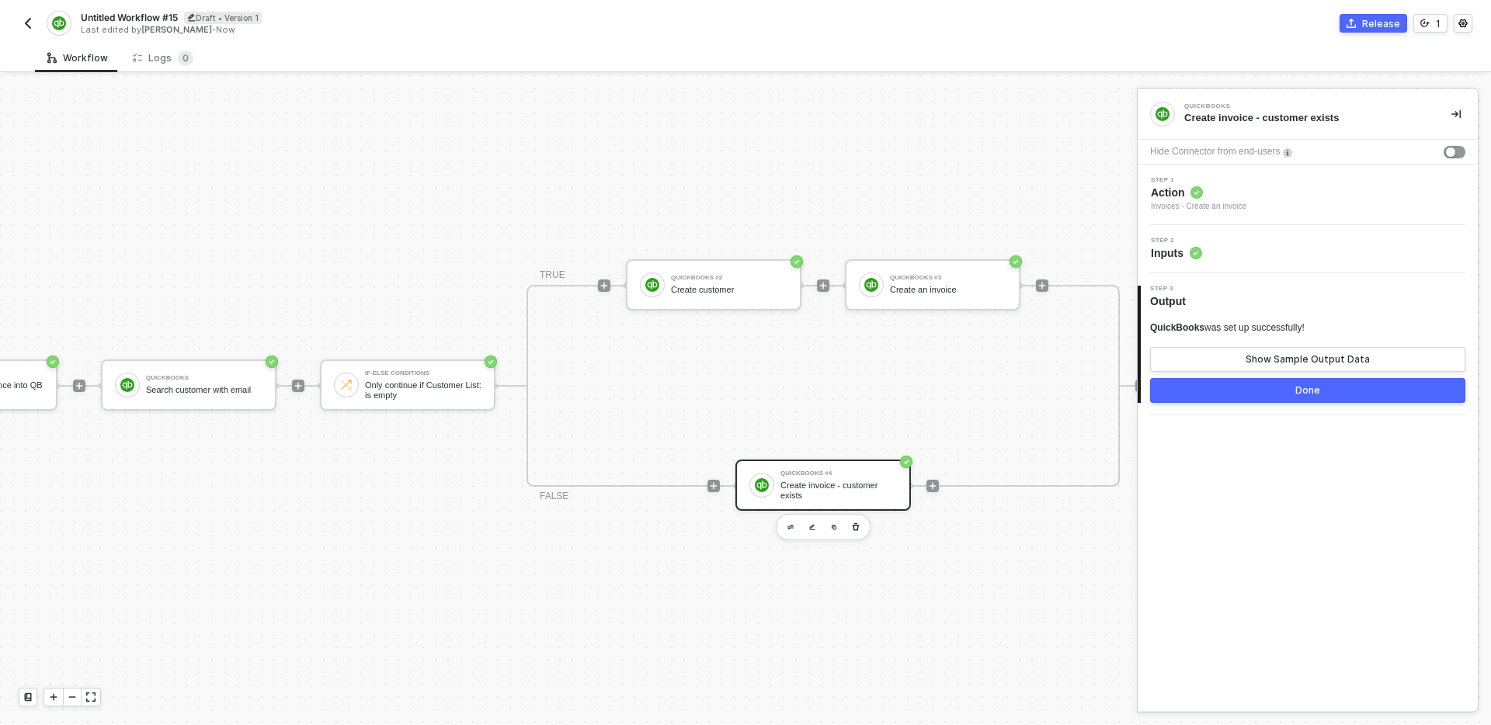
click at [1283, 389] on button "Done" at bounding box center [1307, 390] width 315 height 25
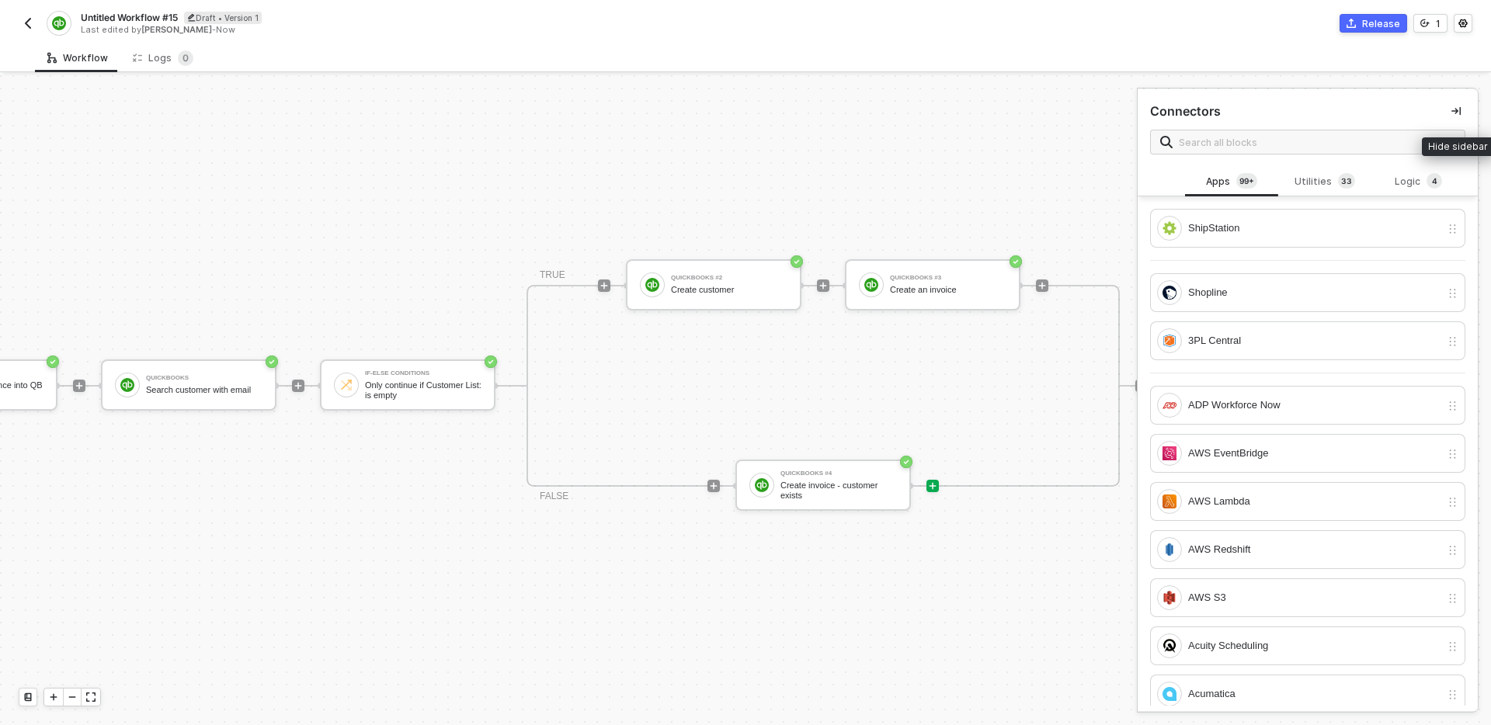
click at [1455, 110] on icon "icon-collapse-right" at bounding box center [1456, 110] width 9 height 9
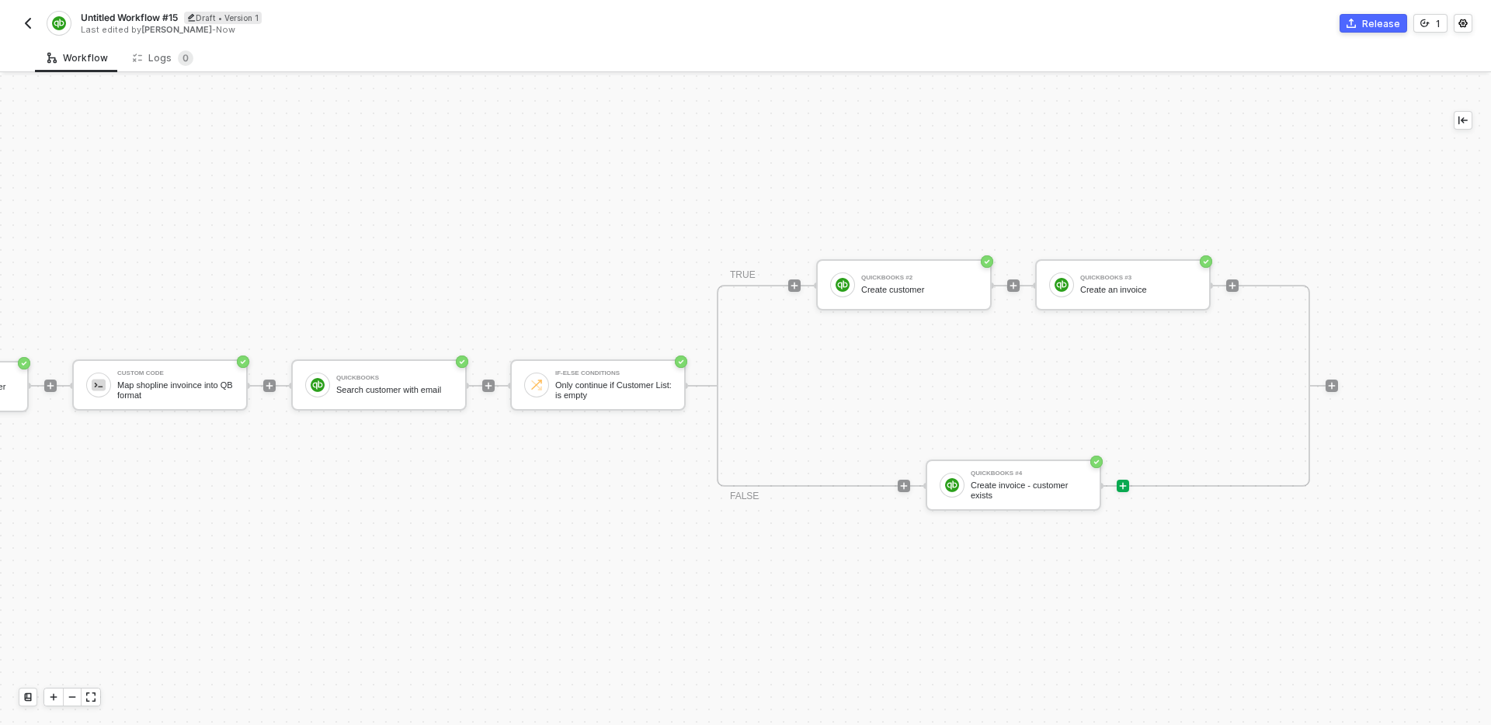
click at [865, 590] on div "TRIGGER Shopline Trigger Trigger workflow when order paid Custom Code Map shopl…" at bounding box center [587, 386] width 1504 height 679
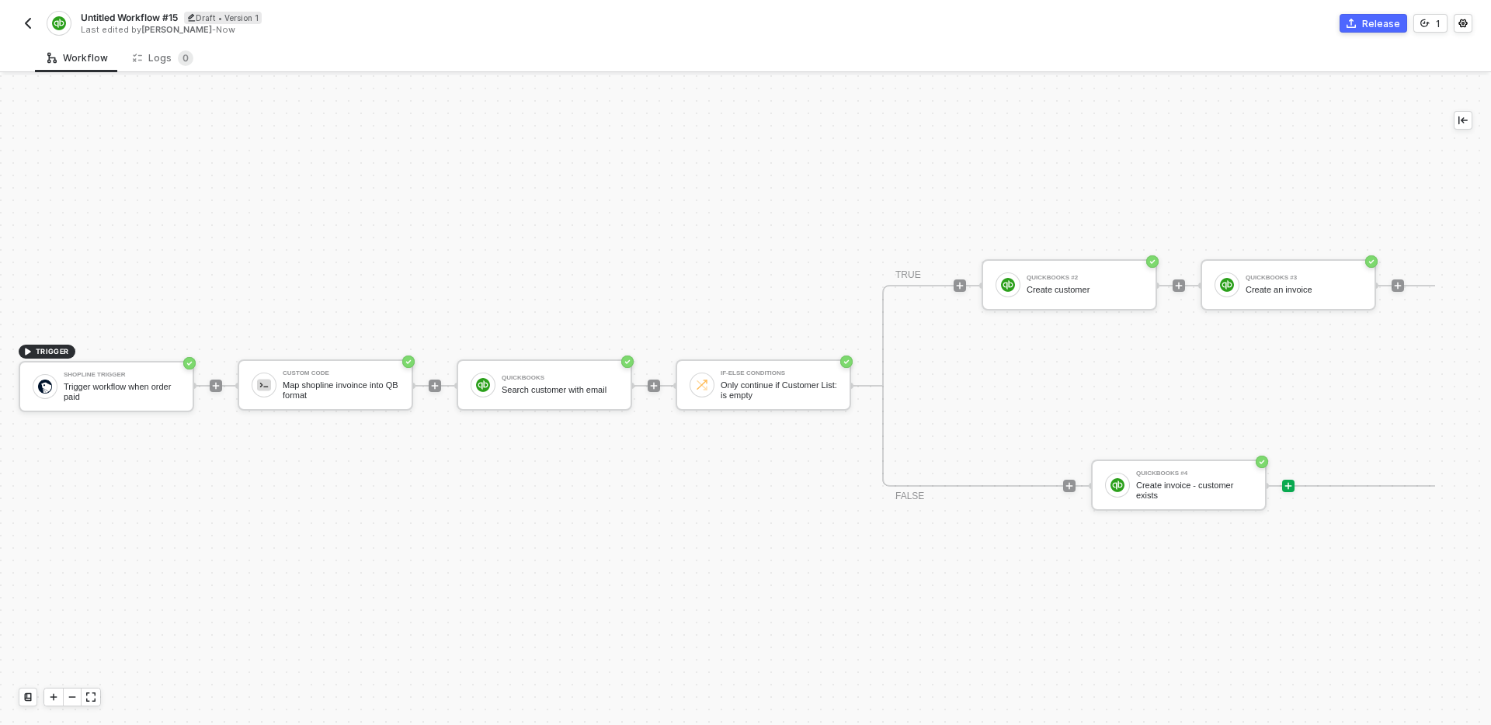
click at [629, 527] on div "TRIGGER Shopline Trigger Trigger workflow when order paid Custom Code Map shopl…" at bounding box center [752, 386] width 1504 height 679
click at [648, 535] on div "TRIGGER Shopline Trigger Trigger workflow when order paid Custom Code Map shopl…" at bounding box center [752, 386] width 1504 height 679
click at [555, 256] on div "TRIGGER Shopline Trigger Trigger workflow when order paid Custom Code Map shopl…" at bounding box center [752, 386] width 1504 height 679
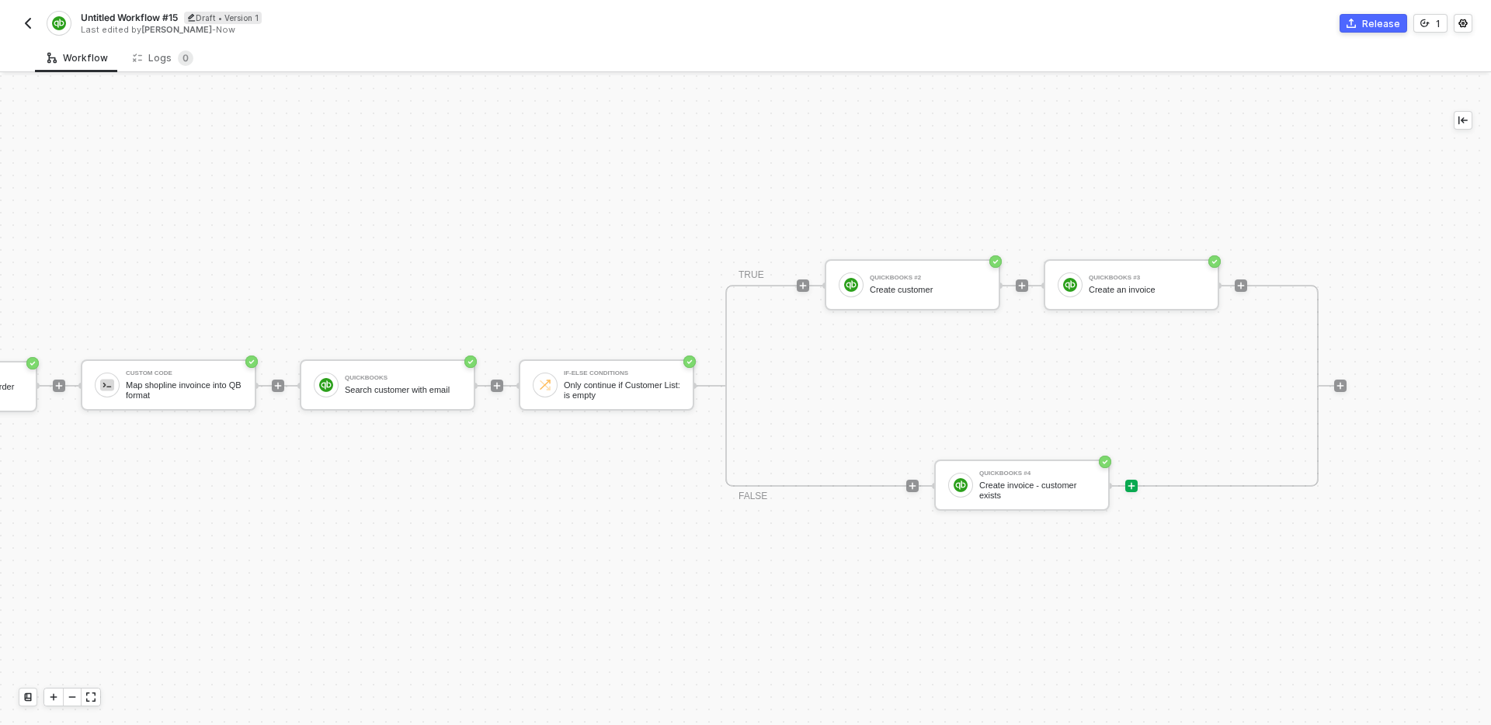
scroll to position [29, 165]
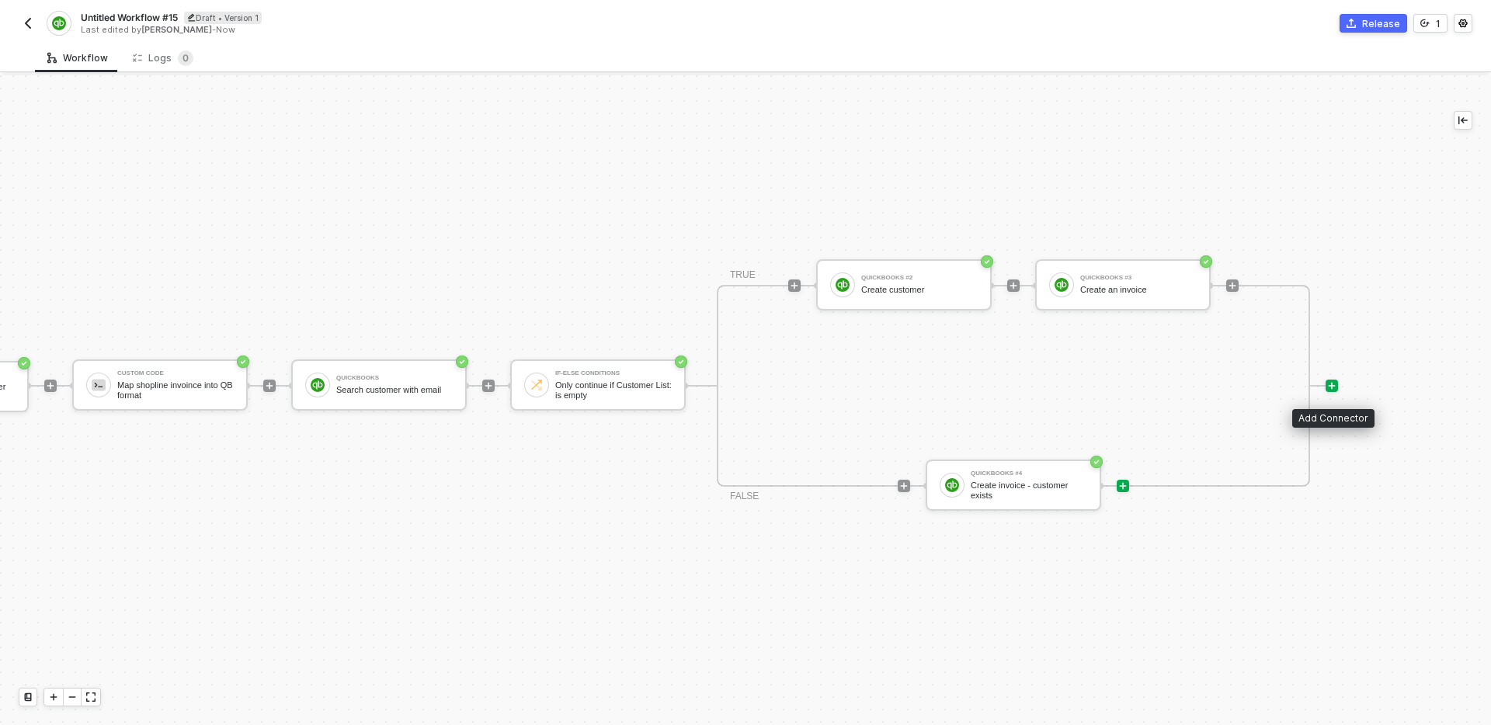
click at [1333, 388] on icon "icon-play" at bounding box center [1331, 385] width 9 height 9
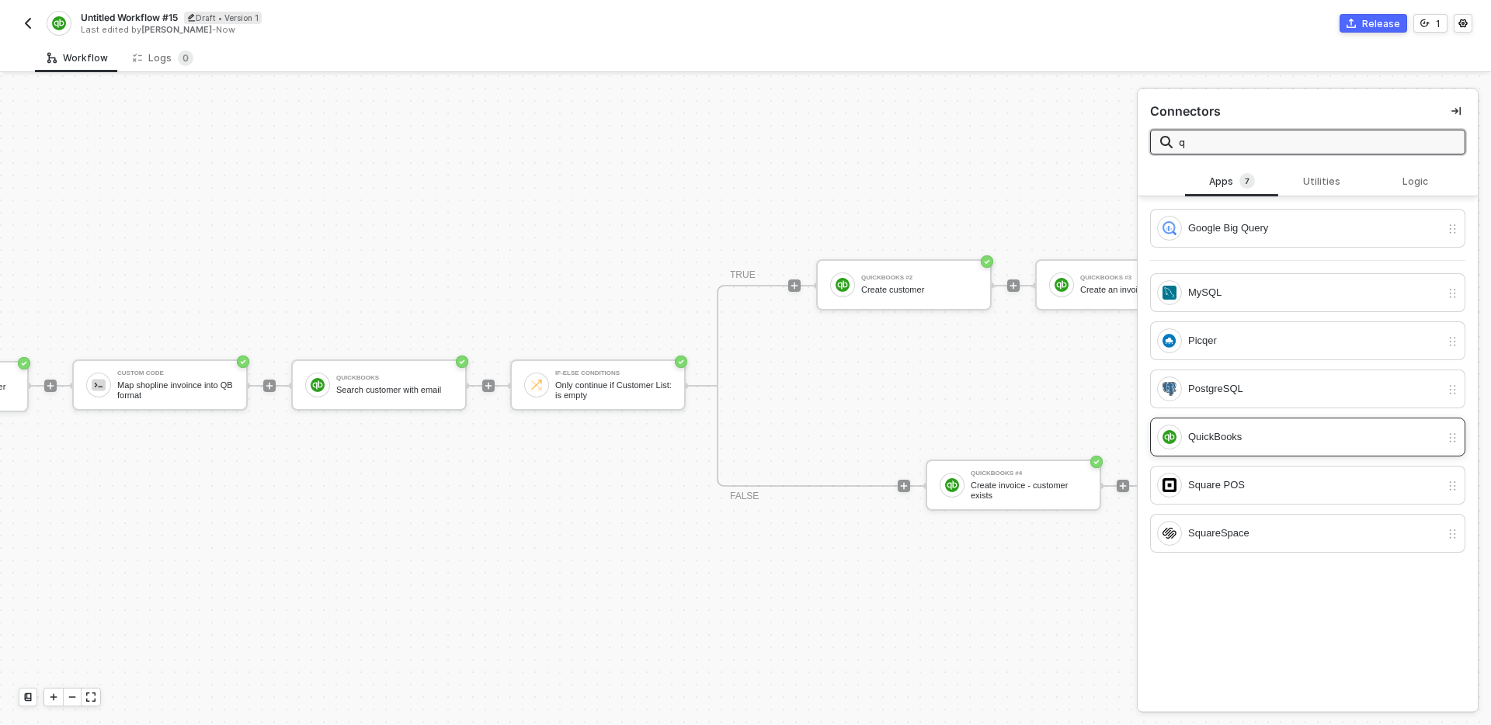
type input "q"
click at [1251, 426] on div "QuickBooks" at bounding box center [1298, 437] width 283 height 25
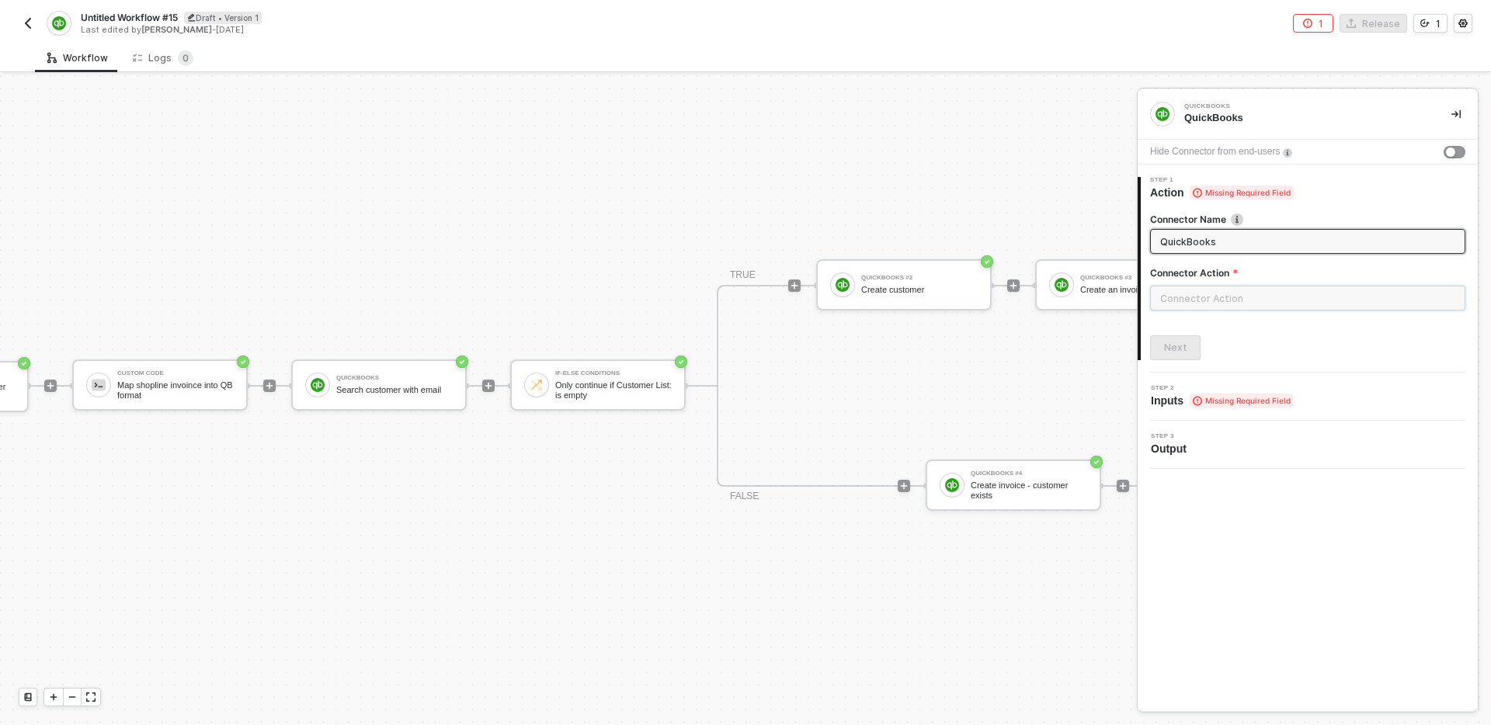
click at [1246, 306] on input "text" at bounding box center [1307, 298] width 315 height 25
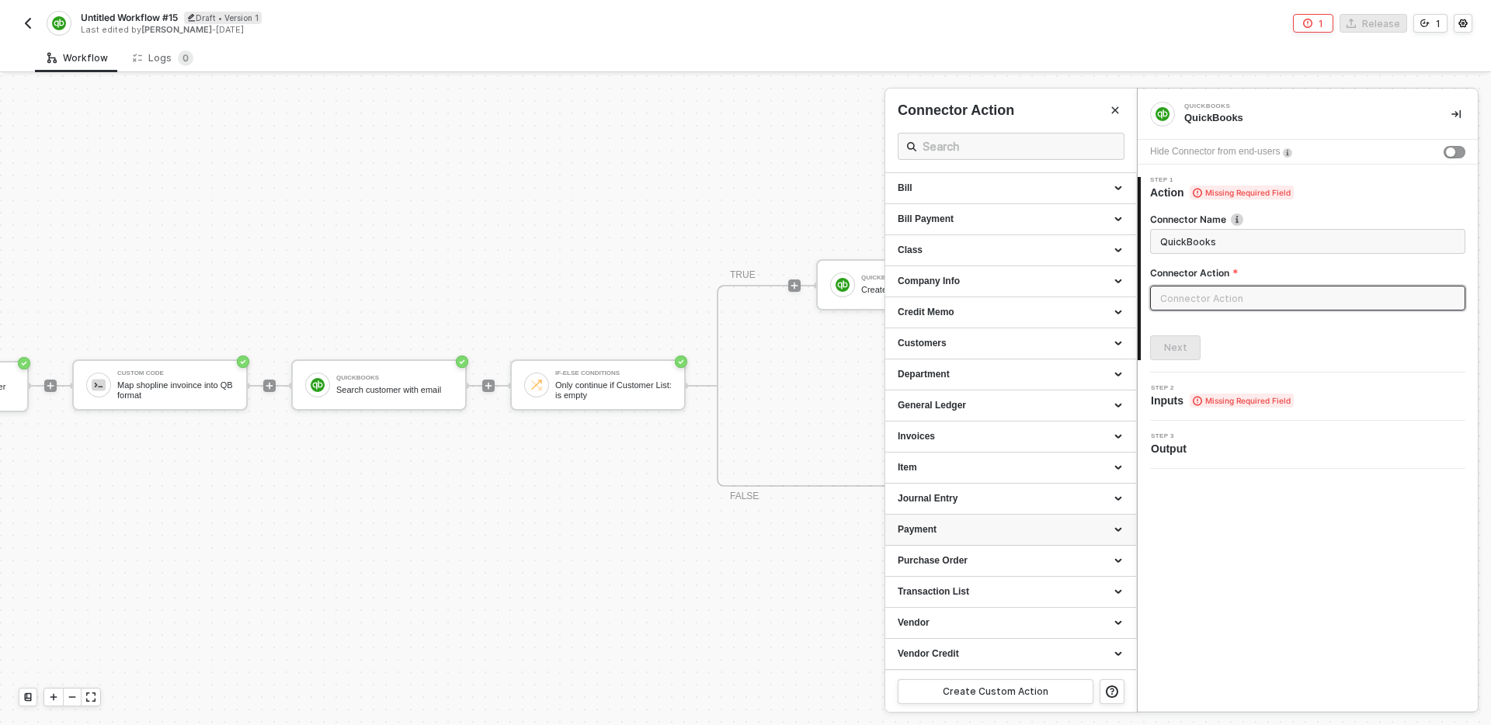
scroll to position [0, 0]
click at [998, 468] on div "Invoices" at bounding box center [1011, 467] width 226 height 13
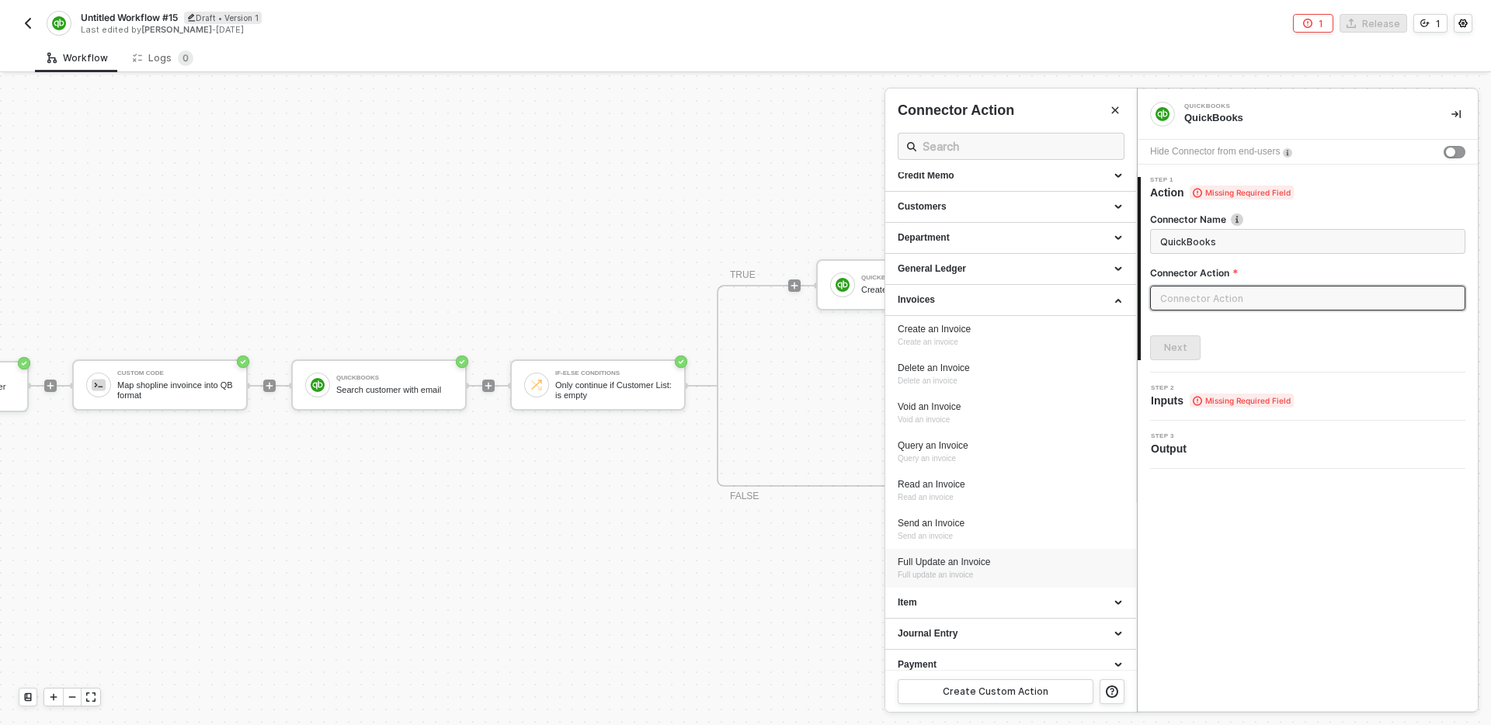
scroll to position [168, 0]
click at [1035, 567] on div "Full Update an Invoice Full update an invoice" at bounding box center [1011, 568] width 226 height 26
type input "Full update an invoice"
type input "Invoices - Full Update an Invoice"
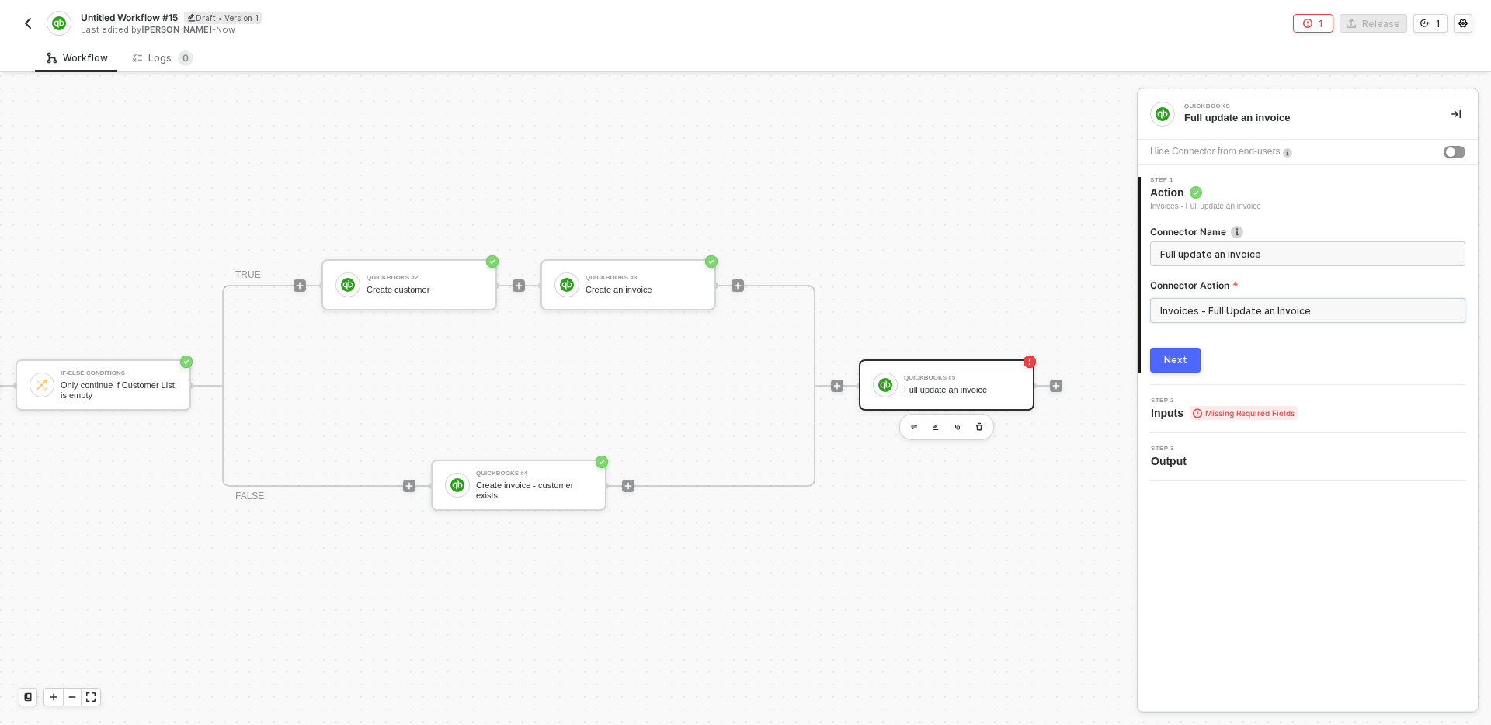
scroll to position [29, 683]
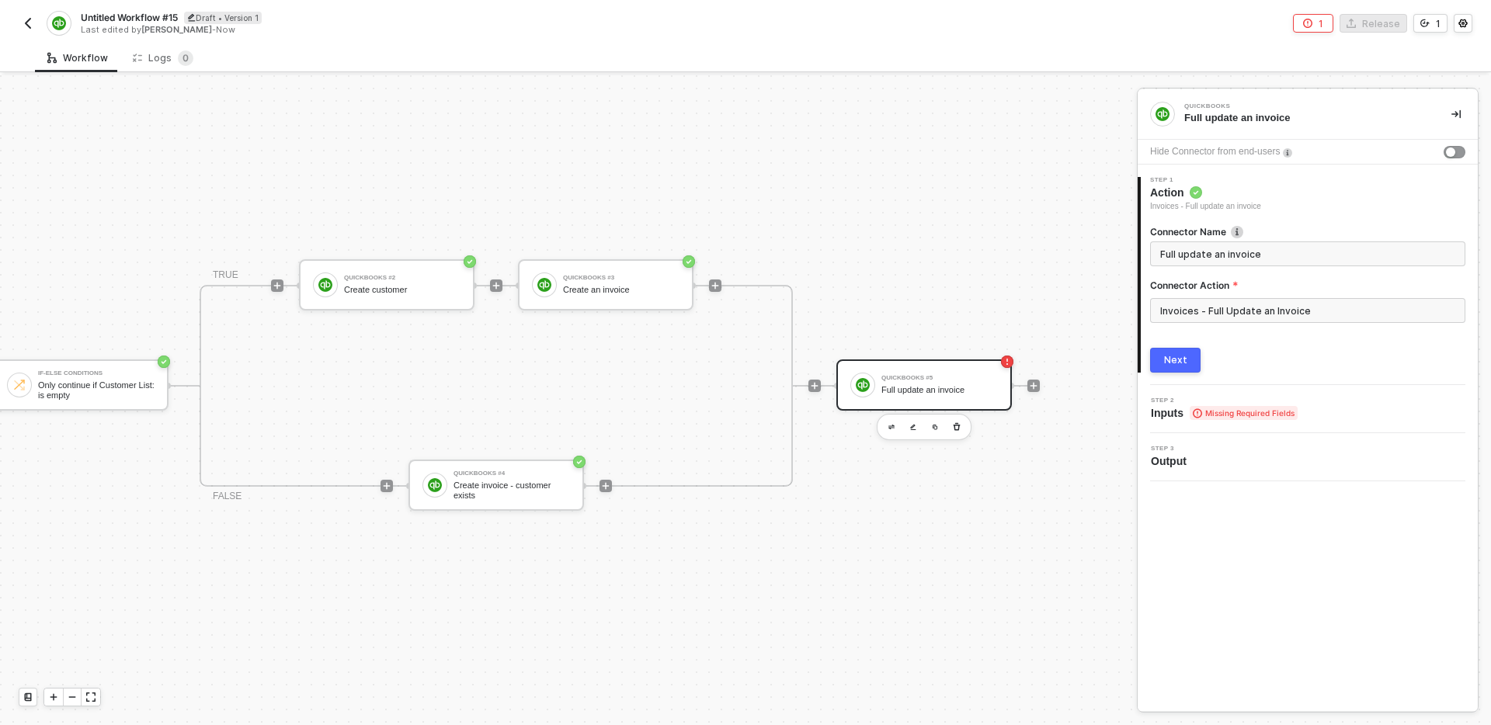
click at [1182, 362] on div "Next" at bounding box center [1175, 360] width 23 height 12
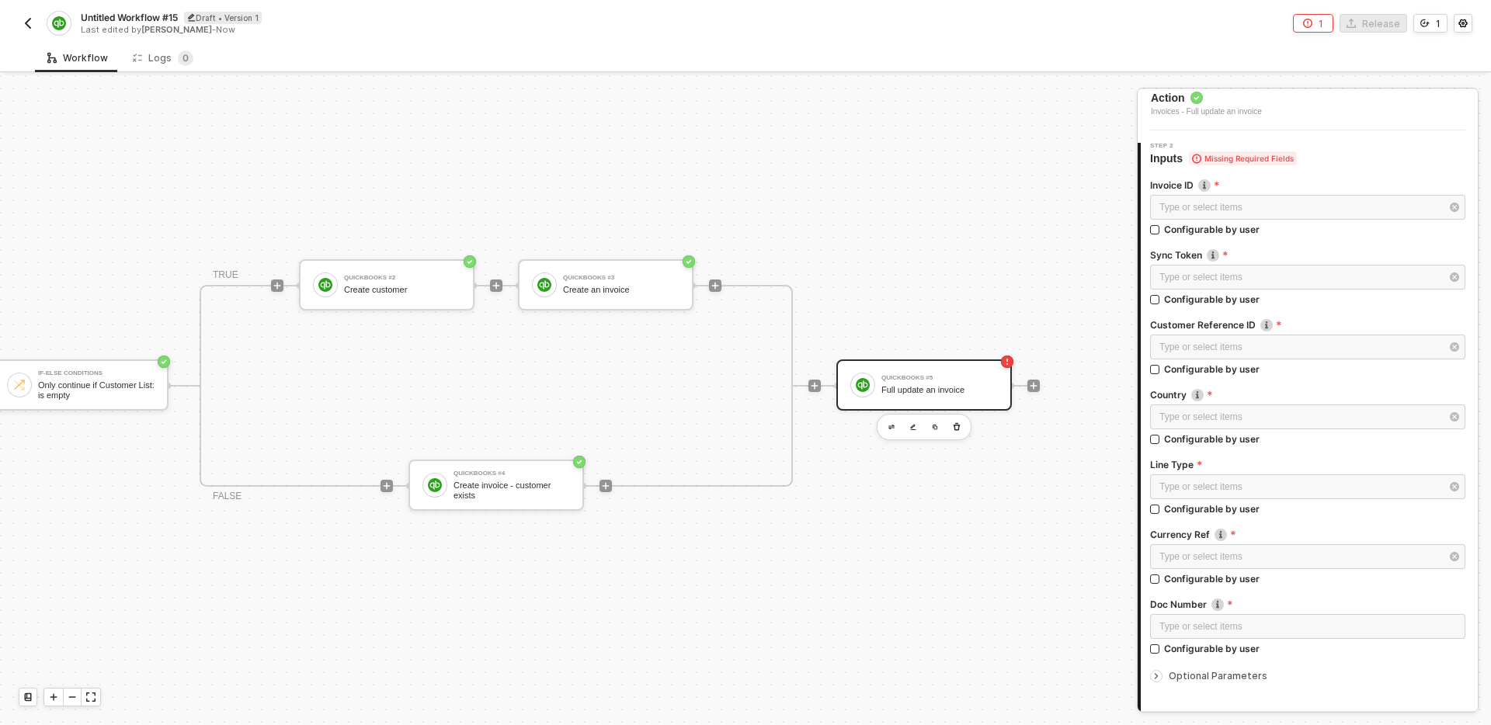
scroll to position [104, 0]
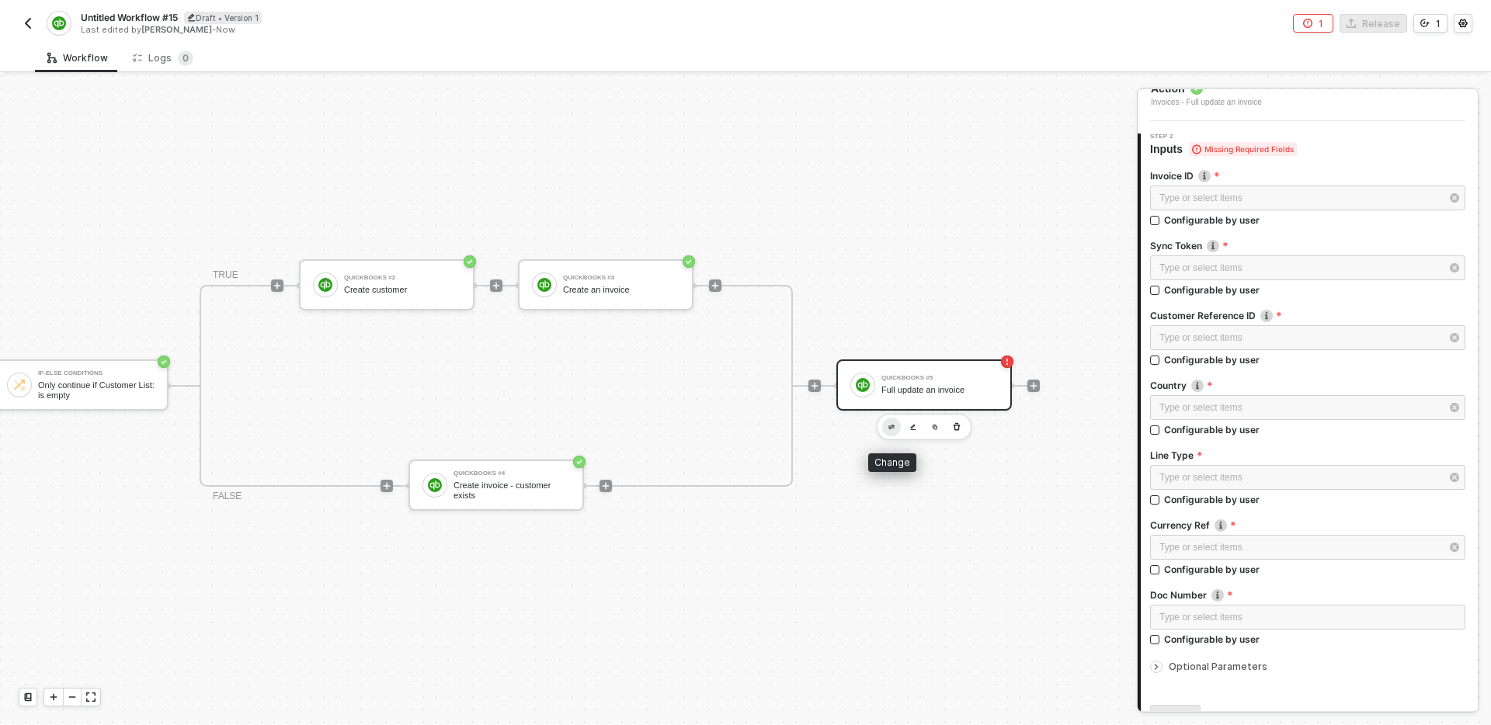
click at [892, 428] on img "button" at bounding box center [891, 427] width 6 height 5
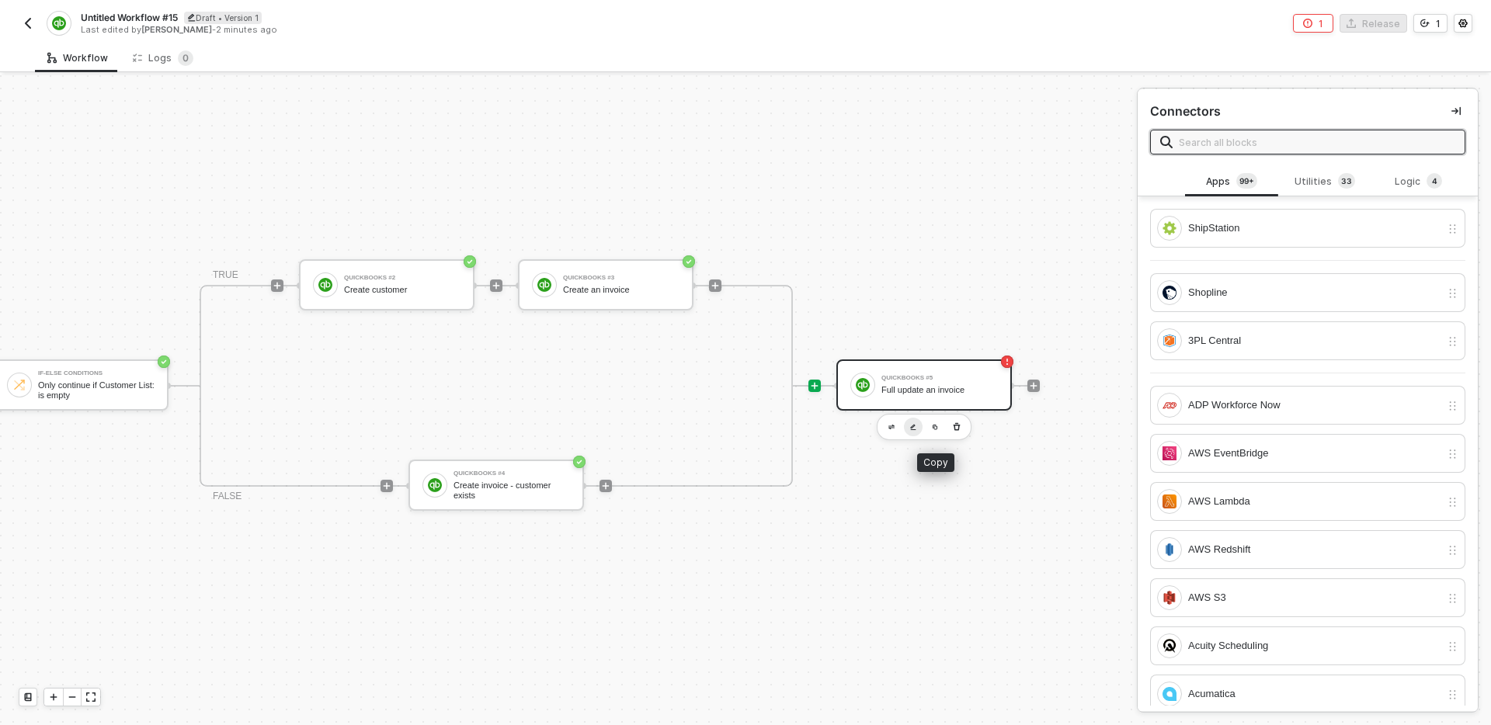
click at [911, 431] on button "button" at bounding box center [913, 427] width 19 height 19
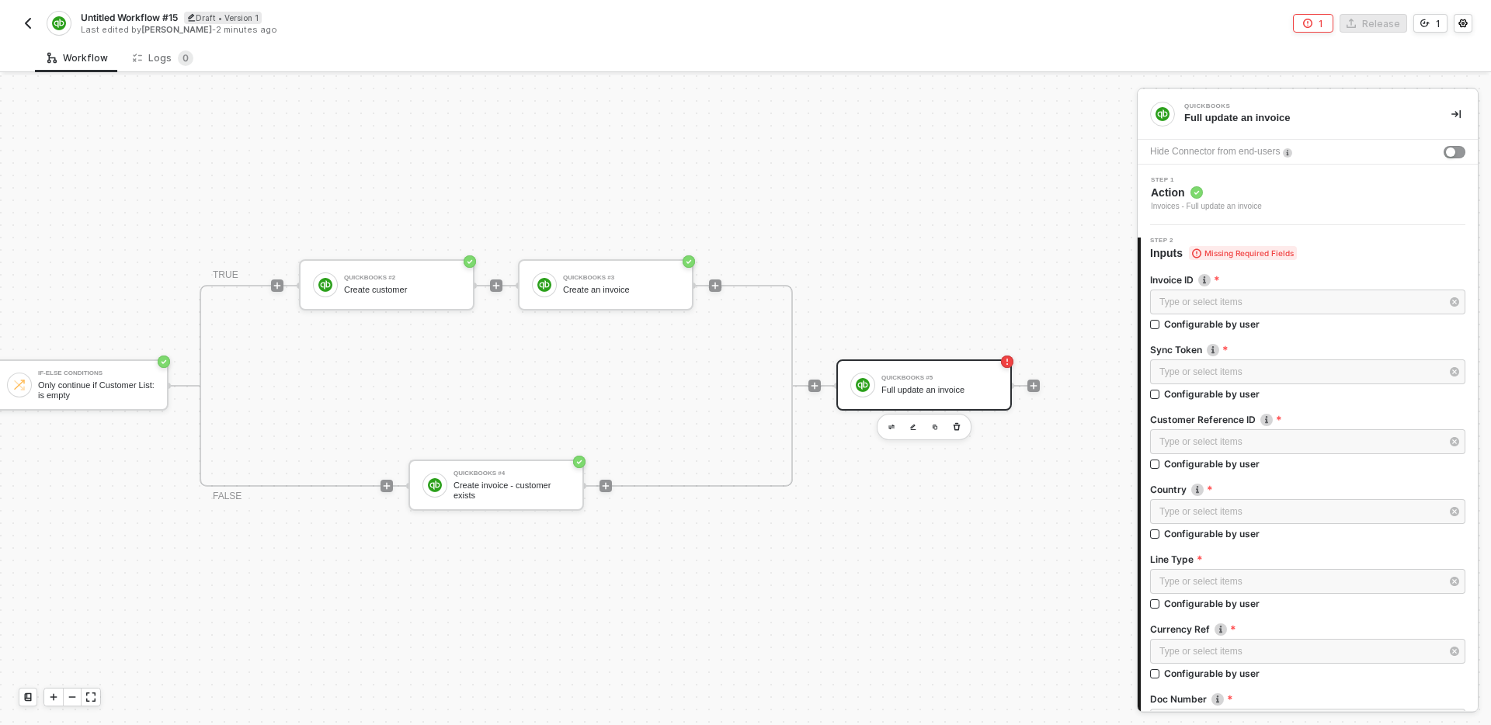
click at [1325, 198] on div "Step 1 Action Invoices - Full update an invoice" at bounding box center [1310, 195] width 336 height 36
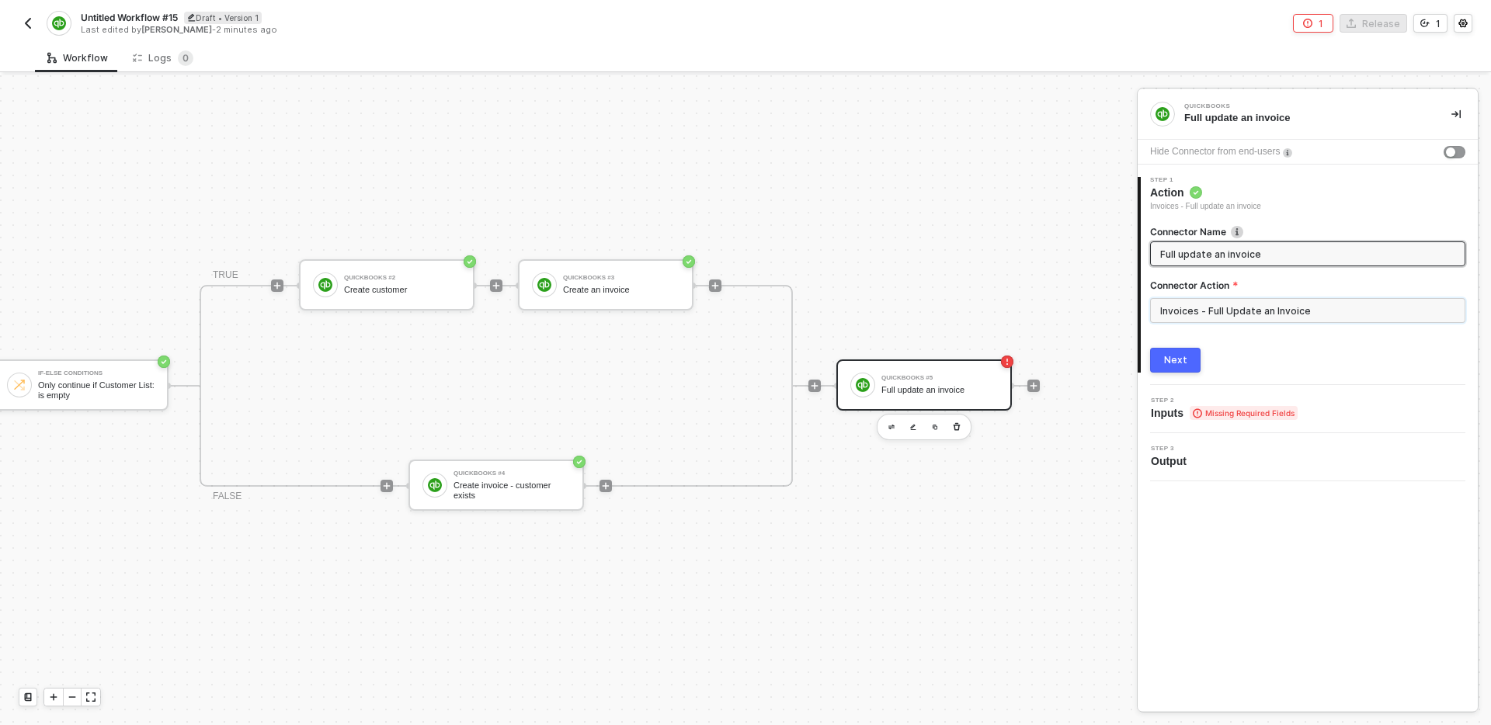
click at [1285, 317] on input "Invoices - Full Update an Invoice" at bounding box center [1307, 310] width 315 height 25
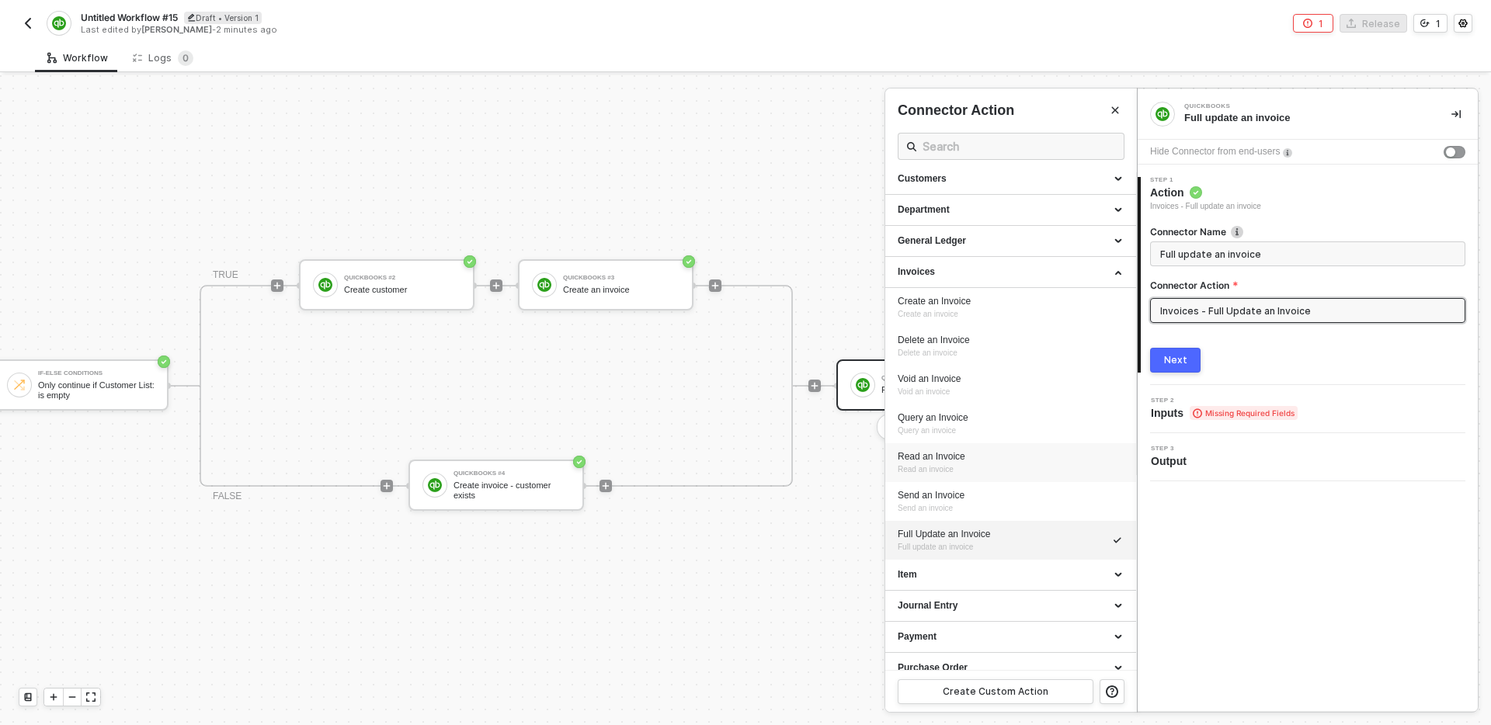
scroll to position [193, 0]
click at [1323, 422] on div "2 Step 2 Inputs Missing Required Fields" at bounding box center [1308, 409] width 340 height 48
click at [1177, 355] on div "Next" at bounding box center [1175, 360] width 23 height 12
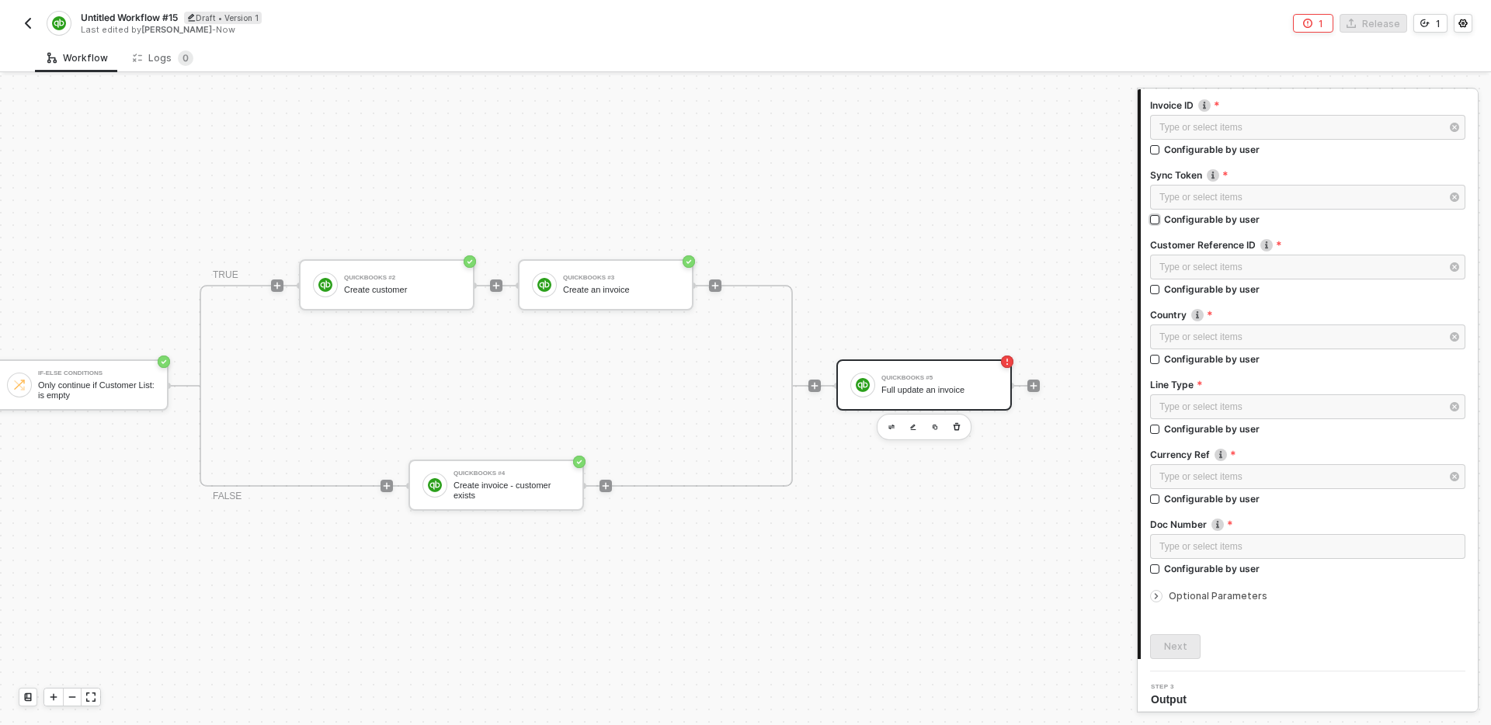
scroll to position [183, 0]
click at [1188, 596] on div "Optional Parameters" at bounding box center [1307, 587] width 315 height 17
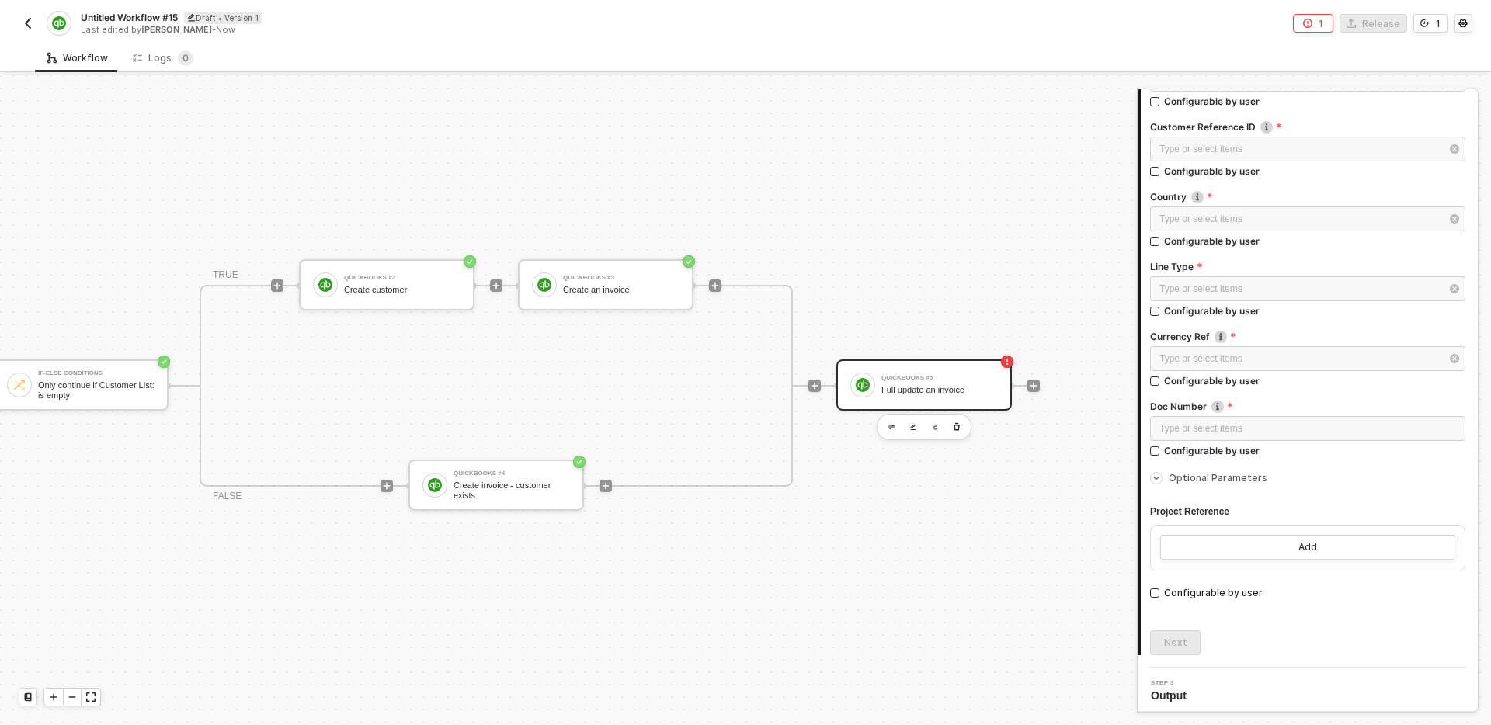
scroll to position [304, 0]
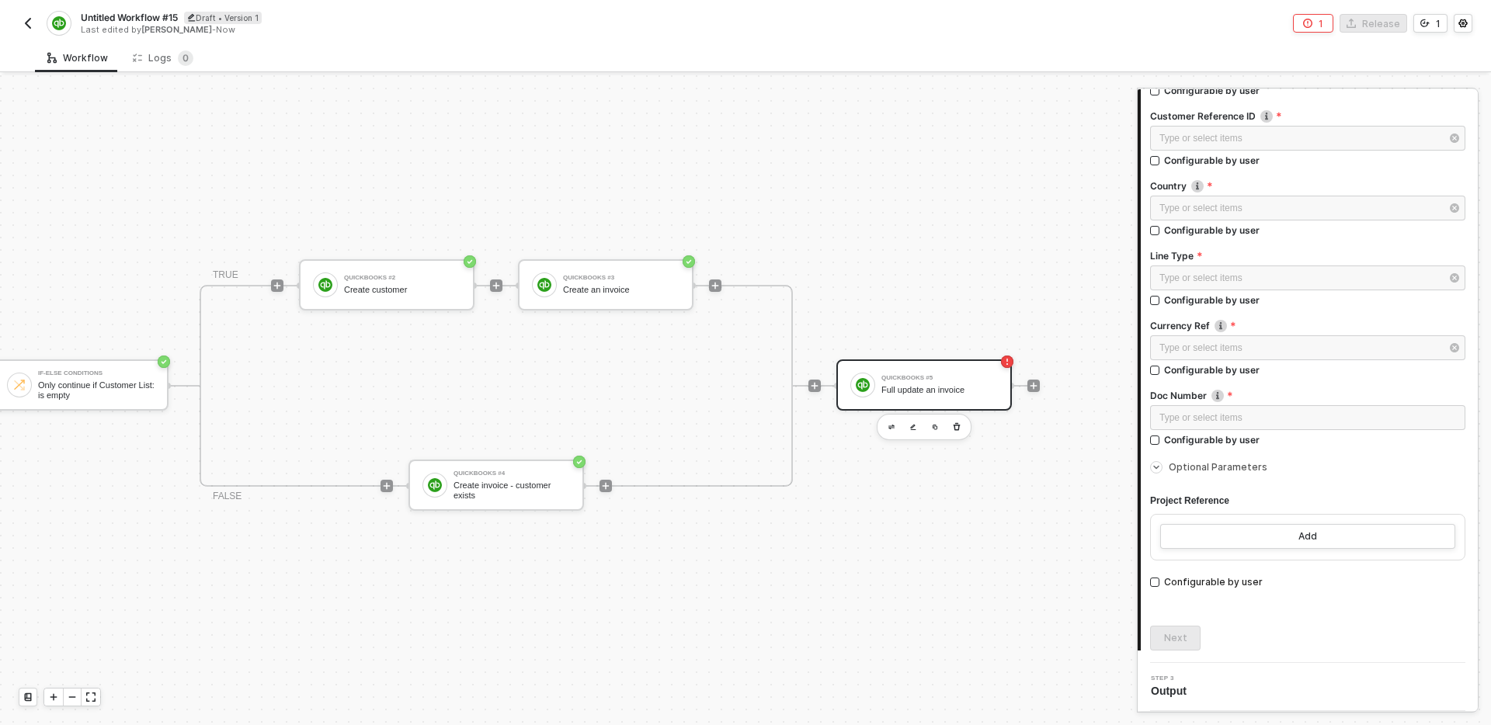
click at [1183, 461] on span "Optional Parameters" at bounding box center [1218, 467] width 99 height 12
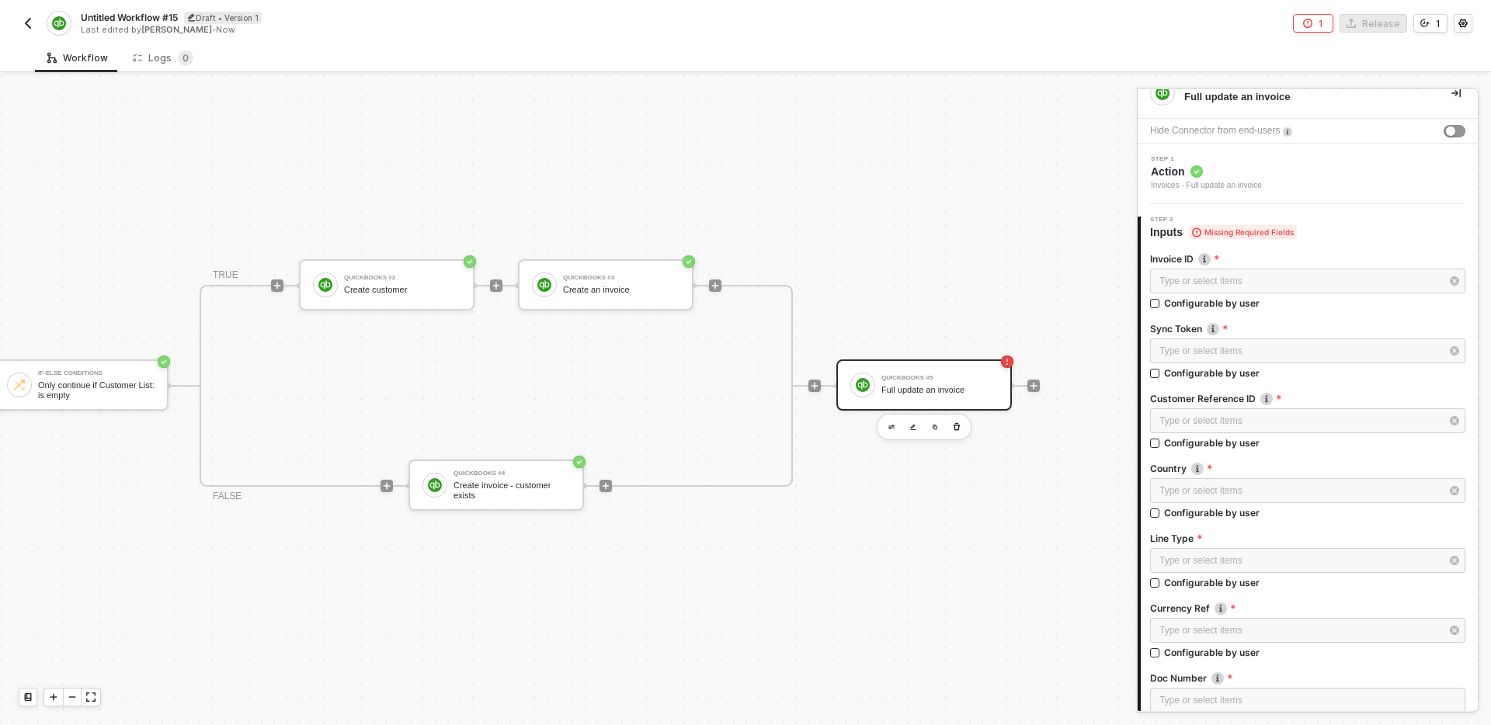
scroll to position [0, 0]
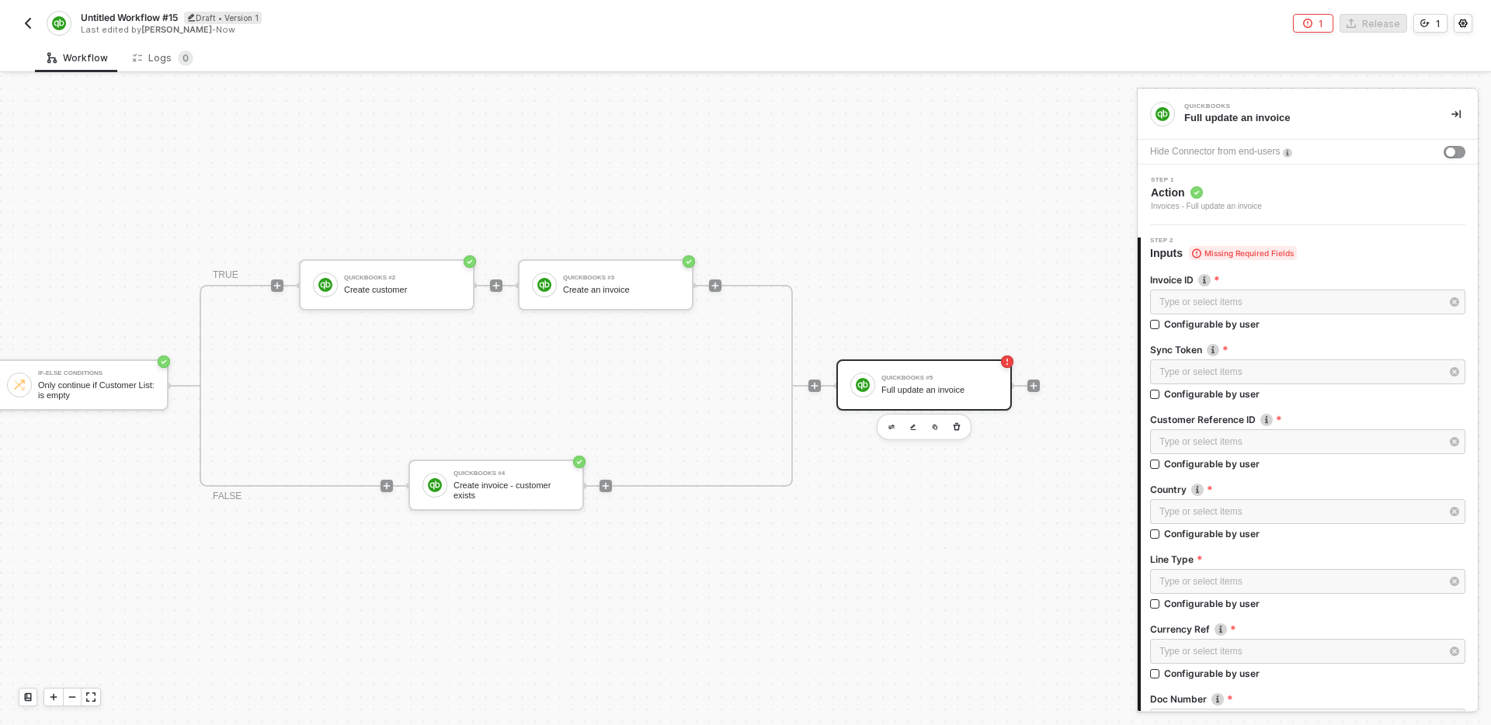
click at [1319, 198] on div "Step 1 Action Invoices - Full update an invoice" at bounding box center [1310, 195] width 336 height 36
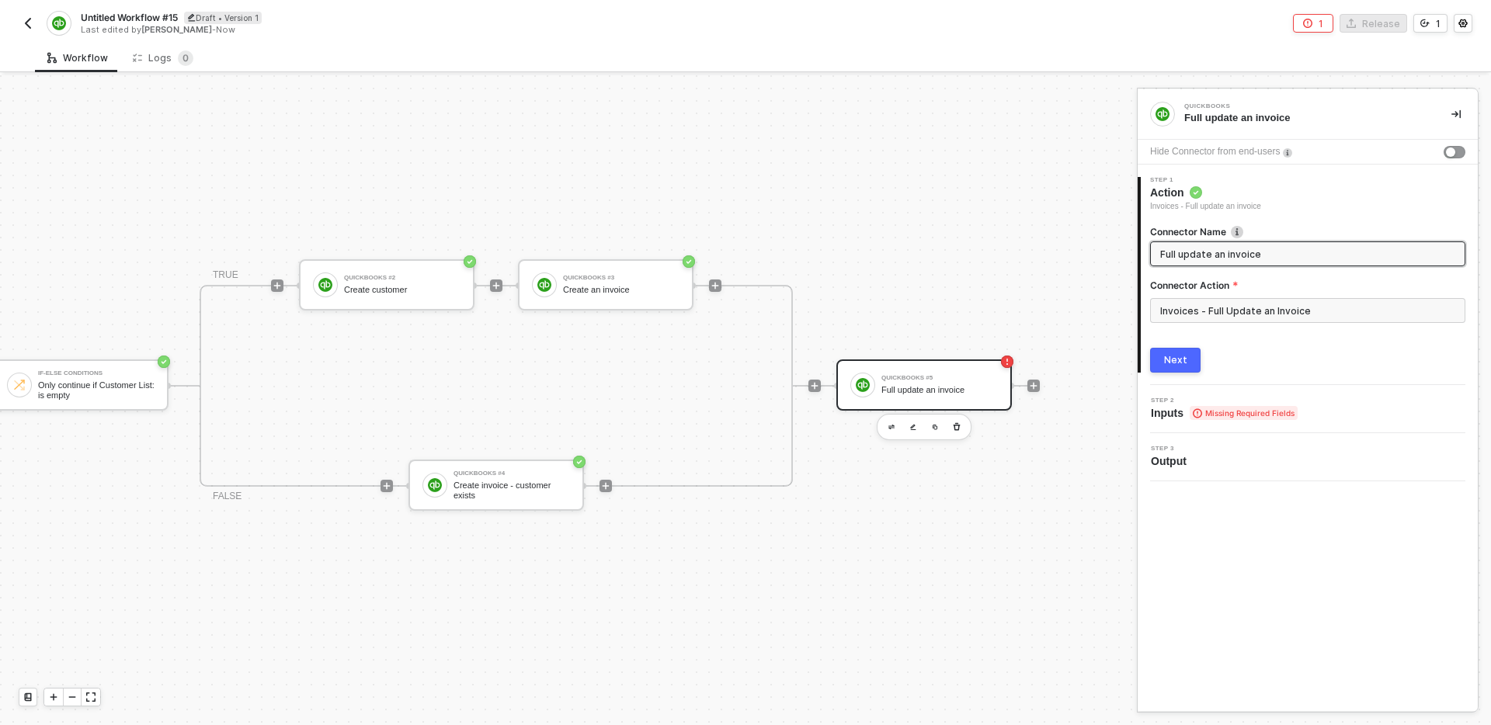
click at [972, 482] on div "TRUE QuickBooks #2 Create customer QuickBooks #3 Create an invoice FALSE QuickB…" at bounding box center [604, 386] width 871 height 202
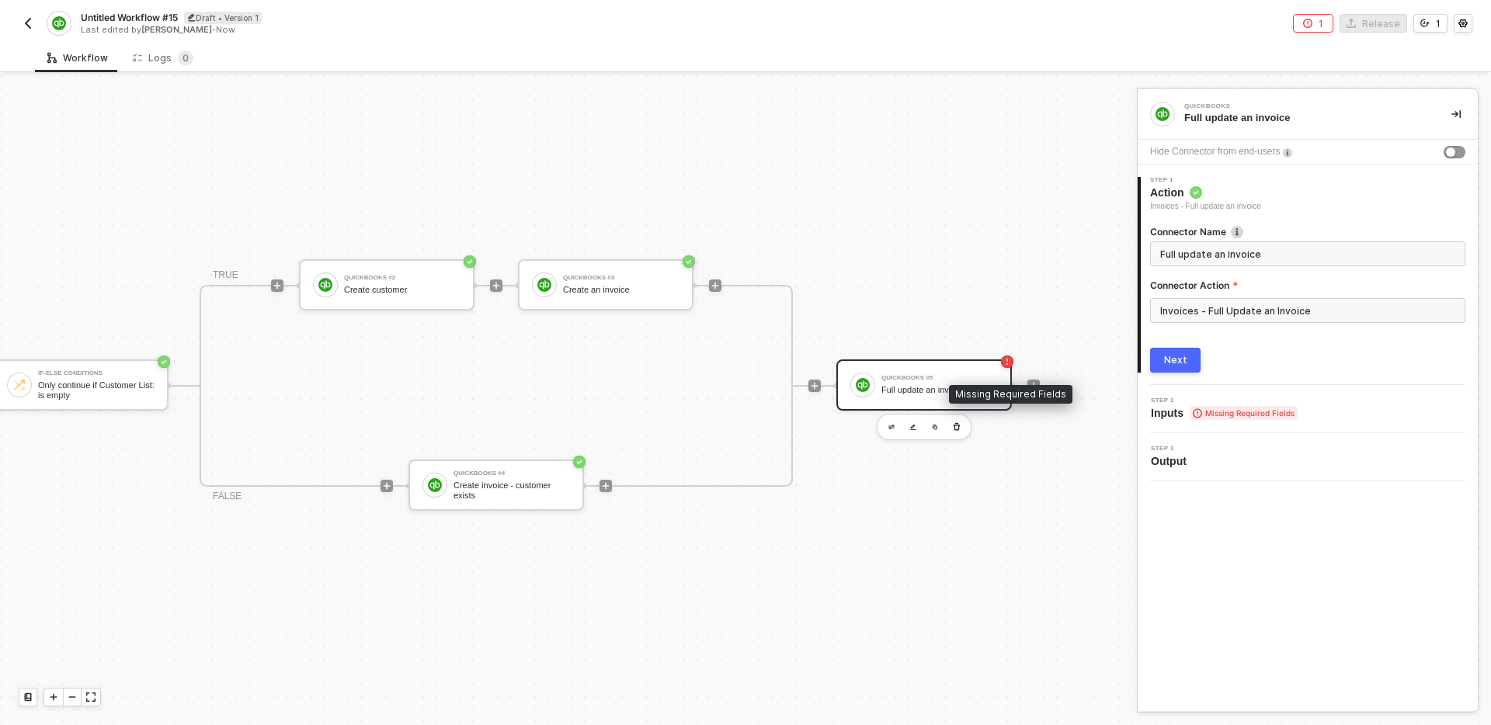
click at [932, 401] on div "QuickBooks #5 Full update an invoice" at bounding box center [924, 385] width 176 height 51
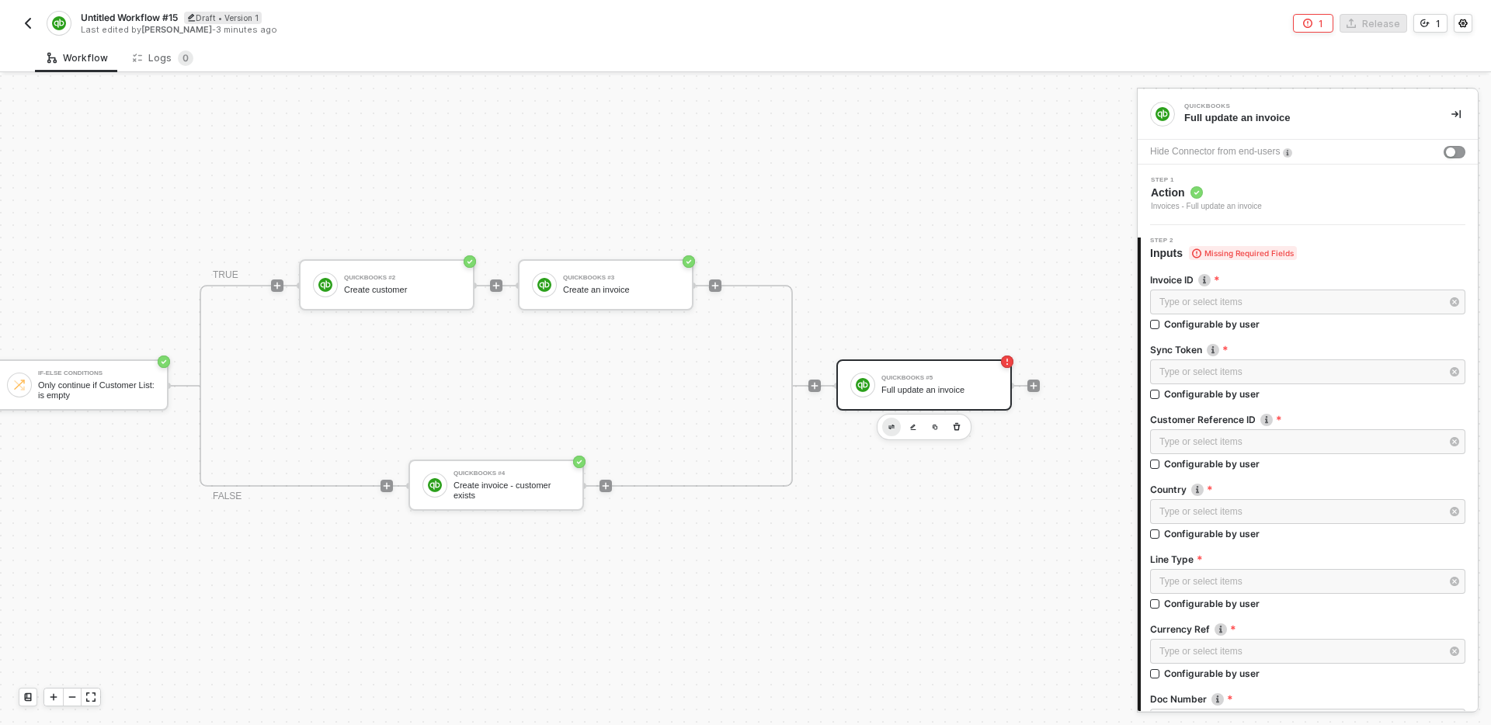
click at [889, 428] on img "button" at bounding box center [891, 427] width 6 height 5
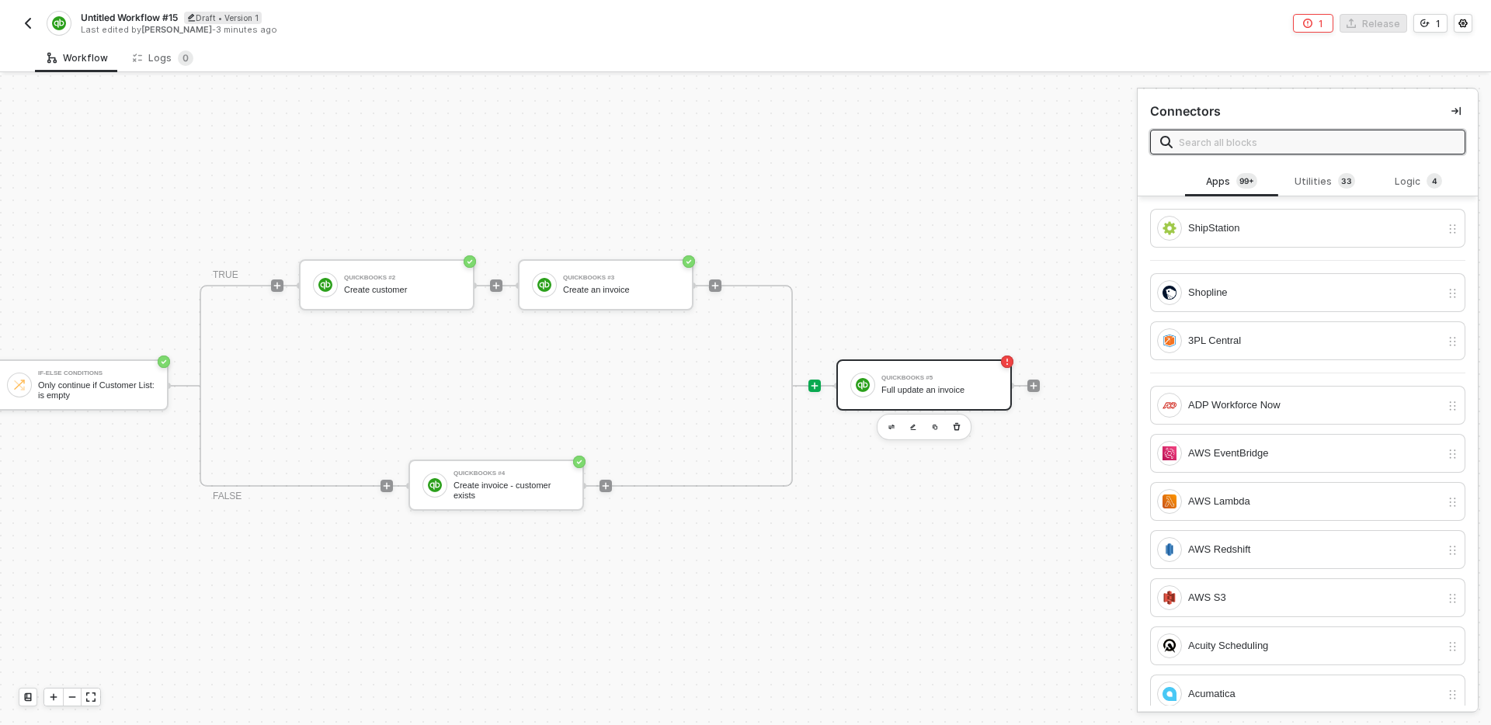
click at [1288, 137] on input "text" at bounding box center [1317, 142] width 276 height 17
click at [1333, 294] on div "Shopline" at bounding box center [1314, 292] width 252 height 17
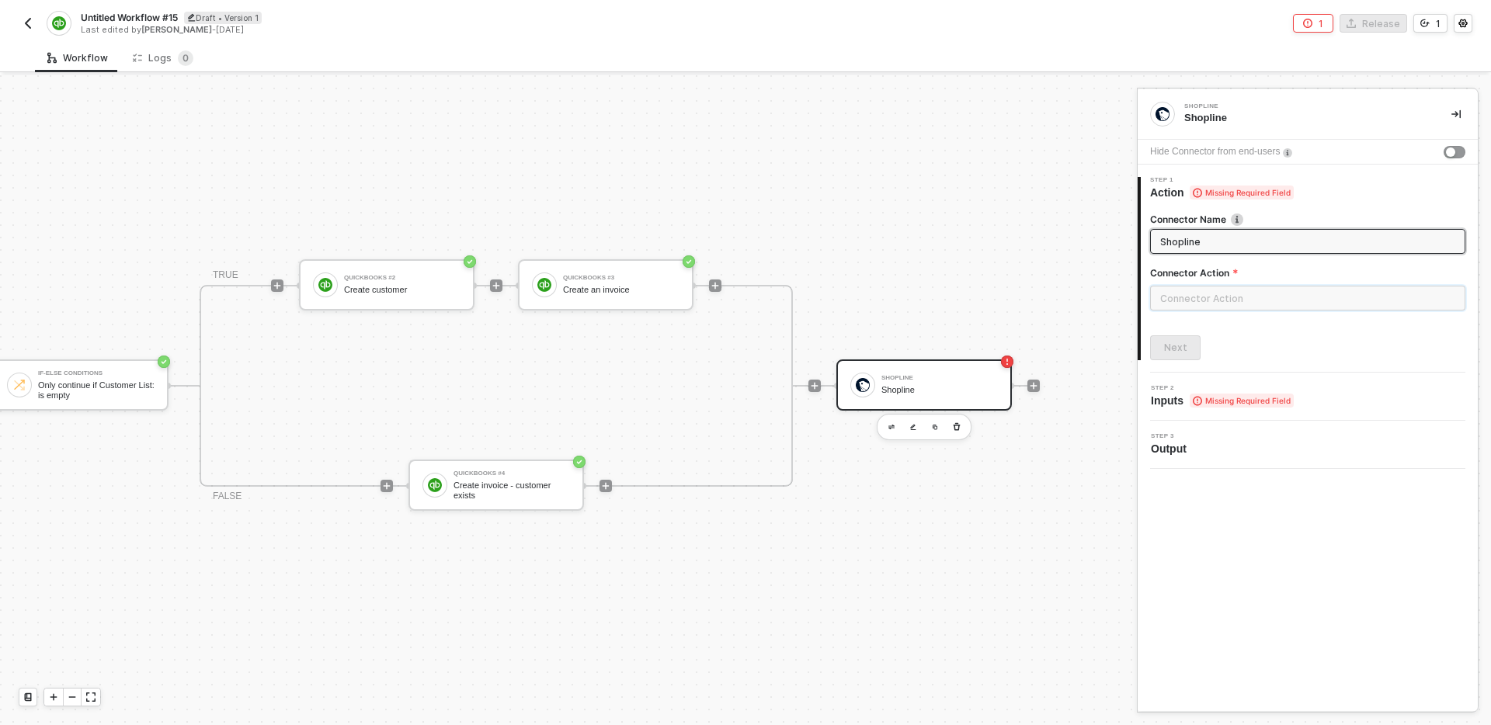
click at [1242, 290] on input "text" at bounding box center [1307, 298] width 315 height 25
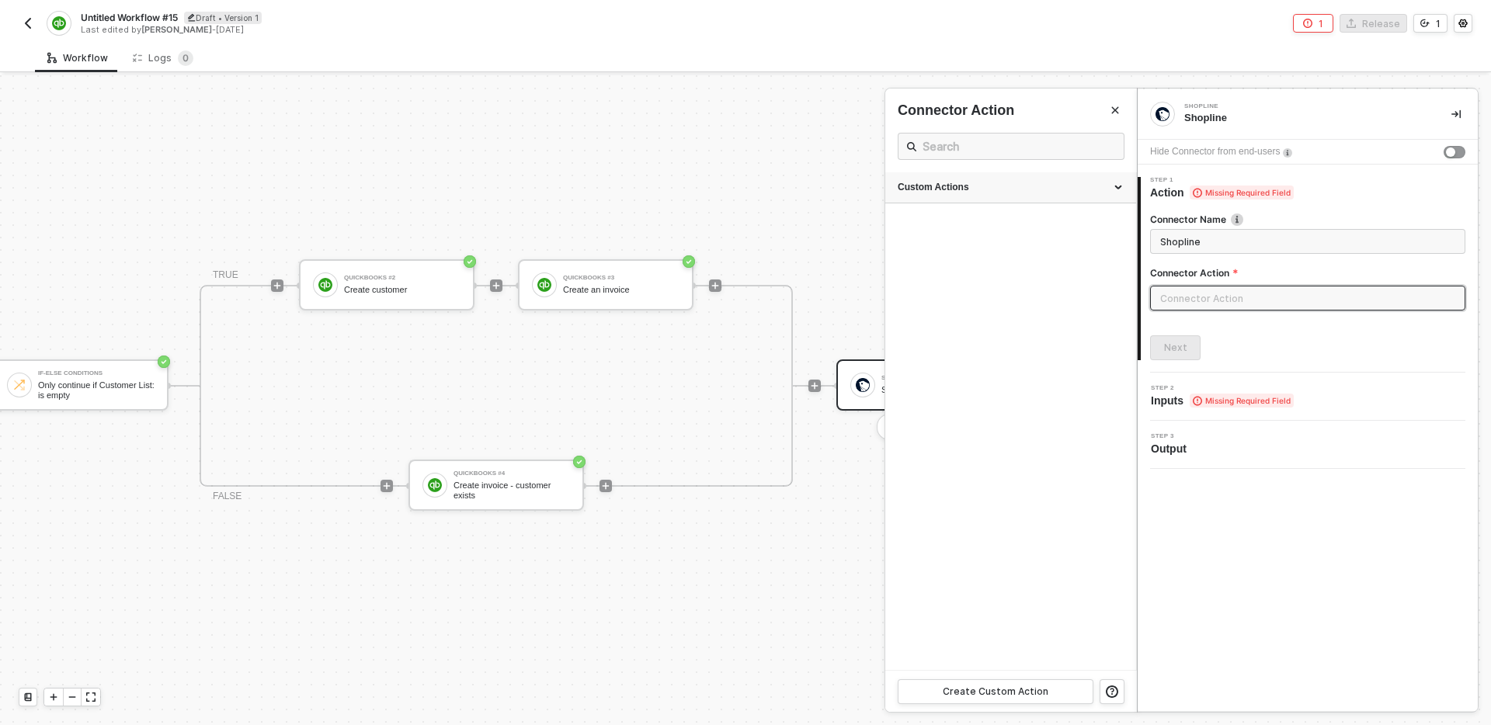
click at [999, 172] on div "Custom Actions" at bounding box center [1010, 187] width 251 height 31
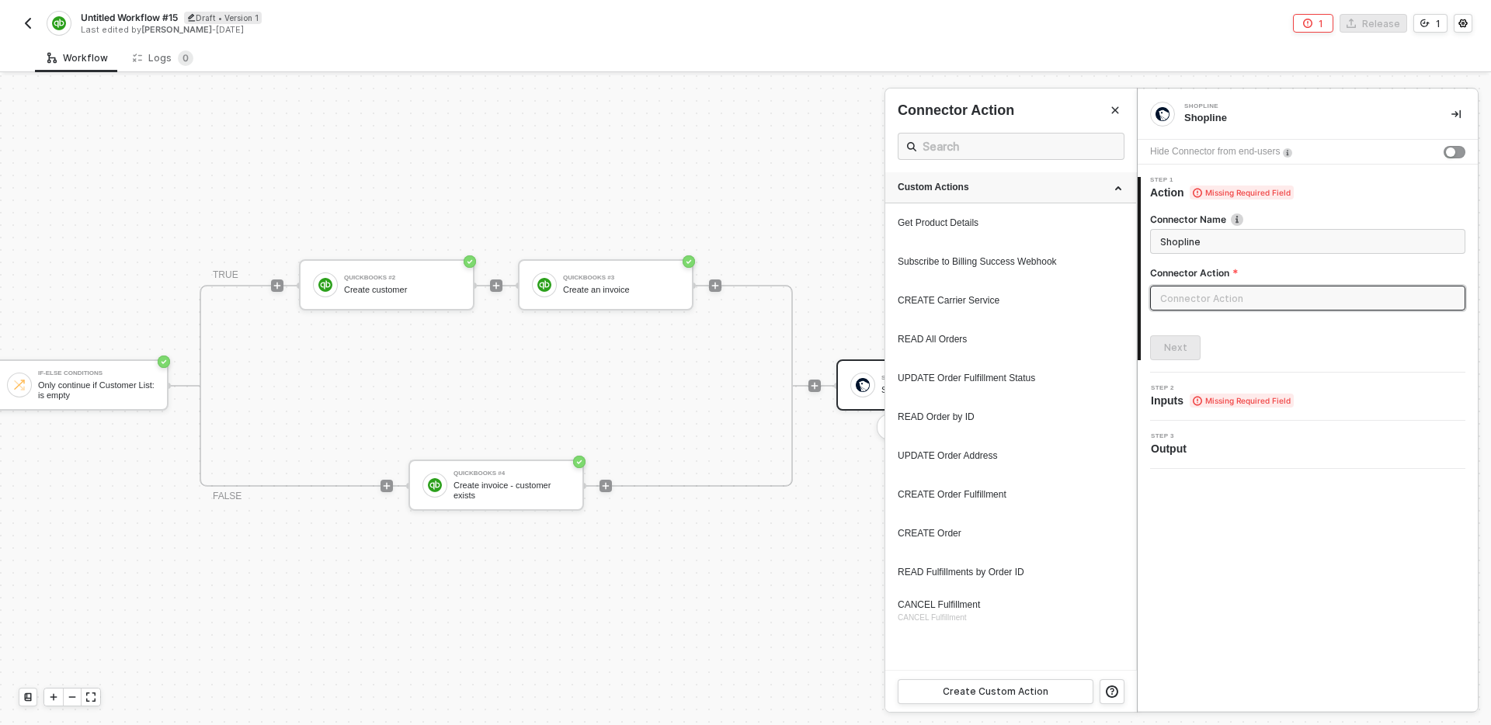
click at [1059, 185] on div "Custom Actions" at bounding box center [1011, 187] width 226 height 13
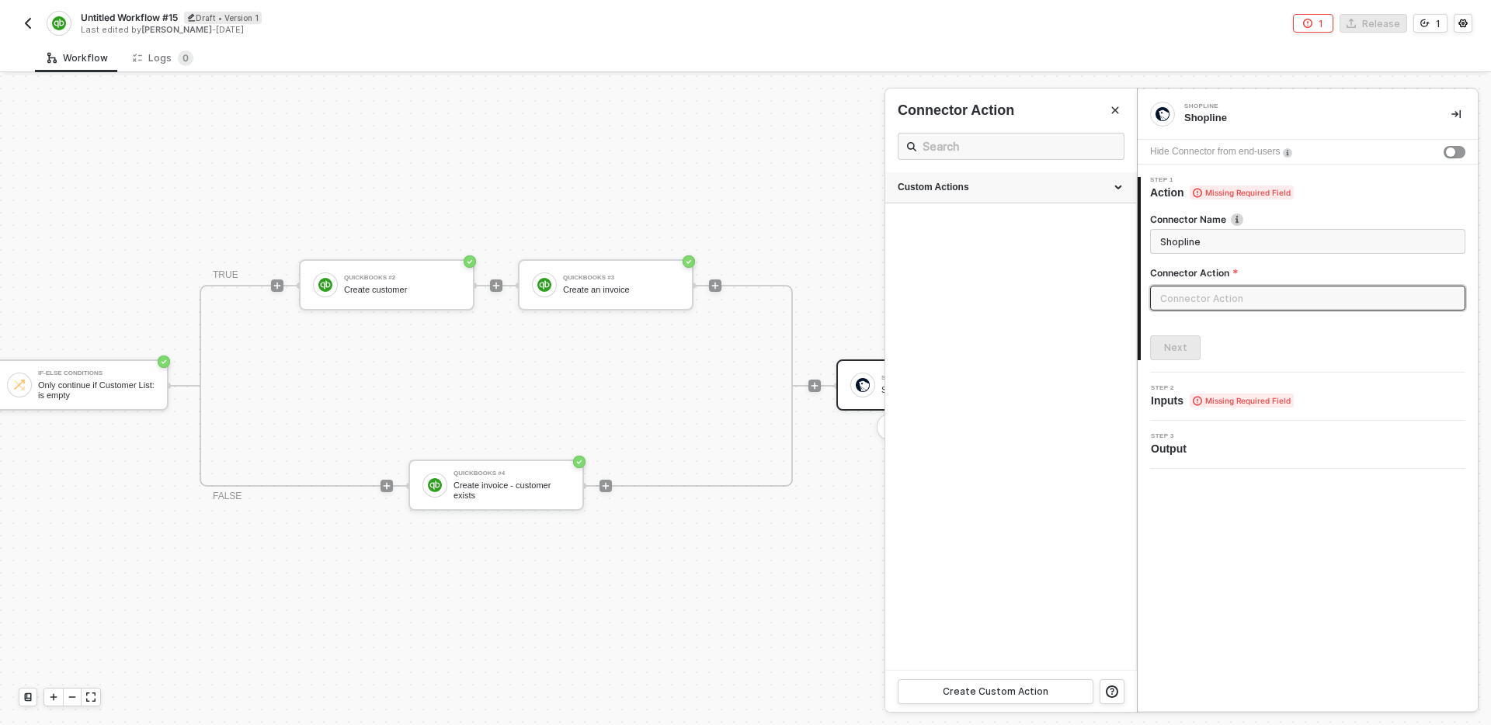
click at [1059, 185] on div "Custom Actions" at bounding box center [1011, 187] width 226 height 13
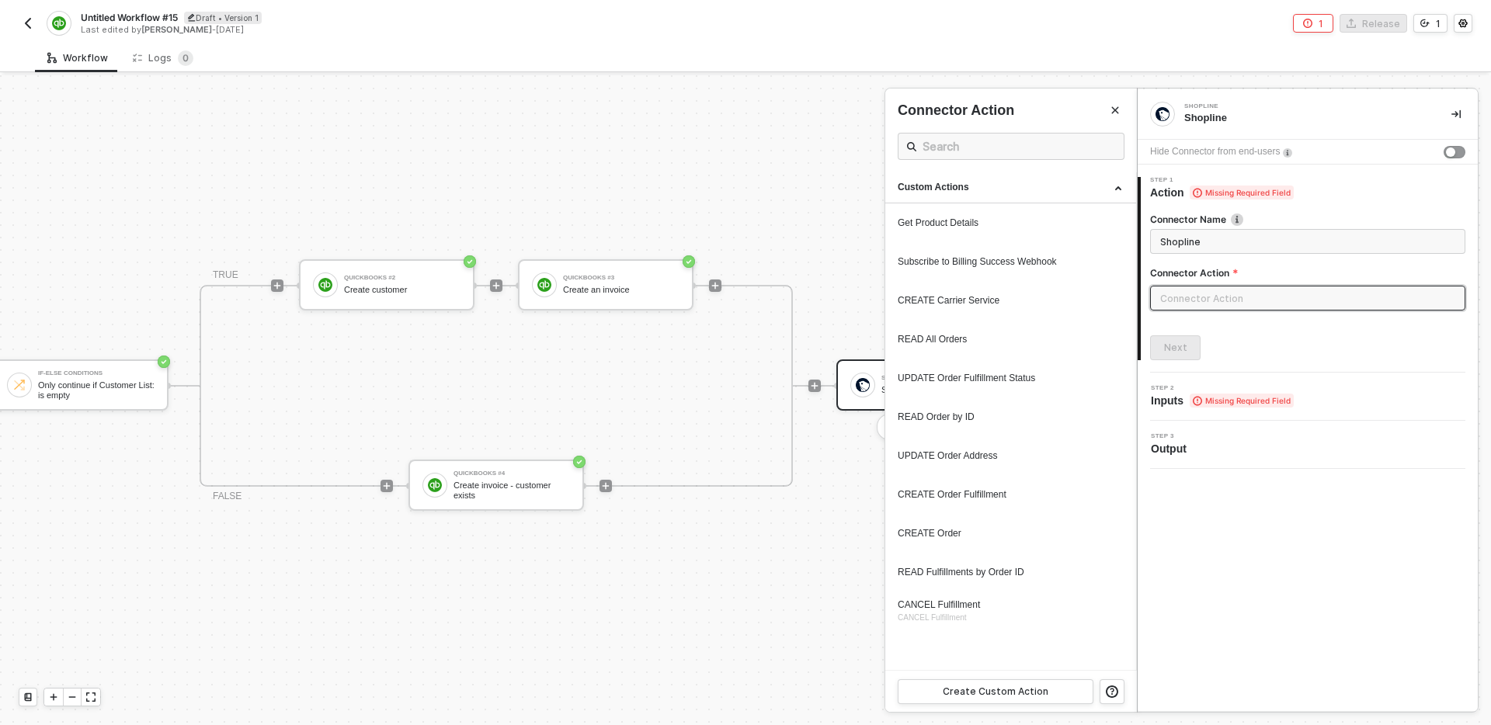
click at [983, 658] on ul "Custom Actions Get Product Details Subscribe to Billing Success Webhook CREATE …" at bounding box center [1011, 421] width 252 height 498
click at [809, 509] on div at bounding box center [745, 400] width 1491 height 650
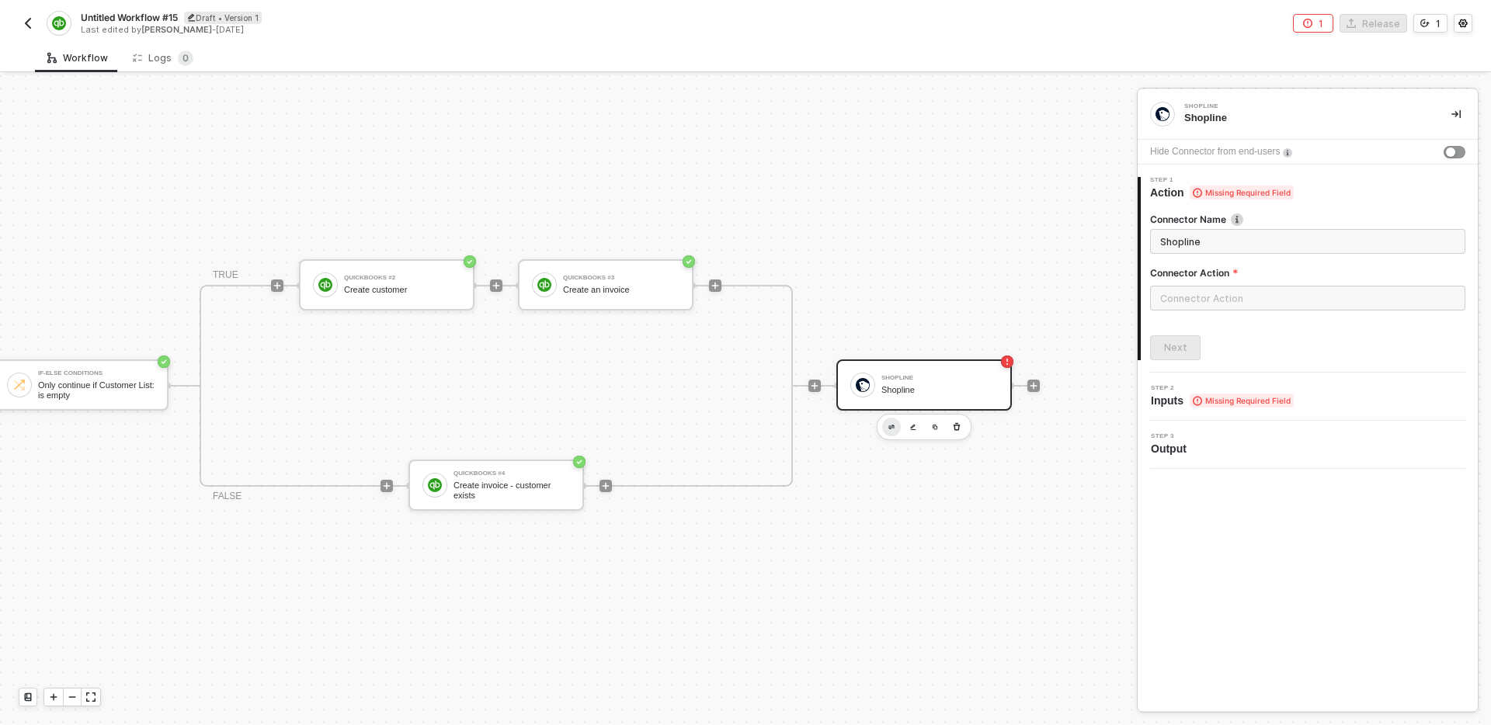
click at [884, 428] on button "button" at bounding box center [891, 427] width 19 height 19
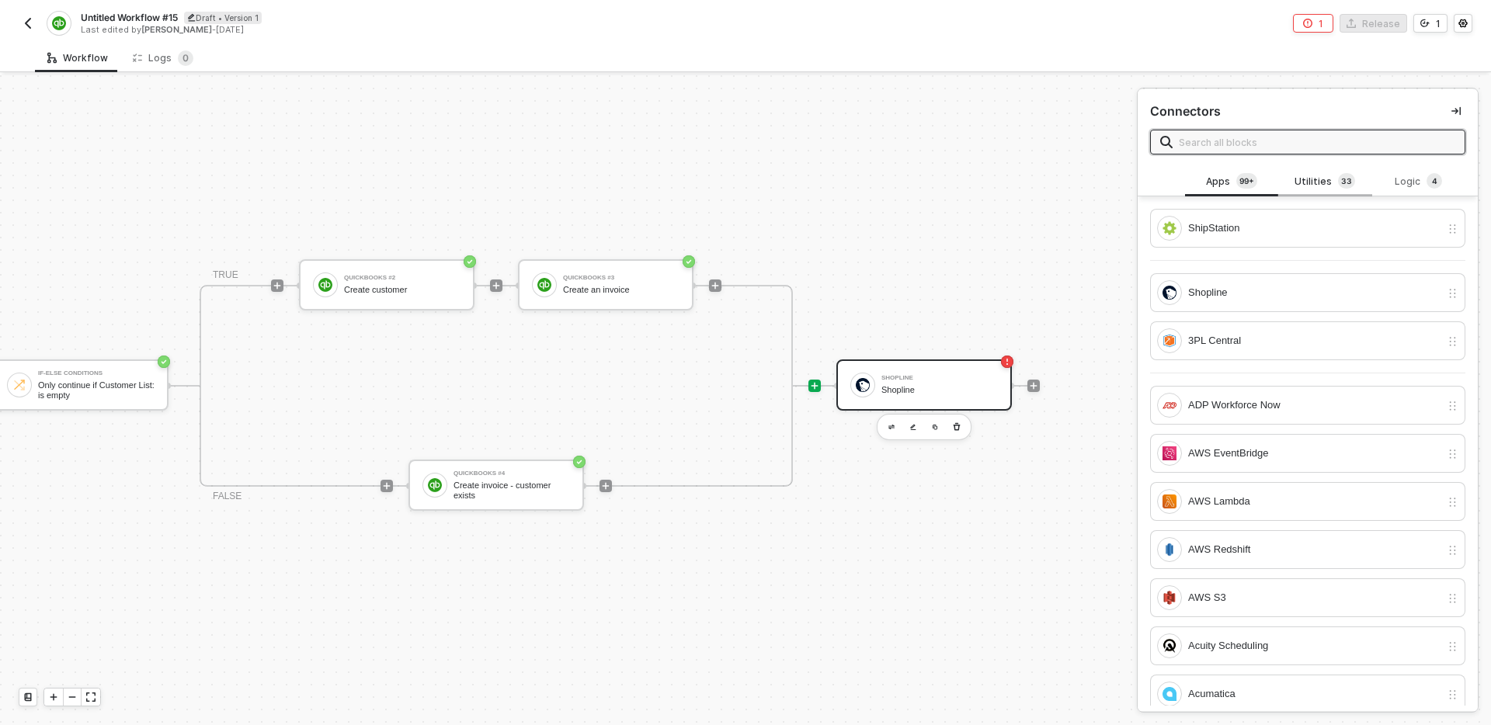
click at [1327, 180] on div "Utilities 3 3" at bounding box center [1325, 181] width 68 height 17
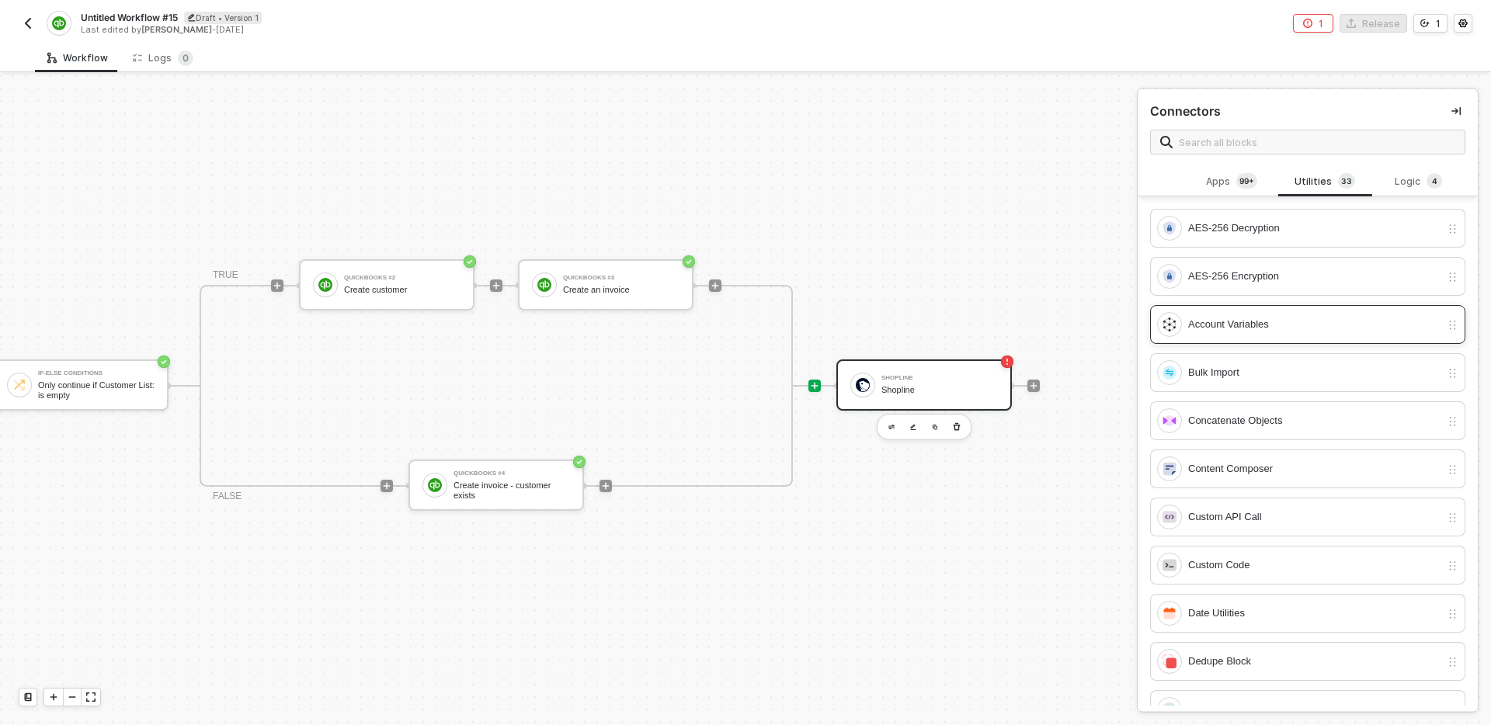
click at [1283, 320] on div "Account Variables" at bounding box center [1314, 324] width 252 height 17
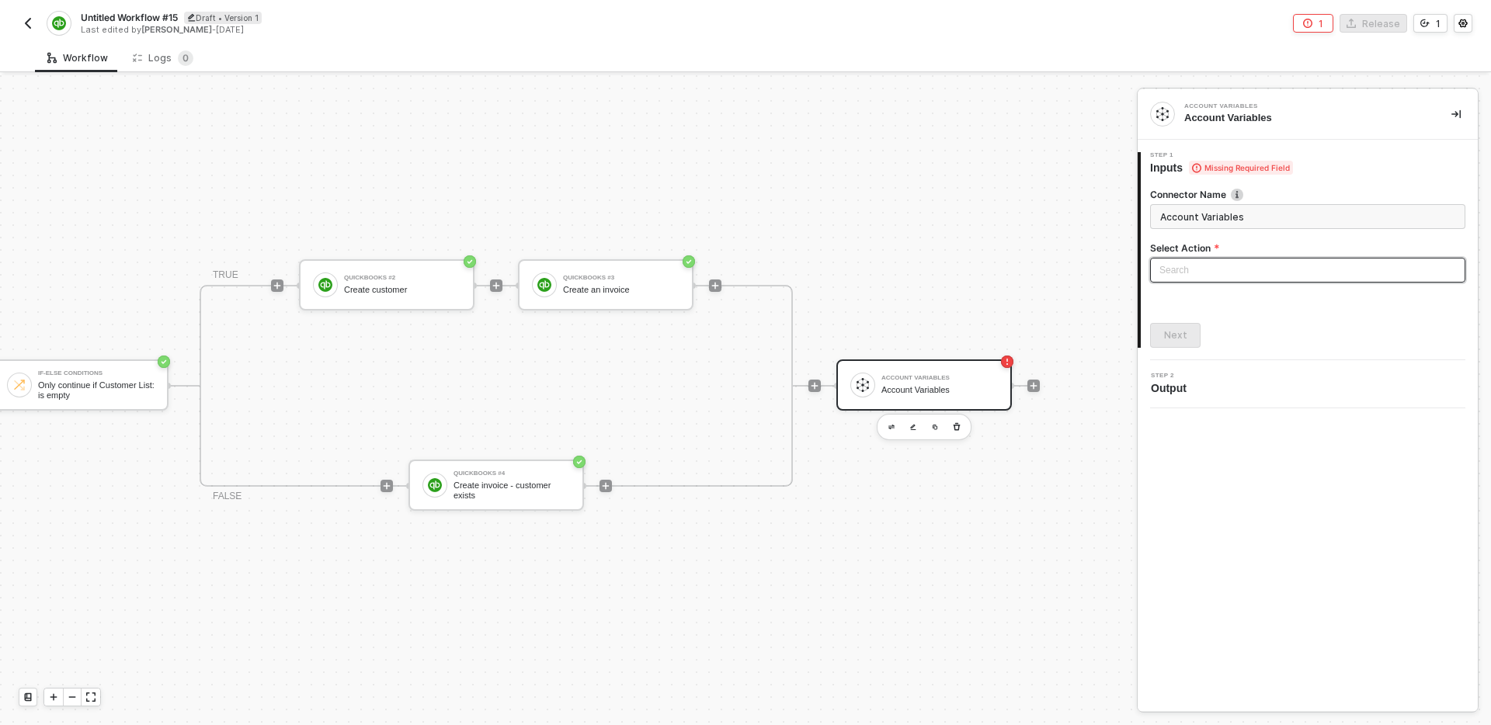
click at [1256, 273] on input "search" at bounding box center [1308, 270] width 297 height 23
click at [1245, 298] on div "Set Account Variables" at bounding box center [1308, 301] width 290 height 17
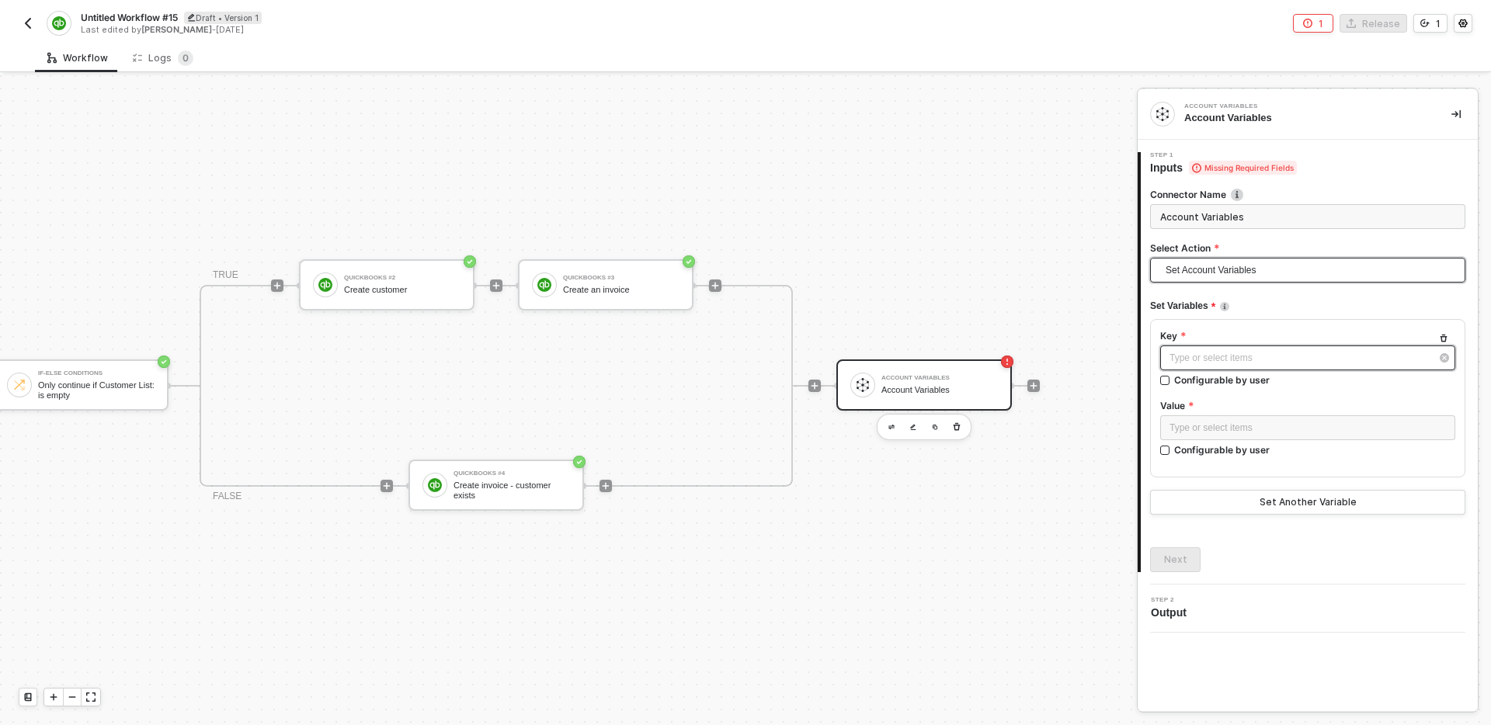
click at [1225, 360] on div "Type or select items ﻿" at bounding box center [1300, 358] width 261 height 15
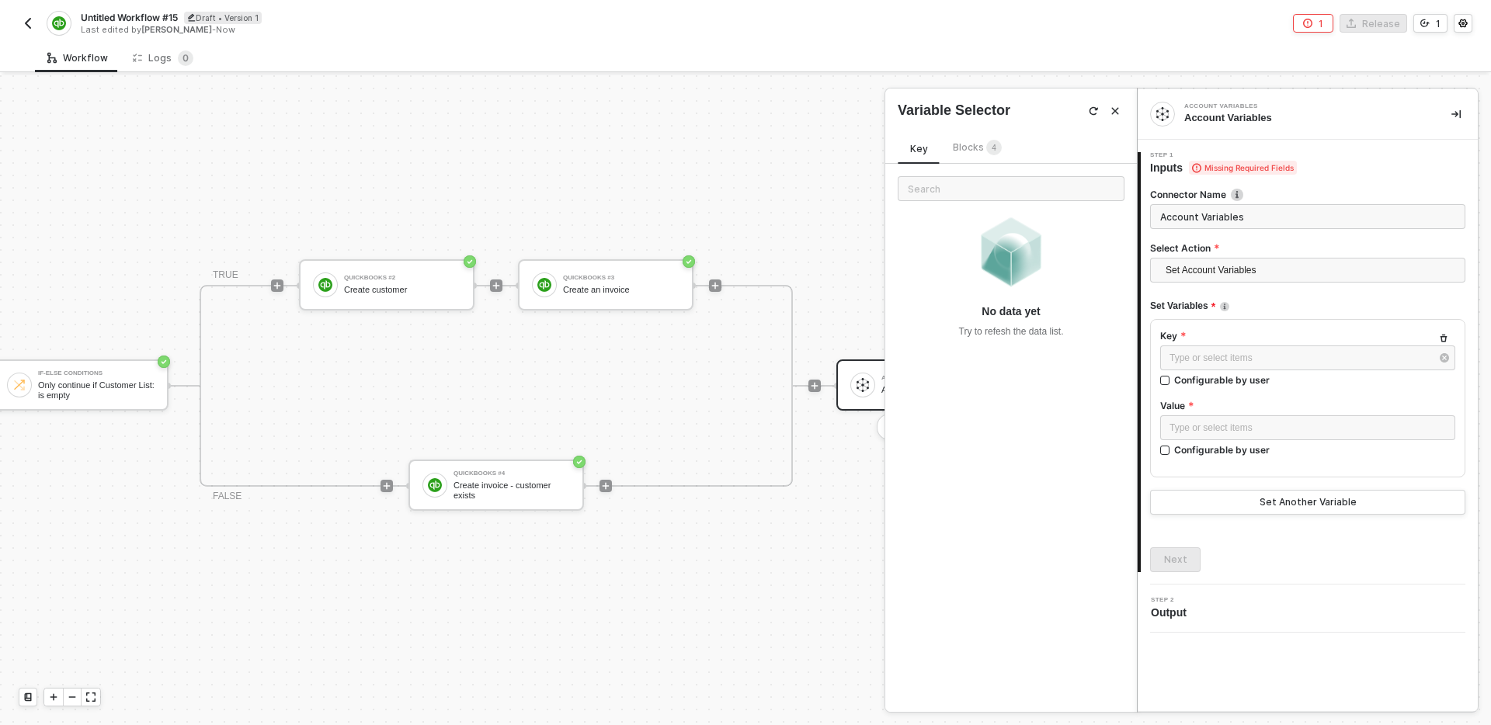
click at [967, 151] on span "Blocks 4" at bounding box center [977, 147] width 49 height 12
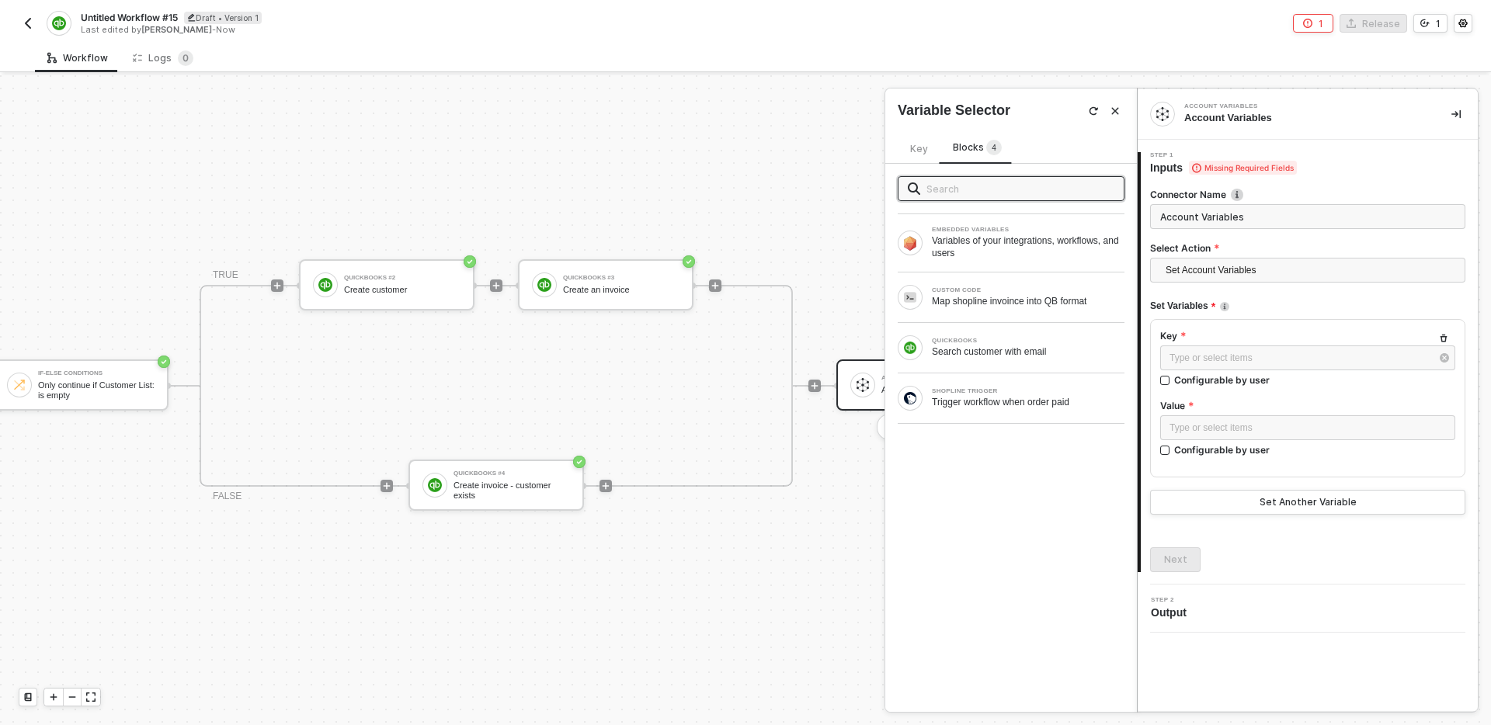
click at [916, 150] on span "Key" at bounding box center [919, 149] width 18 height 12
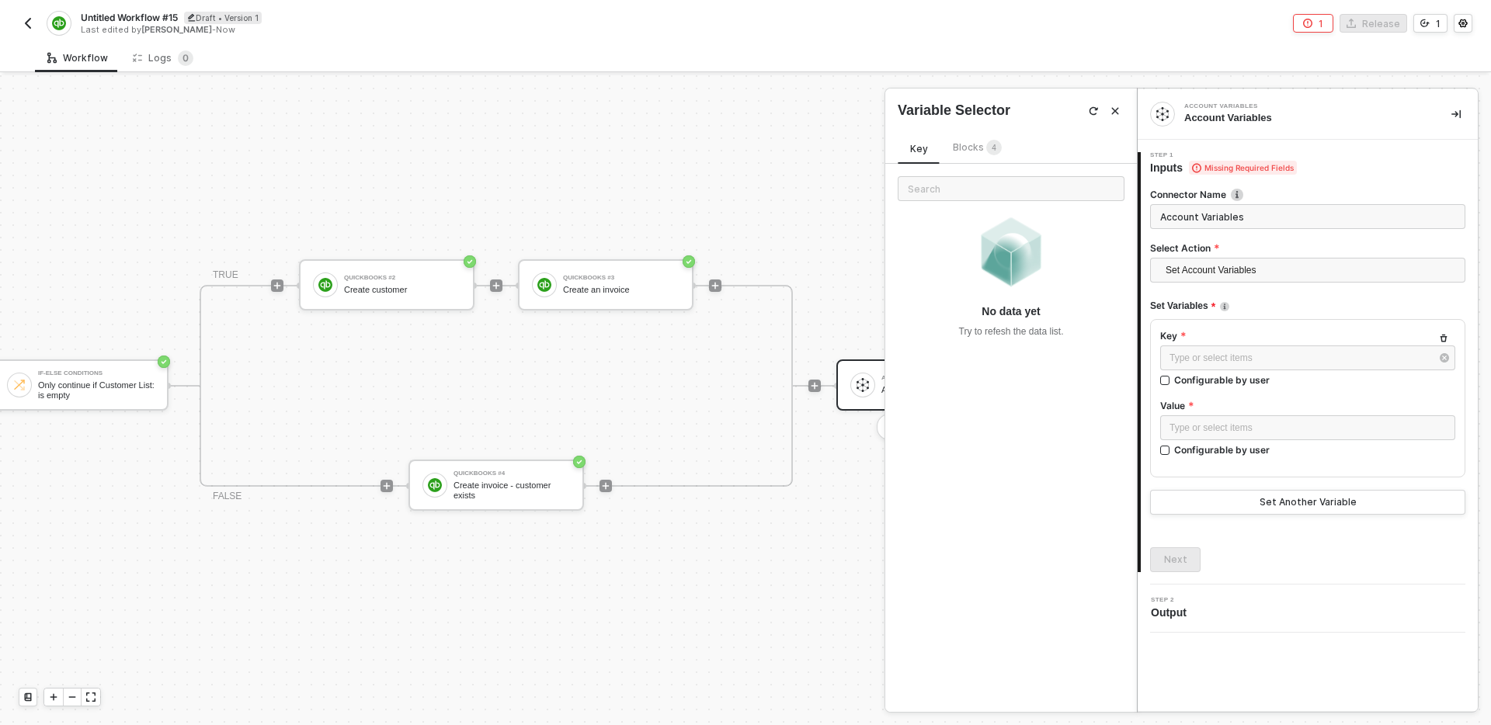
click at [1277, 539] on div "Connector Name Account Variables Select Action Set Account Variables Set Accoun…" at bounding box center [1307, 374] width 315 height 397
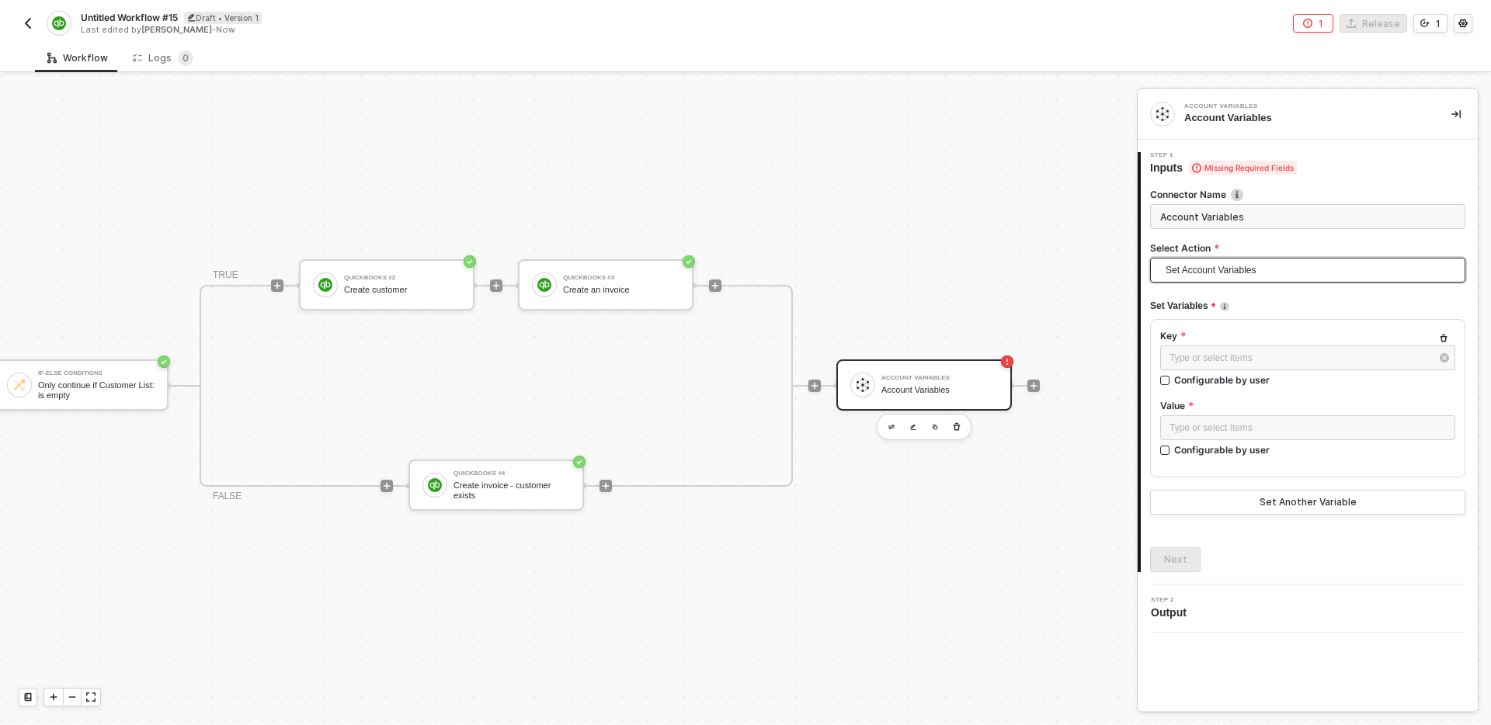
click at [1228, 266] on span "Set Account Variables" at bounding box center [1311, 270] width 290 height 23
click at [1235, 321] on div "Get Account Variables" at bounding box center [1308, 326] width 290 height 17
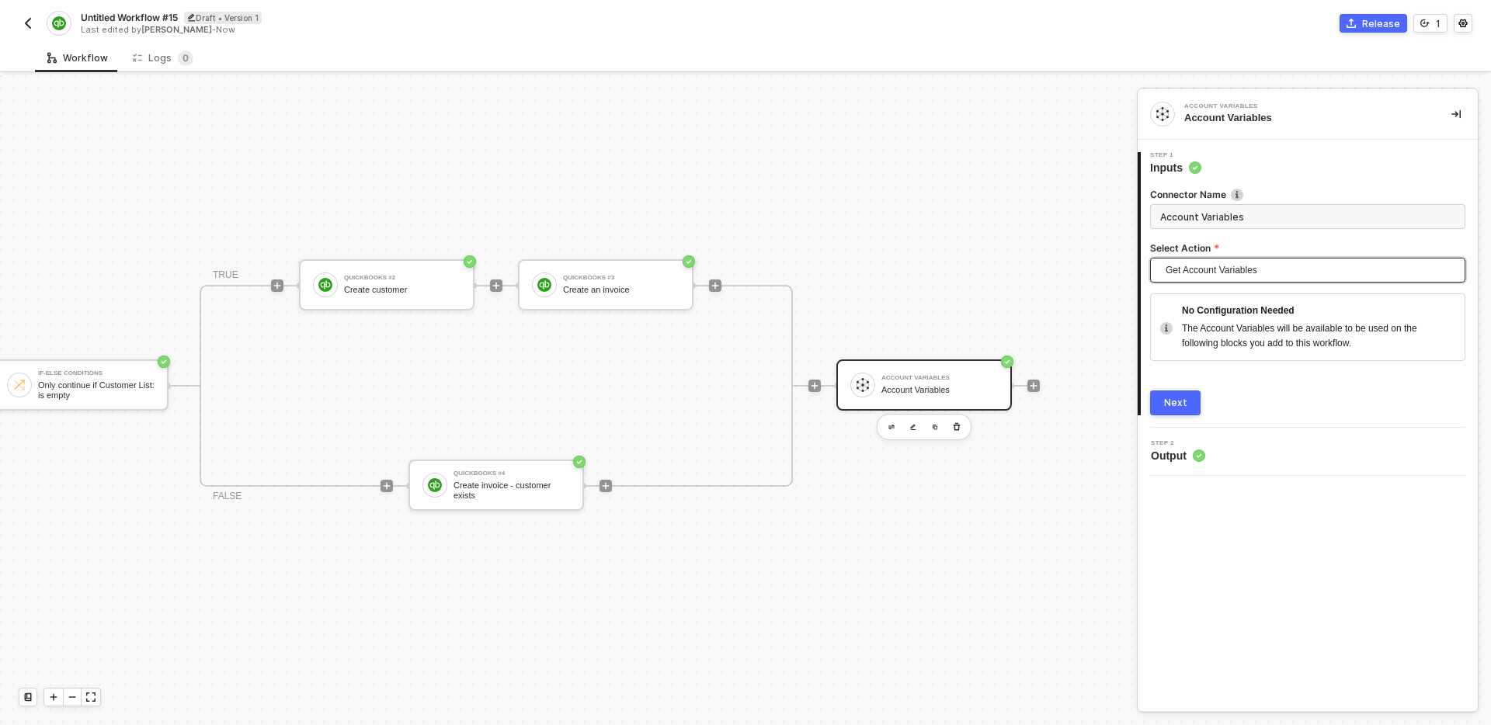
click at [1177, 408] on div "Next" at bounding box center [1175, 403] width 23 height 12
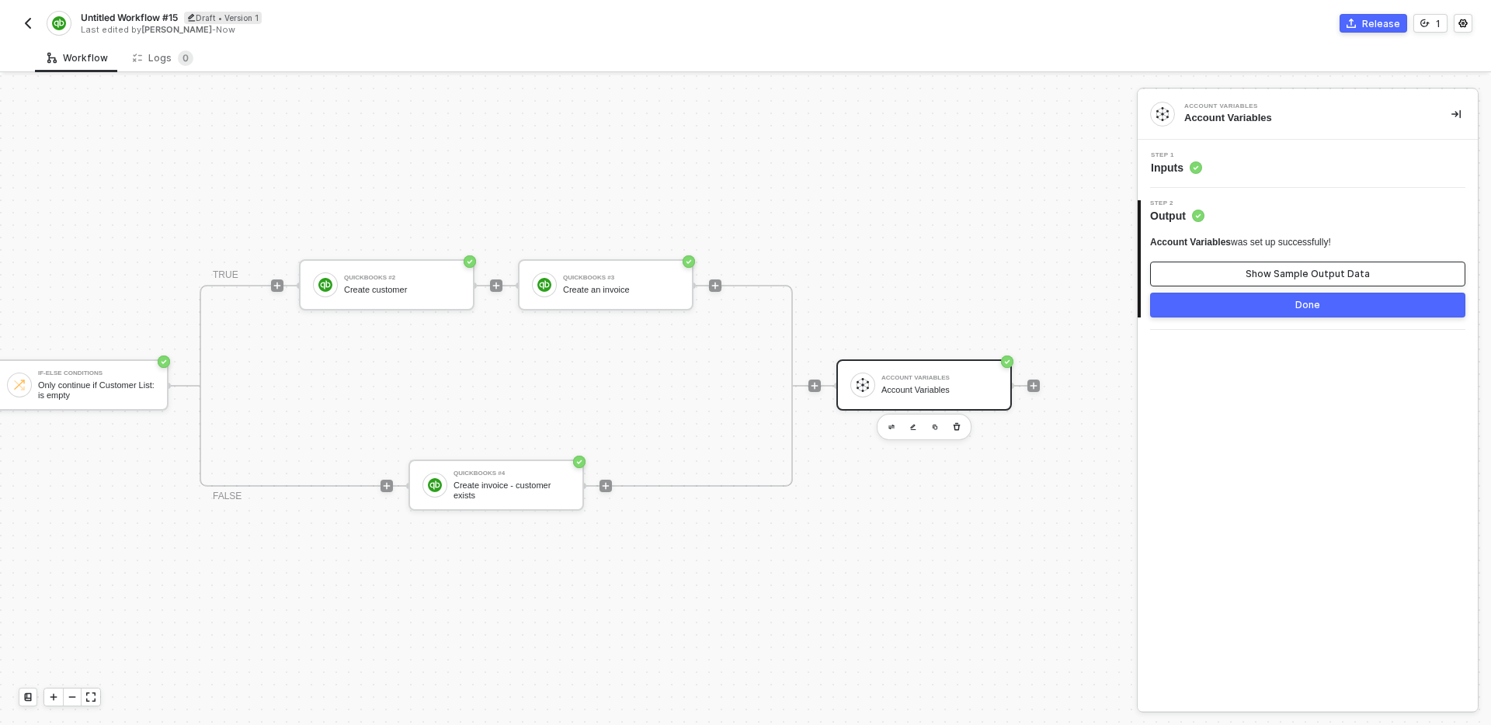
click at [1240, 276] on button "Show Sample Output Data" at bounding box center [1307, 274] width 315 height 25
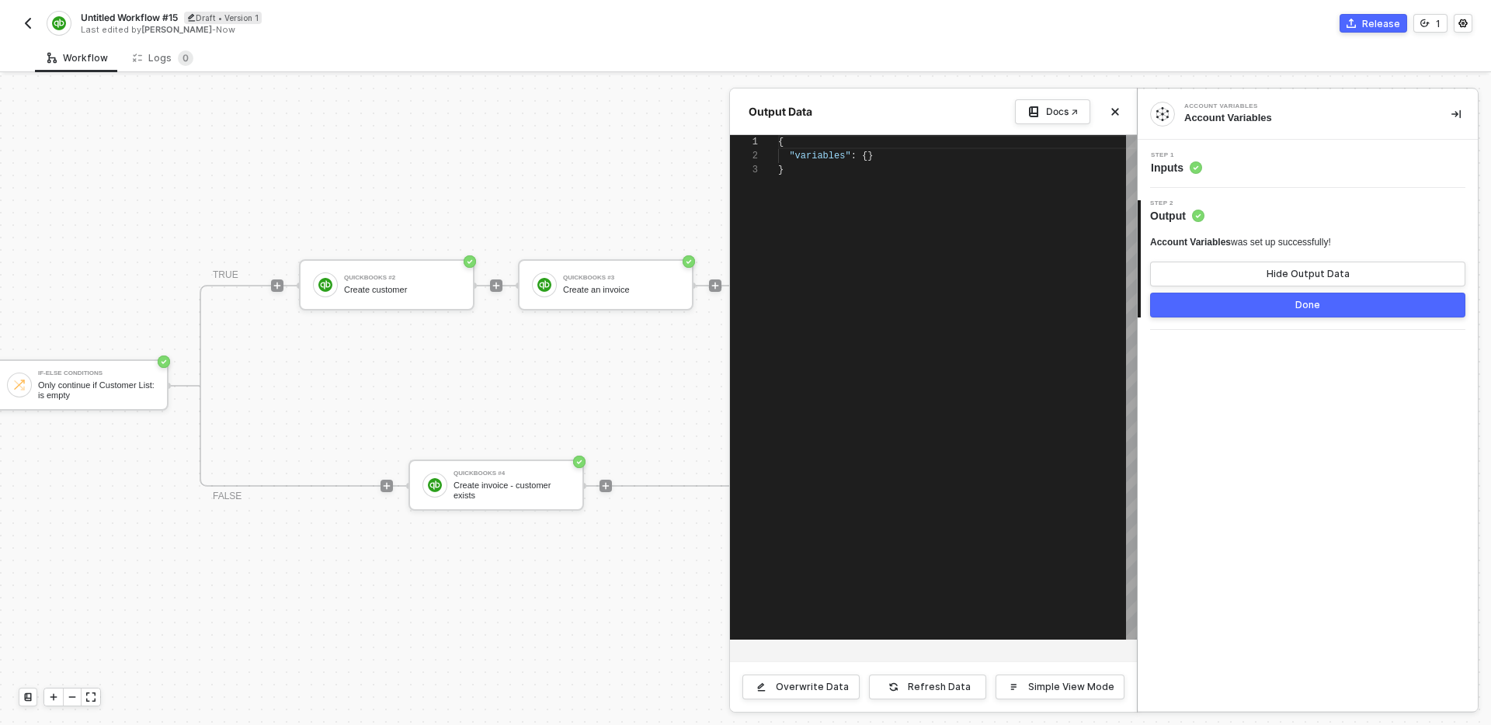
scroll to position [28, 0]
click at [1116, 113] on icon "icon-close" at bounding box center [1115, 111] width 9 height 9
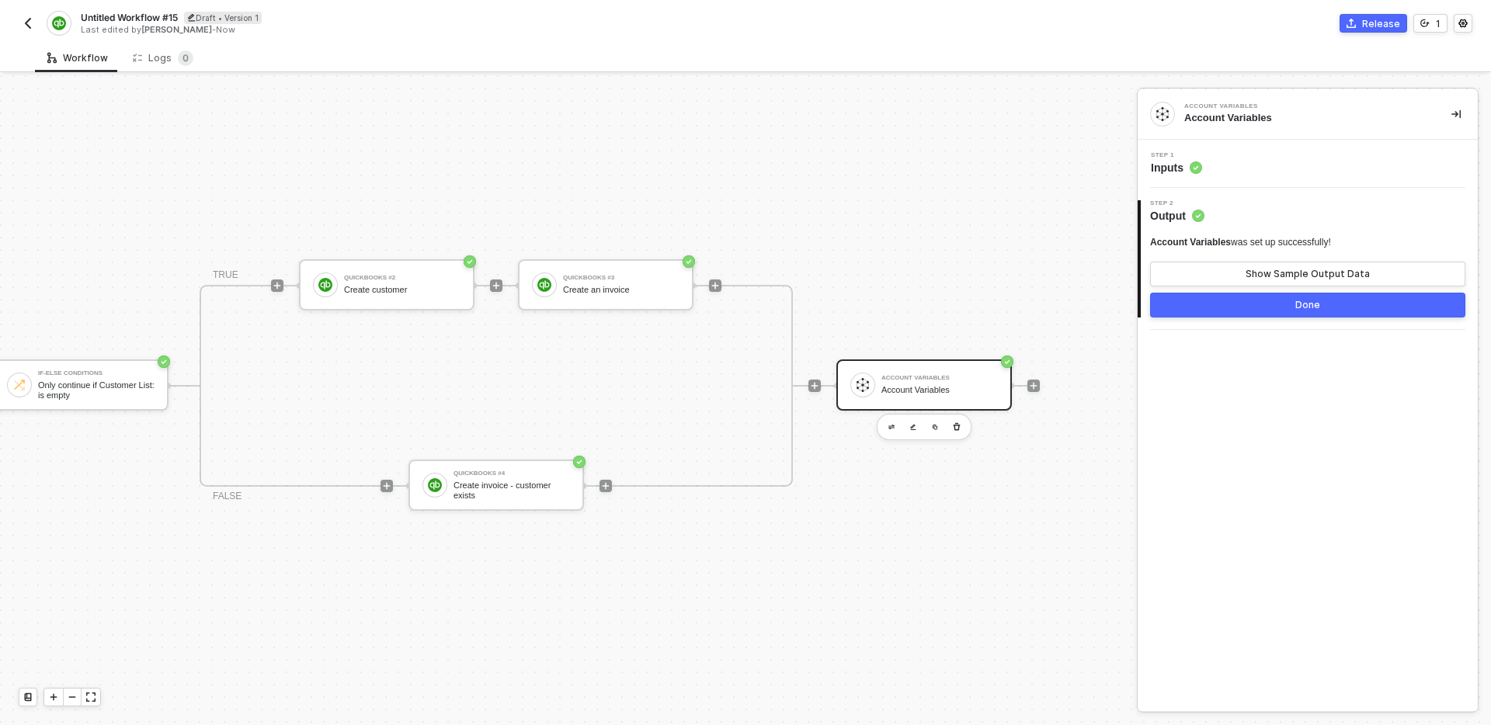
click at [1076, 318] on div "TRIGGER Shopline Trigger Trigger workflow when order paid Custom Code Map shopl…" at bounding box center [568, 400] width 1137 height 650
click at [1268, 171] on div "Step 1 Inputs" at bounding box center [1310, 163] width 336 height 23
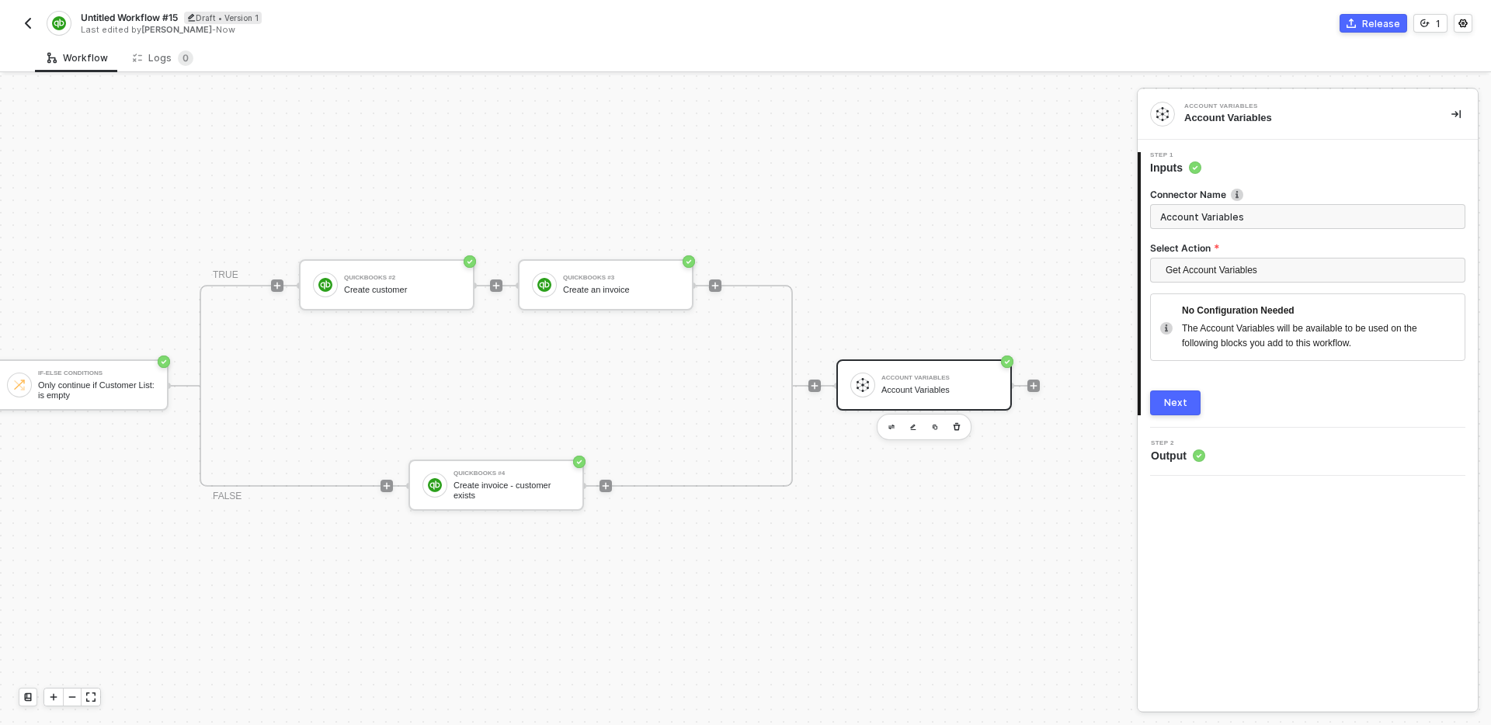
click at [1247, 171] on div "Step 1 Inputs" at bounding box center [1309, 163] width 337 height 23
click at [1233, 447] on div "Step 2 Output" at bounding box center [1310, 451] width 336 height 23
click at [1171, 403] on div "Next" at bounding box center [1175, 403] width 23 height 12
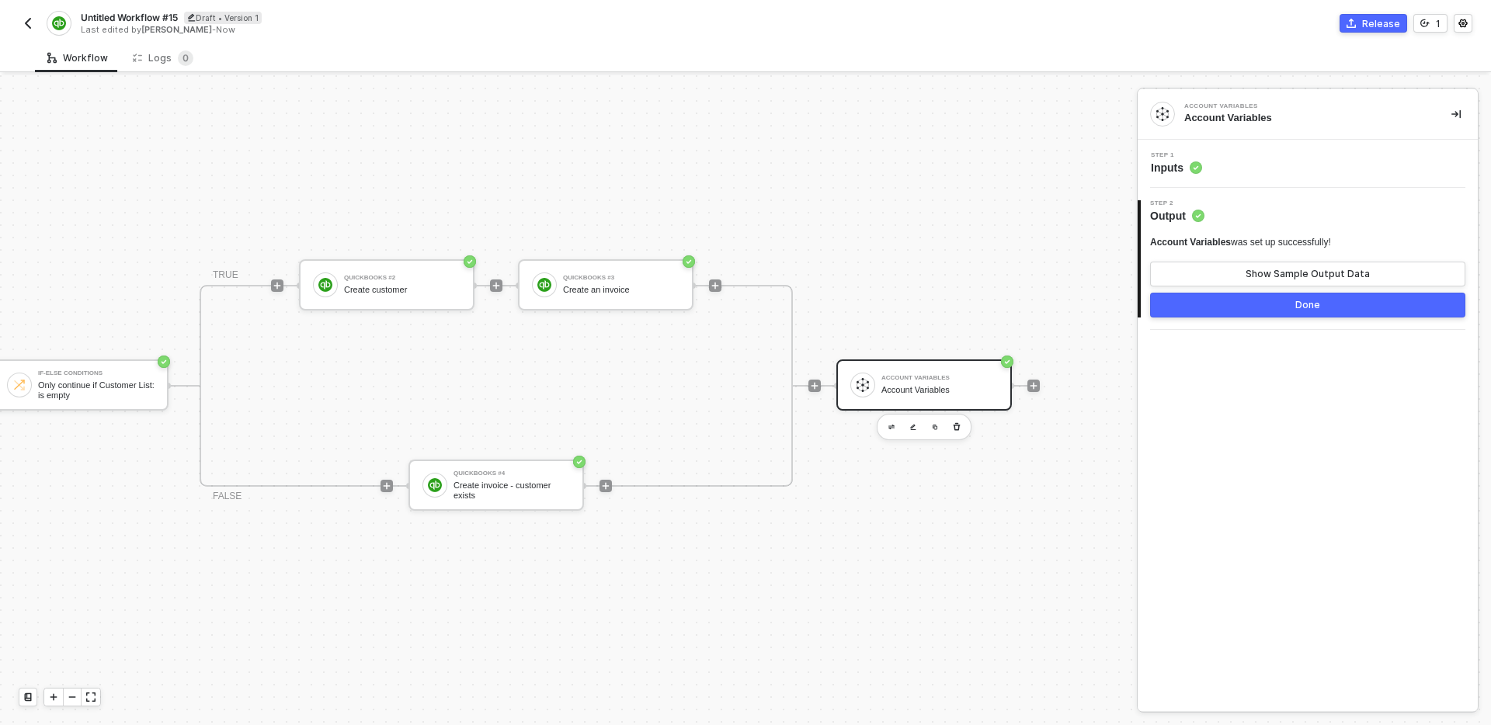
click at [1316, 157] on div "Step 1 Inputs" at bounding box center [1310, 163] width 336 height 23
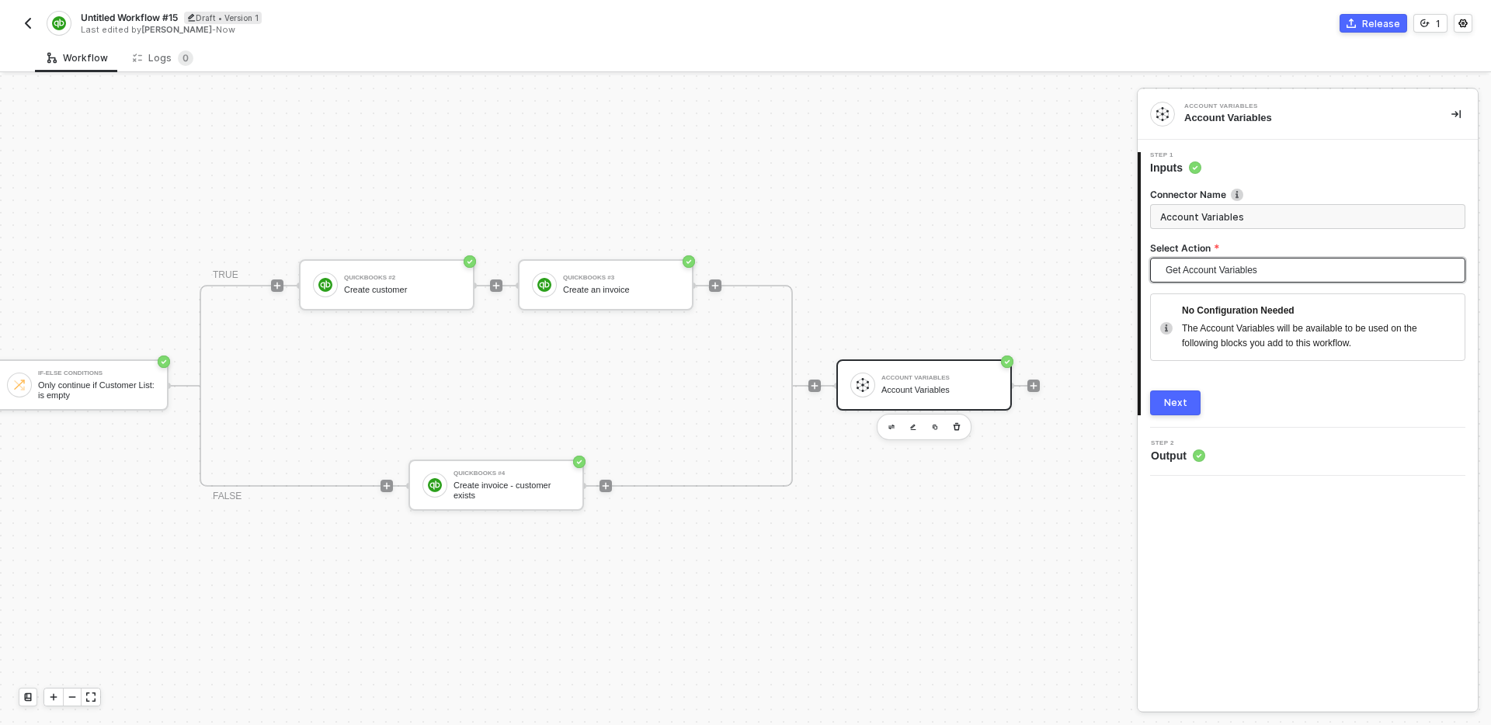
click at [1278, 263] on span "Get Account Variables" at bounding box center [1311, 270] width 290 height 23
click at [1267, 289] on div "Set Account Variables" at bounding box center [1307, 301] width 309 height 25
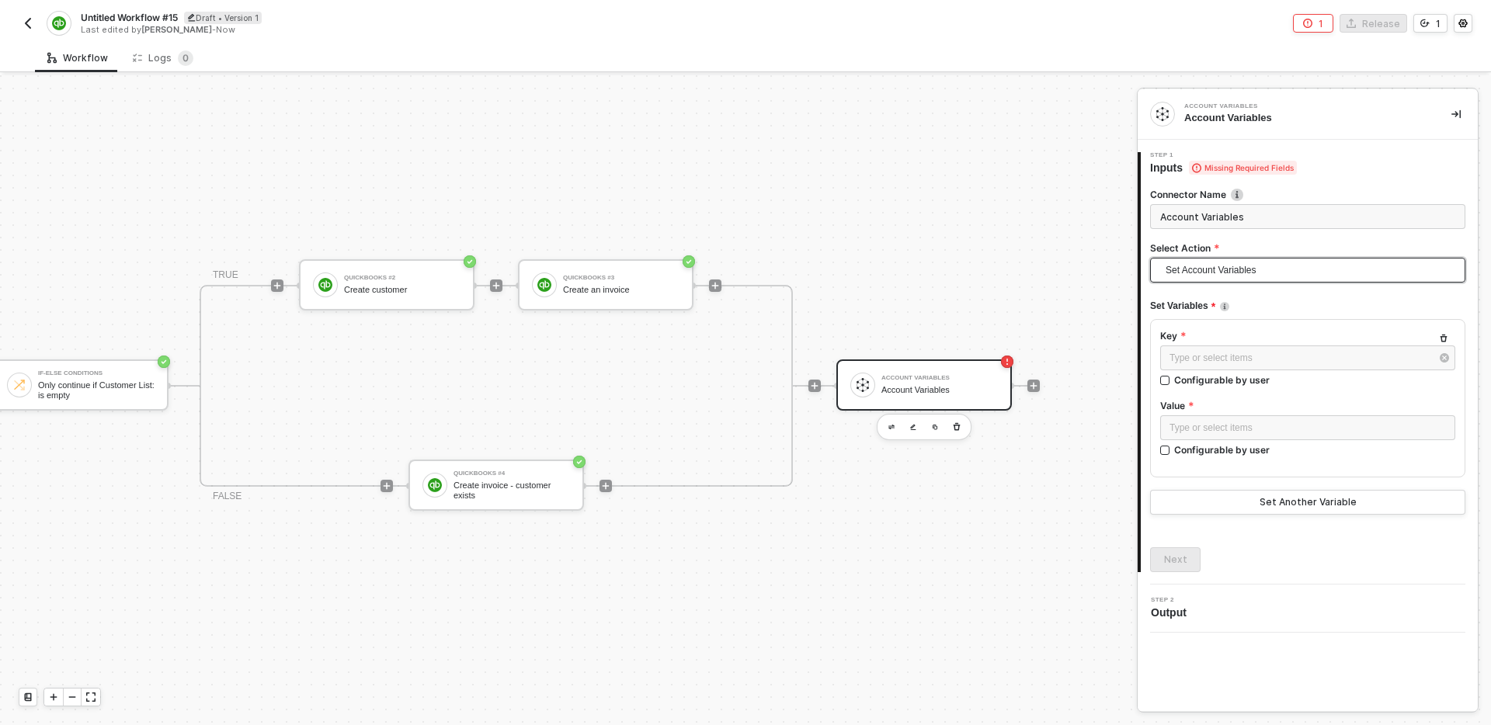
click at [1287, 269] on span "Set Account Variables" at bounding box center [1311, 270] width 290 height 23
click at [1247, 325] on div "Get Account Variables" at bounding box center [1308, 326] width 290 height 17
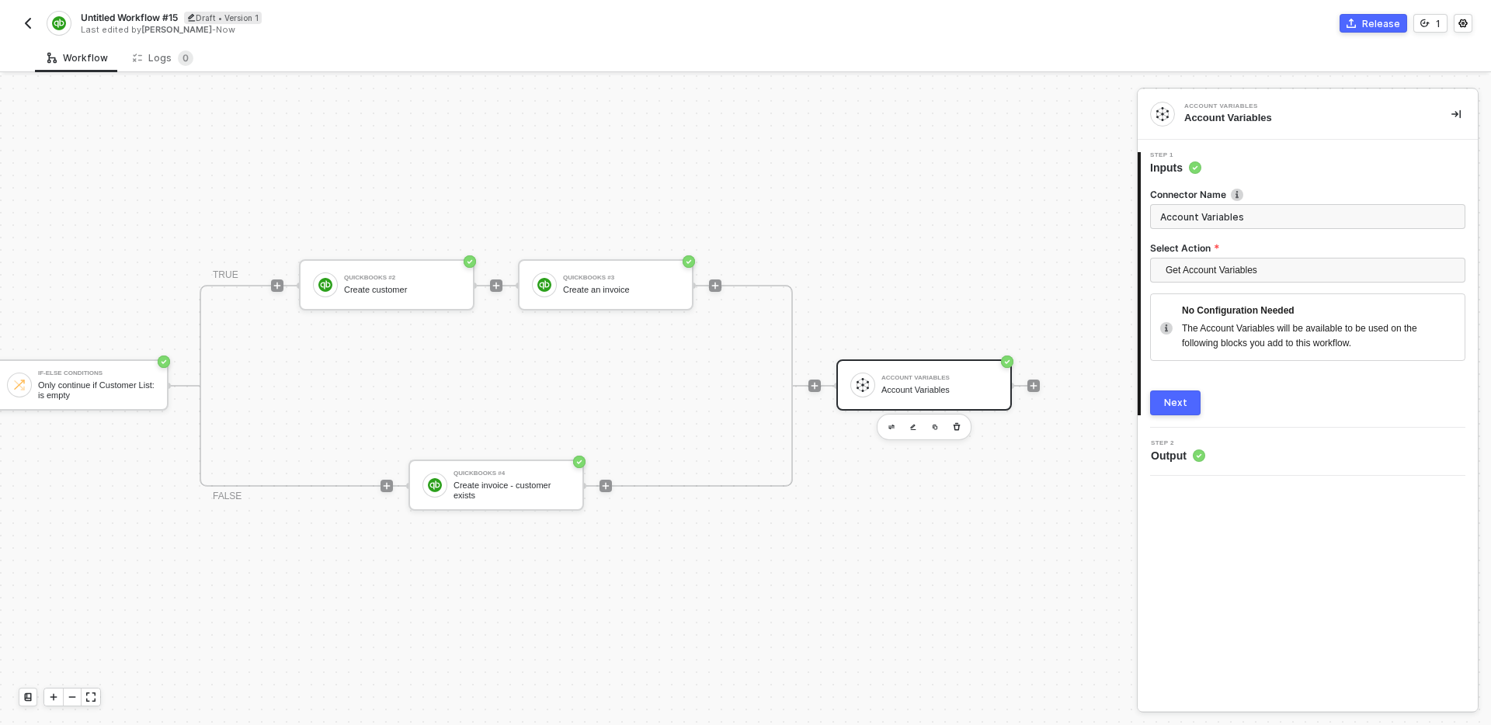
click at [1219, 578] on div "Account Variables Account Variables 1 Step 1 Inputs Connector Name Account Vari…" at bounding box center [1308, 400] width 340 height 622
click at [29, 695] on icon at bounding box center [27, 697] width 9 height 9
click at [23, 23] on img "button" at bounding box center [28, 23] width 12 height 12
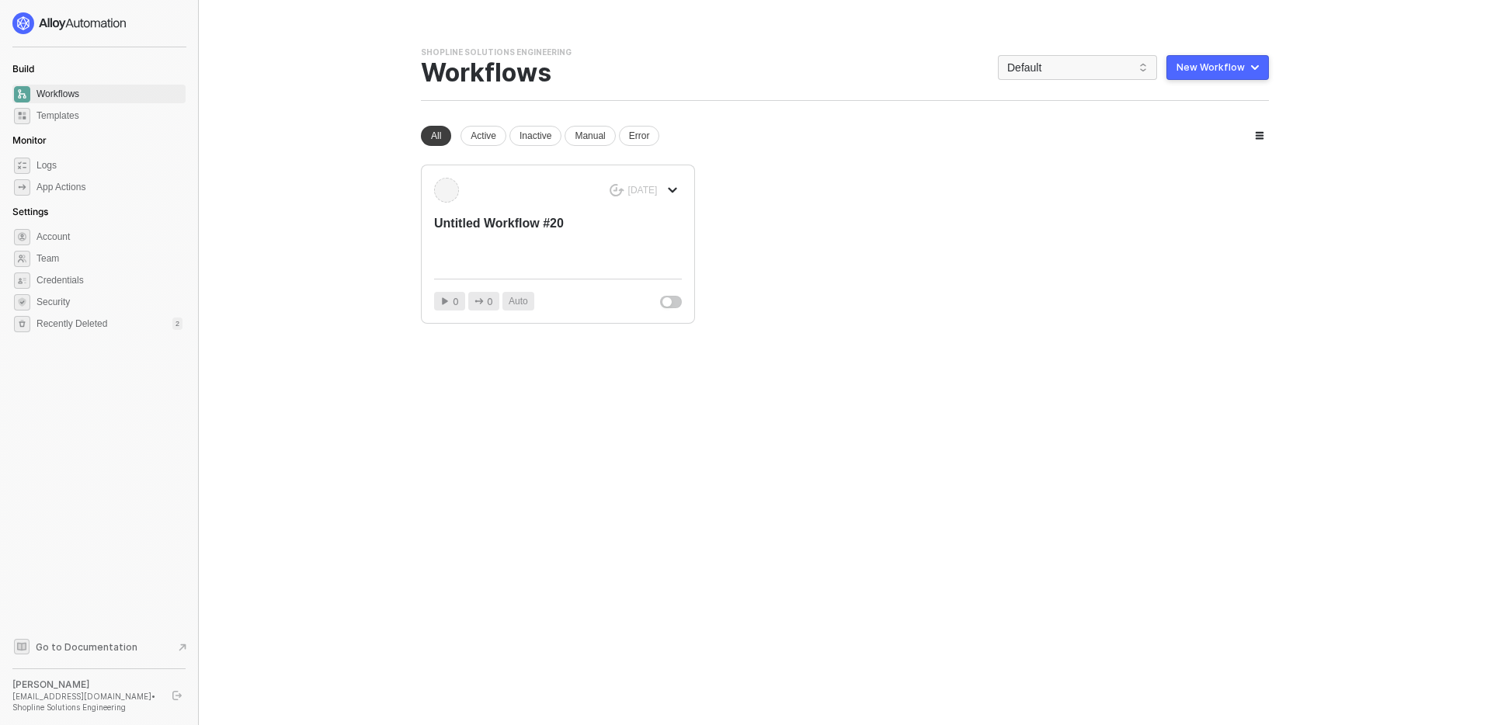
click at [530, 439] on div "You need to expand your browser window or switch to a computer with a bigger sc…" at bounding box center [844, 362] width 885 height 725
click at [569, 247] on div "Untitled Workflow #20" at bounding box center [533, 240] width 198 height 51
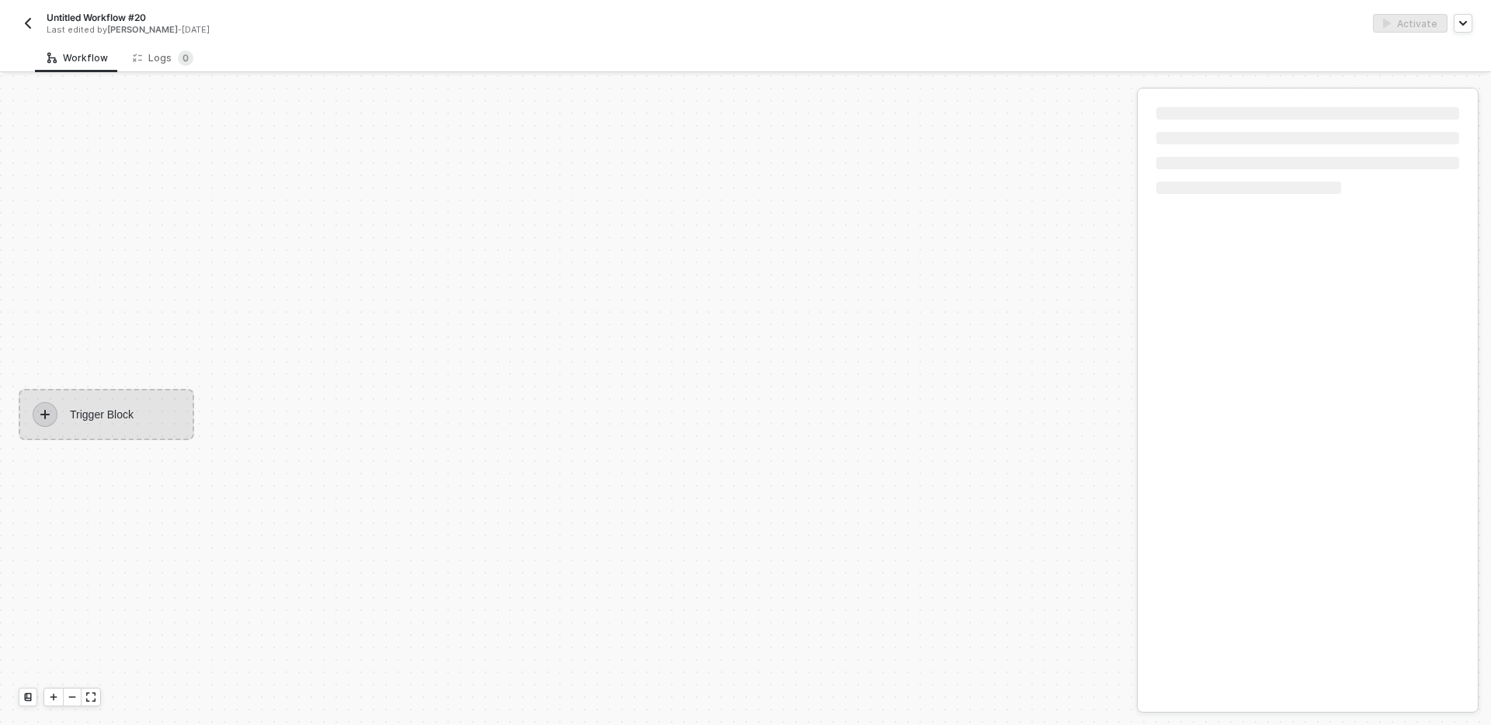
scroll to position [29, 0]
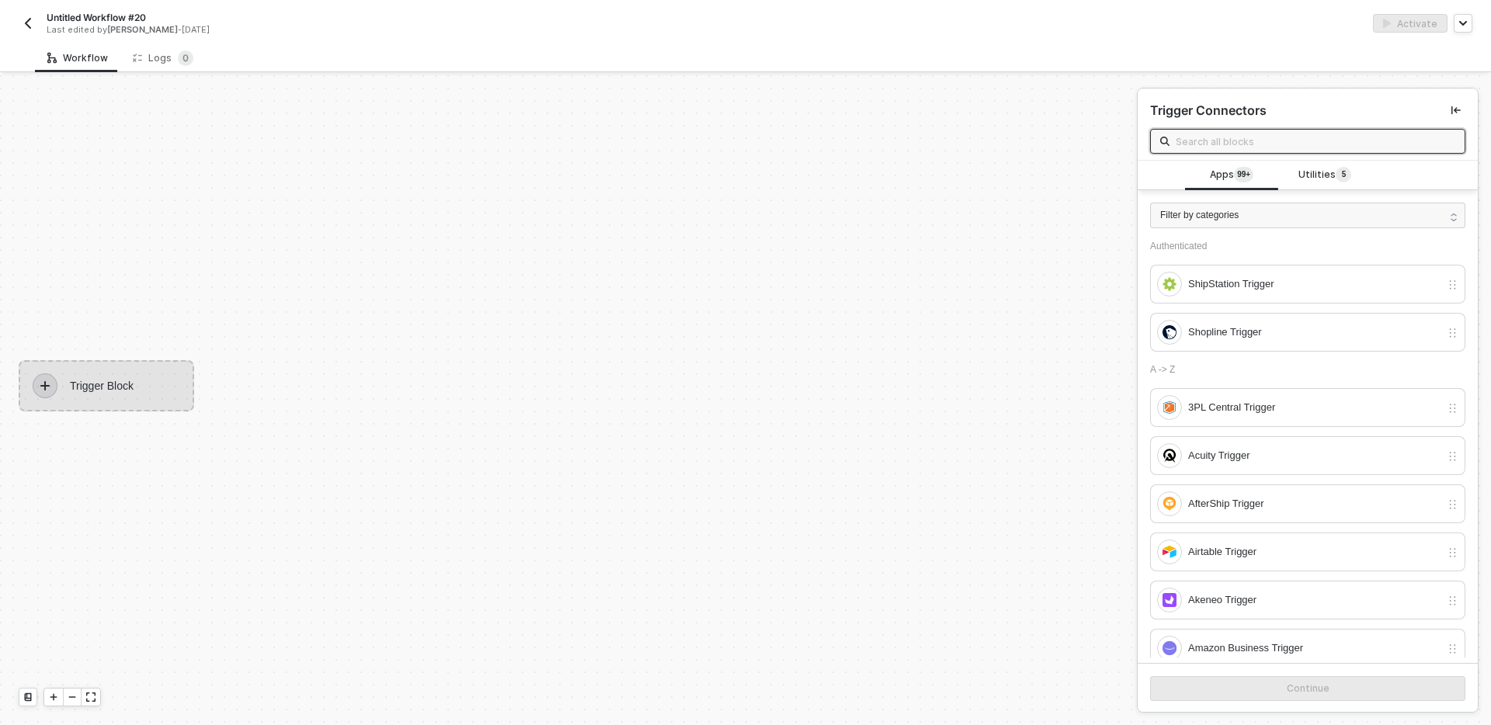
click at [29, 20] on img "button" at bounding box center [28, 23] width 12 height 12
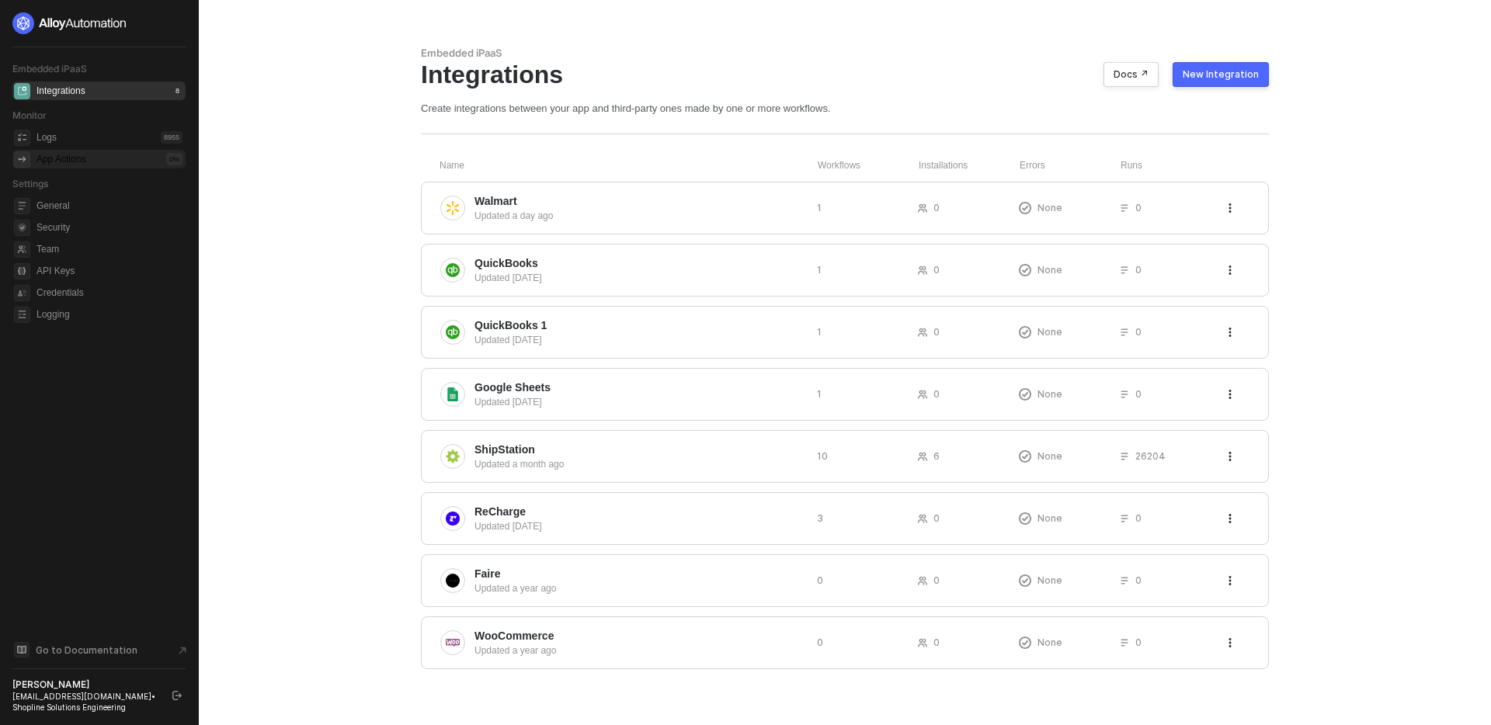
click at [79, 162] on div "App Actions" at bounding box center [61, 159] width 49 height 13
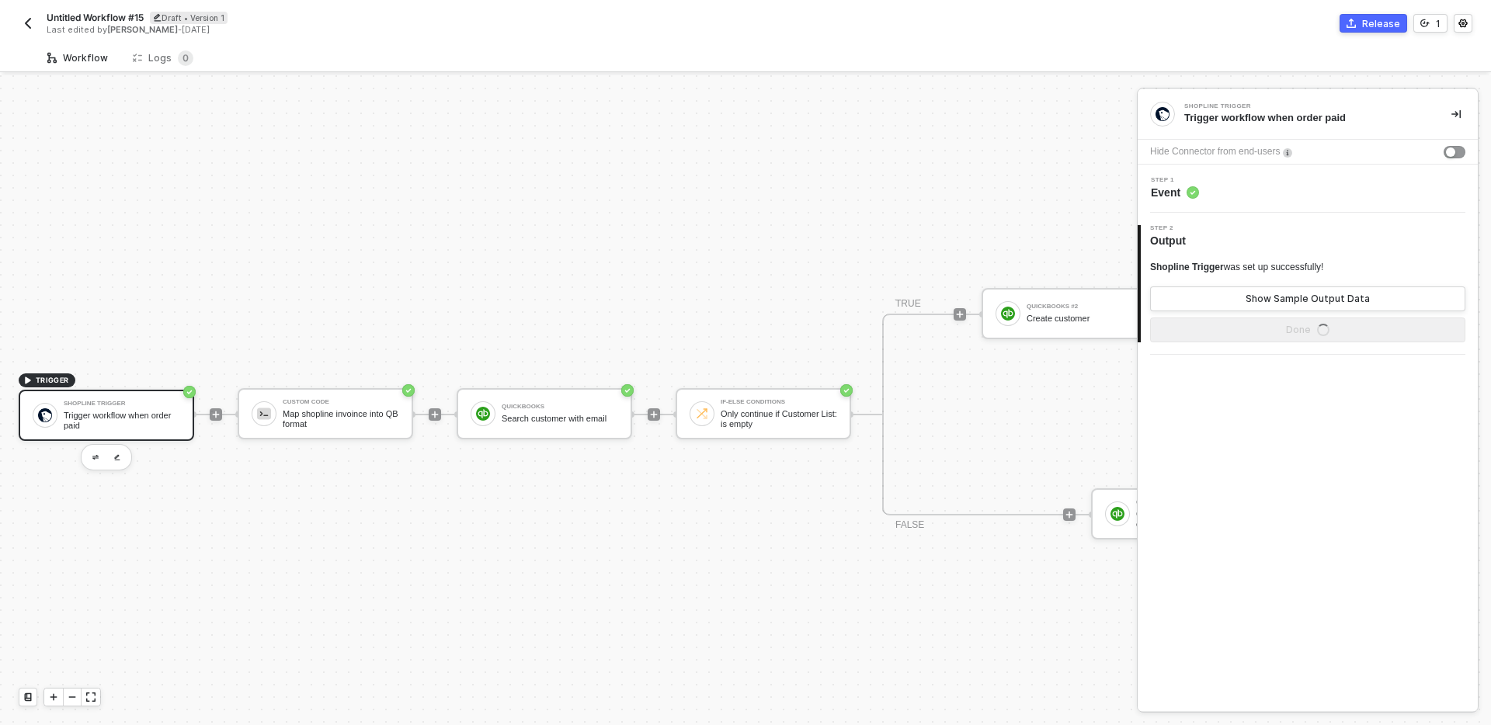
scroll to position [29, 0]
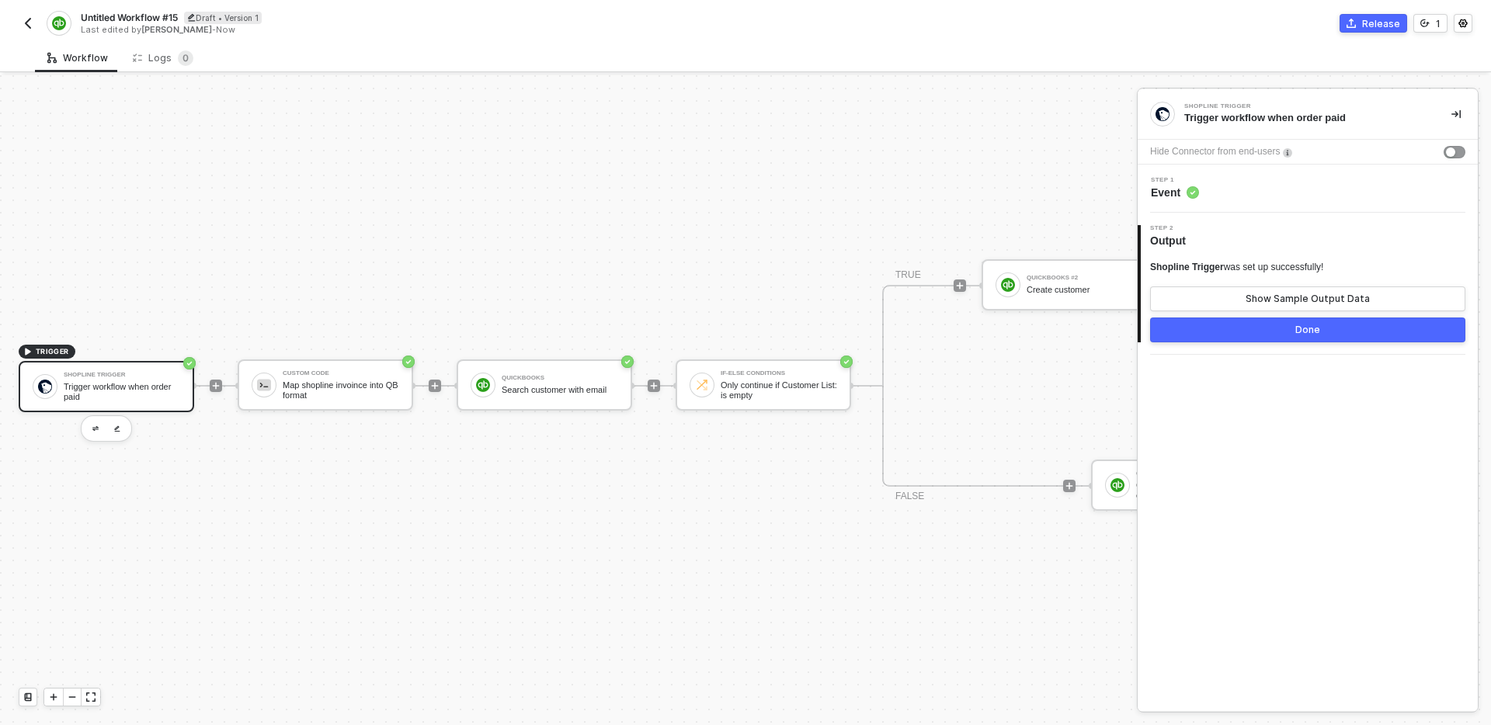
click at [144, 15] on span "Untitled Workflow #15" at bounding box center [129, 17] width 97 height 13
click at [205, 20] on input "Untitled Workflow #15" at bounding box center [213, 18] width 264 height 19
type input "Create invoice when order is paid"
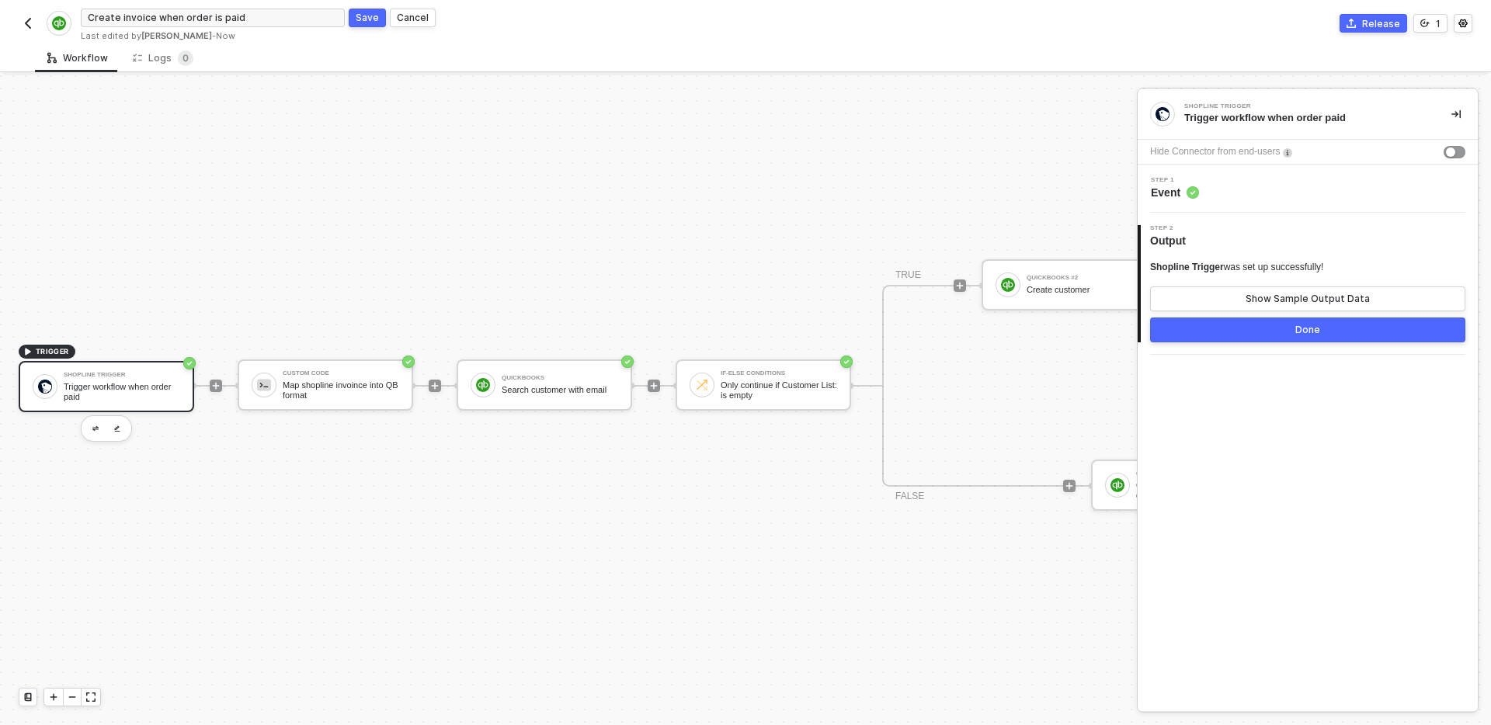
click at [367, 18] on div "Save" at bounding box center [367, 17] width 23 height 13
click at [210, 16] on span "Create invoice when order is paid" at bounding box center [155, 17] width 148 height 13
click at [214, 19] on input "Create invoice when order is paid" at bounding box center [213, 18] width 264 height 19
type input "Create invoice when order paid"
click at [360, 26] on button "Save" at bounding box center [367, 18] width 37 height 19
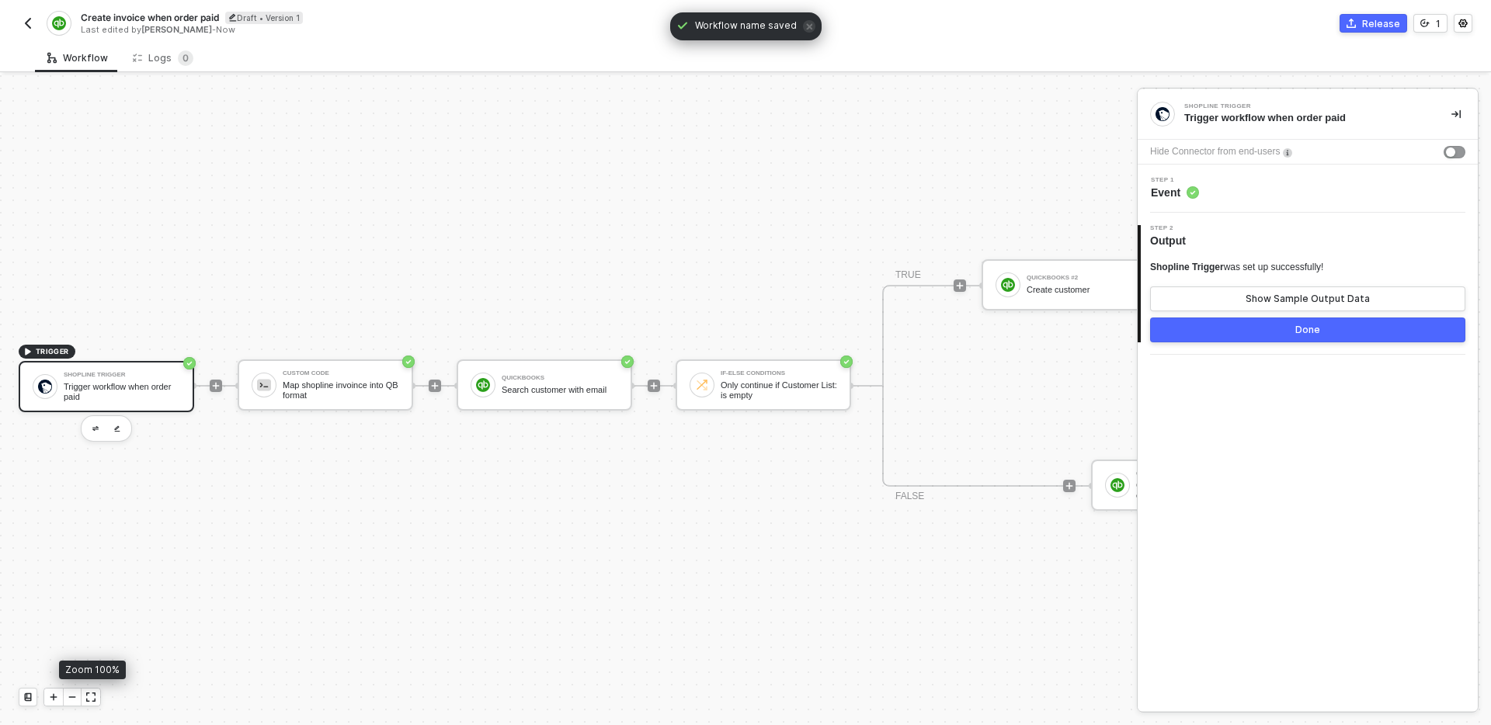
click at [93, 698] on icon "icon-expand" at bounding box center [90, 697] width 9 height 9
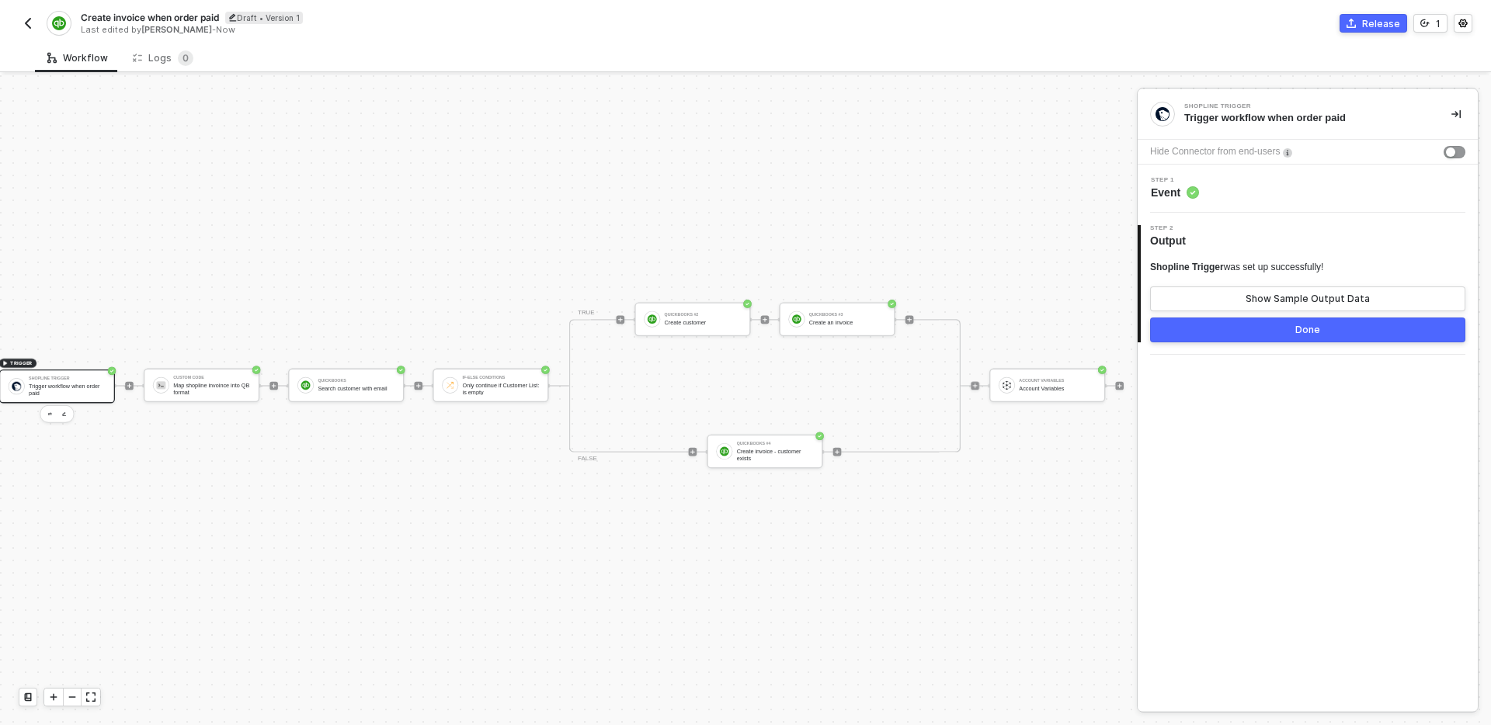
scroll to position [29, 308]
click at [1247, 441] on div "Shopline Trigger Trigger workflow when order paid Hide Connector from end-users…" at bounding box center [1308, 400] width 340 height 622
click at [381, 192] on div "TRIGGER Shopline Trigger Trigger workflow when order paid Custom Code Map shopl…" at bounding box center [552, 386] width 1137 height 448
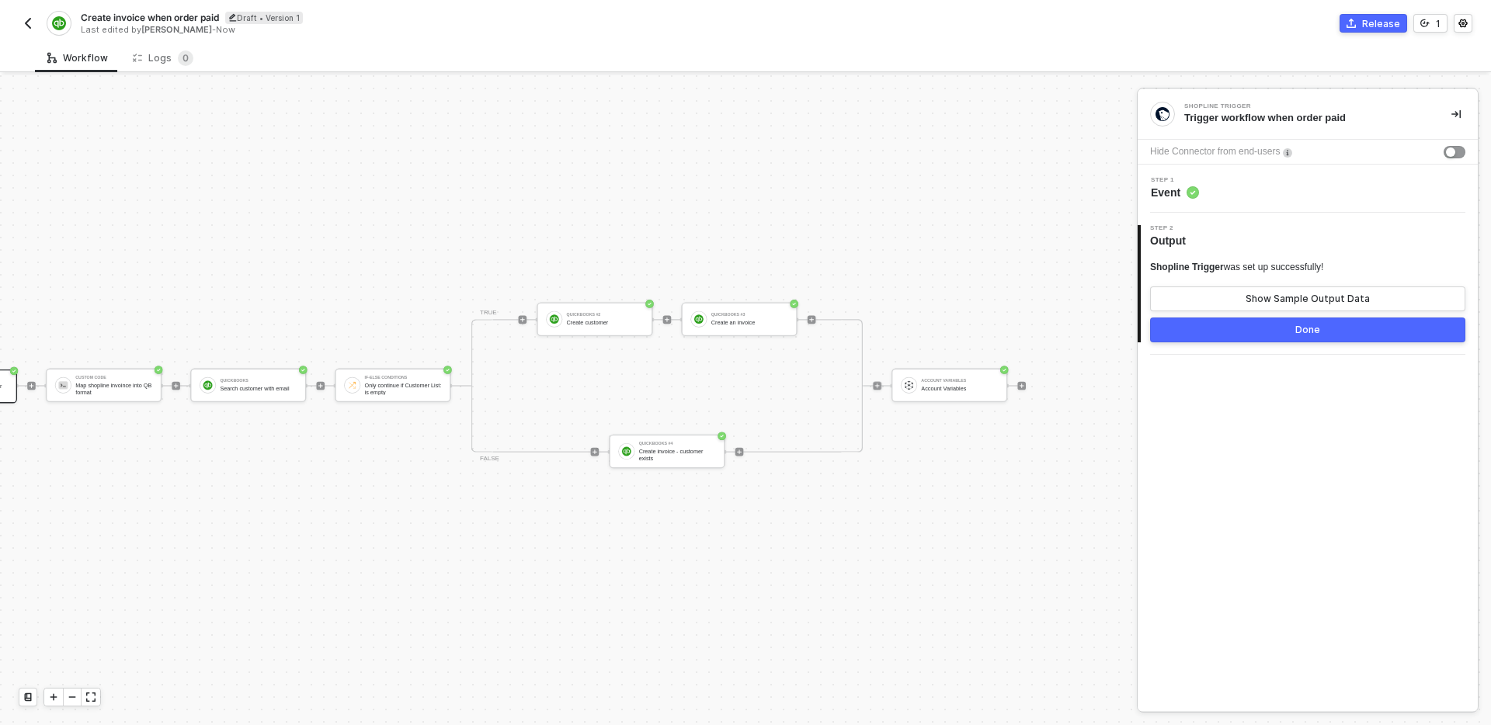
scroll to position [29, 419]
click at [708, 228] on div "TRIGGER Shopline Trigger Trigger workflow when order paid Custom Code Map shopl…" at bounding box center [441, 386] width 1137 height 448
click at [709, 228] on div "TRIGGER Shopline Trigger Trigger workflow when order paid Custom Code Map shopl…" at bounding box center [441, 386] width 1137 height 448
click at [25, 21] on img "button" at bounding box center [28, 23] width 12 height 12
